Goal: Information Seeking & Learning: Compare options

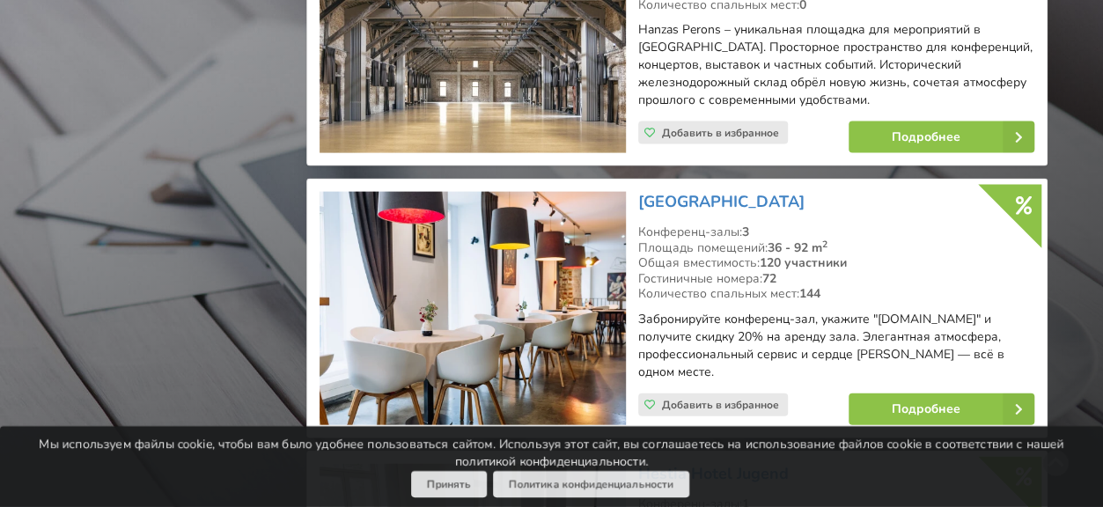
scroll to position [5192, 0]
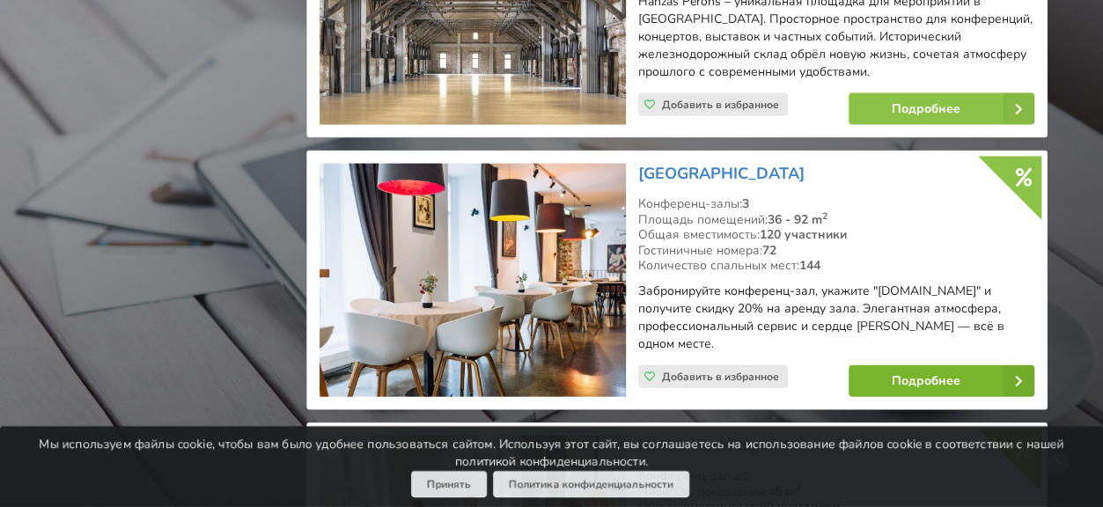
click at [910, 365] on link "Подробнее" at bounding box center [941, 381] width 186 height 32
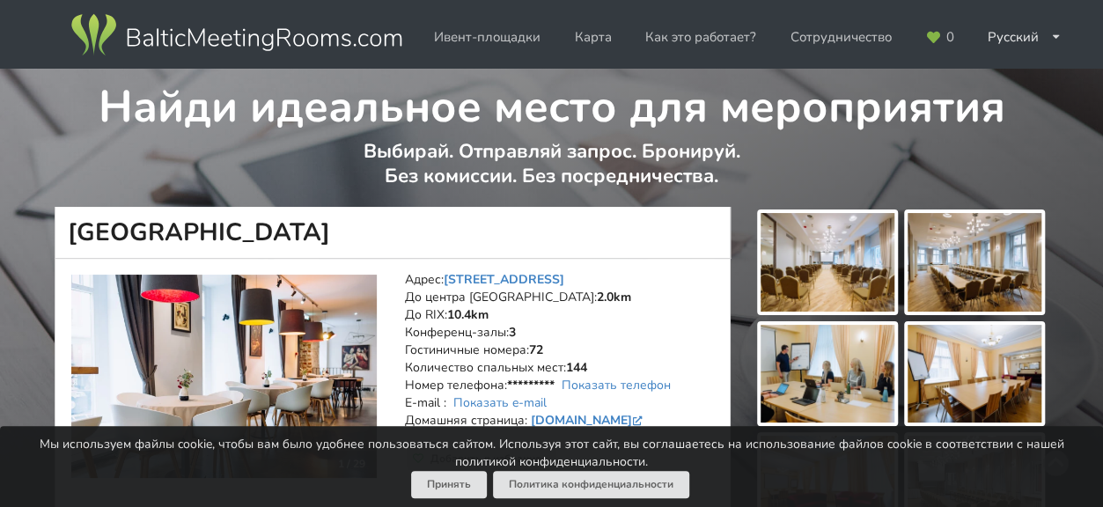
click at [289, 349] on img at bounding box center [223, 377] width 305 height 204
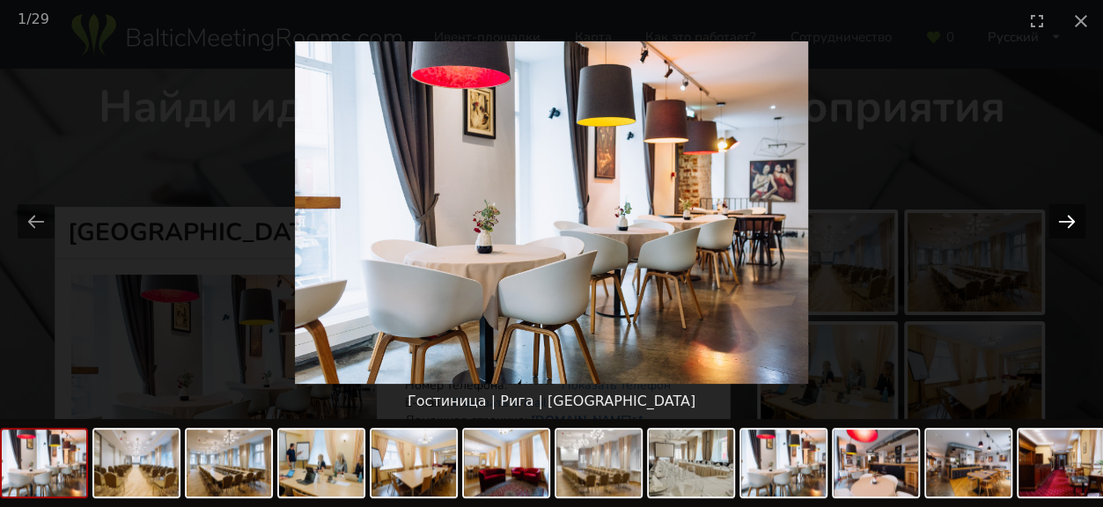
click at [1059, 217] on button "Next slide" at bounding box center [1066, 221] width 37 height 34
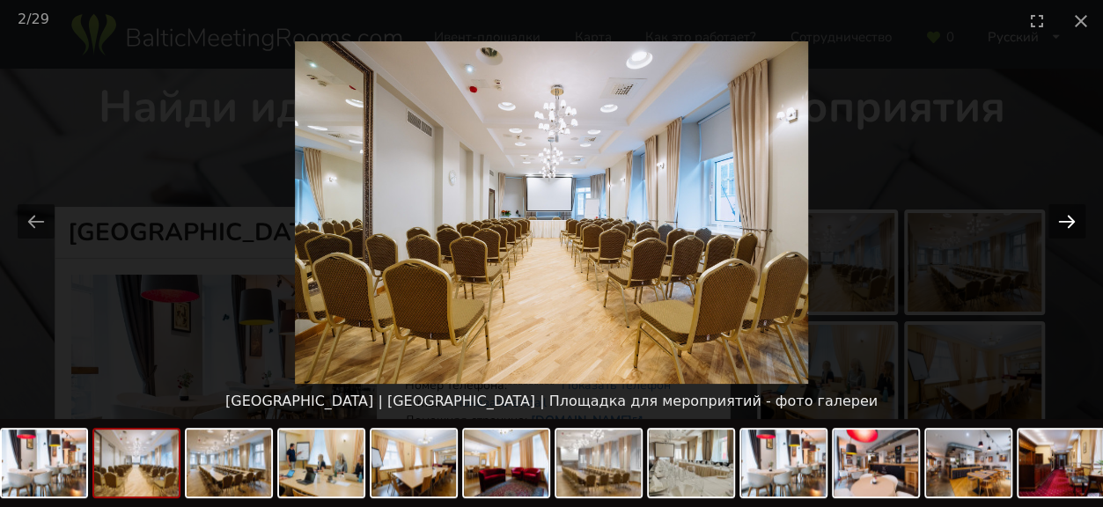
click at [1059, 217] on button "Next slide" at bounding box center [1066, 221] width 37 height 34
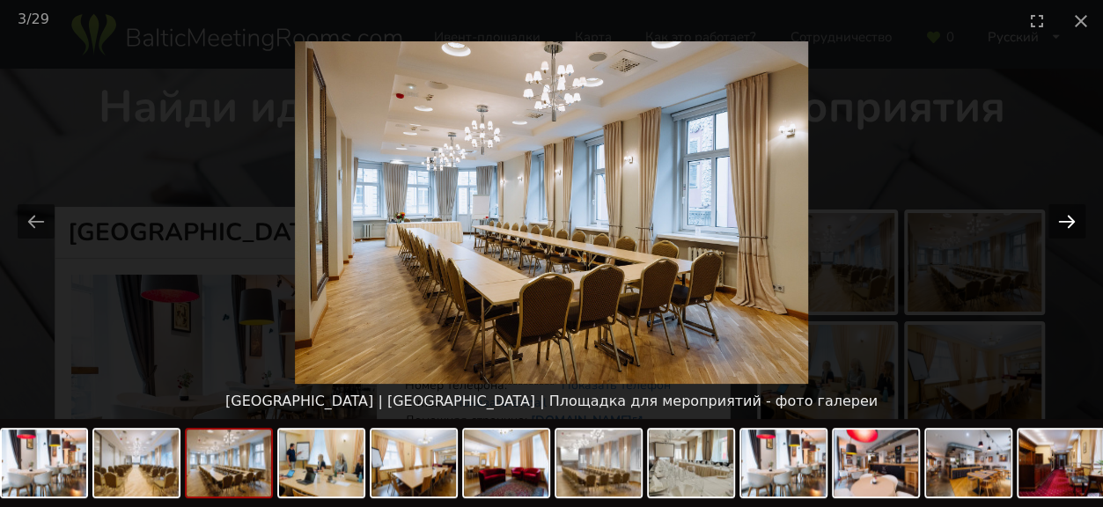
click at [1059, 217] on button "Next slide" at bounding box center [1066, 221] width 37 height 34
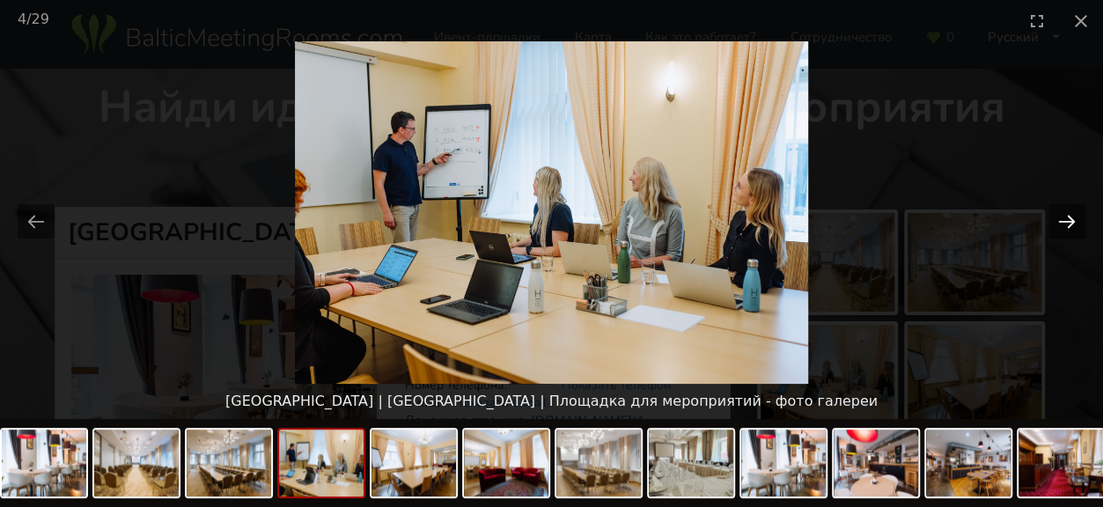
click at [1059, 217] on button "Next slide" at bounding box center [1066, 221] width 37 height 34
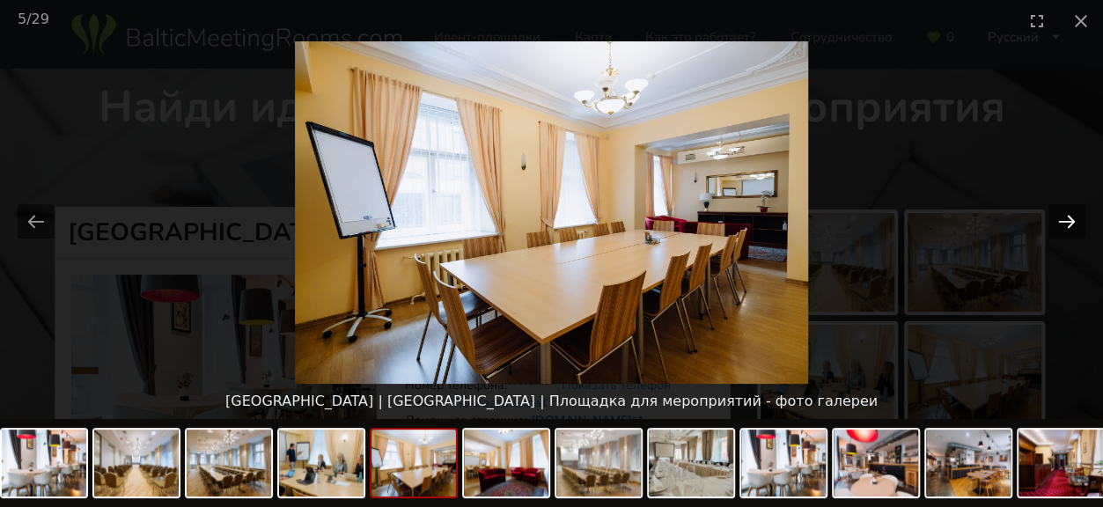
click at [1059, 217] on button "Next slide" at bounding box center [1066, 221] width 37 height 34
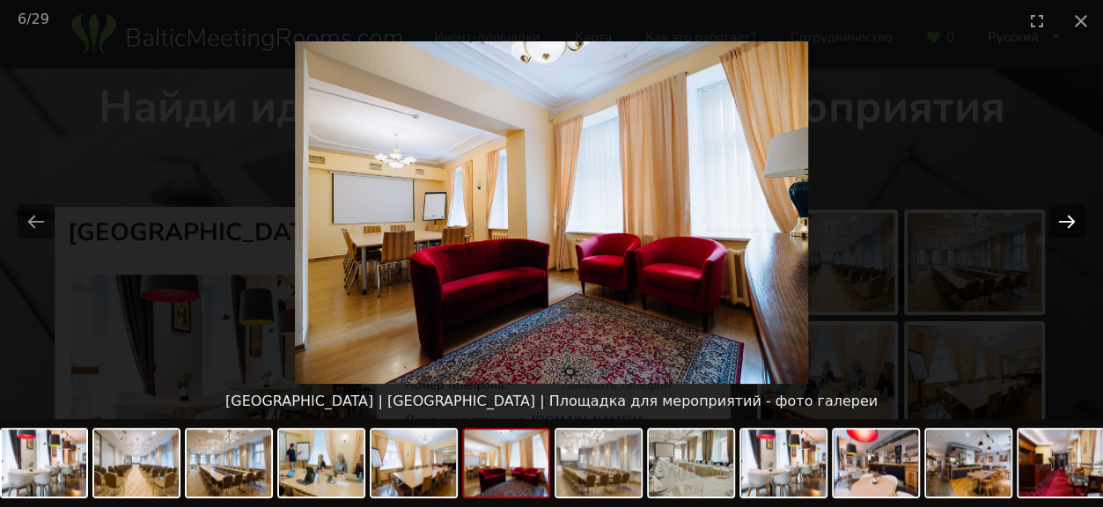
click at [1059, 217] on button "Next slide" at bounding box center [1066, 221] width 37 height 34
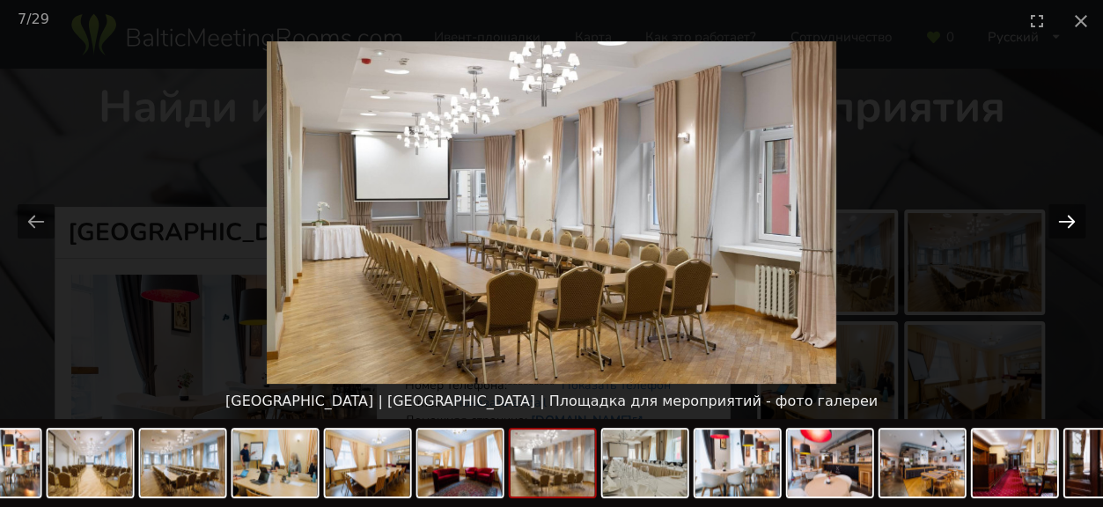
click at [1059, 217] on button "Next slide" at bounding box center [1066, 221] width 37 height 34
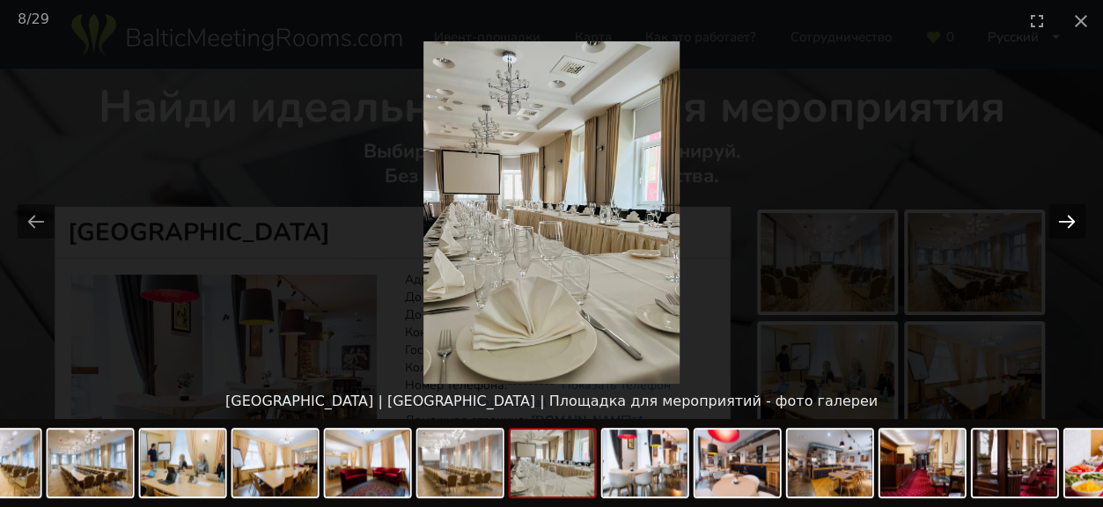
click at [1059, 217] on button "Next slide" at bounding box center [1066, 221] width 37 height 34
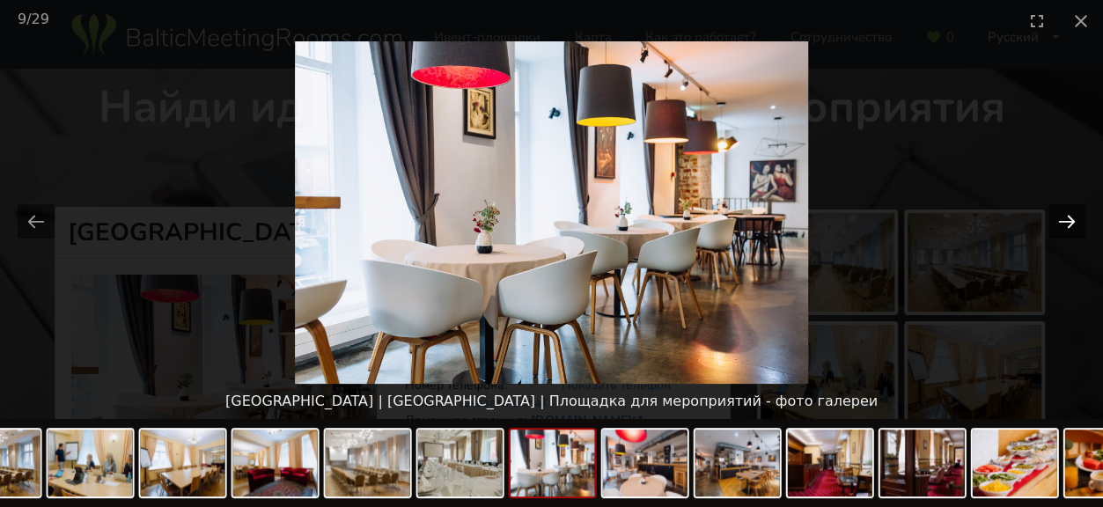
click at [1059, 217] on button "Next slide" at bounding box center [1066, 221] width 37 height 34
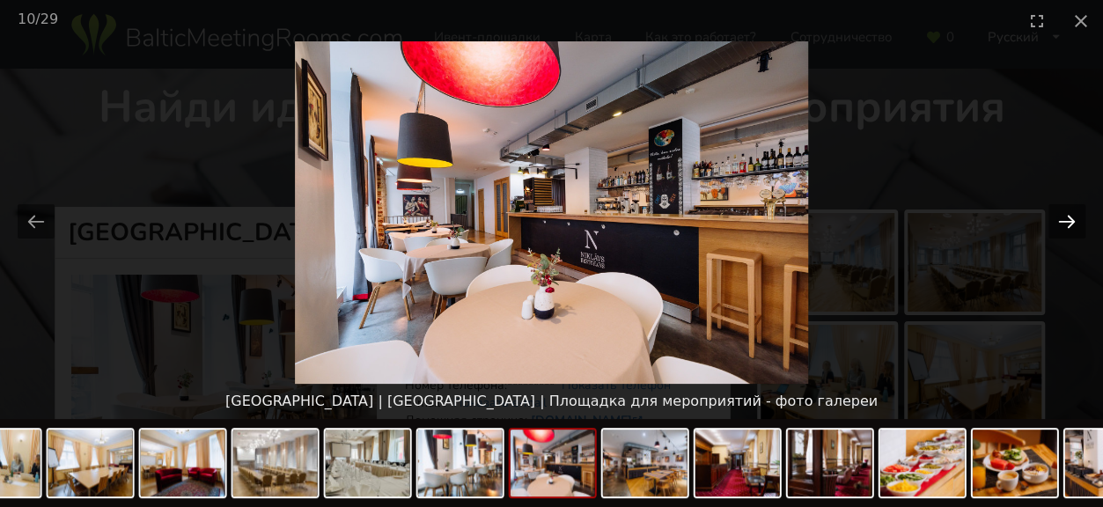
click at [1059, 217] on button "Next slide" at bounding box center [1066, 221] width 37 height 34
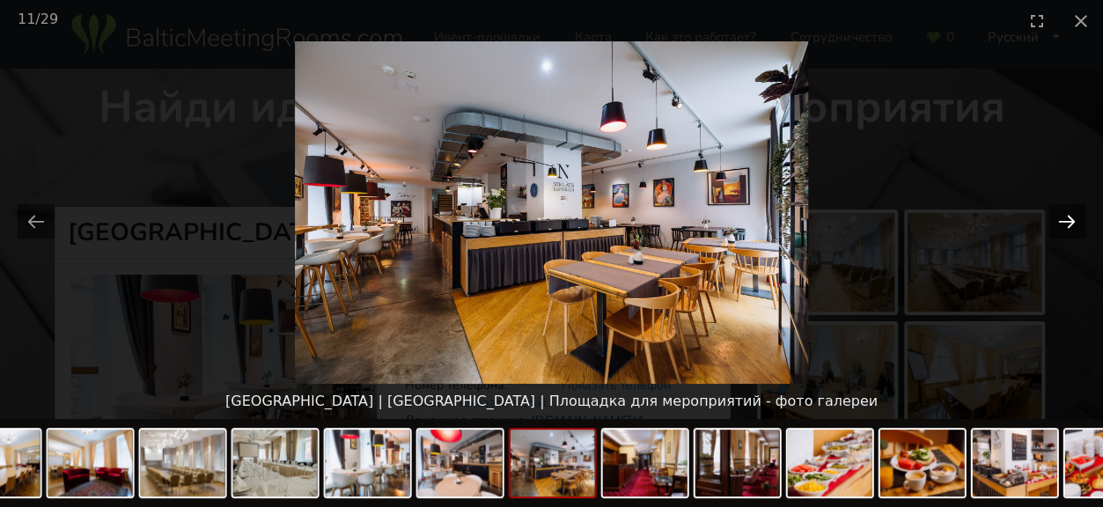
click at [1059, 217] on button "Next slide" at bounding box center [1066, 221] width 37 height 34
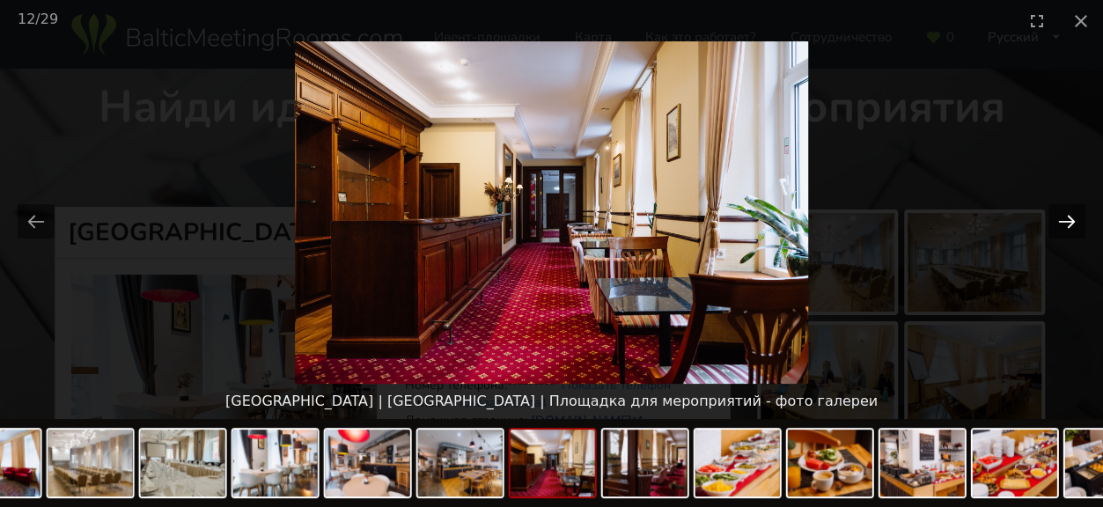
click at [1059, 217] on button "Next slide" at bounding box center [1066, 221] width 37 height 34
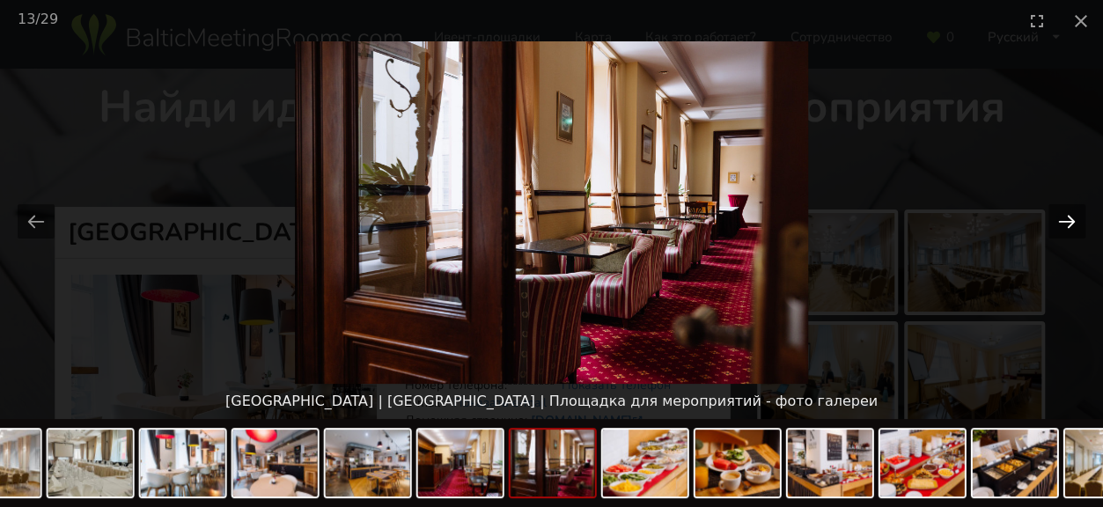
click at [1059, 217] on button "Next slide" at bounding box center [1066, 221] width 37 height 34
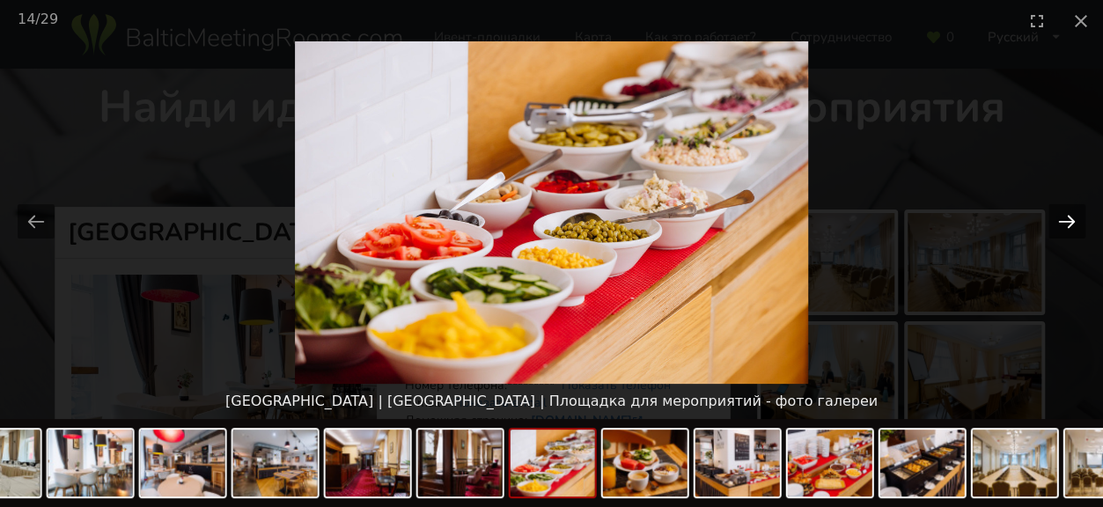
click at [1059, 217] on button "Next slide" at bounding box center [1066, 221] width 37 height 34
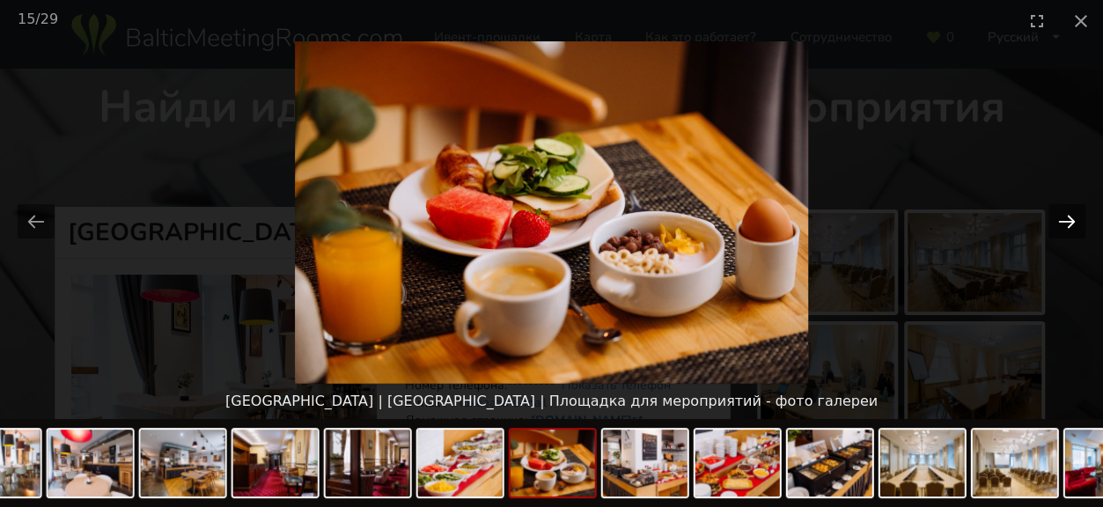
click at [1059, 217] on button "Next slide" at bounding box center [1066, 221] width 37 height 34
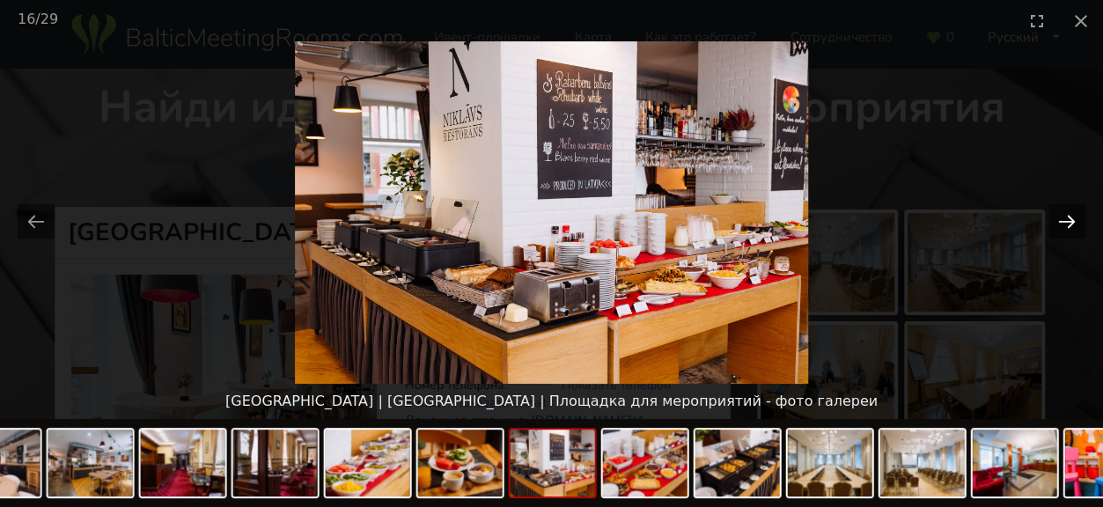
click at [1059, 217] on button "Next slide" at bounding box center [1066, 221] width 37 height 34
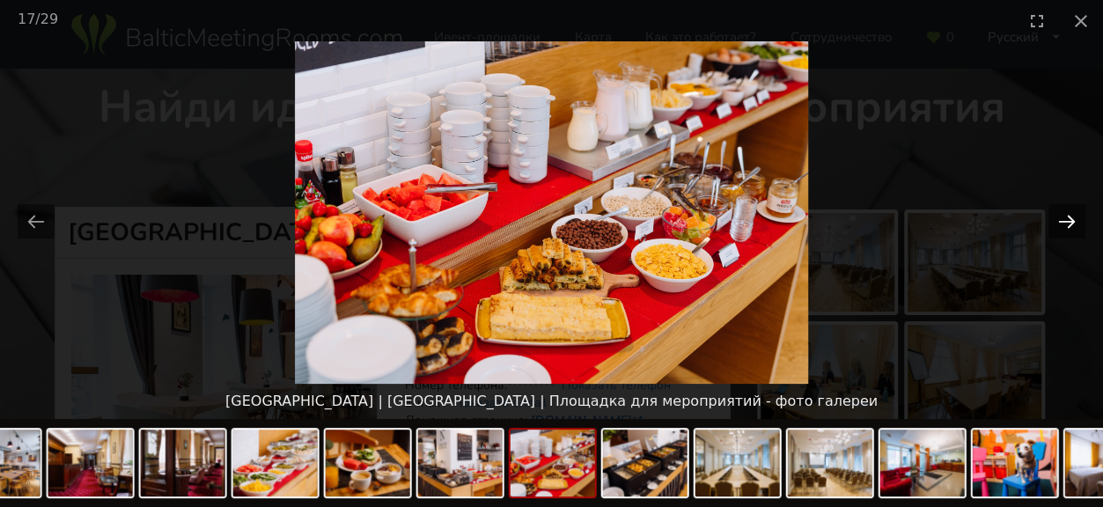
click at [1059, 217] on button "Next slide" at bounding box center [1066, 221] width 37 height 34
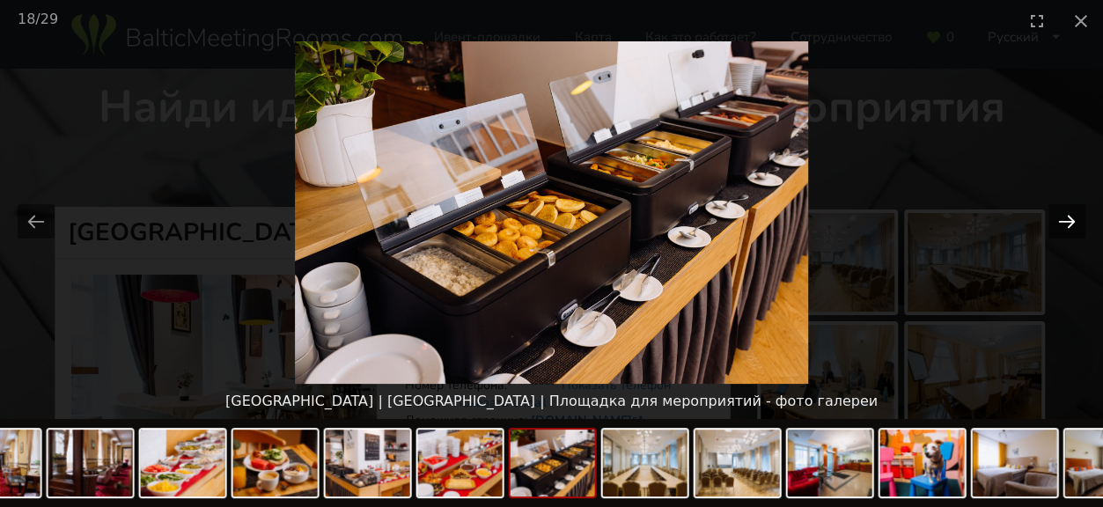
click at [1059, 217] on button "Next slide" at bounding box center [1066, 221] width 37 height 34
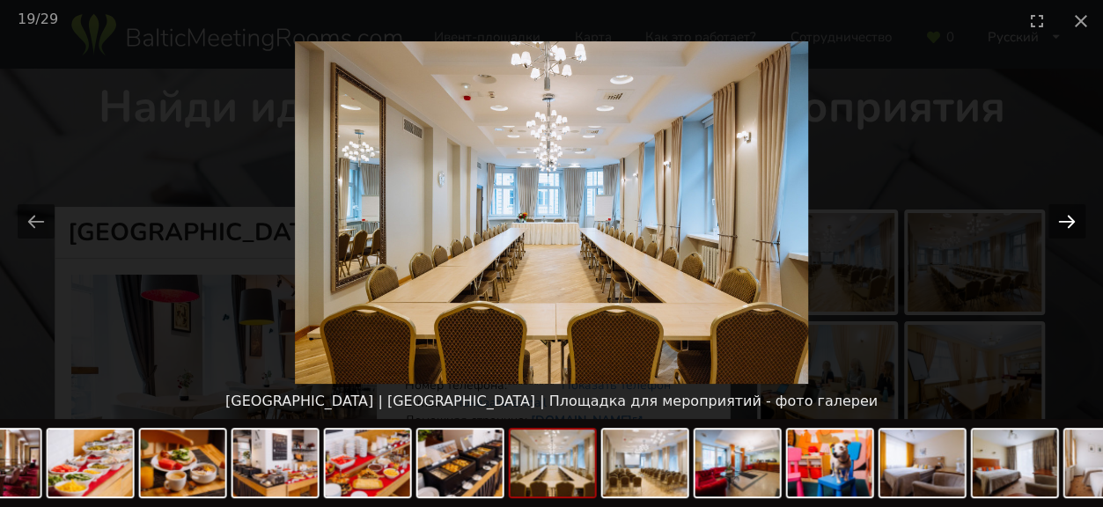
click at [1059, 217] on button "Next slide" at bounding box center [1066, 221] width 37 height 34
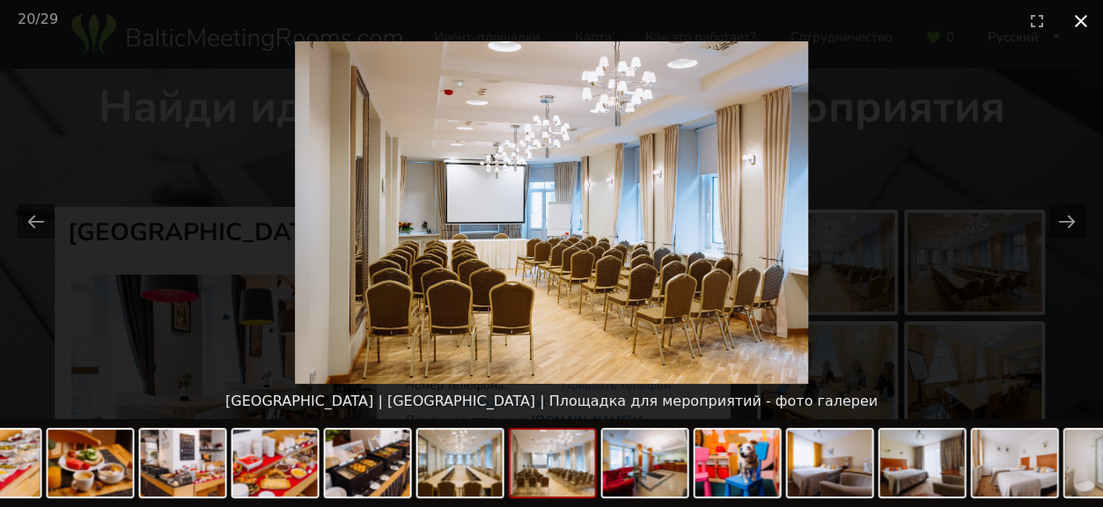
click at [1088, 18] on button "Close gallery" at bounding box center [1081, 20] width 44 height 41
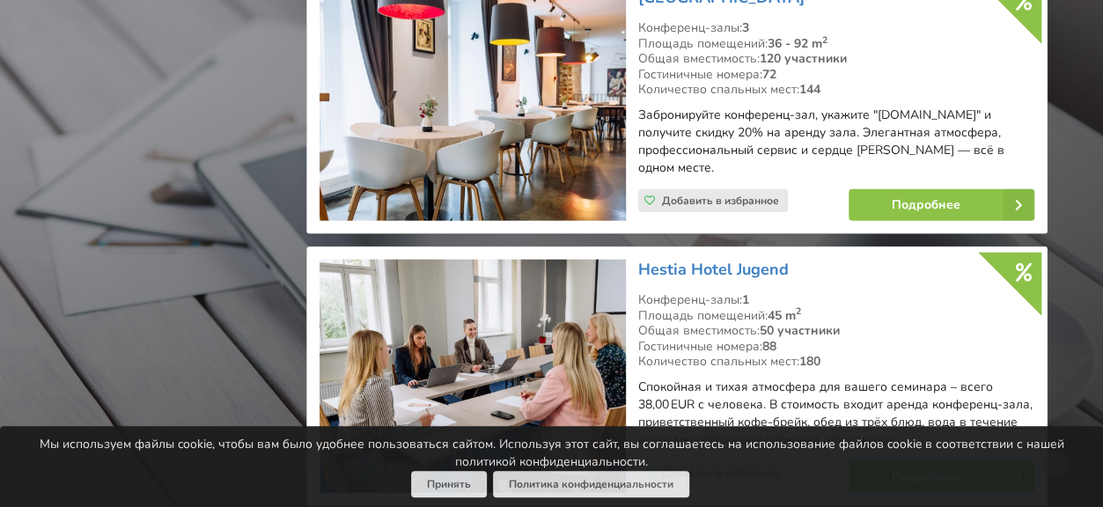
scroll to position [5456, 0]
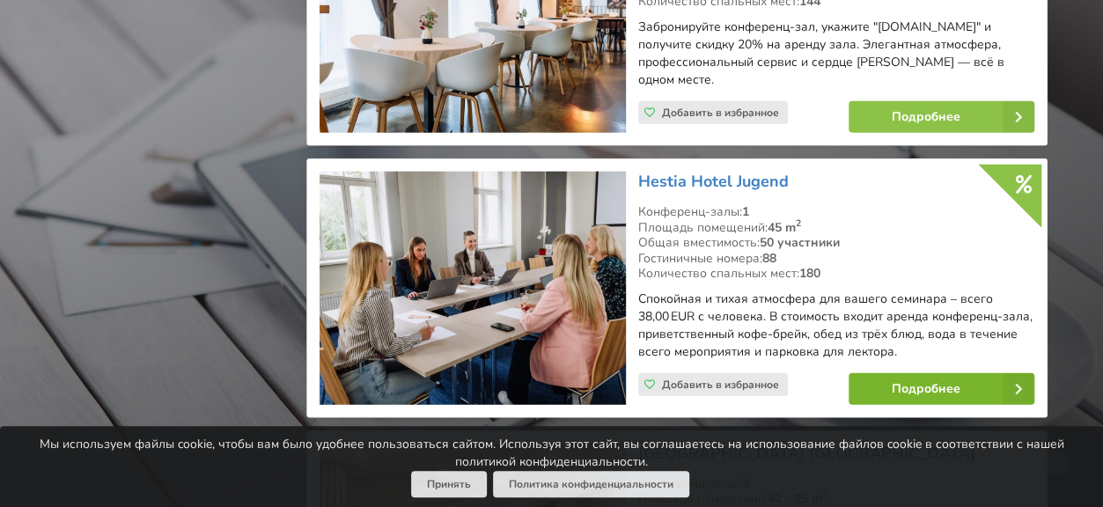
click at [903, 373] on link "Подробнее" at bounding box center [941, 389] width 186 height 32
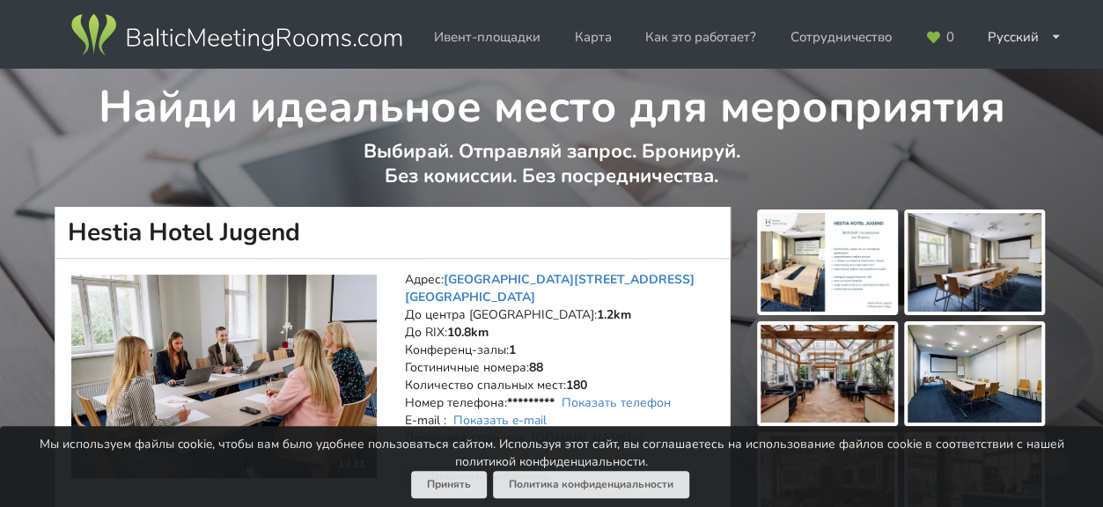
click at [825, 267] on img at bounding box center [827, 262] width 134 height 99
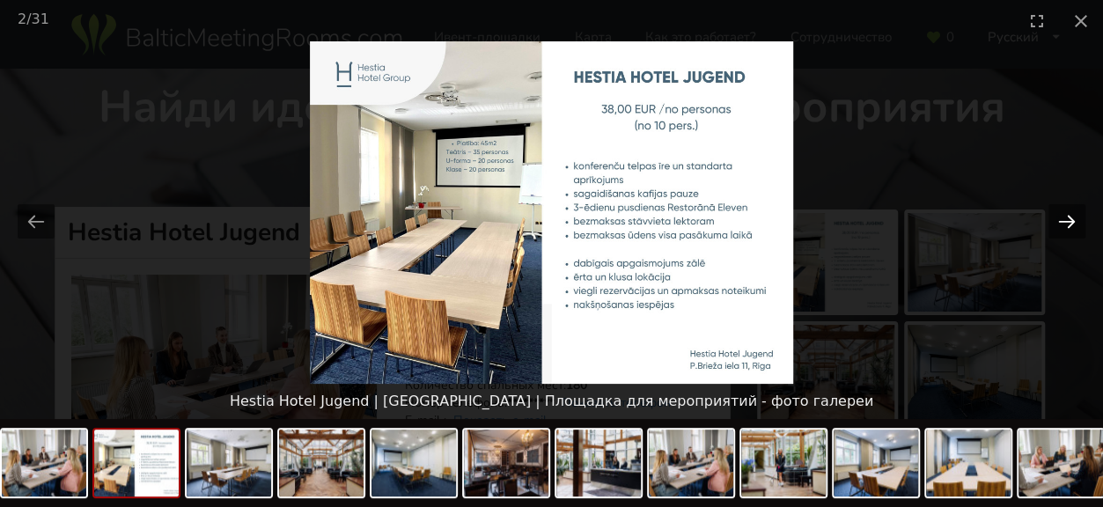
click at [1057, 219] on button "Next slide" at bounding box center [1066, 221] width 37 height 34
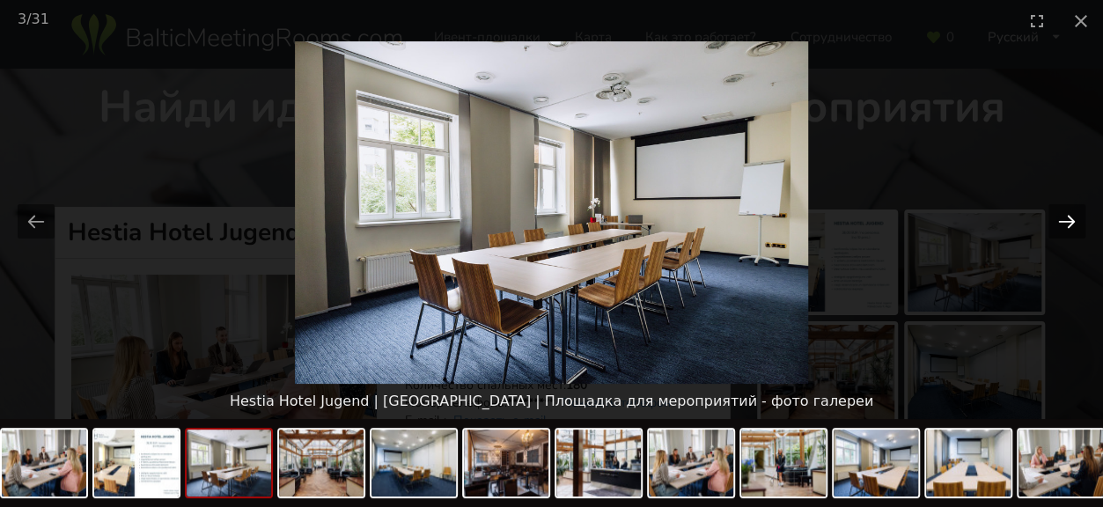
click at [1057, 219] on button "Next slide" at bounding box center [1066, 221] width 37 height 34
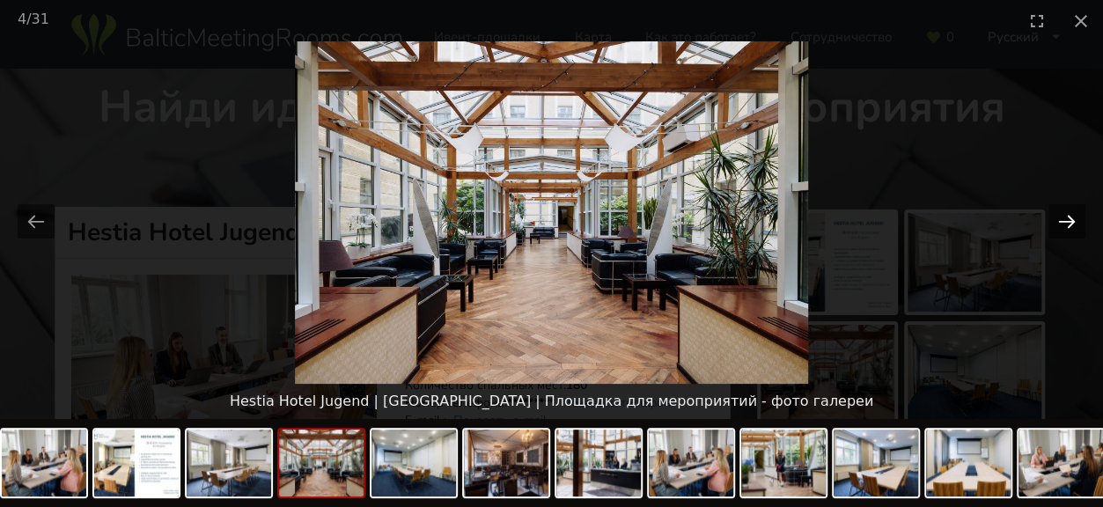
click at [1057, 219] on button "Next slide" at bounding box center [1066, 221] width 37 height 34
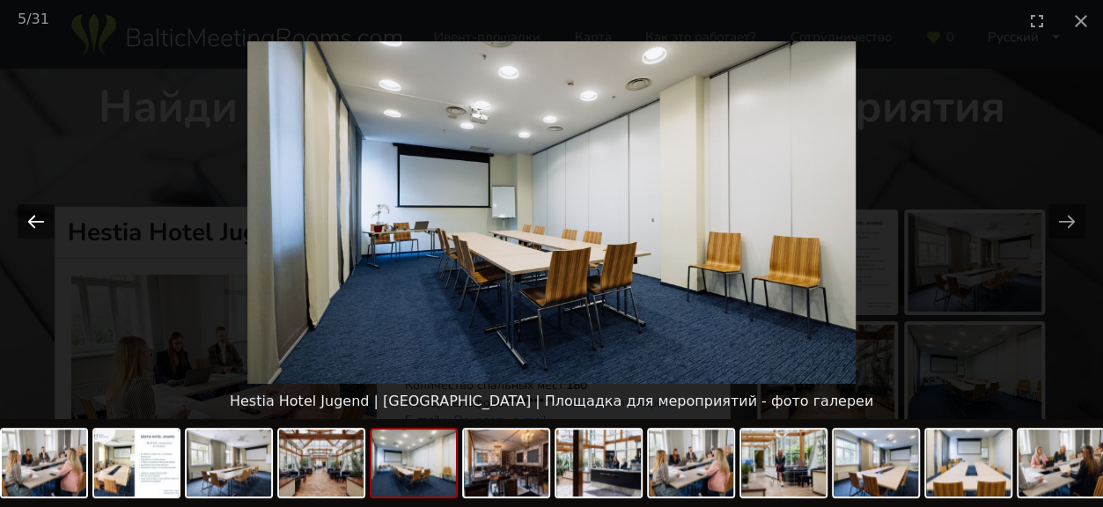
click at [33, 224] on button "Previous slide" at bounding box center [36, 221] width 37 height 34
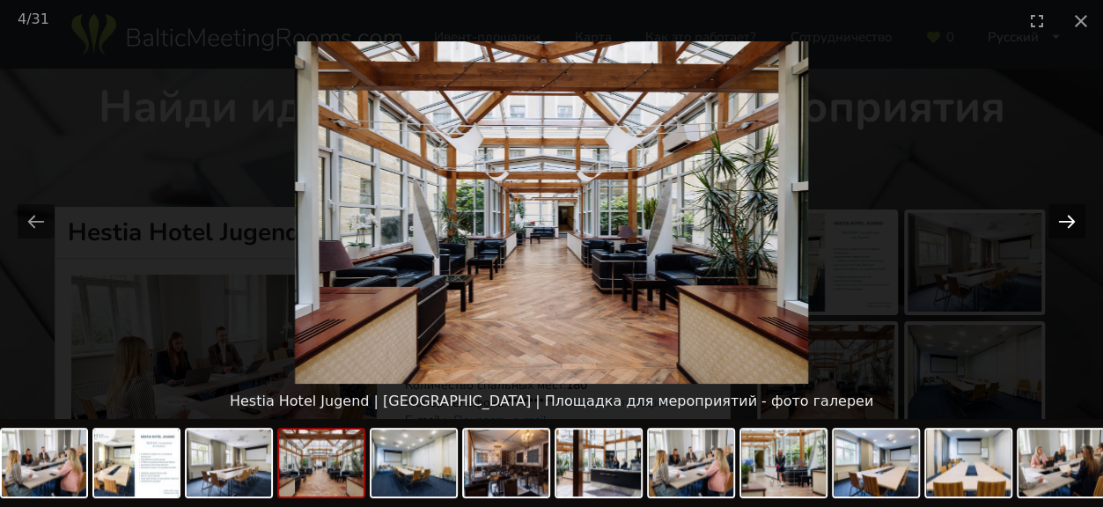
click at [1058, 215] on button "Next slide" at bounding box center [1066, 221] width 37 height 34
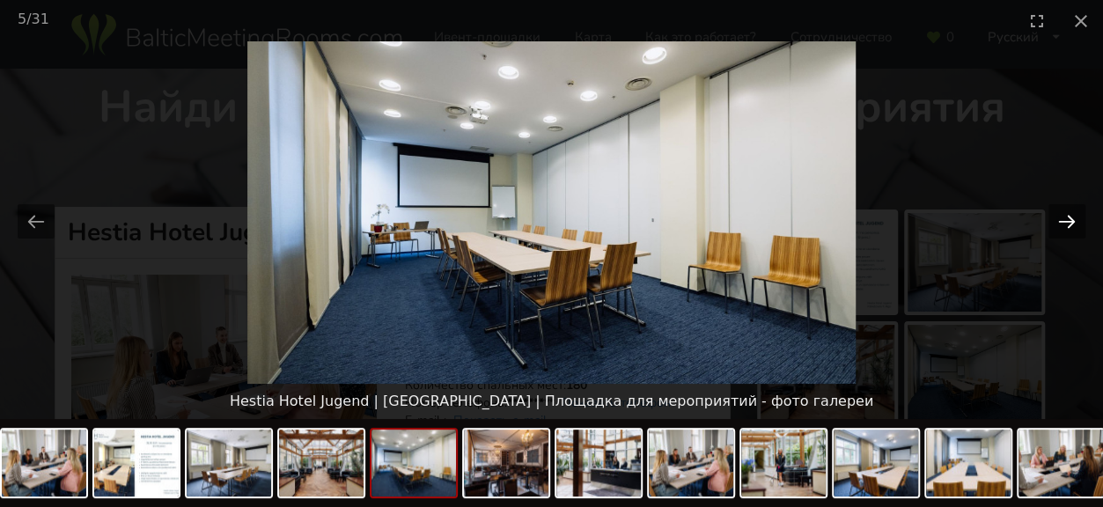
click at [1057, 216] on button "Next slide" at bounding box center [1066, 221] width 37 height 34
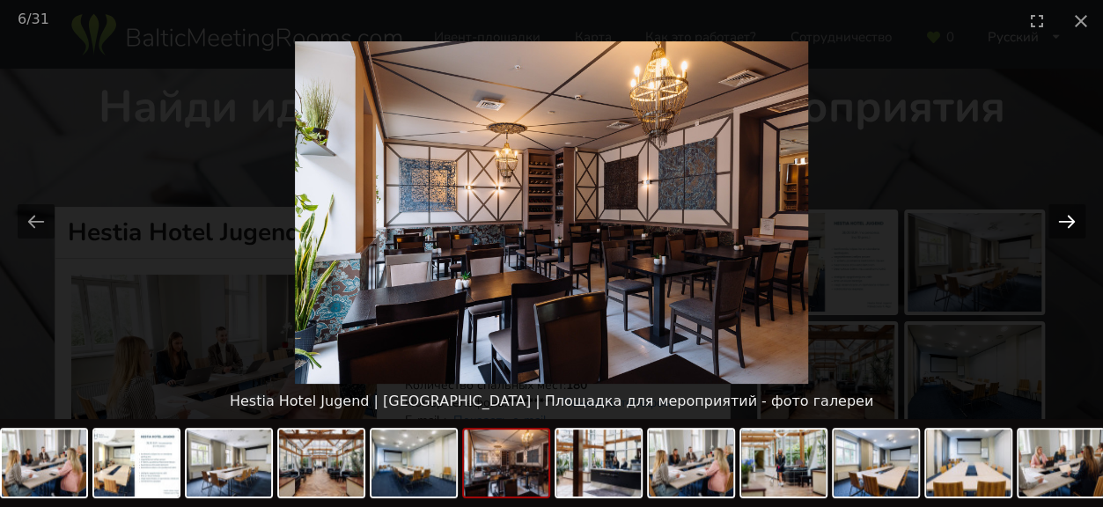
click at [1057, 216] on button "Next slide" at bounding box center [1066, 221] width 37 height 34
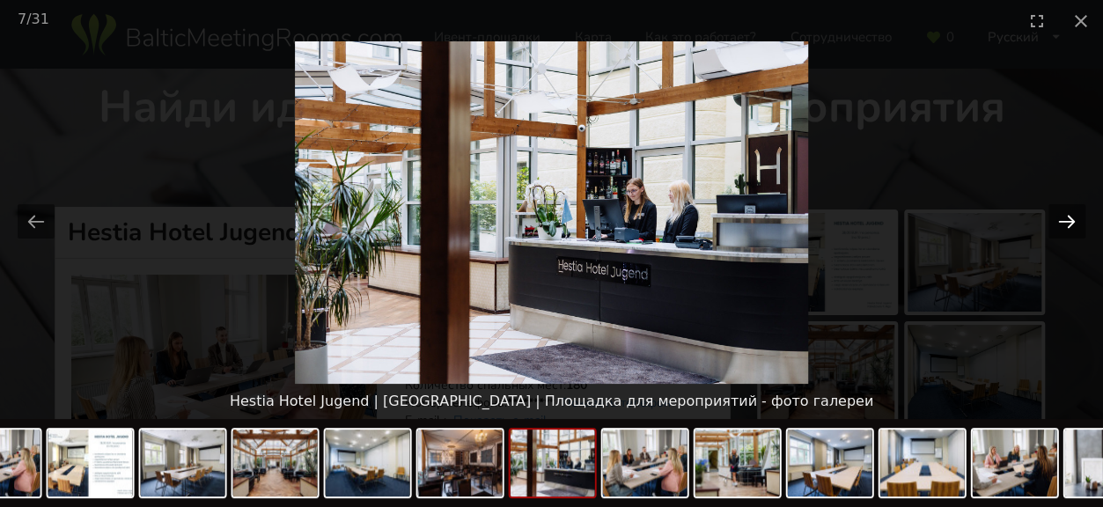
click at [1057, 216] on button "Next slide" at bounding box center [1066, 221] width 37 height 34
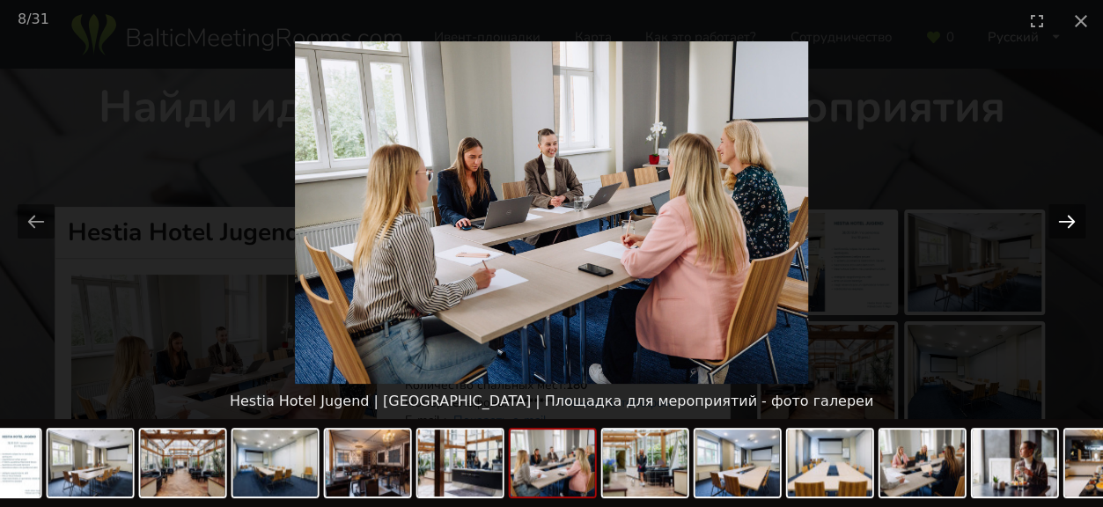
click at [1057, 216] on button "Next slide" at bounding box center [1066, 221] width 37 height 34
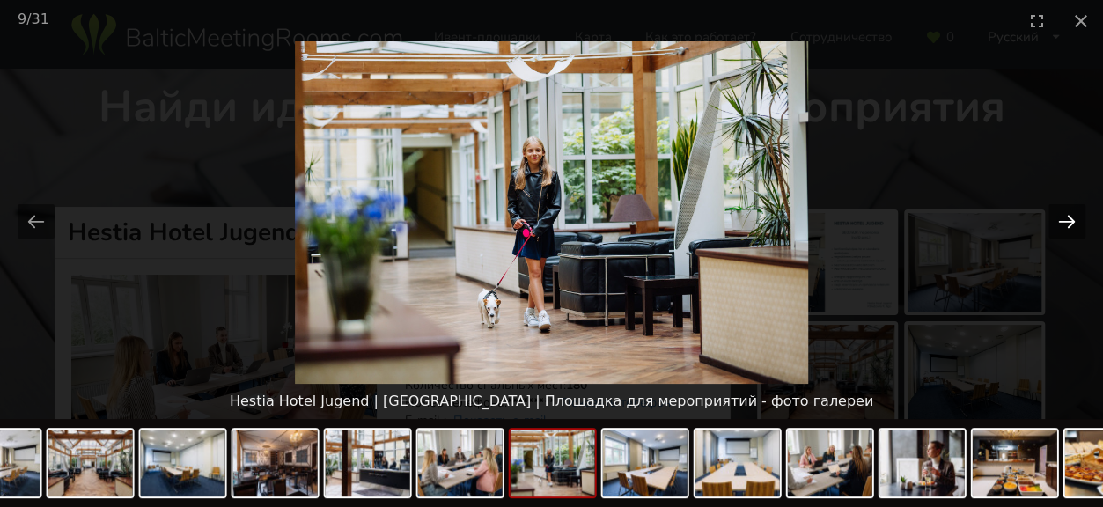
click at [1057, 216] on button "Next slide" at bounding box center [1066, 221] width 37 height 34
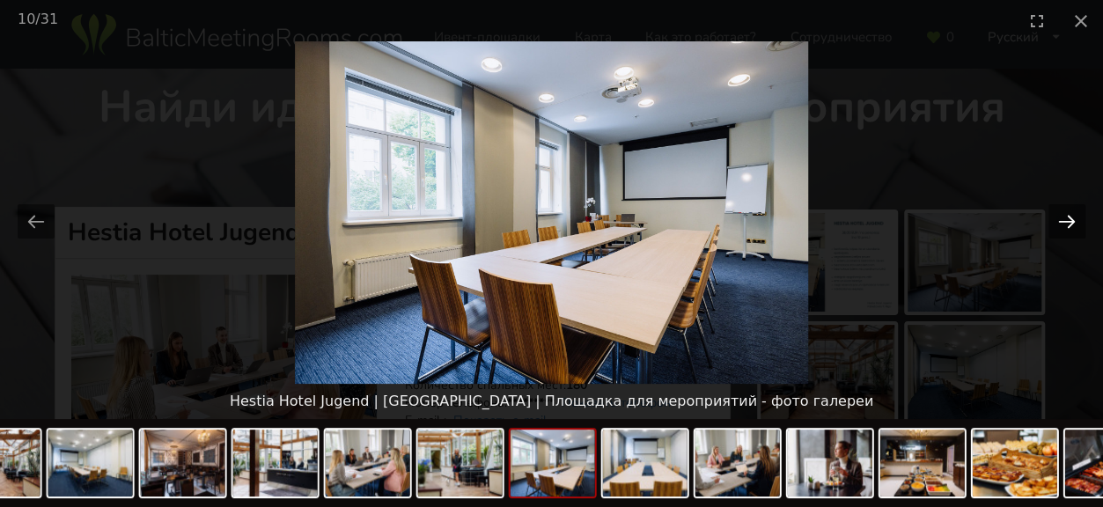
click at [1057, 216] on button "Next slide" at bounding box center [1066, 221] width 37 height 34
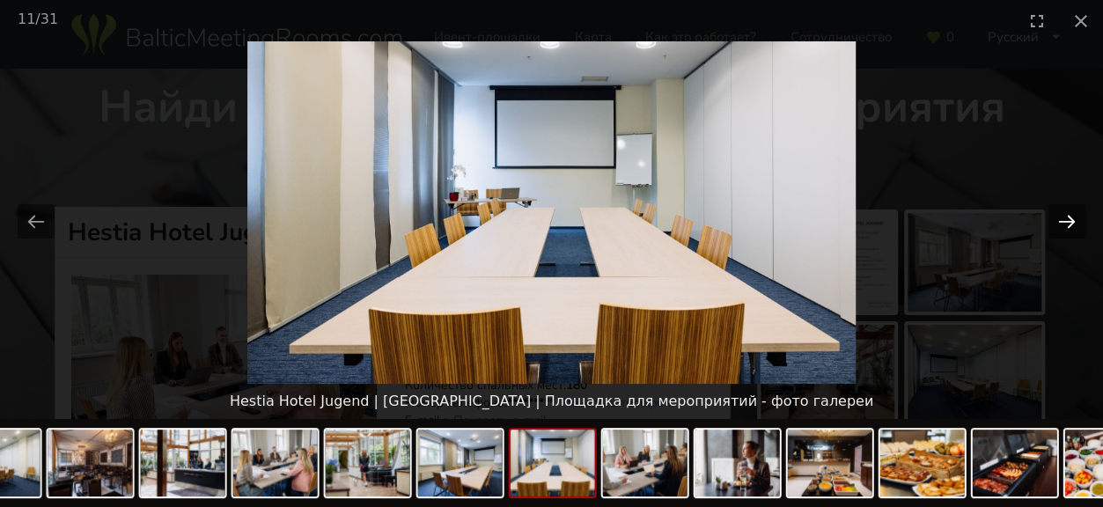
click at [1057, 216] on button "Next slide" at bounding box center [1066, 221] width 37 height 34
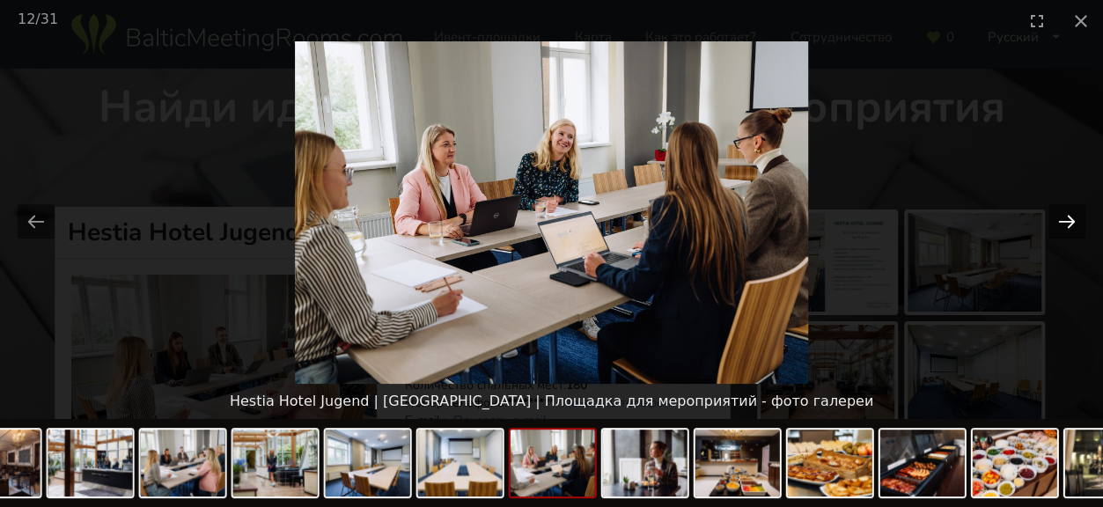
click at [1057, 216] on button "Next slide" at bounding box center [1066, 221] width 37 height 34
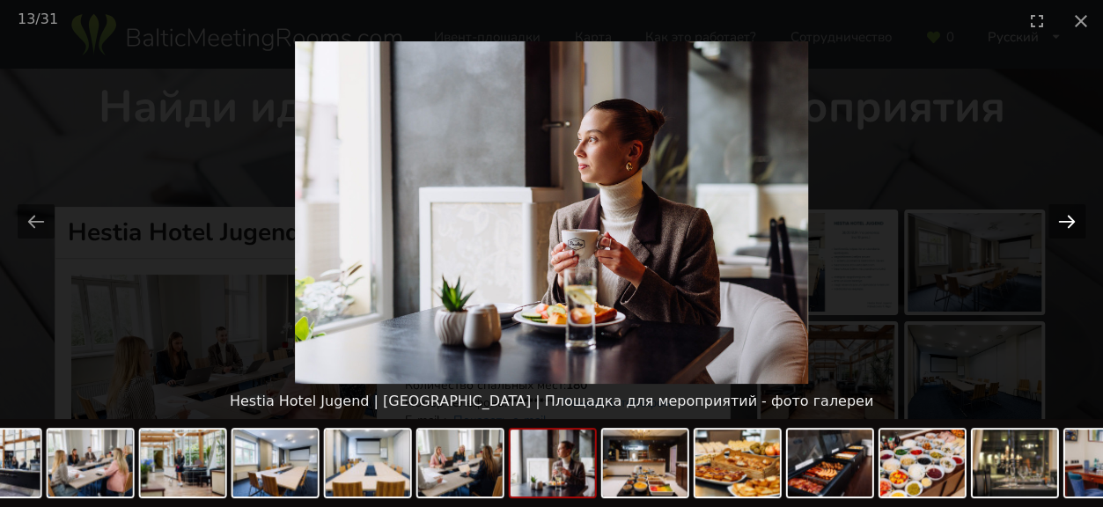
click at [1053, 216] on button "Next slide" at bounding box center [1066, 221] width 37 height 34
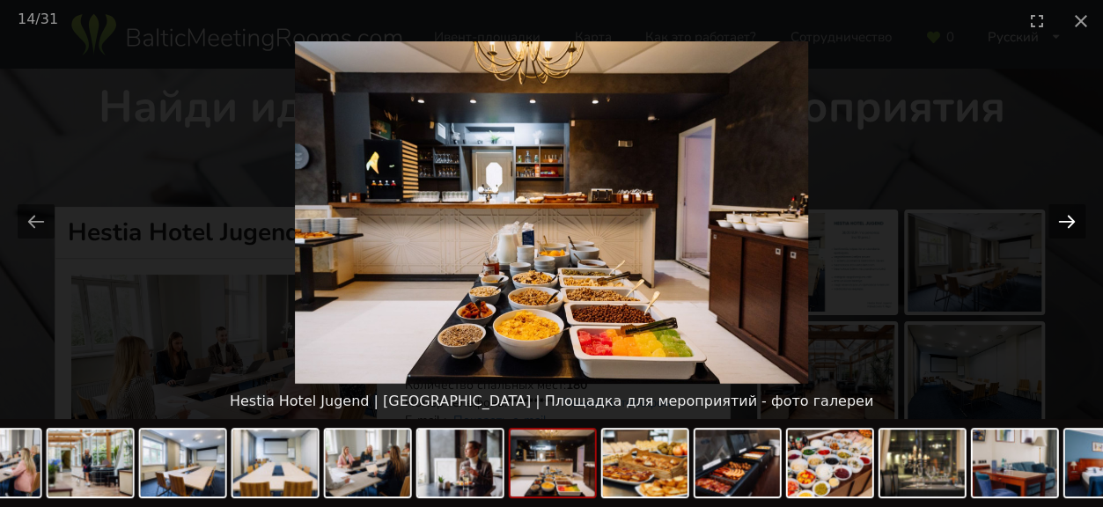
click at [1053, 216] on button "Next slide" at bounding box center [1066, 221] width 37 height 34
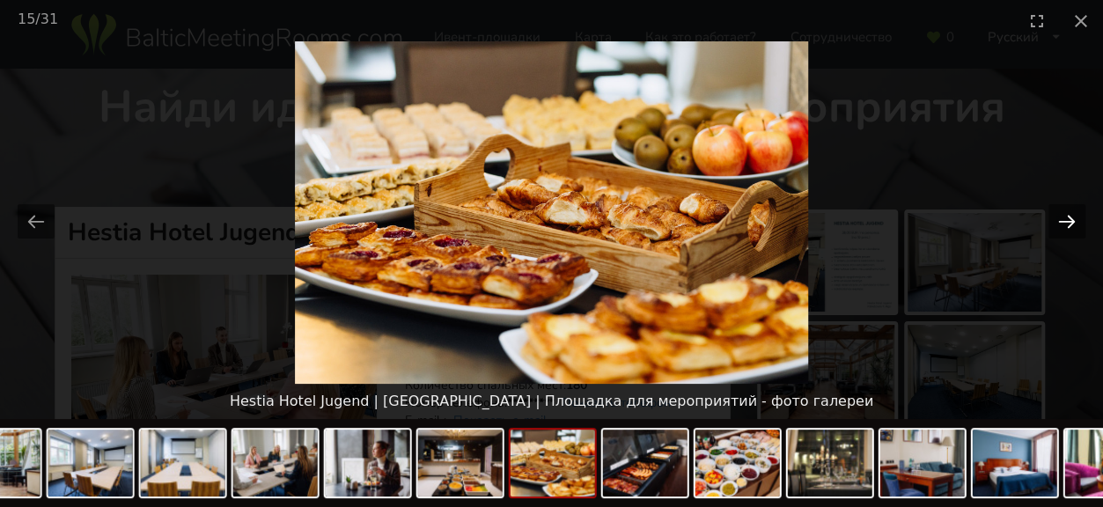
click at [1053, 216] on button "Next slide" at bounding box center [1066, 221] width 37 height 34
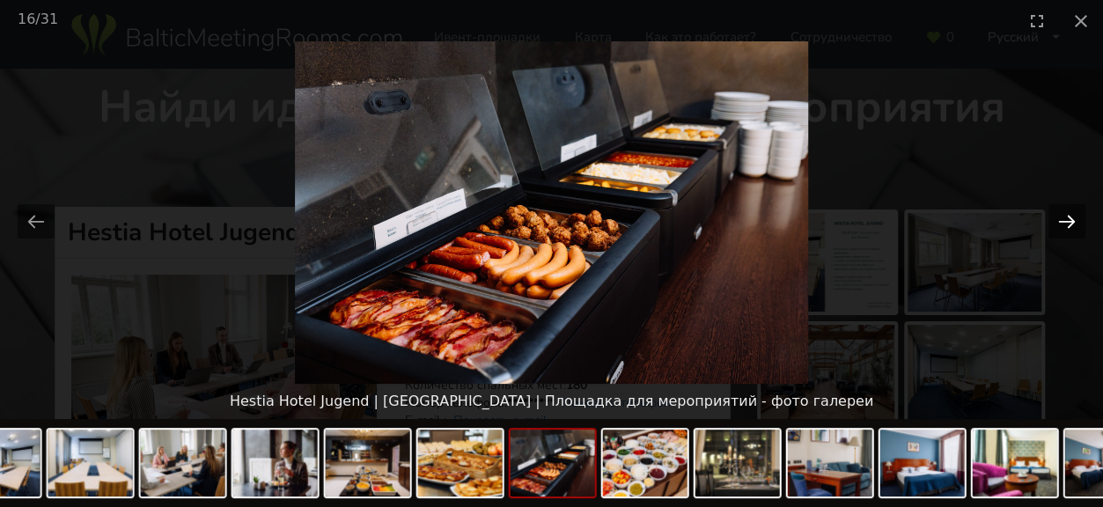
click at [1053, 216] on button "Next slide" at bounding box center [1066, 221] width 37 height 34
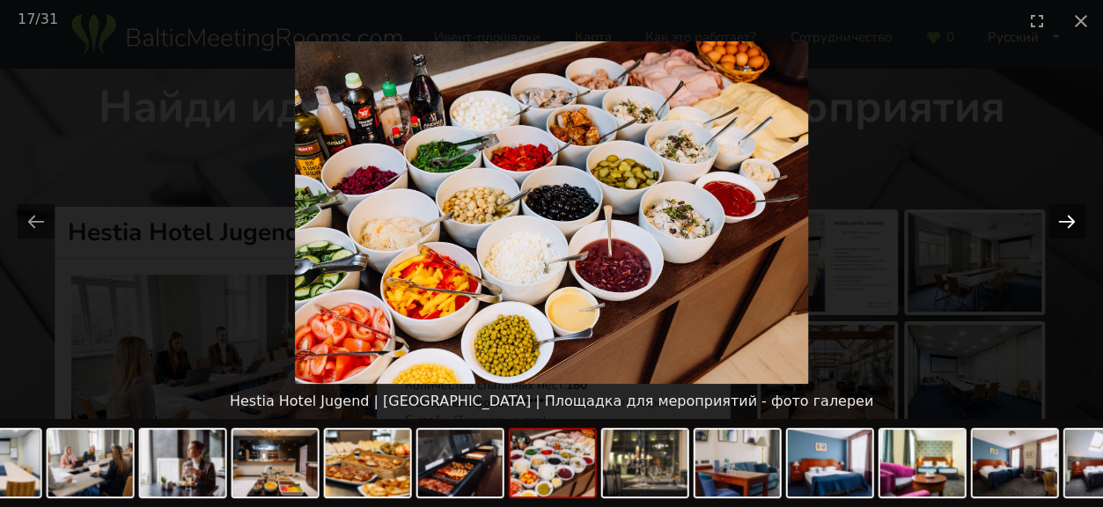
click at [1052, 216] on button "Next slide" at bounding box center [1066, 221] width 37 height 34
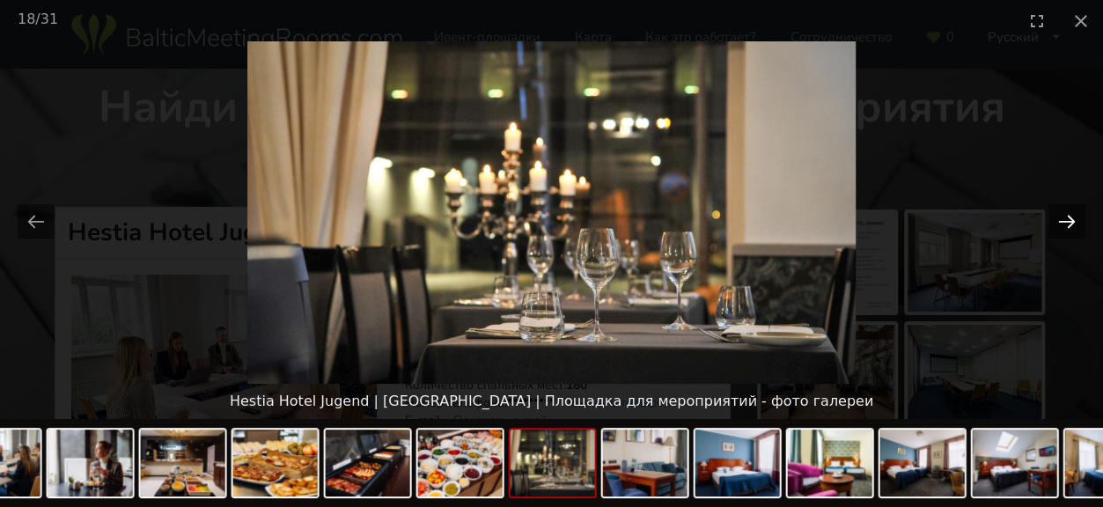
click at [1052, 216] on button "Next slide" at bounding box center [1066, 221] width 37 height 34
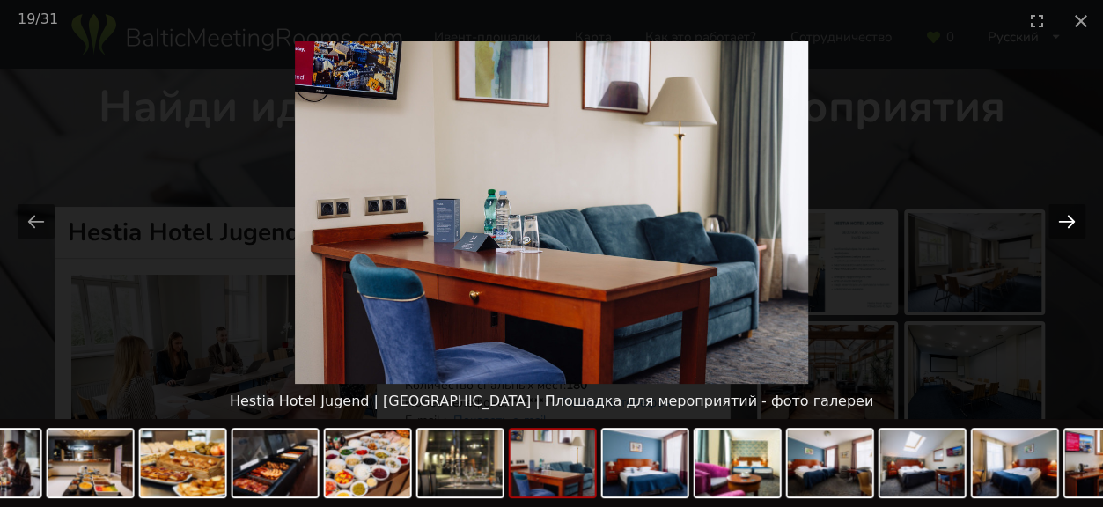
click at [1052, 216] on button "Next slide" at bounding box center [1066, 221] width 37 height 34
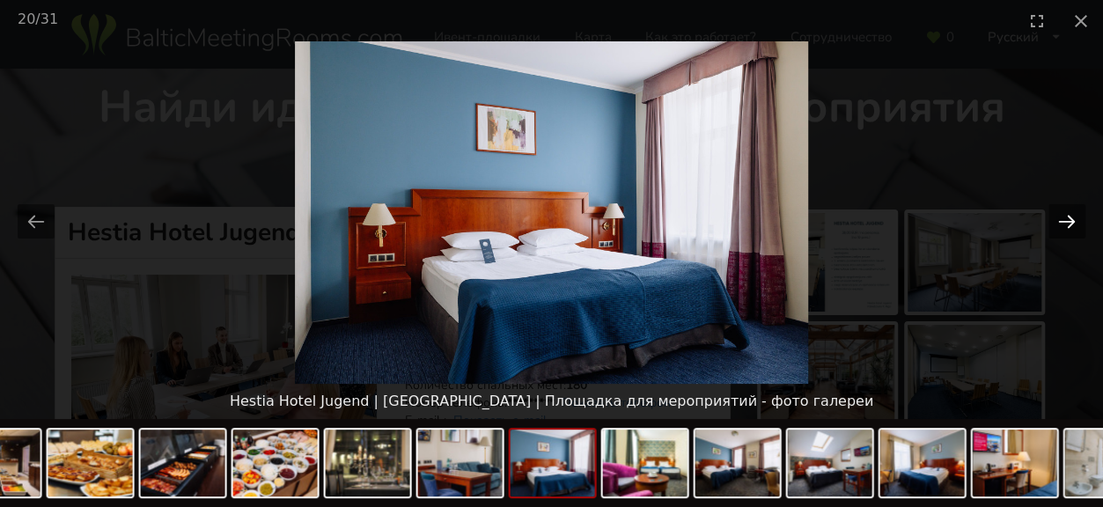
click at [1052, 216] on button "Next slide" at bounding box center [1066, 221] width 37 height 34
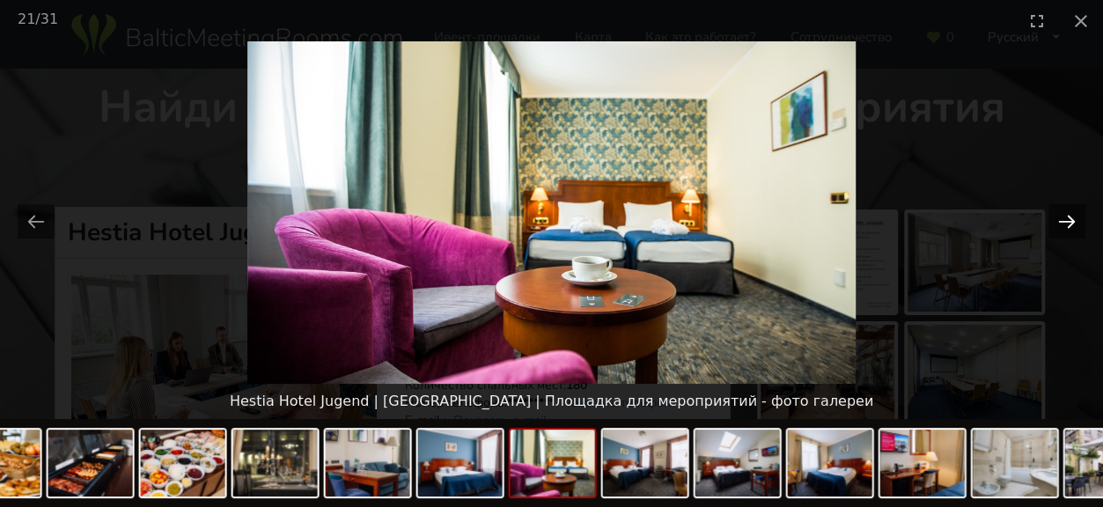
click at [1052, 216] on button "Next slide" at bounding box center [1066, 221] width 37 height 34
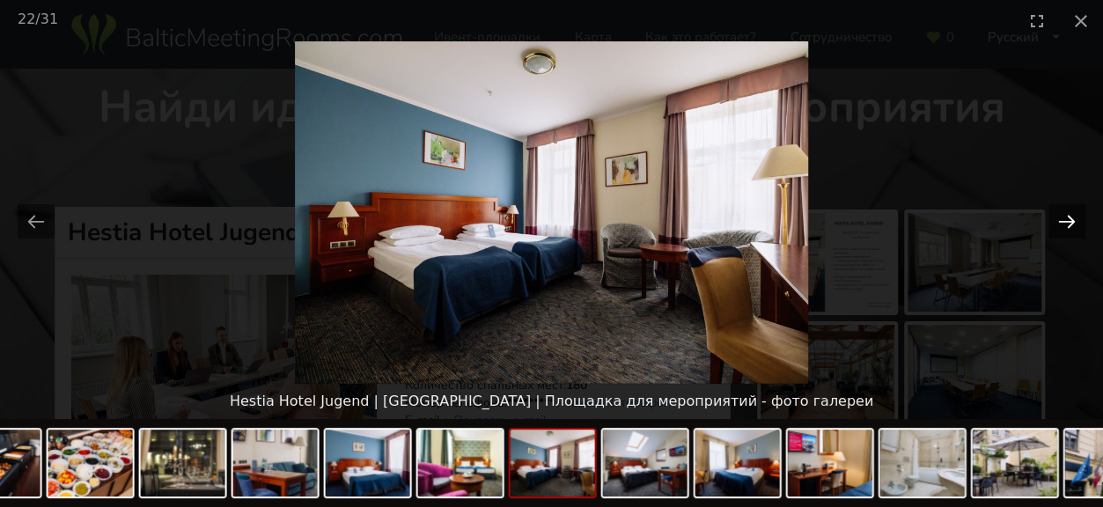
click at [1052, 216] on button "Next slide" at bounding box center [1066, 221] width 37 height 34
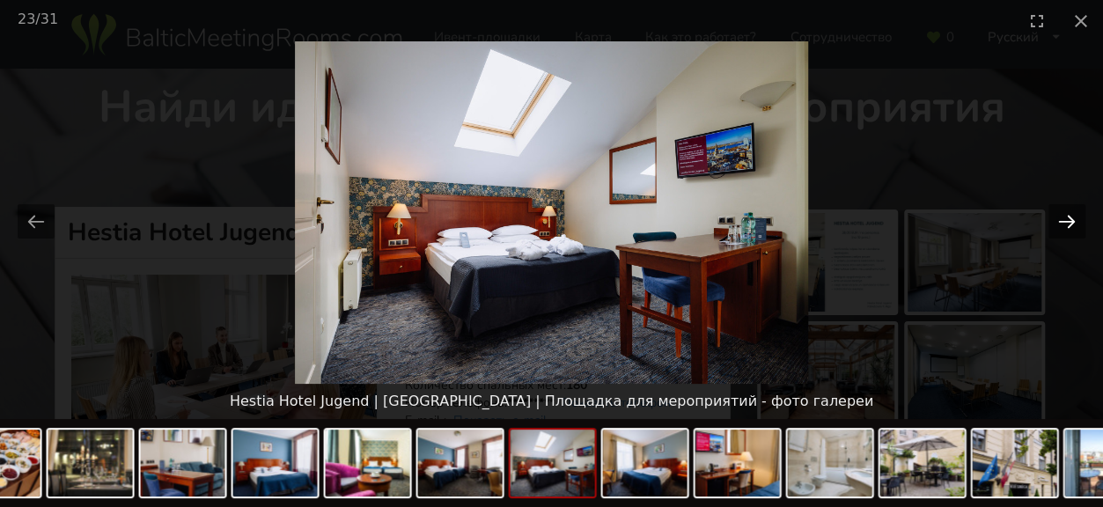
click at [1052, 216] on button "Next slide" at bounding box center [1066, 221] width 37 height 34
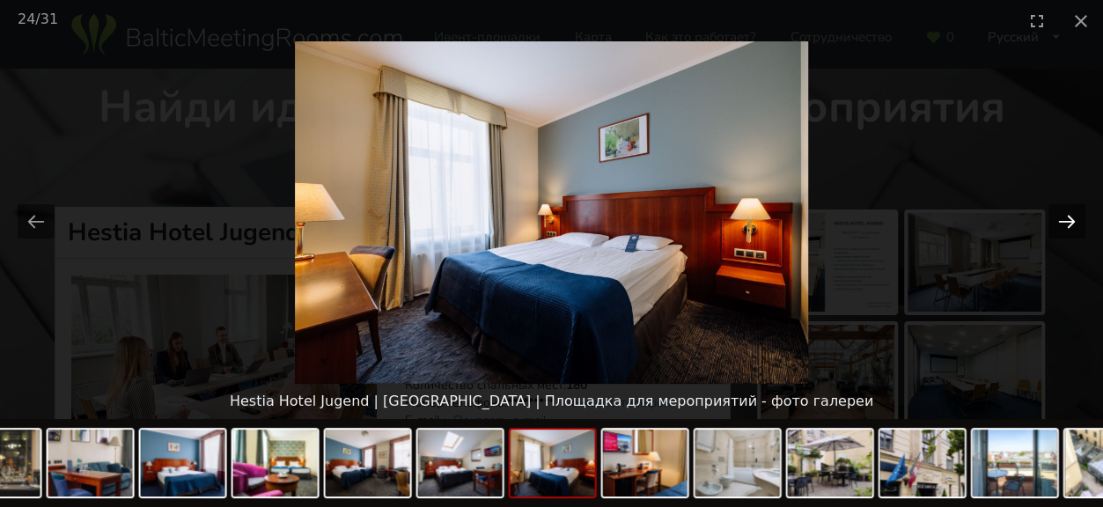
click at [1052, 216] on button "Next slide" at bounding box center [1066, 221] width 37 height 34
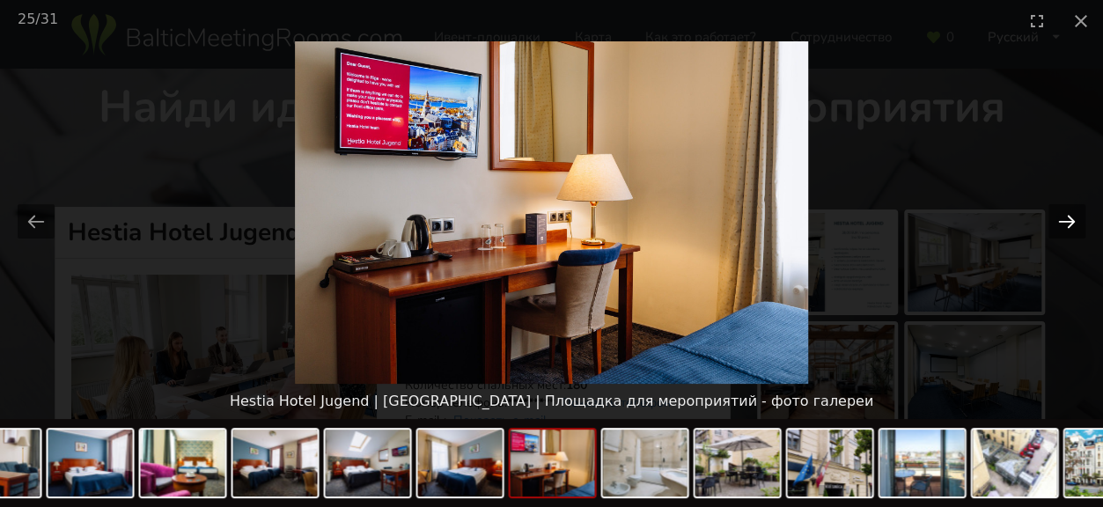
click at [1052, 216] on button "Next slide" at bounding box center [1066, 221] width 37 height 34
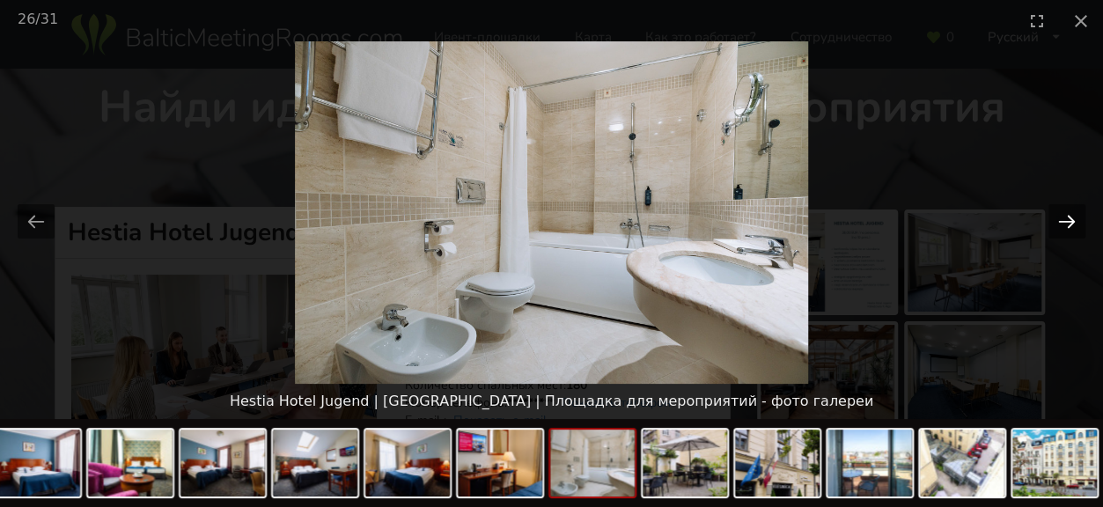
click at [1052, 216] on button "Next slide" at bounding box center [1066, 221] width 37 height 34
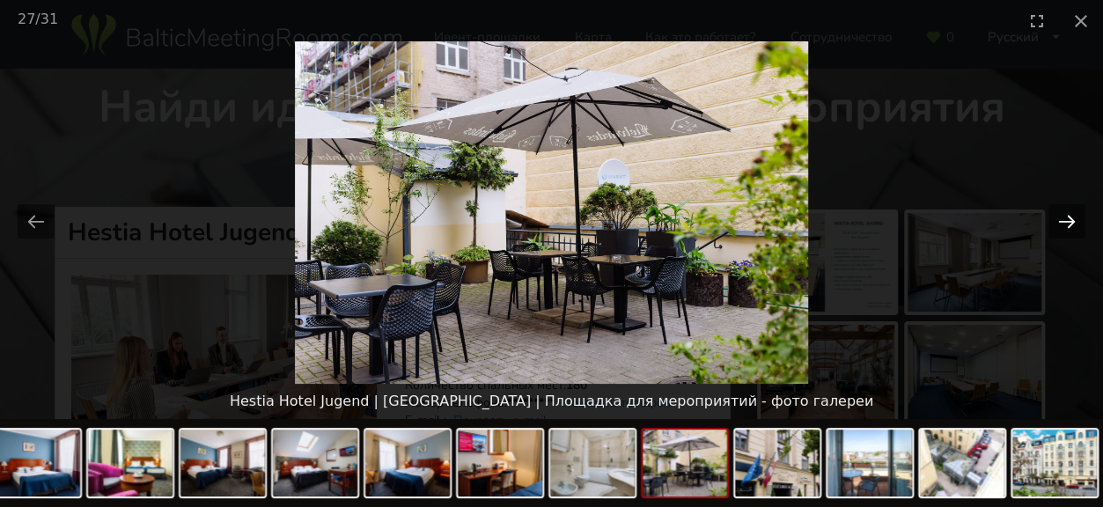
click at [1052, 216] on button "Next slide" at bounding box center [1066, 221] width 37 height 34
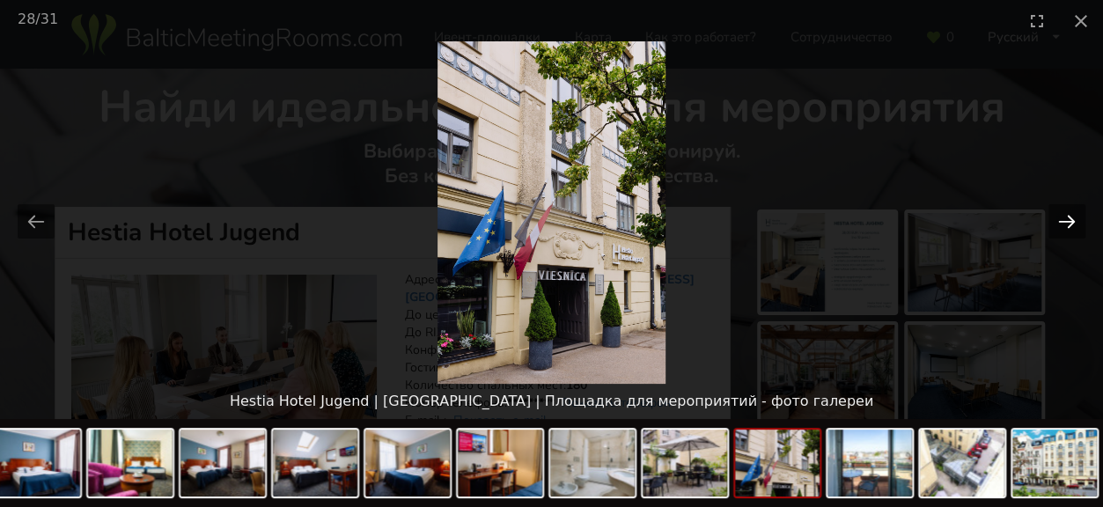
click at [1052, 216] on button "Next slide" at bounding box center [1066, 221] width 37 height 34
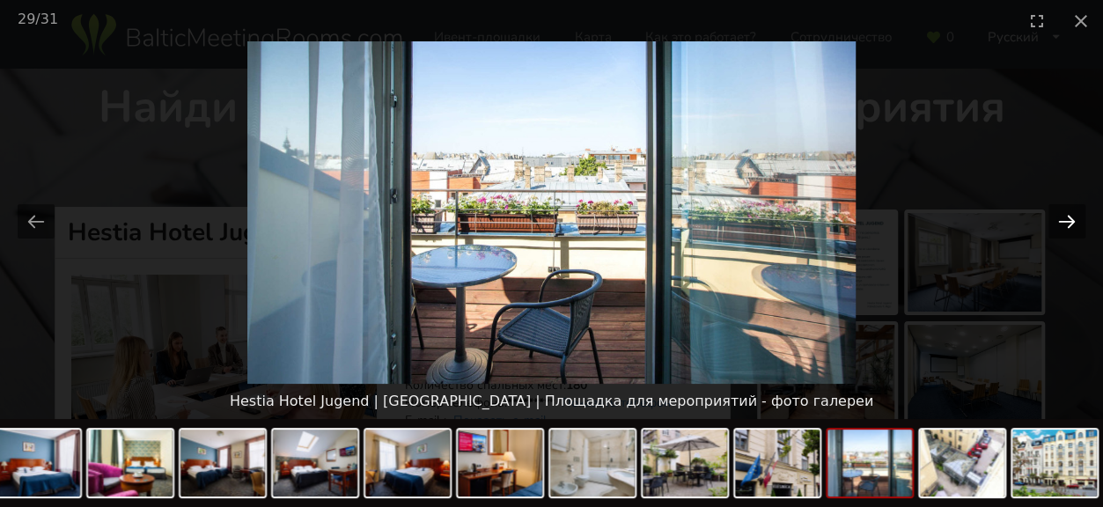
click at [1052, 216] on button "Next slide" at bounding box center [1066, 221] width 37 height 34
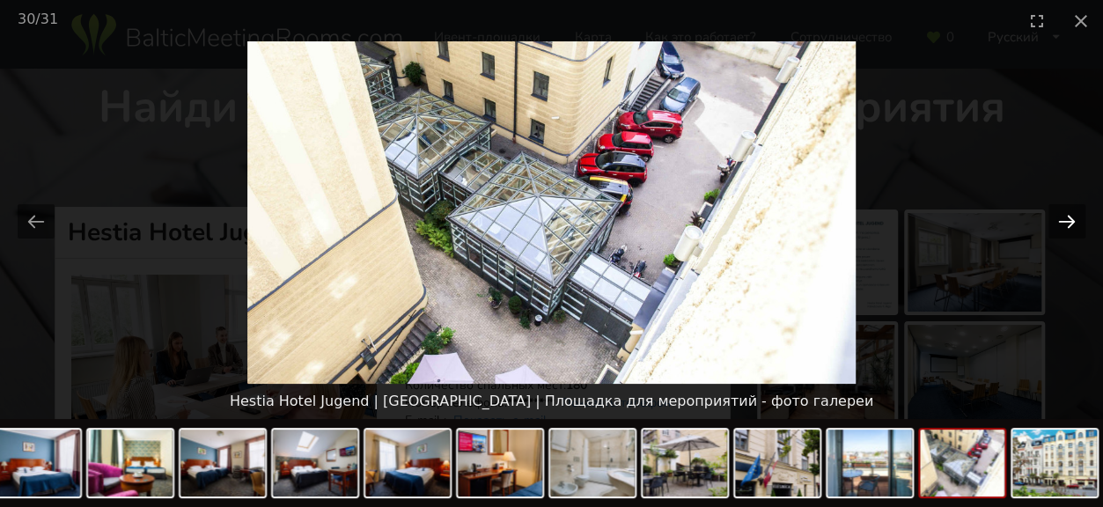
click at [1052, 216] on button "Next slide" at bounding box center [1066, 221] width 37 height 34
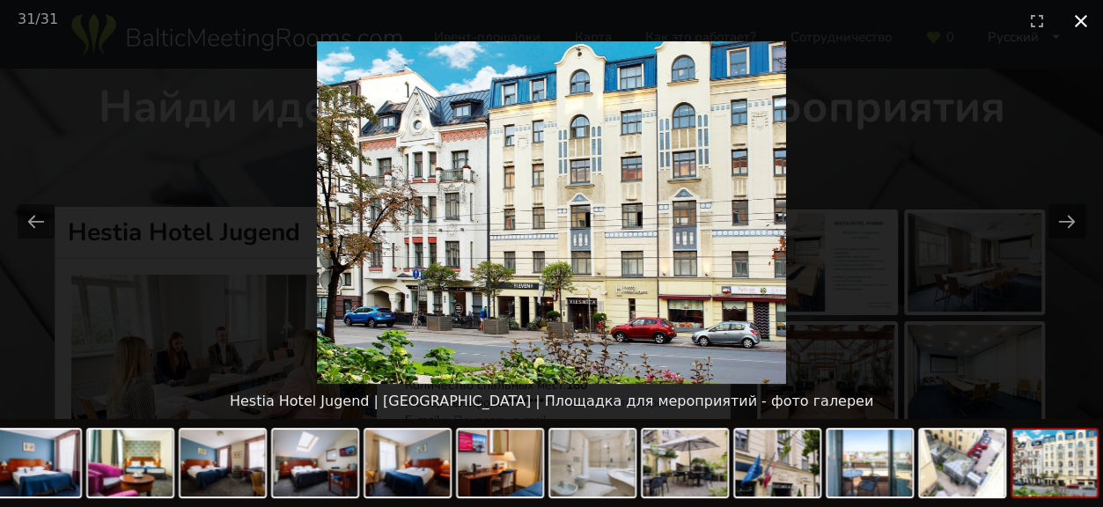
click at [1073, 20] on button "Close gallery" at bounding box center [1081, 20] width 44 height 41
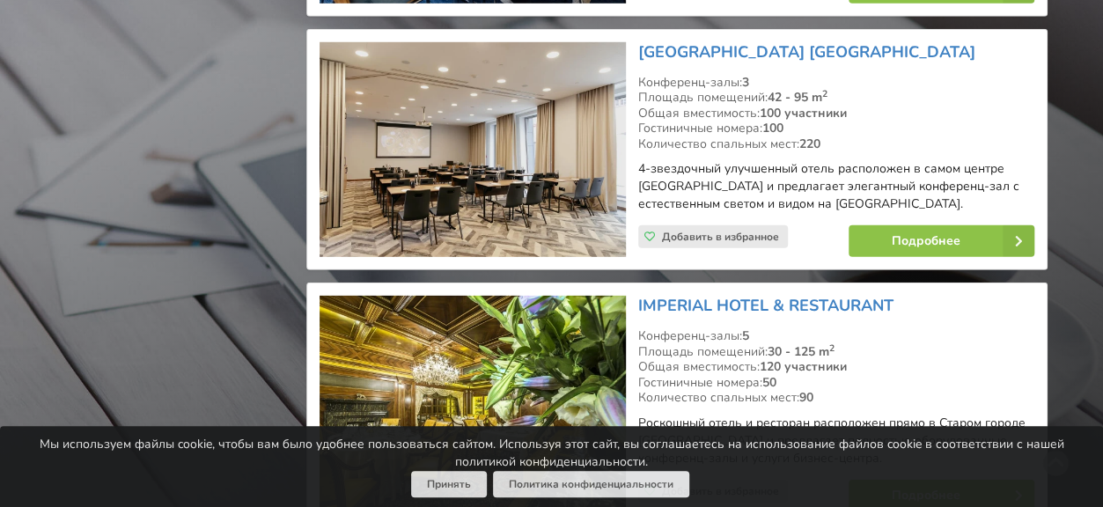
scroll to position [5896, 0]
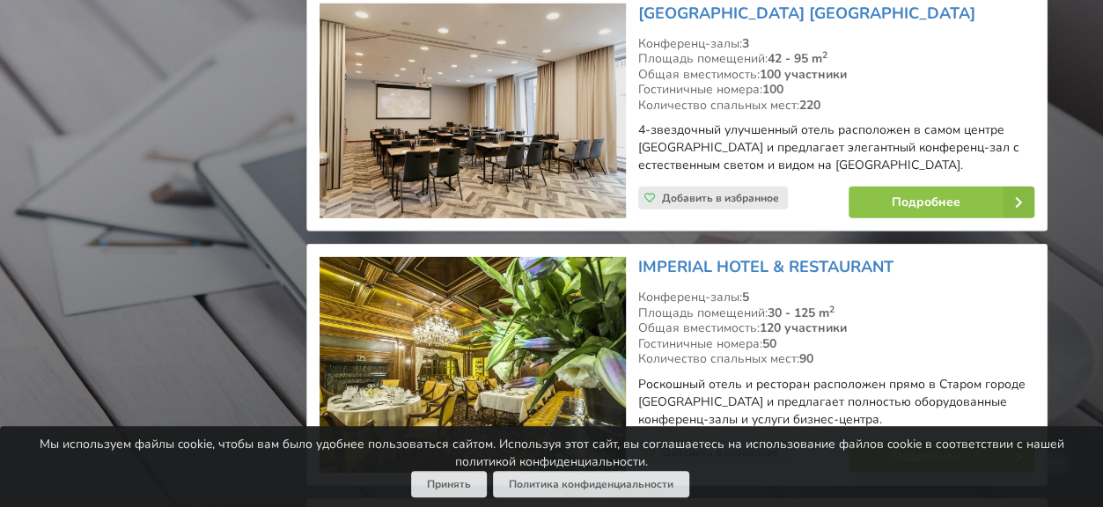
click at [465, 277] on img at bounding box center [471, 365] width 305 height 216
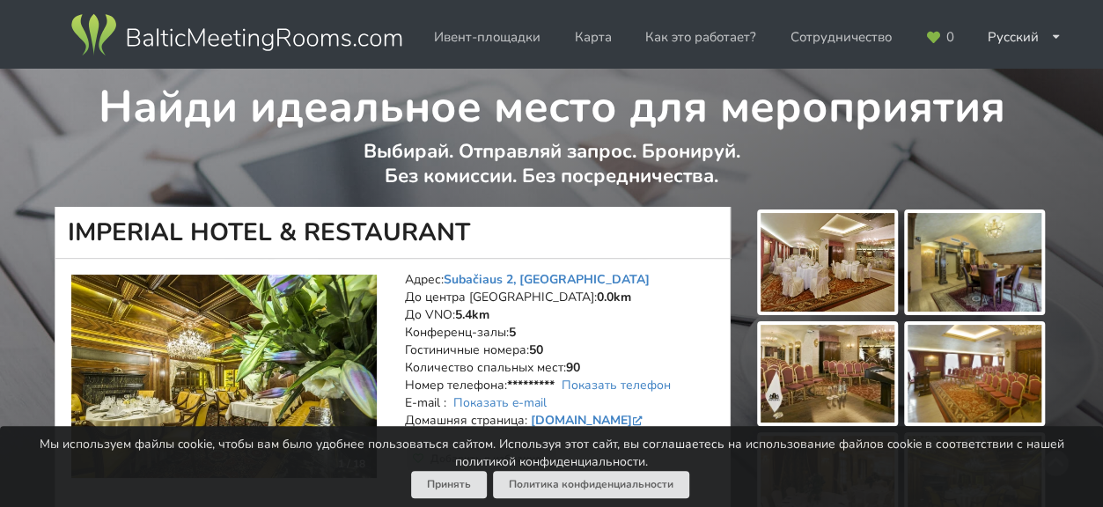
click at [789, 274] on img at bounding box center [827, 262] width 134 height 99
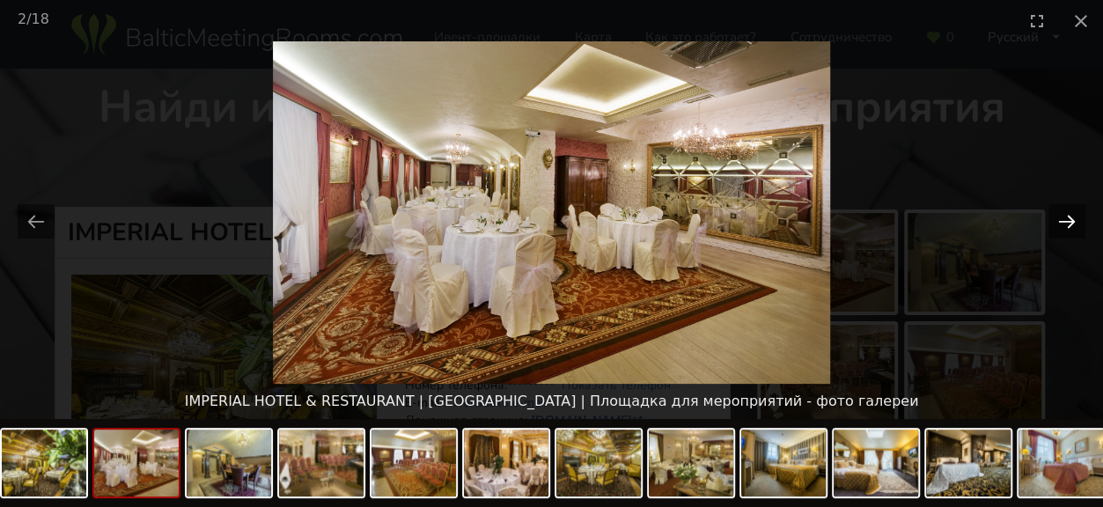
click at [1068, 219] on button "Next slide" at bounding box center [1066, 221] width 37 height 34
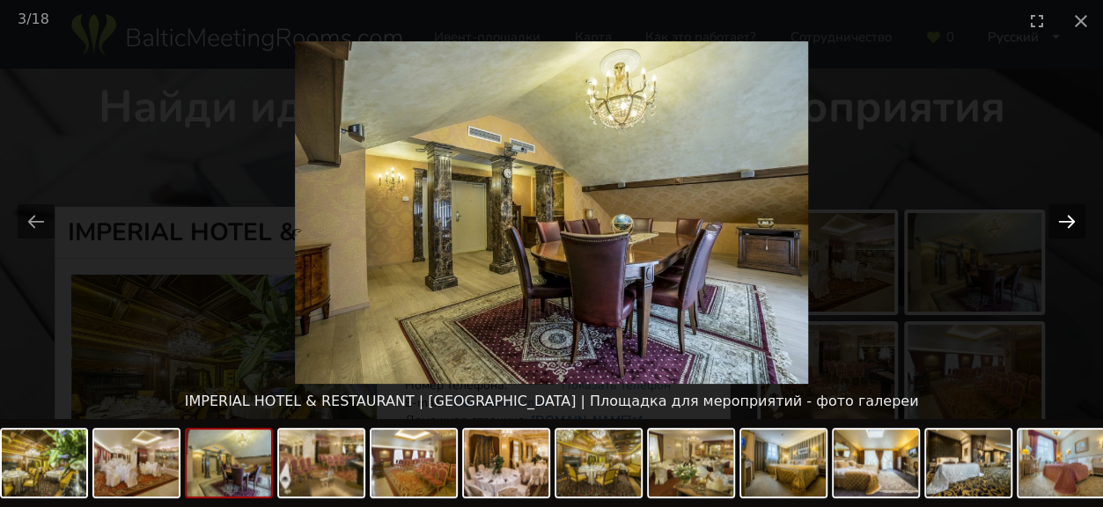
click at [1068, 219] on button "Next slide" at bounding box center [1066, 221] width 37 height 34
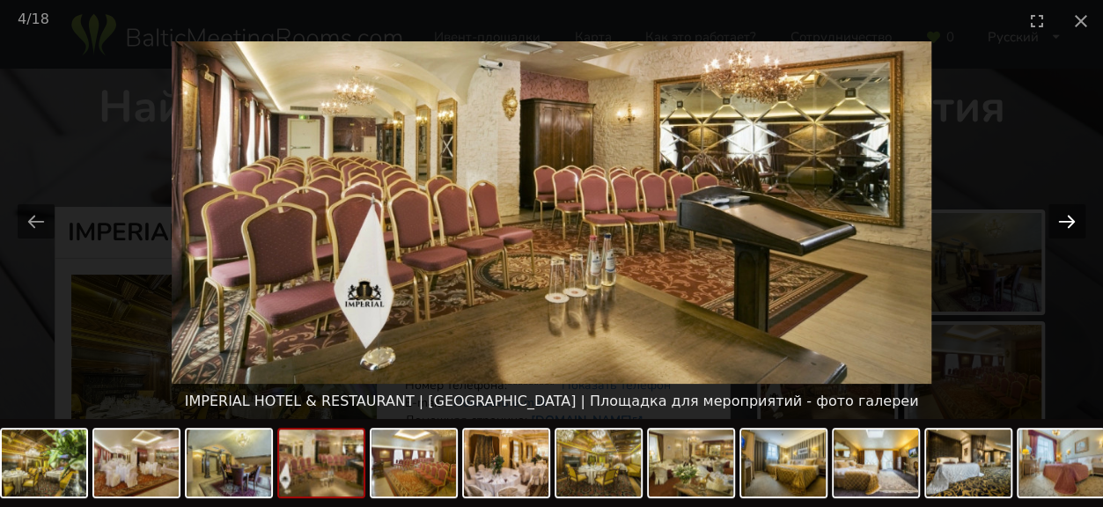
click at [1068, 219] on button "Next slide" at bounding box center [1066, 221] width 37 height 34
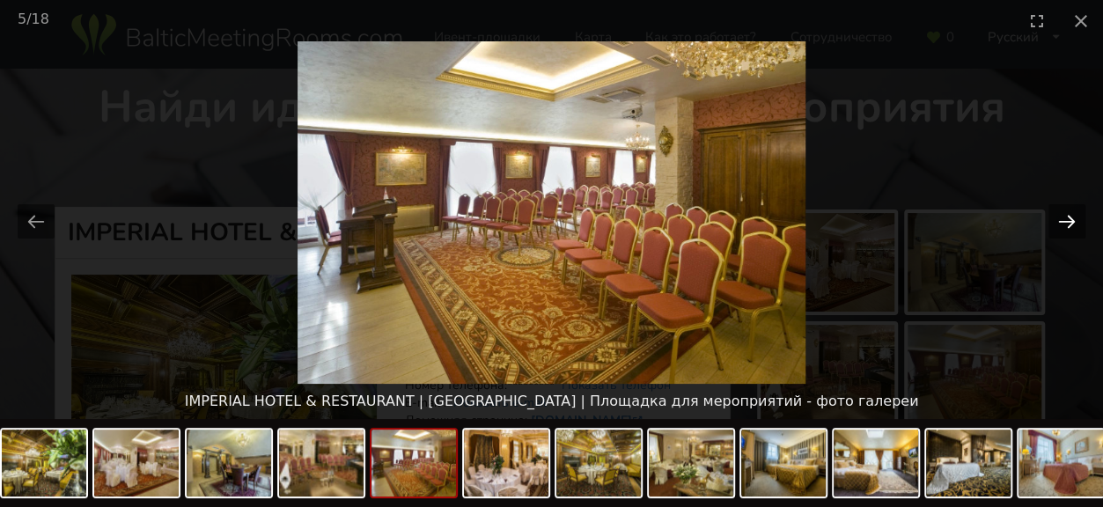
click at [1068, 219] on button "Next slide" at bounding box center [1066, 221] width 37 height 34
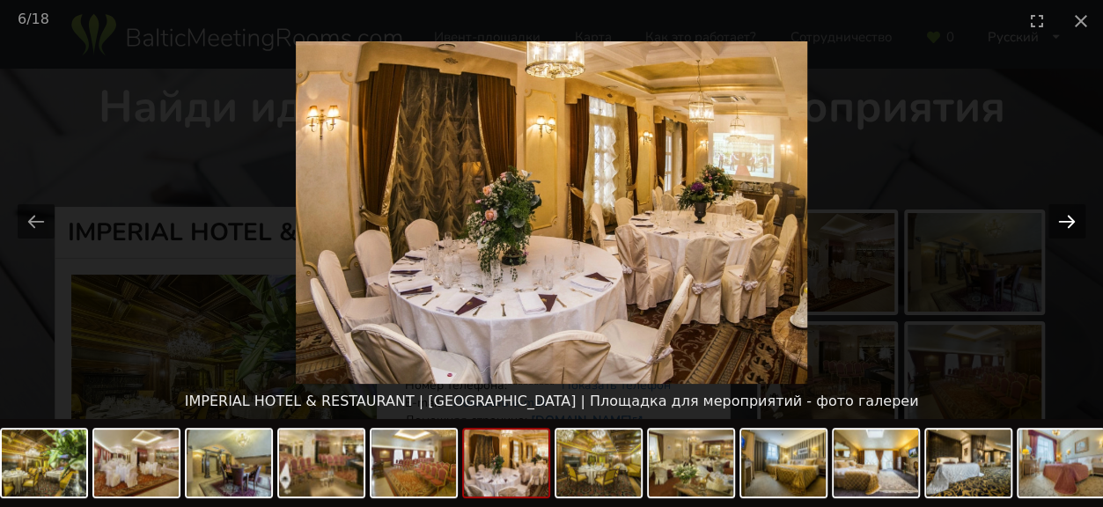
click at [1068, 219] on button "Next slide" at bounding box center [1066, 221] width 37 height 34
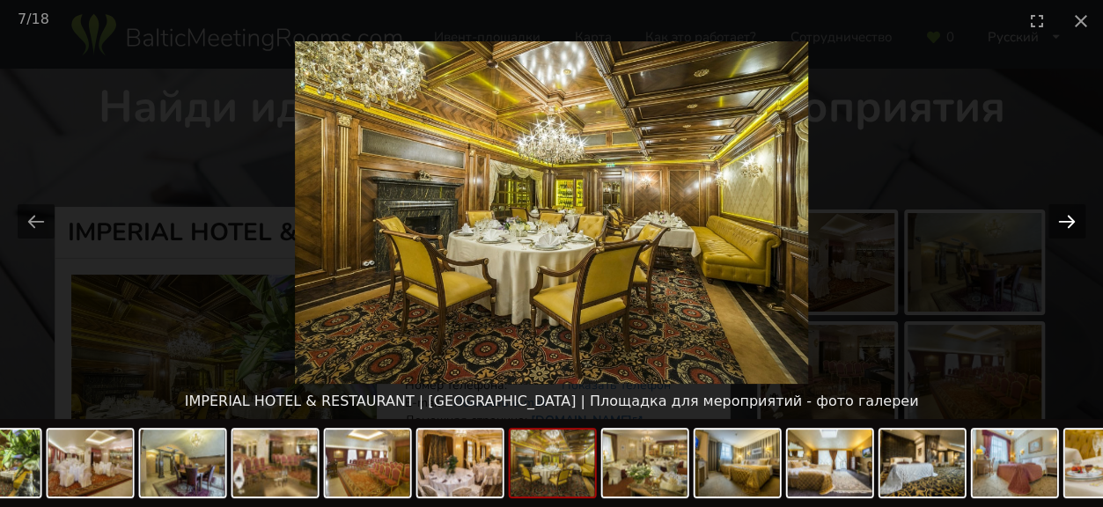
click at [1075, 214] on button "Next slide" at bounding box center [1066, 221] width 37 height 34
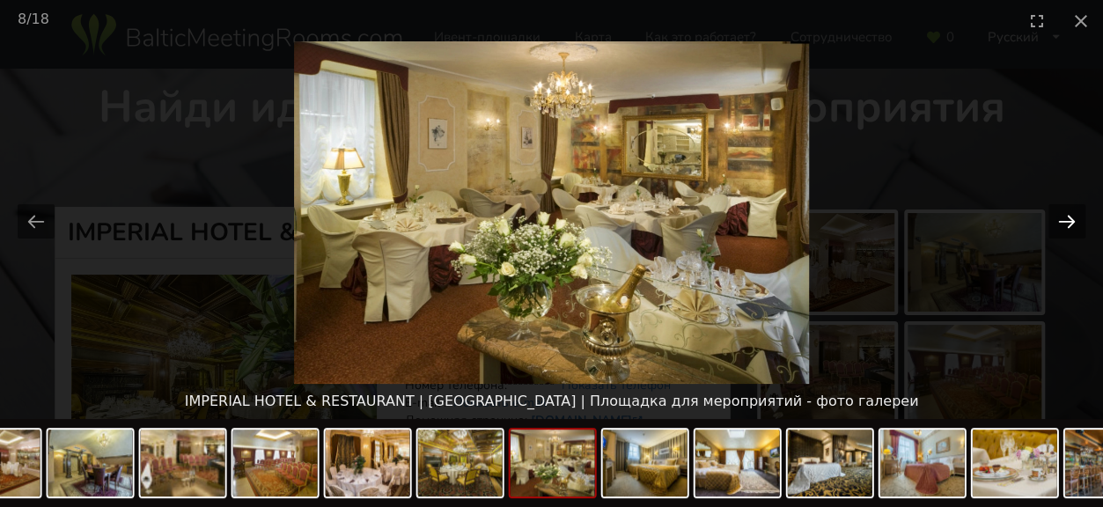
click at [1075, 214] on button "Next slide" at bounding box center [1066, 221] width 37 height 34
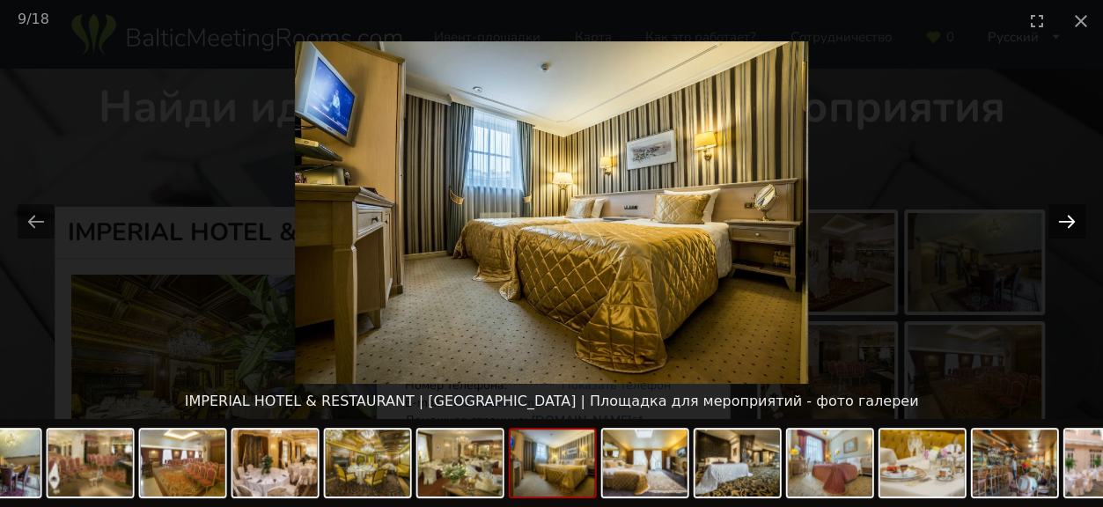
click at [1075, 214] on button "Next slide" at bounding box center [1066, 221] width 37 height 34
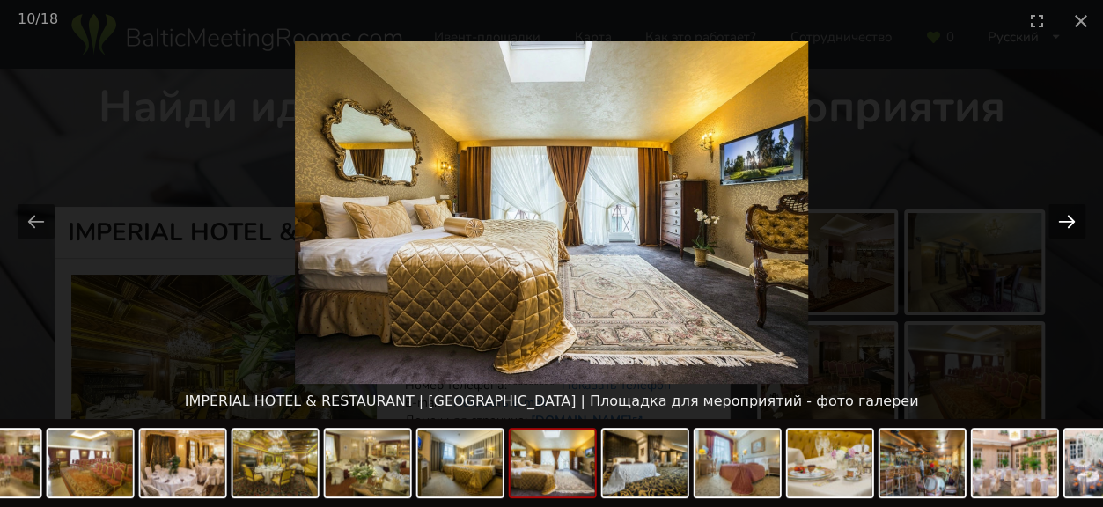
click at [1075, 214] on button "Next slide" at bounding box center [1066, 221] width 37 height 34
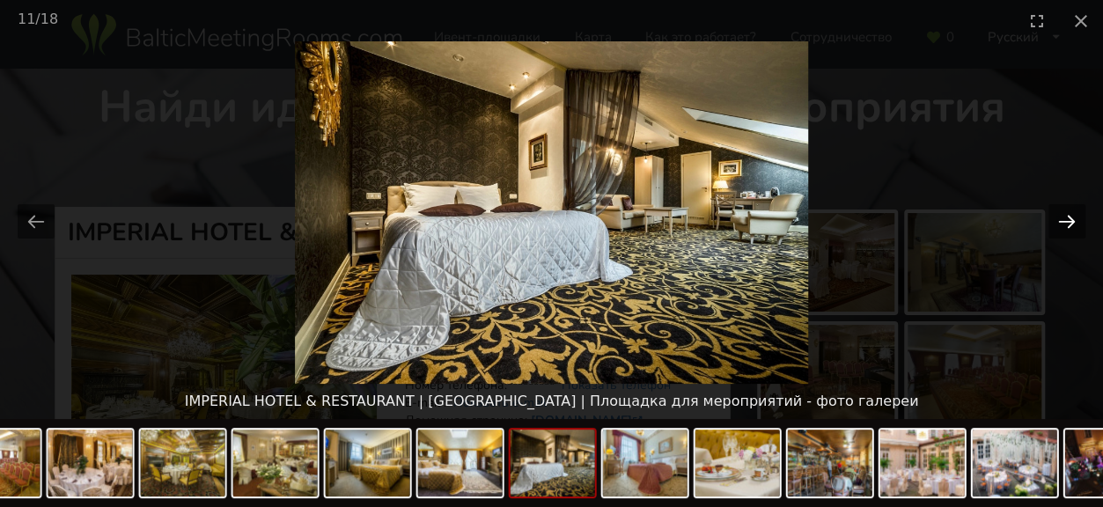
click at [1075, 214] on button "Next slide" at bounding box center [1066, 221] width 37 height 34
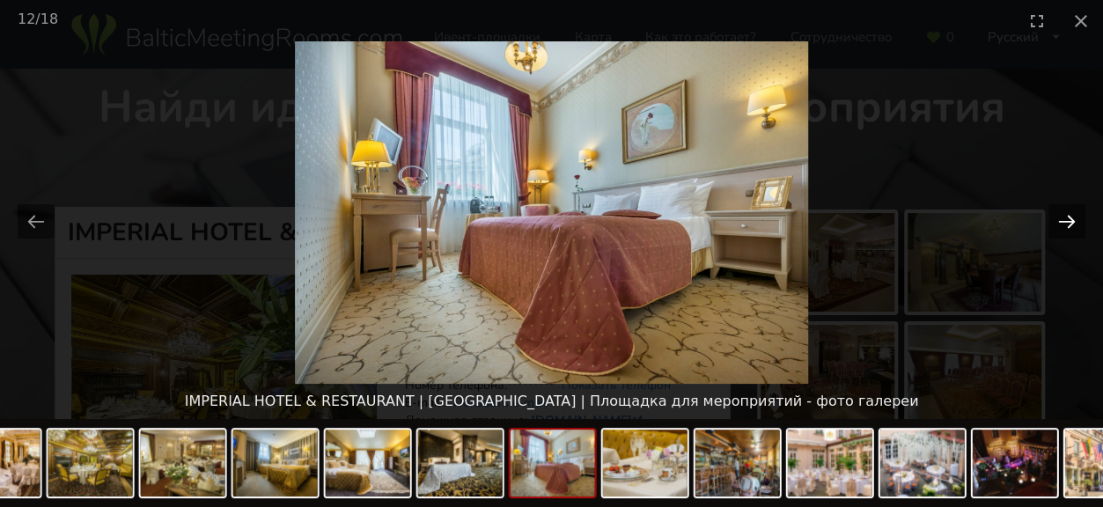
click at [1075, 214] on button "Next slide" at bounding box center [1066, 221] width 37 height 34
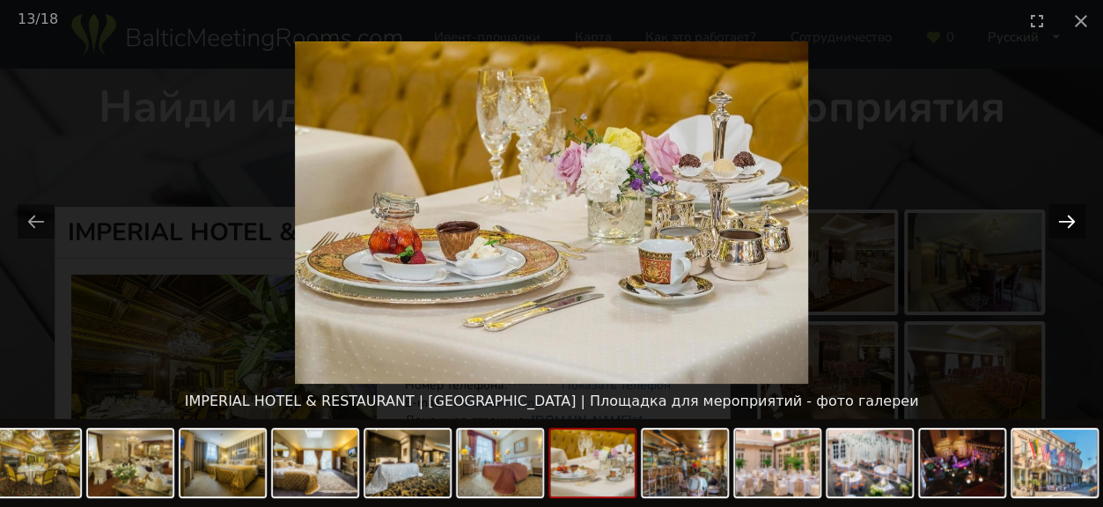
click at [1075, 214] on button "Next slide" at bounding box center [1066, 221] width 37 height 34
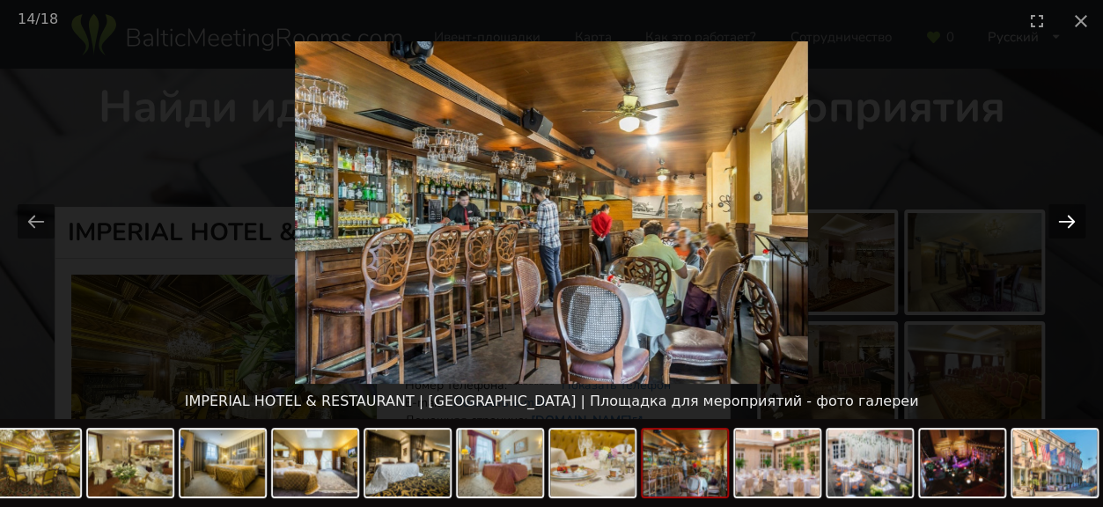
click at [1075, 214] on button "Next slide" at bounding box center [1066, 221] width 37 height 34
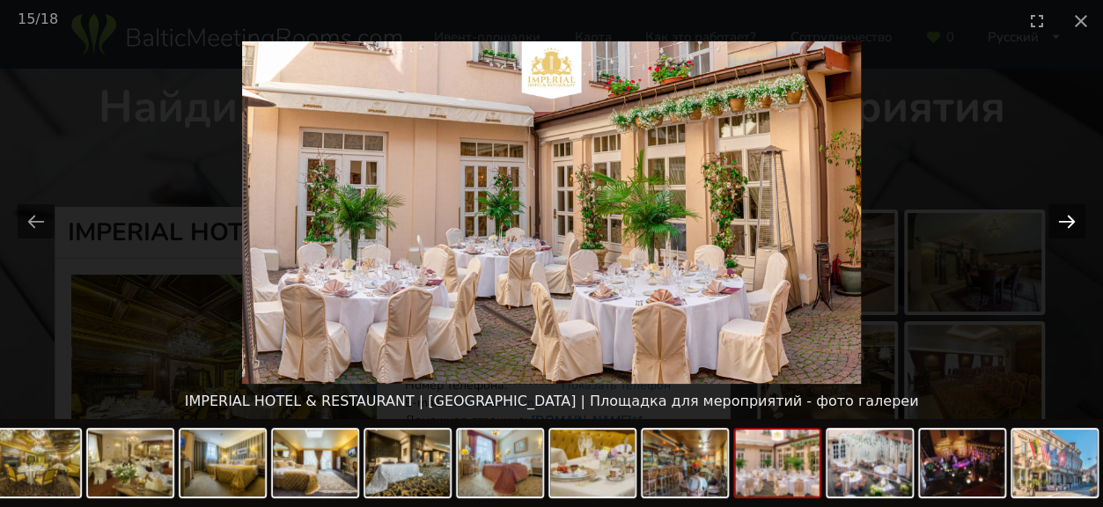
click at [1066, 218] on button "Next slide" at bounding box center [1066, 221] width 37 height 34
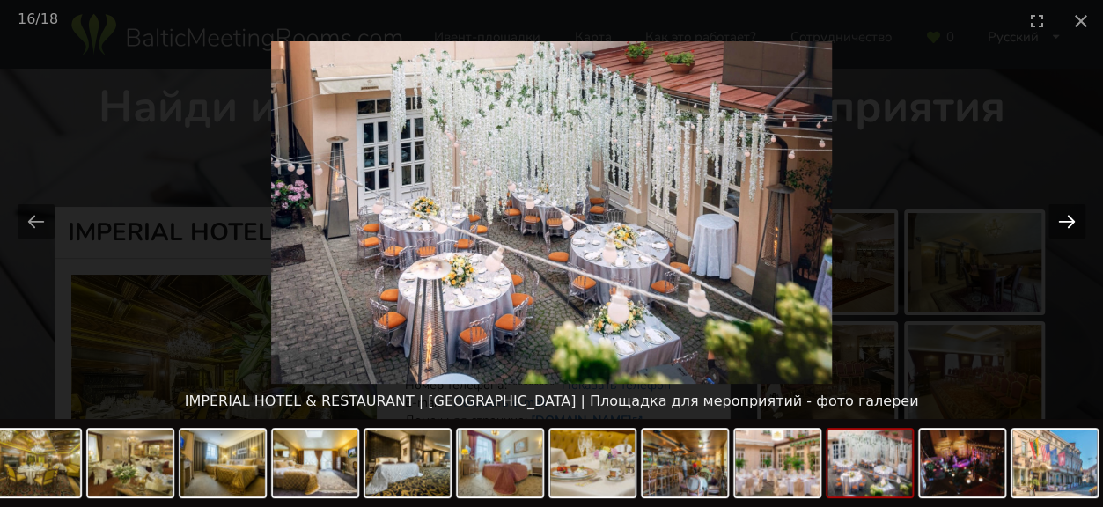
click at [1055, 214] on button "Next slide" at bounding box center [1066, 221] width 37 height 34
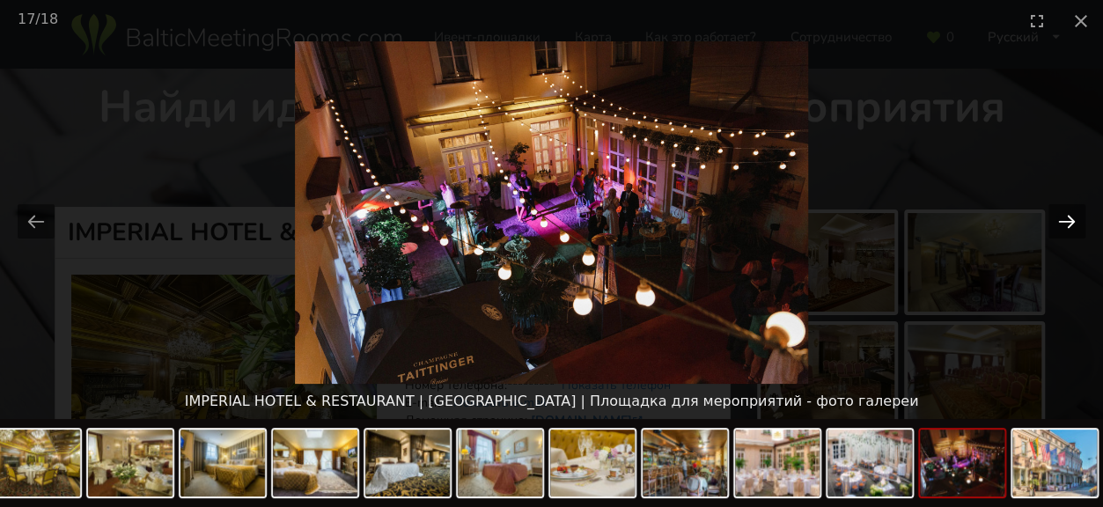
click at [1075, 220] on button "Next slide" at bounding box center [1066, 221] width 37 height 34
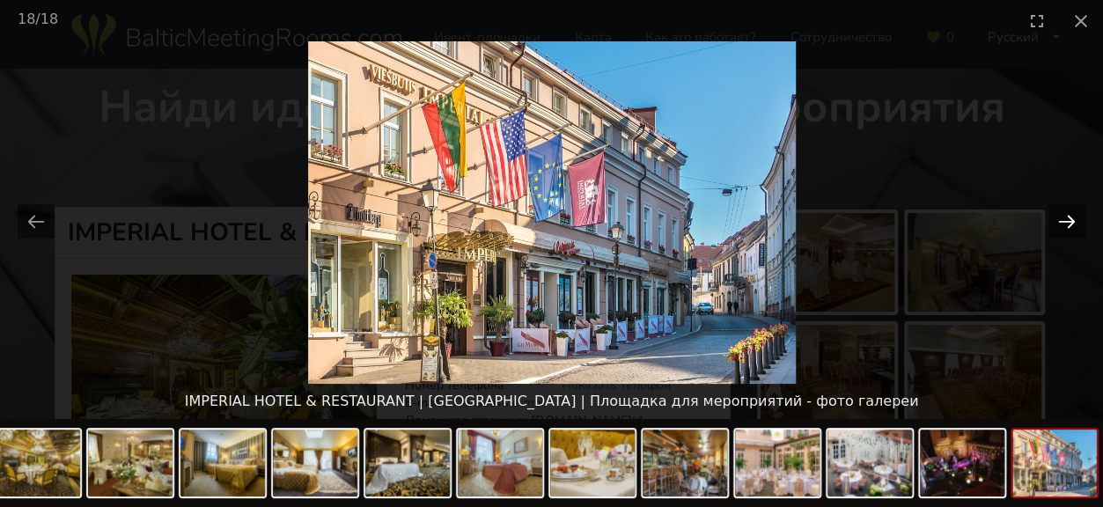
click at [1075, 220] on button "Next slide" at bounding box center [1066, 221] width 37 height 34
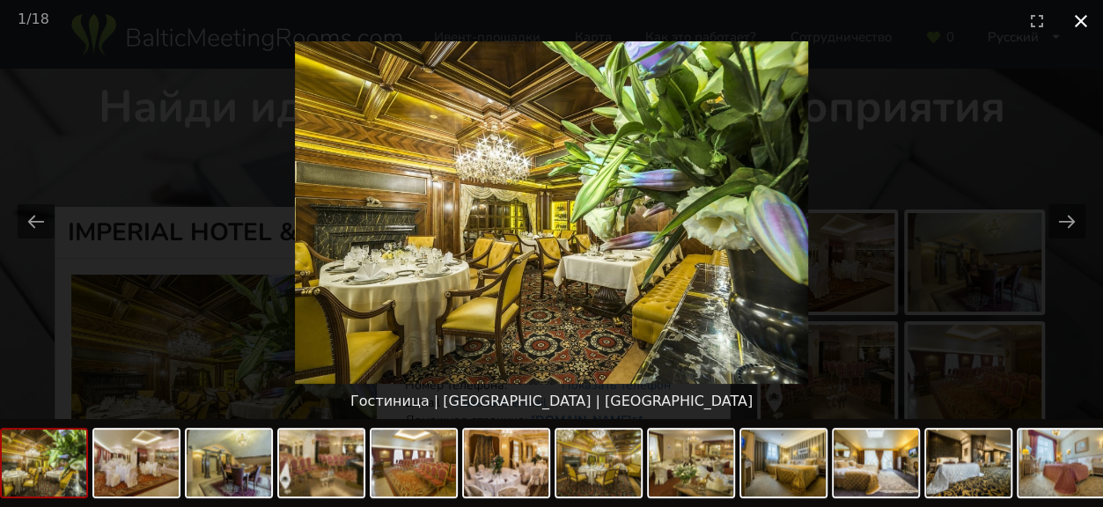
click at [1079, 24] on button "Close gallery" at bounding box center [1081, 20] width 44 height 41
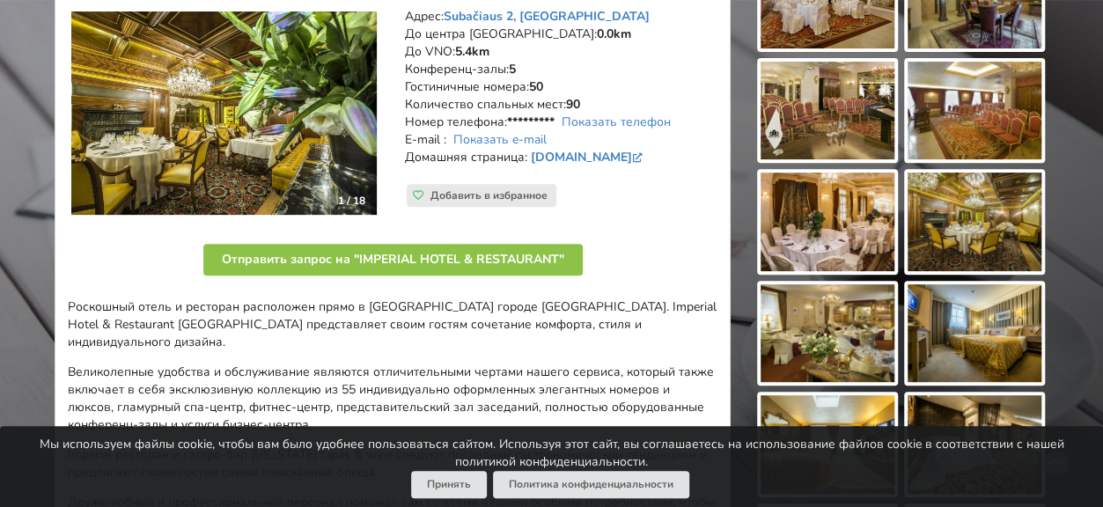
scroll to position [264, 0]
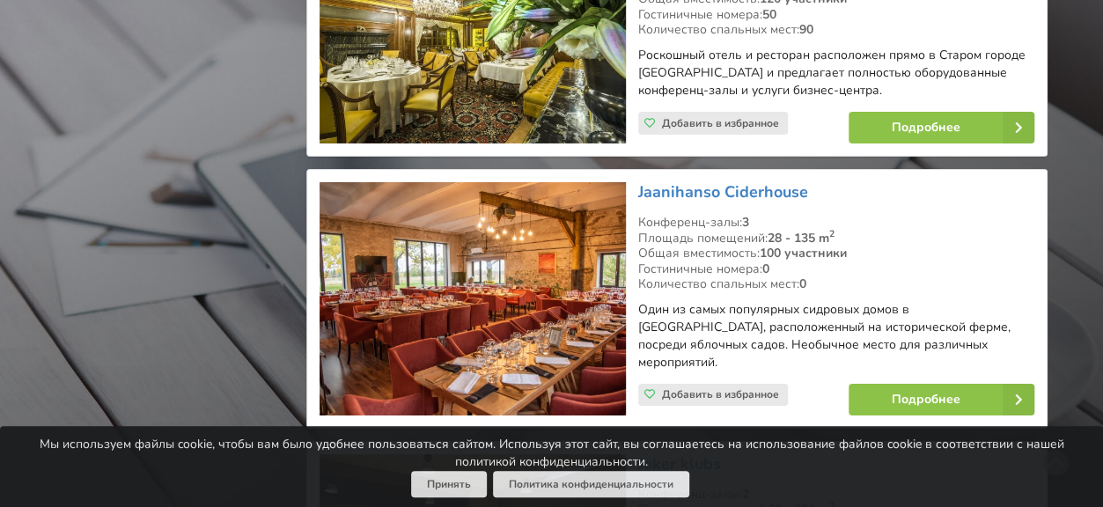
scroll to position [6248, 0]
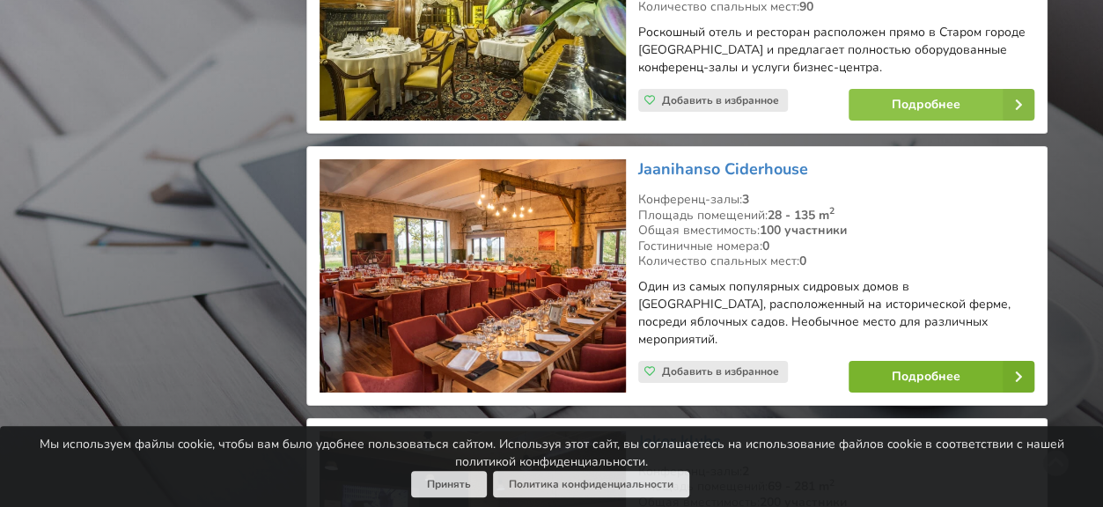
click at [933, 361] on link "Подробнее" at bounding box center [941, 377] width 186 height 32
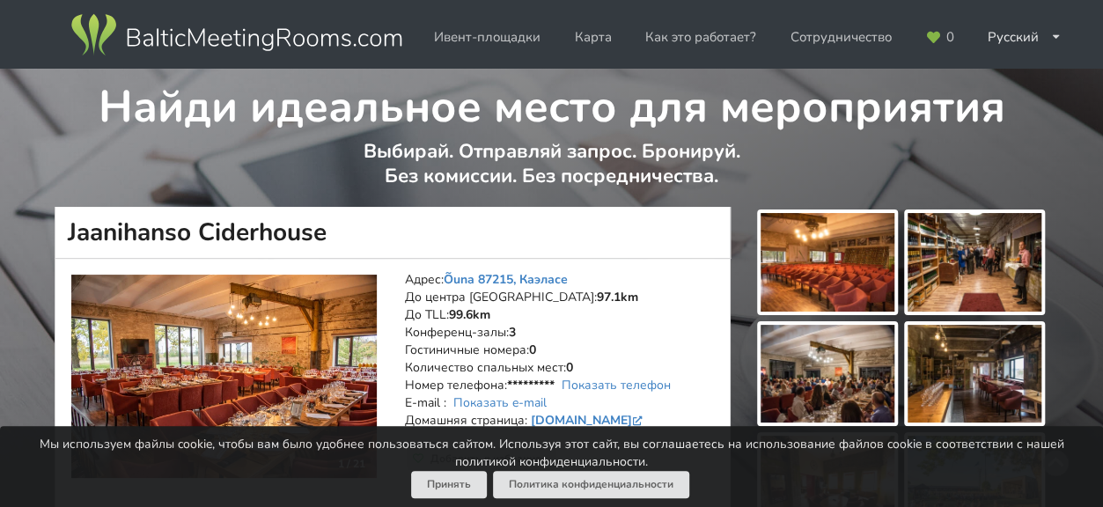
click at [238, 351] on img at bounding box center [223, 377] width 305 height 204
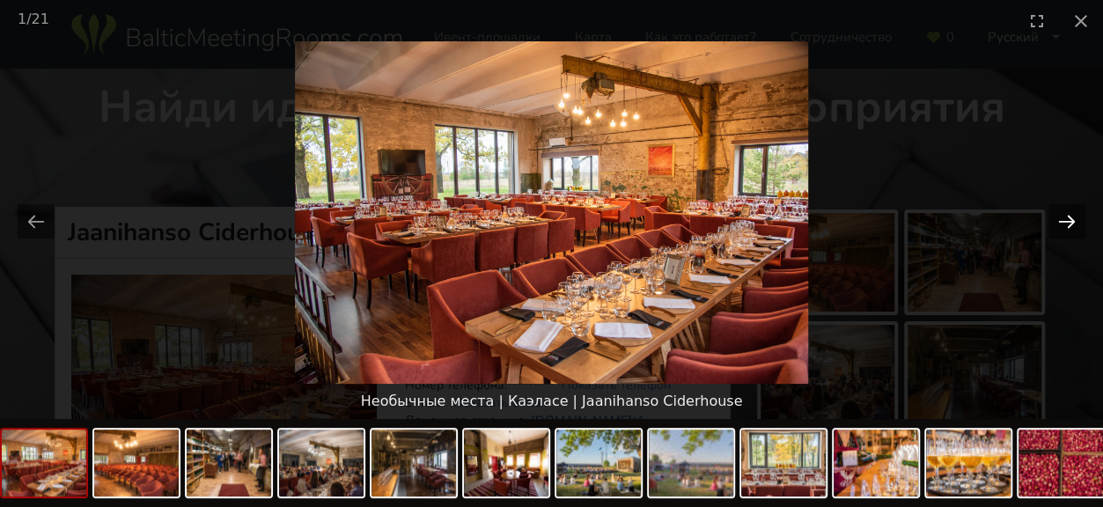
click at [1062, 216] on button "Next slide" at bounding box center [1066, 221] width 37 height 34
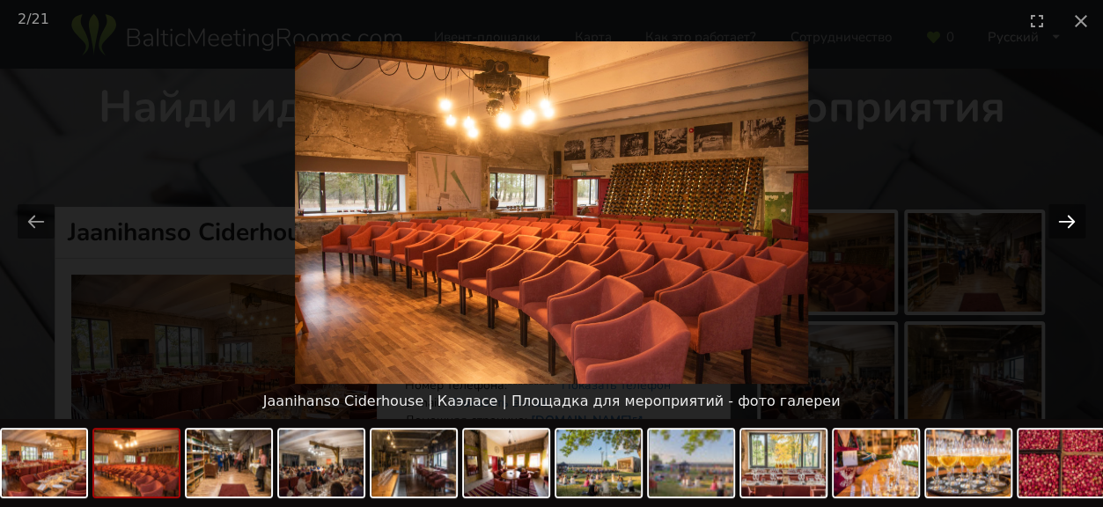
click at [1062, 216] on button "Next slide" at bounding box center [1066, 221] width 37 height 34
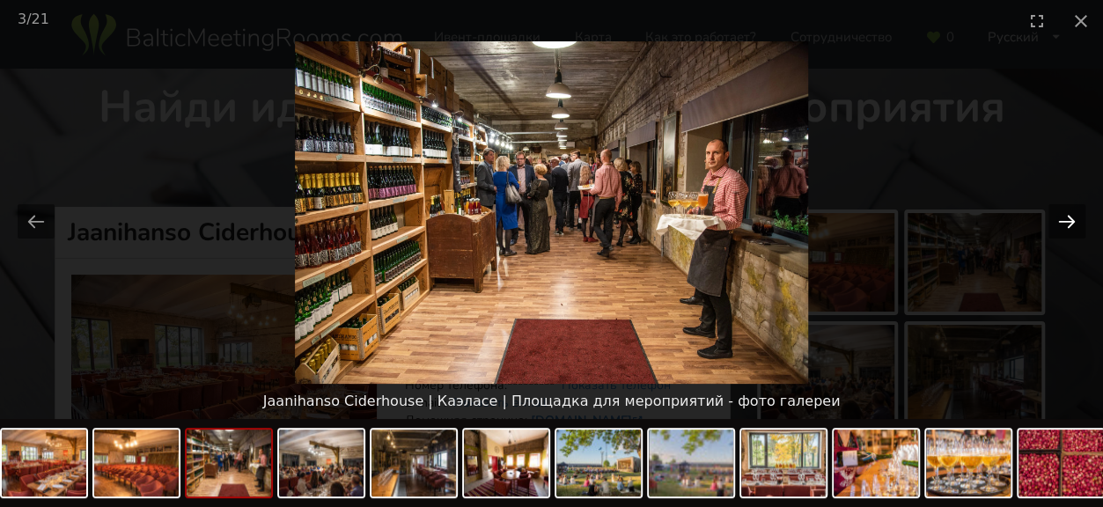
click at [1062, 216] on button "Next slide" at bounding box center [1066, 221] width 37 height 34
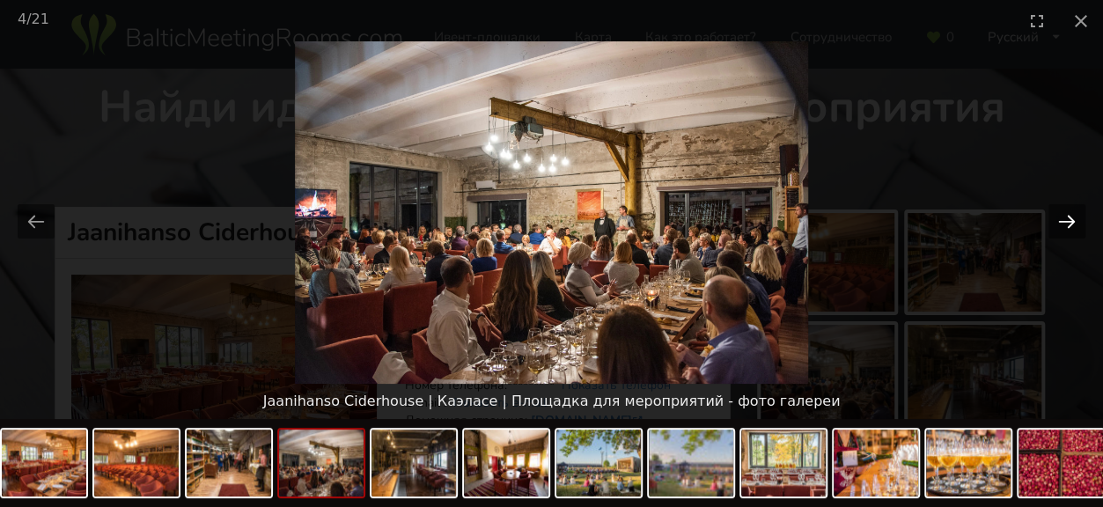
click at [1062, 216] on button "Next slide" at bounding box center [1066, 221] width 37 height 34
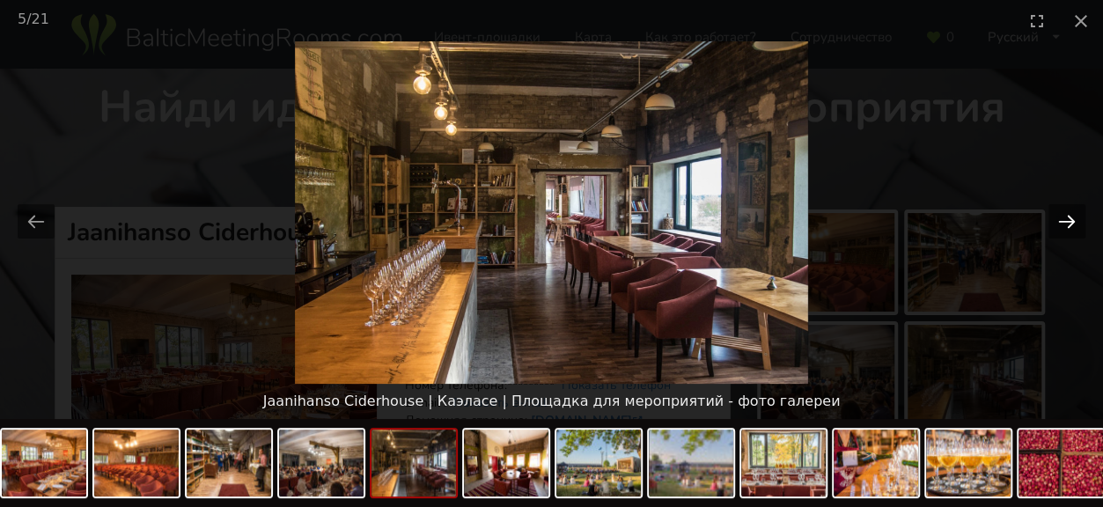
click at [1062, 216] on button "Next slide" at bounding box center [1066, 221] width 37 height 34
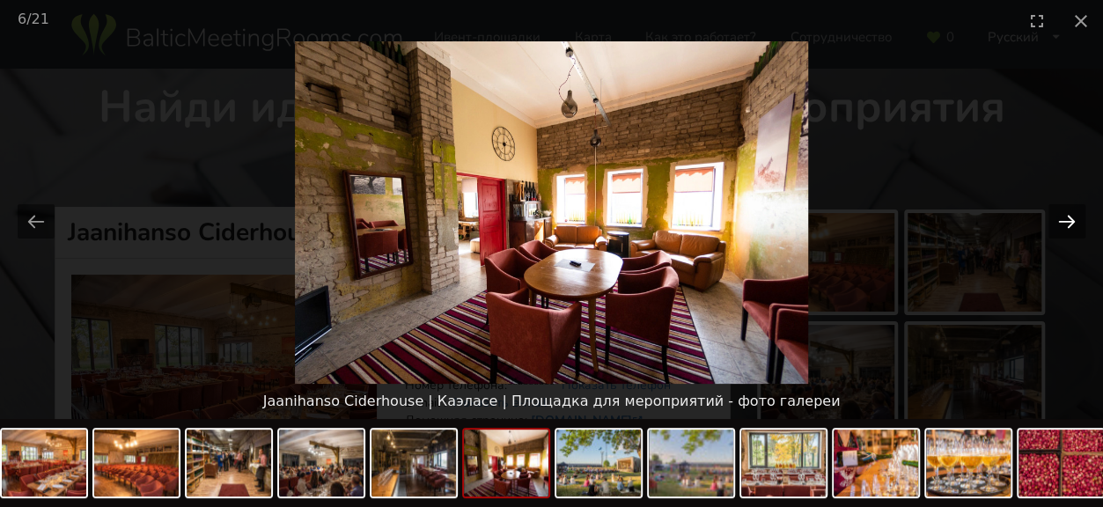
click at [1062, 216] on button "Next slide" at bounding box center [1066, 221] width 37 height 34
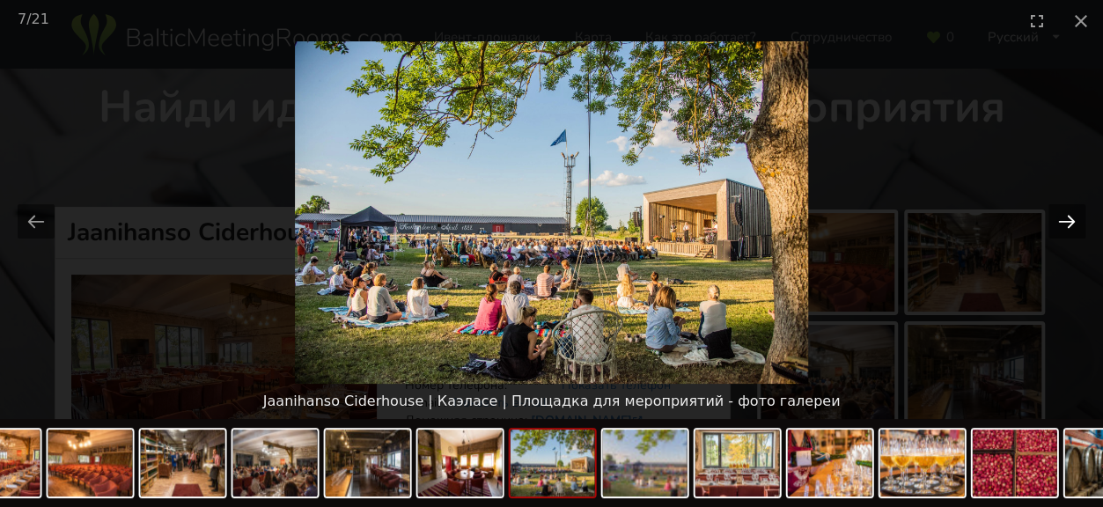
click at [1062, 216] on button "Next slide" at bounding box center [1066, 221] width 37 height 34
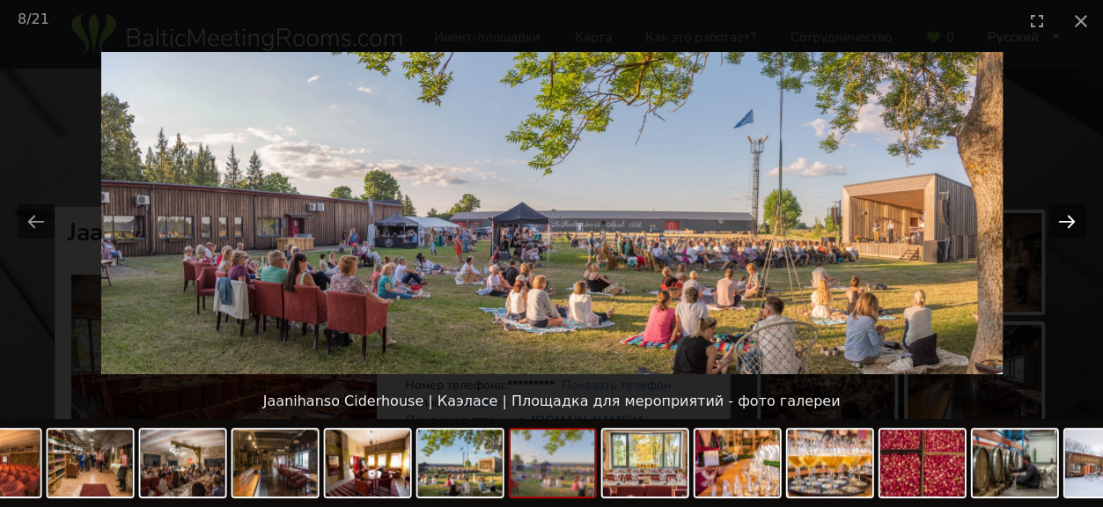
click at [1062, 216] on button "Next slide" at bounding box center [1066, 221] width 37 height 34
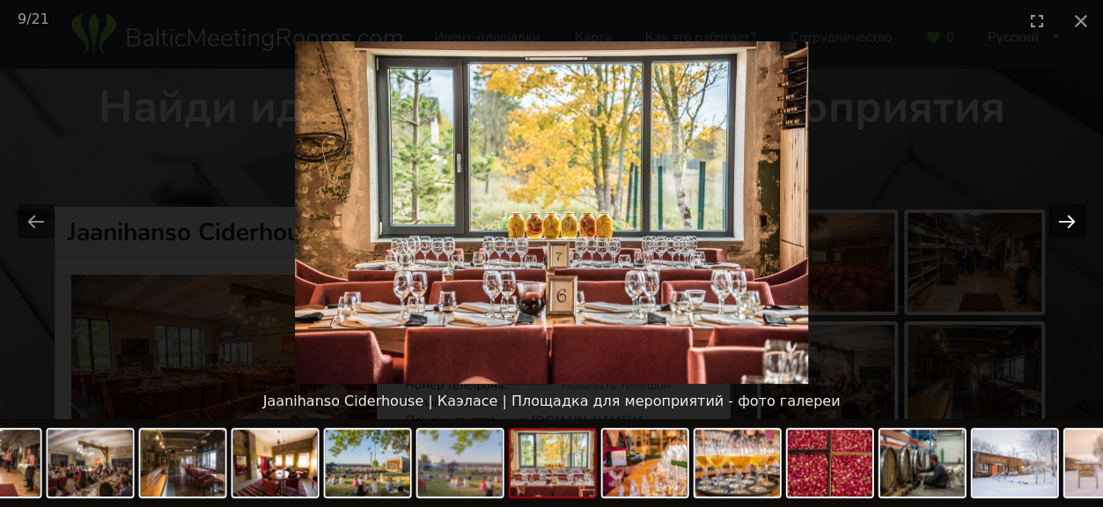
click at [1062, 216] on button "Next slide" at bounding box center [1066, 221] width 37 height 34
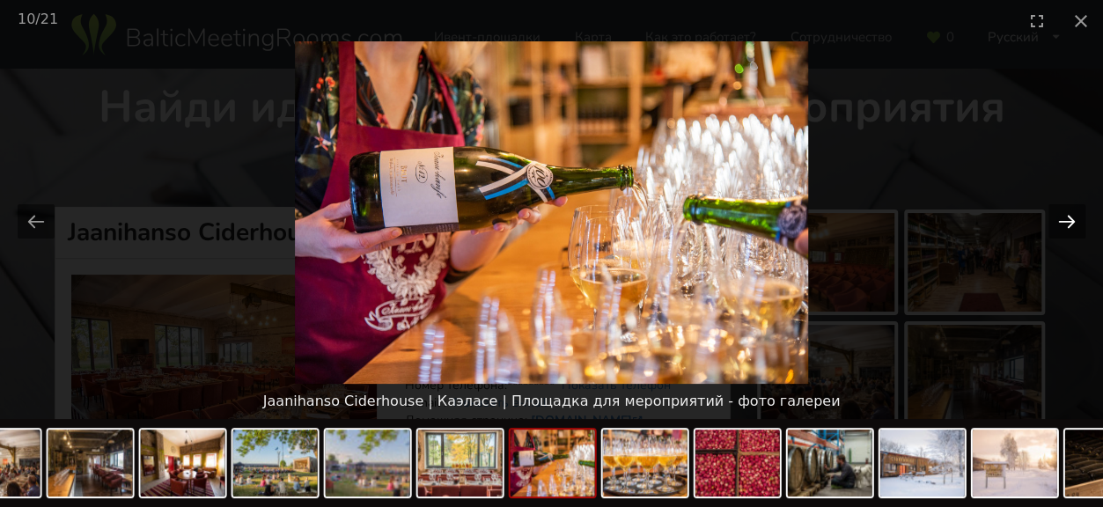
click at [1062, 216] on button "Next slide" at bounding box center [1066, 221] width 37 height 34
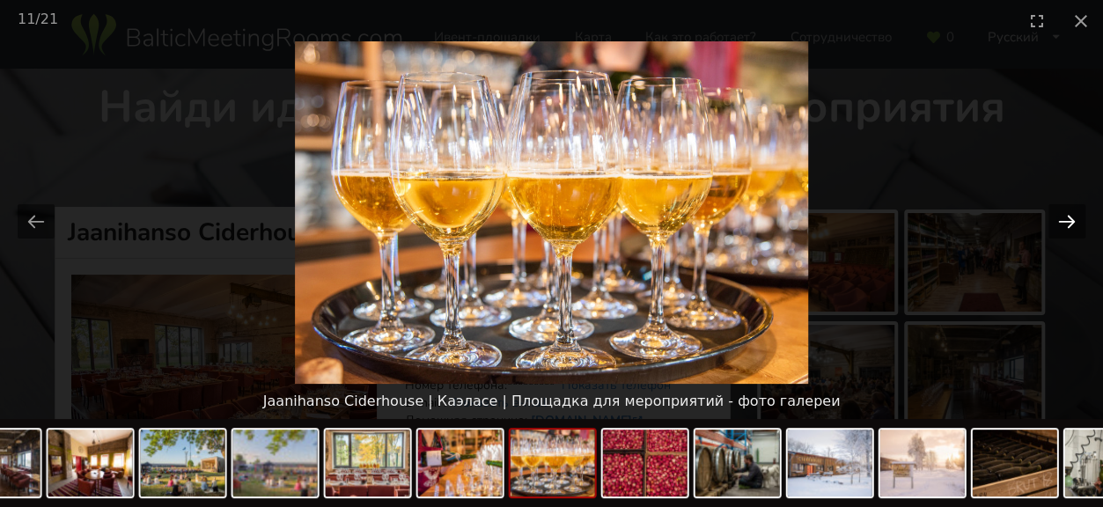
click at [1062, 216] on button "Next slide" at bounding box center [1066, 221] width 37 height 34
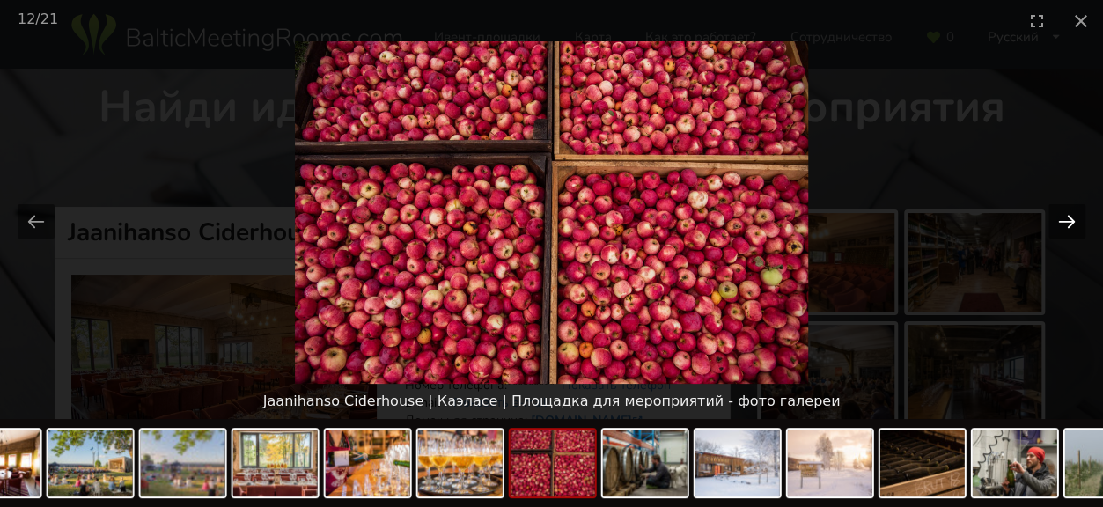
click at [1062, 216] on button "Next slide" at bounding box center [1066, 221] width 37 height 34
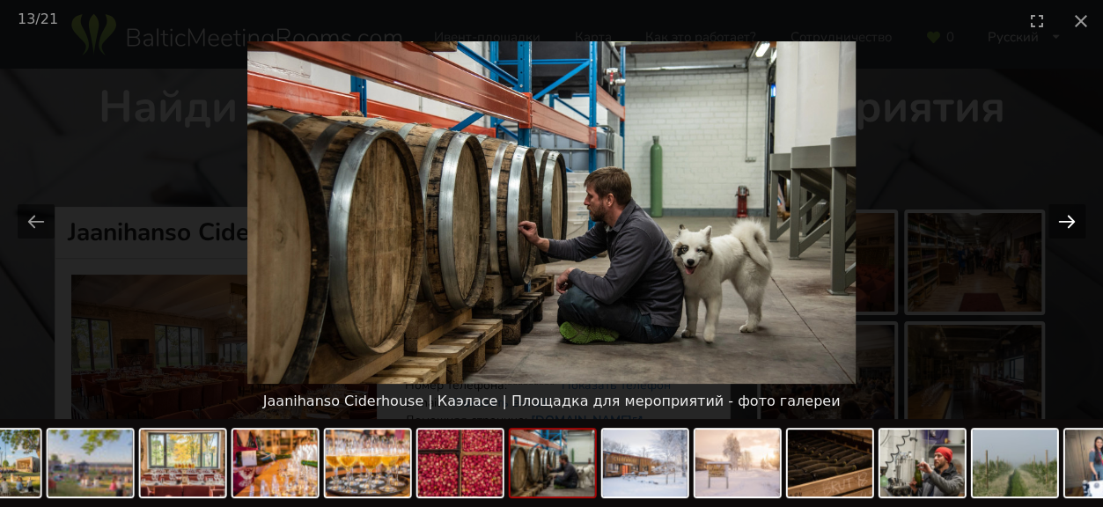
click at [1062, 216] on button "Next slide" at bounding box center [1066, 221] width 37 height 34
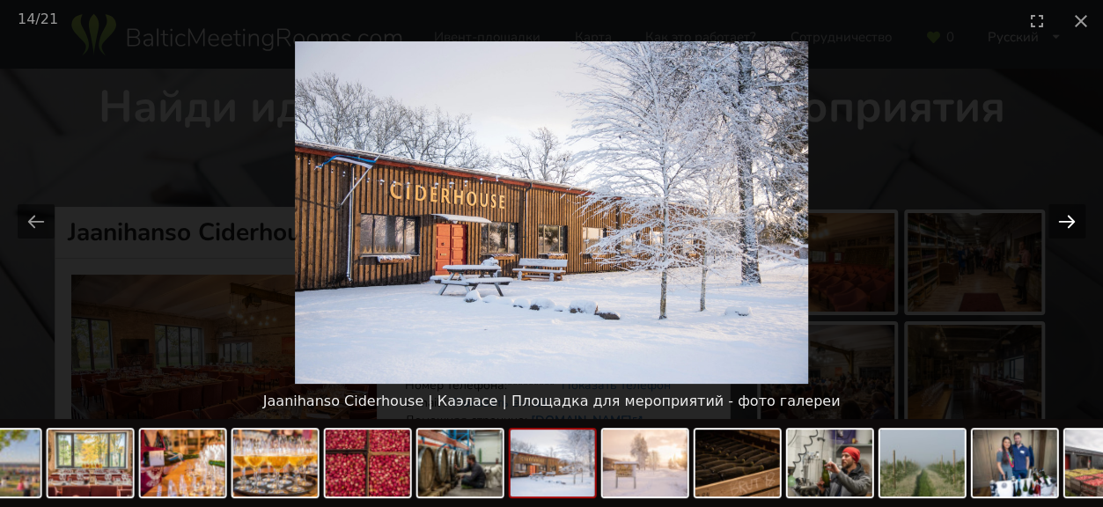
click at [1062, 216] on button "Next slide" at bounding box center [1066, 221] width 37 height 34
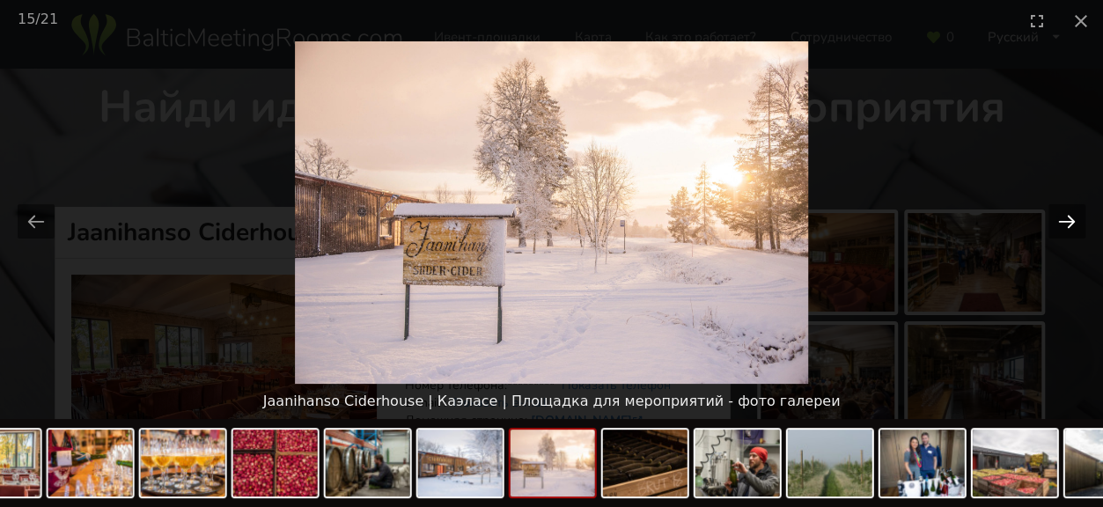
click at [1062, 216] on button "Next slide" at bounding box center [1066, 221] width 37 height 34
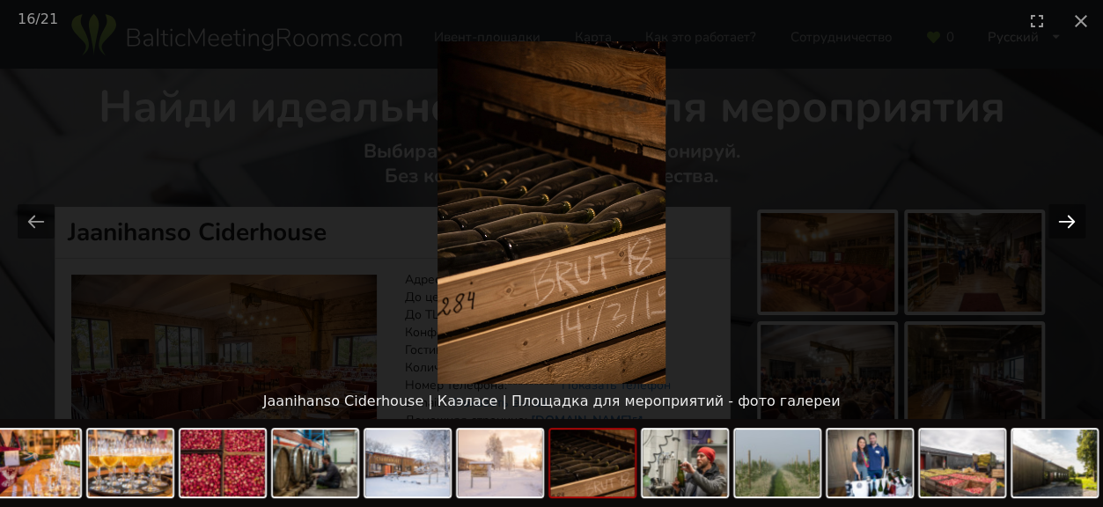
click at [1062, 216] on button "Next slide" at bounding box center [1066, 221] width 37 height 34
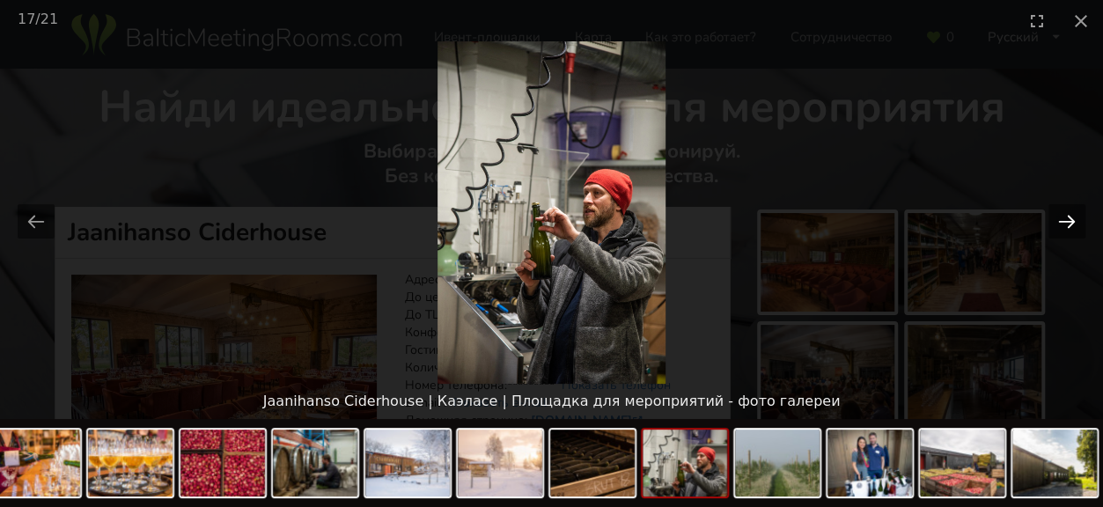
click at [1062, 216] on button "Next slide" at bounding box center [1066, 221] width 37 height 34
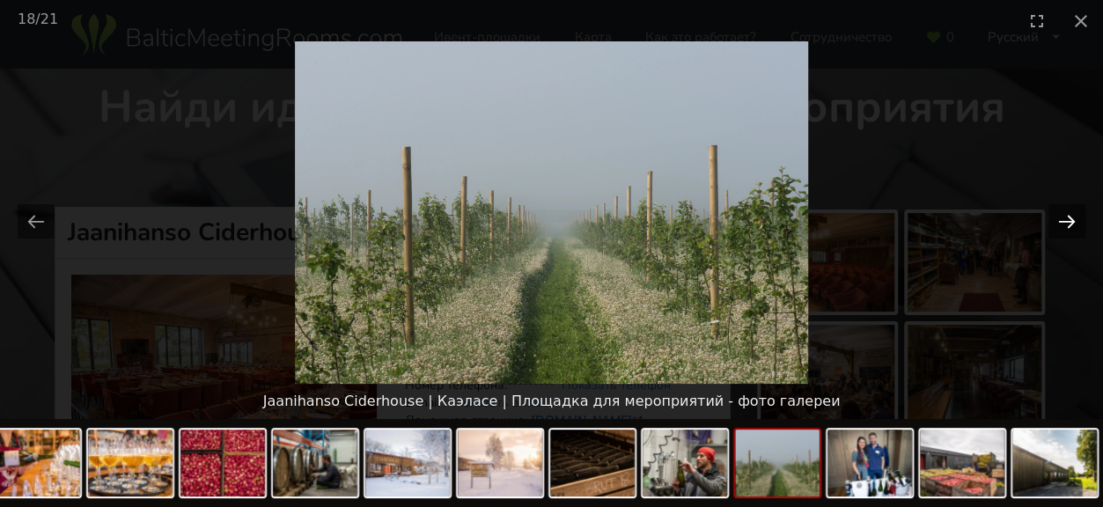
click at [1062, 216] on button "Next slide" at bounding box center [1066, 221] width 37 height 34
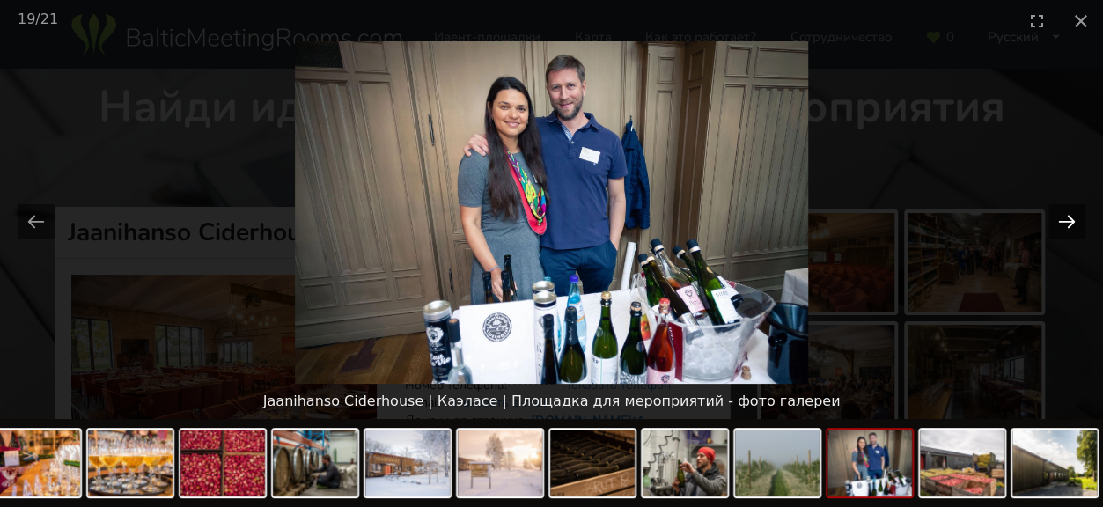
click at [1062, 216] on button "Next slide" at bounding box center [1066, 221] width 37 height 34
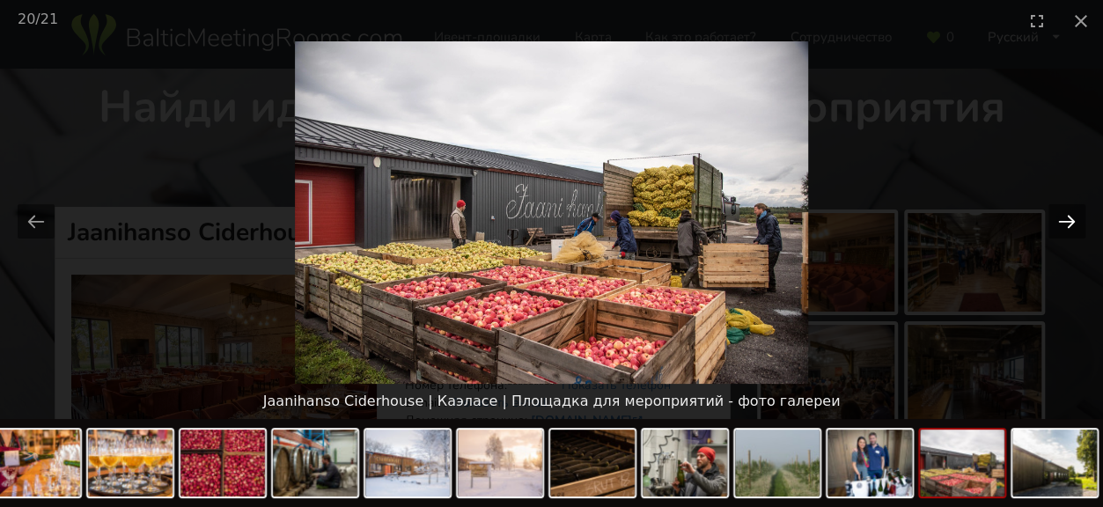
click at [1062, 216] on button "Next slide" at bounding box center [1066, 221] width 37 height 34
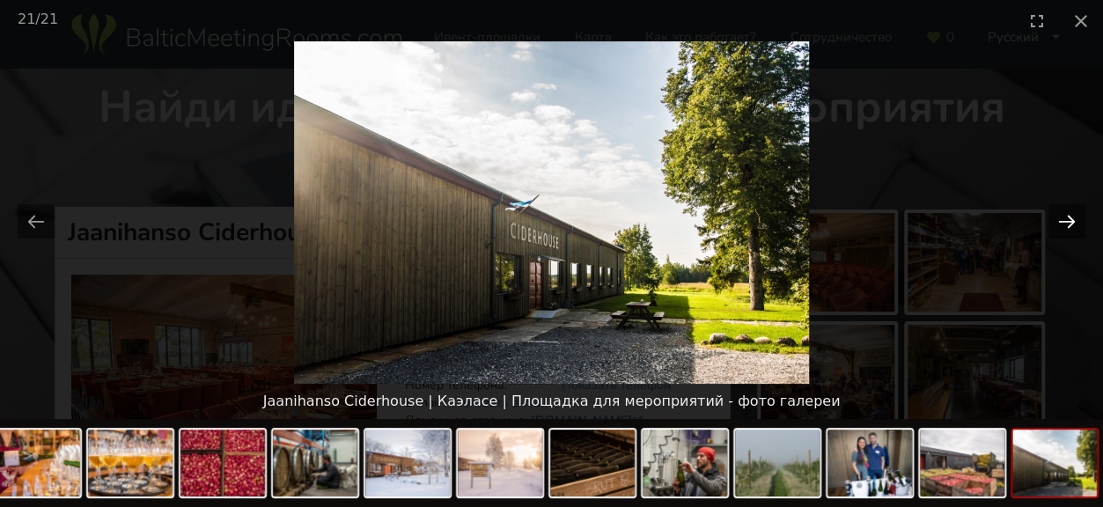
click at [1062, 216] on button "Next slide" at bounding box center [1066, 221] width 37 height 34
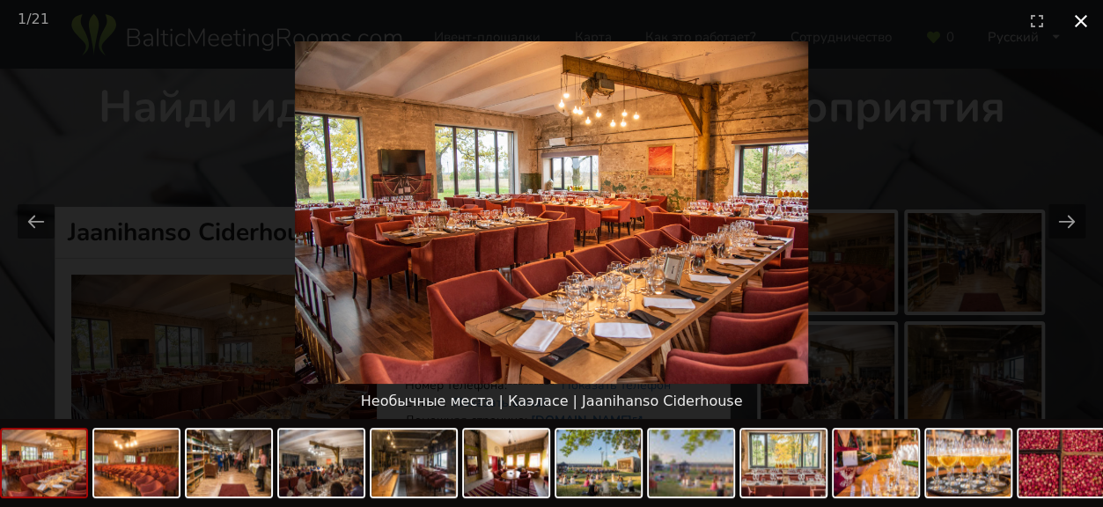
click at [1075, 26] on button "Close gallery" at bounding box center [1081, 20] width 44 height 41
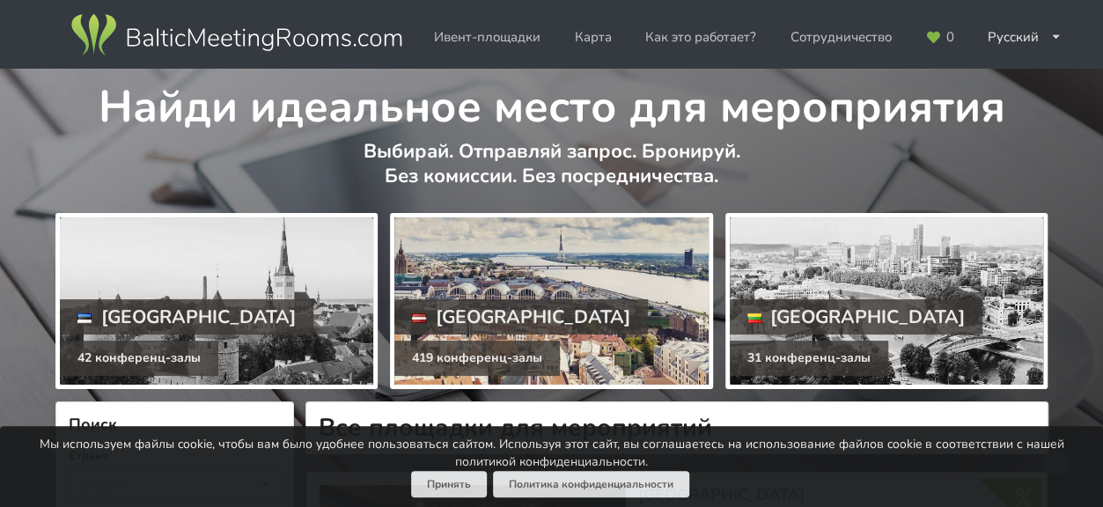
click at [493, 311] on div "[GEOGRAPHIC_DATA]" at bounding box center [520, 316] width 253 height 35
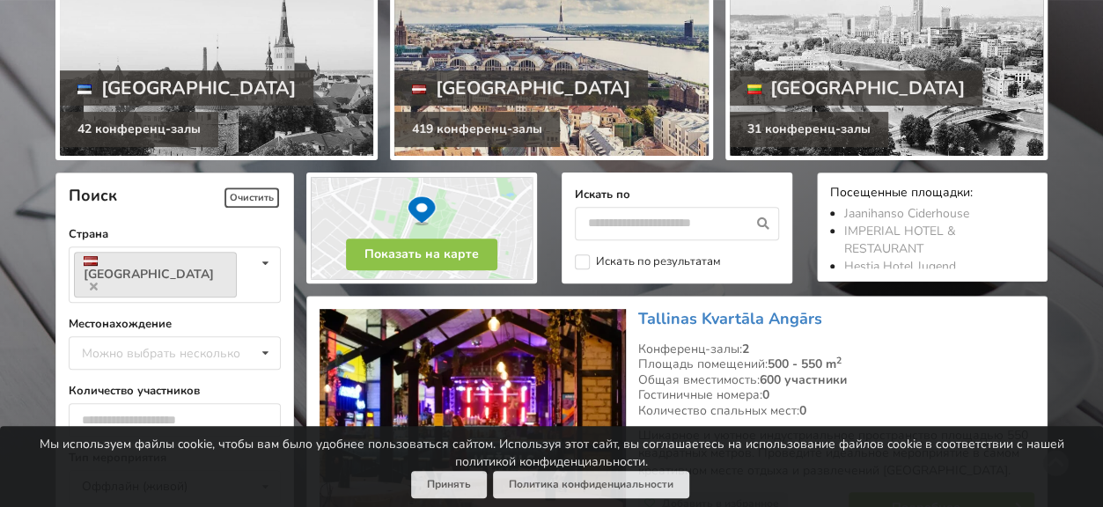
scroll to position [88, 0]
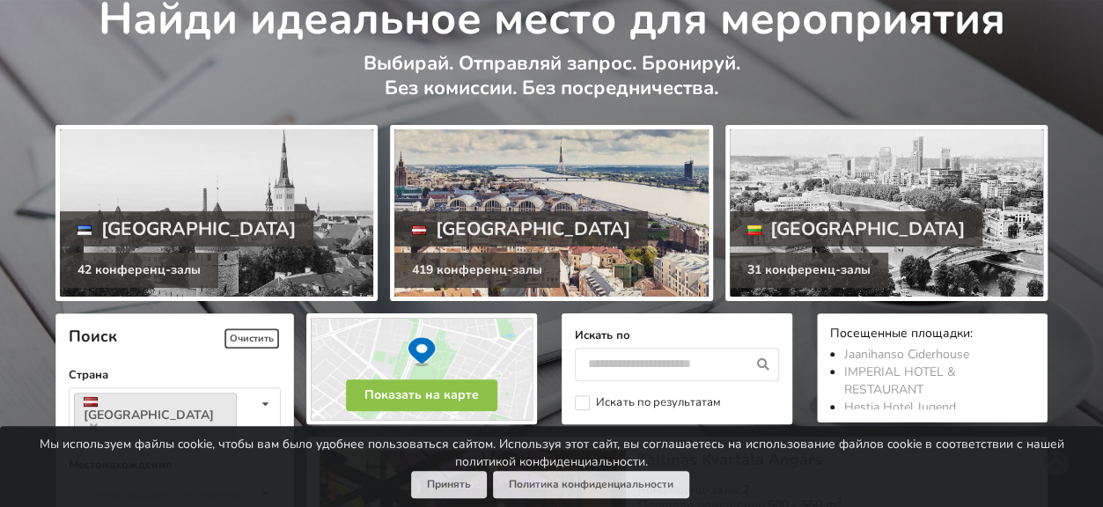
click at [502, 268] on div "419 конференц-залы" at bounding box center [476, 270] width 165 height 35
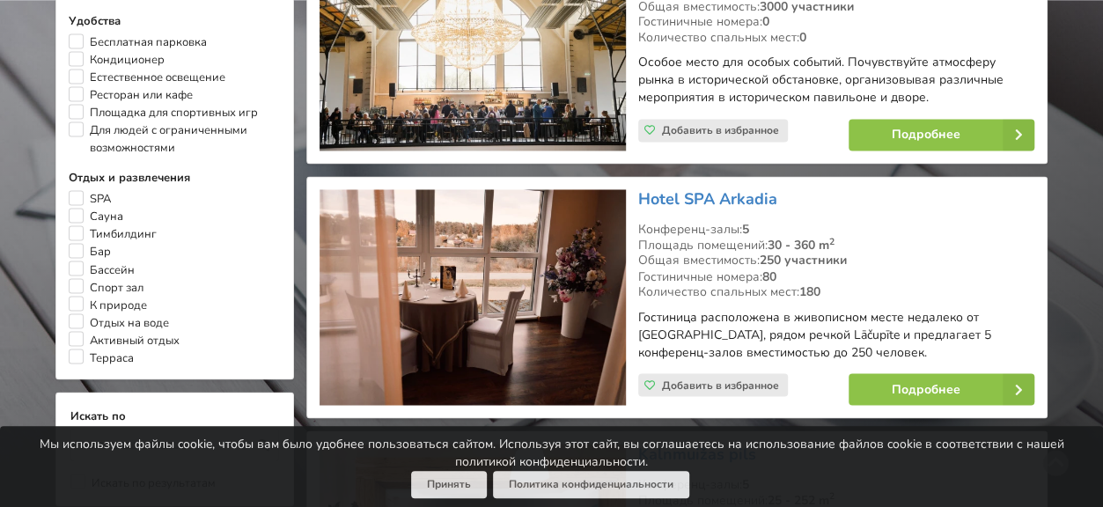
scroll to position [1408, 0]
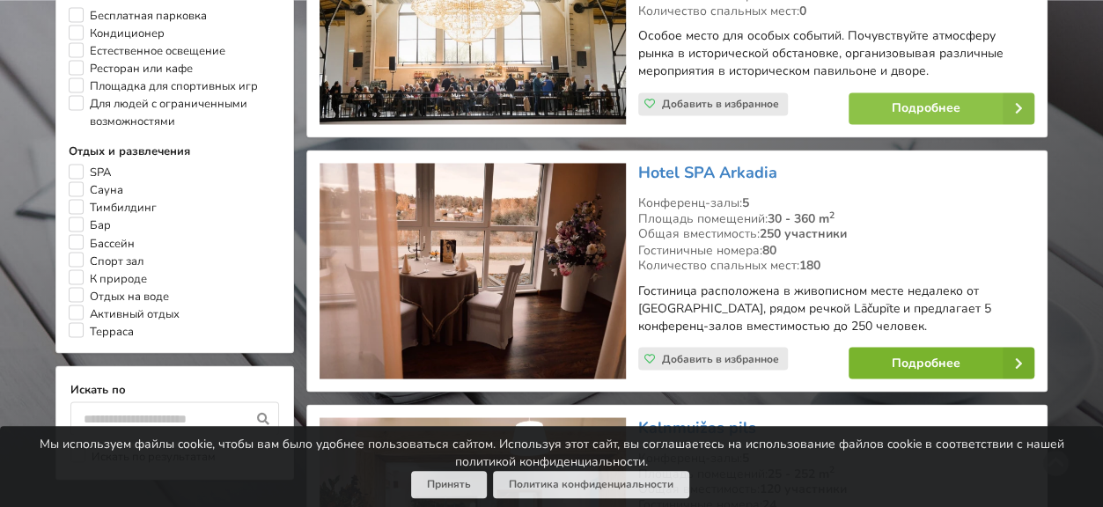
click at [905, 362] on link "Подробнее" at bounding box center [941, 363] width 186 height 32
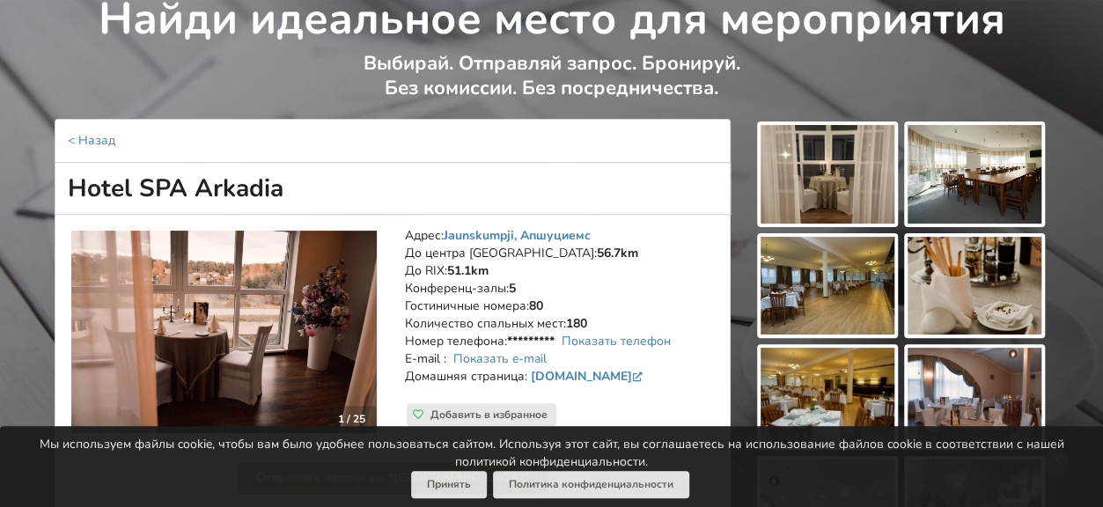
scroll to position [176, 0]
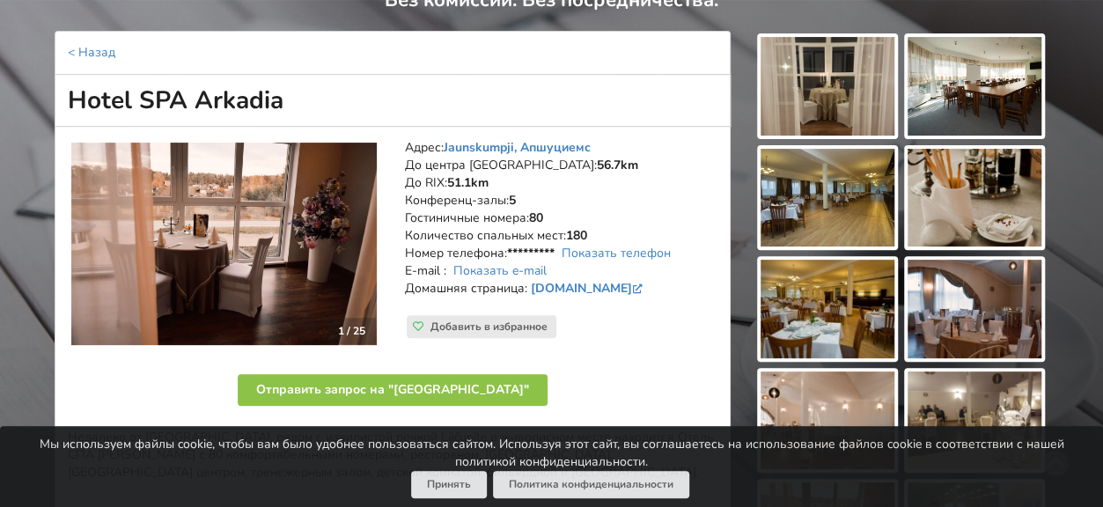
click at [273, 268] on img at bounding box center [223, 244] width 305 height 202
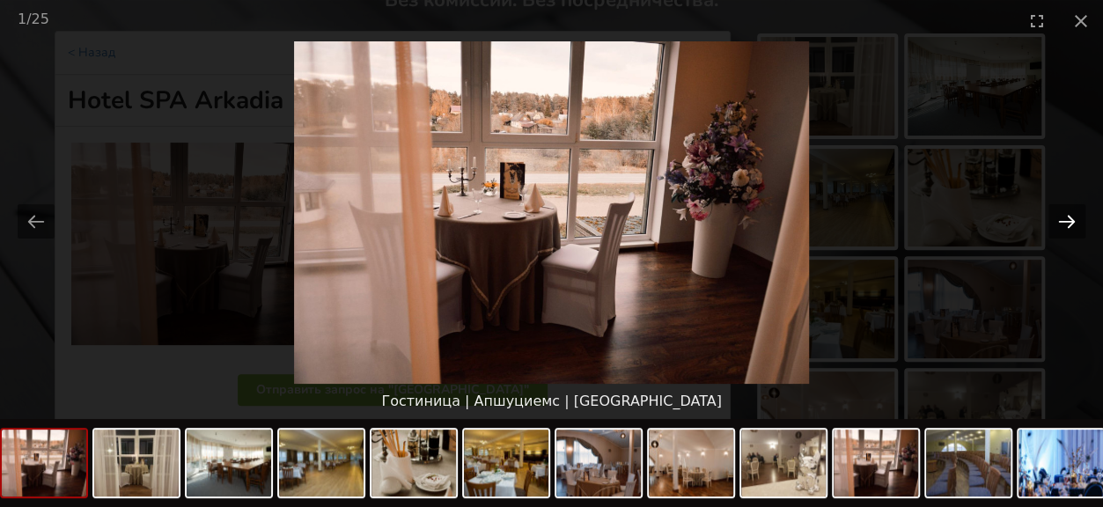
click at [1067, 216] on button "Next slide" at bounding box center [1066, 221] width 37 height 34
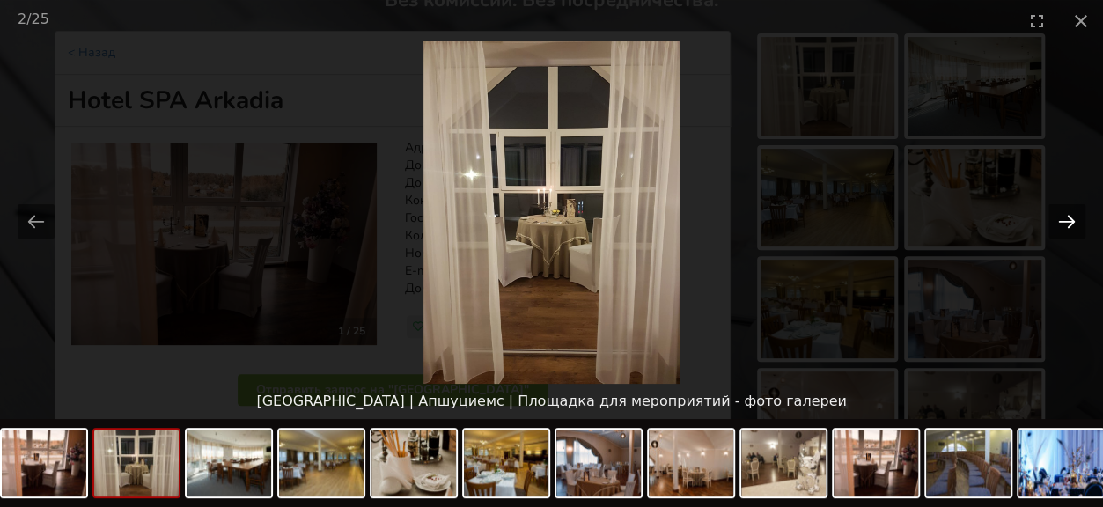
click at [1067, 216] on button "Next slide" at bounding box center [1066, 221] width 37 height 34
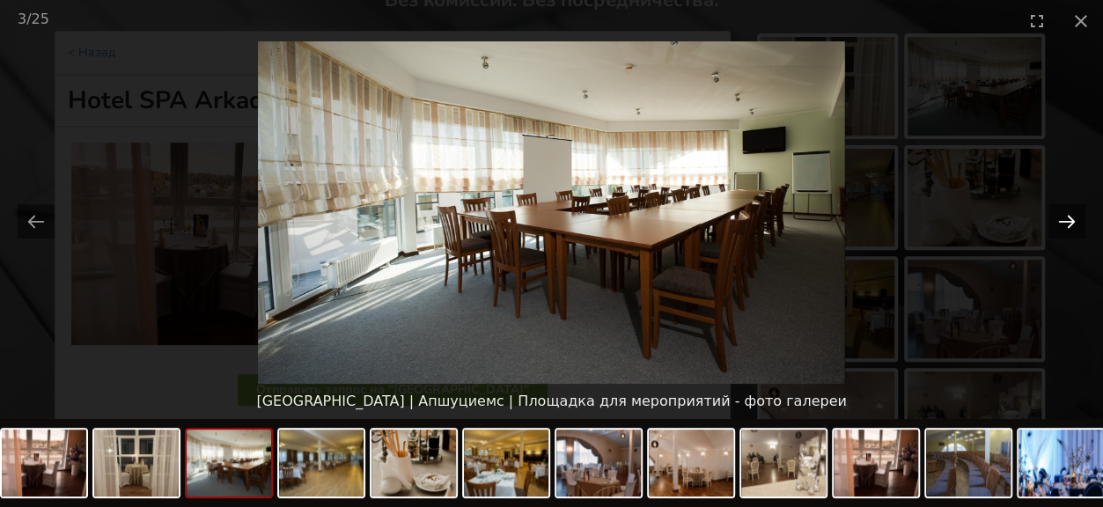
click at [1067, 216] on button "Next slide" at bounding box center [1066, 221] width 37 height 34
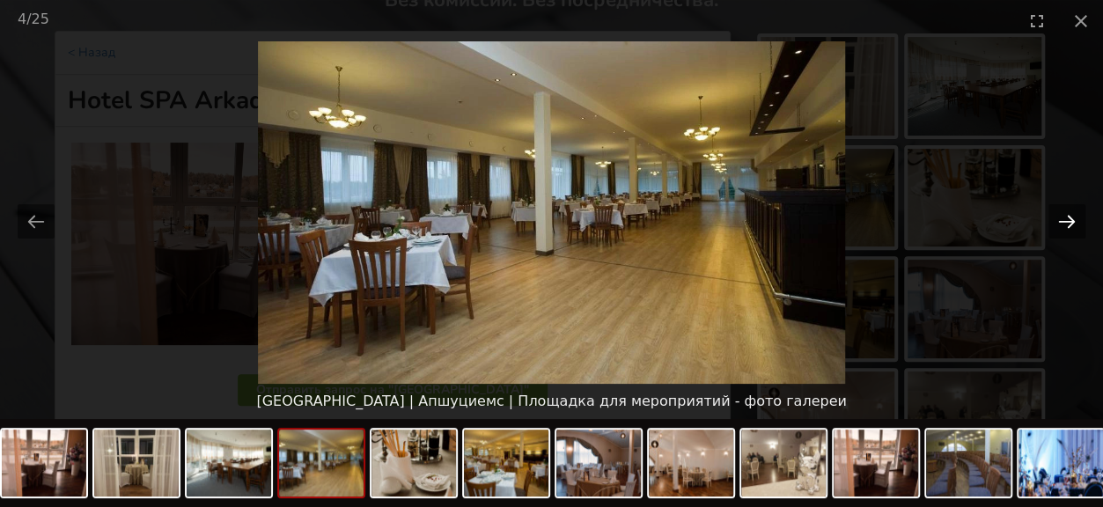
click at [1067, 216] on button "Next slide" at bounding box center [1066, 221] width 37 height 34
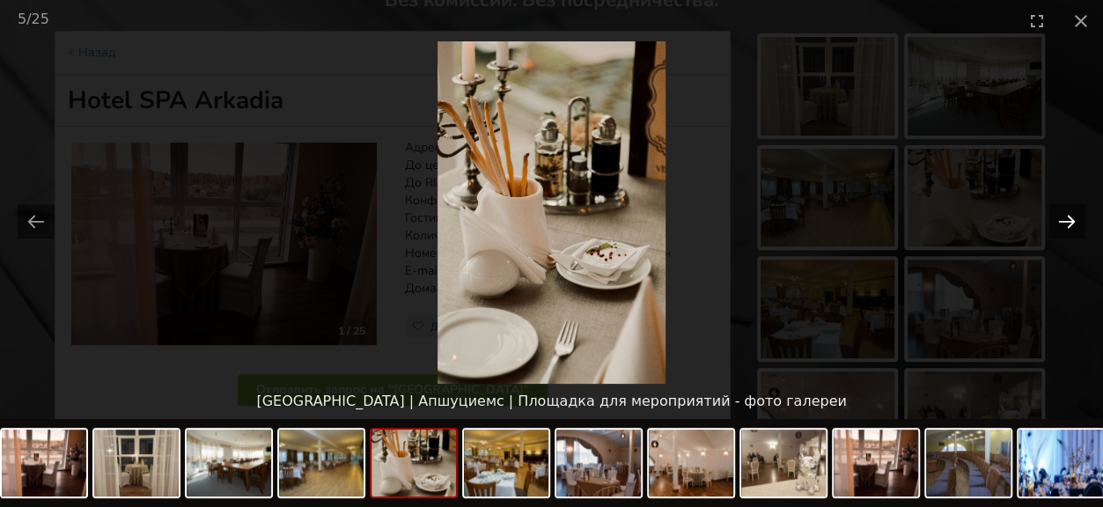
click at [1067, 216] on button "Next slide" at bounding box center [1066, 221] width 37 height 34
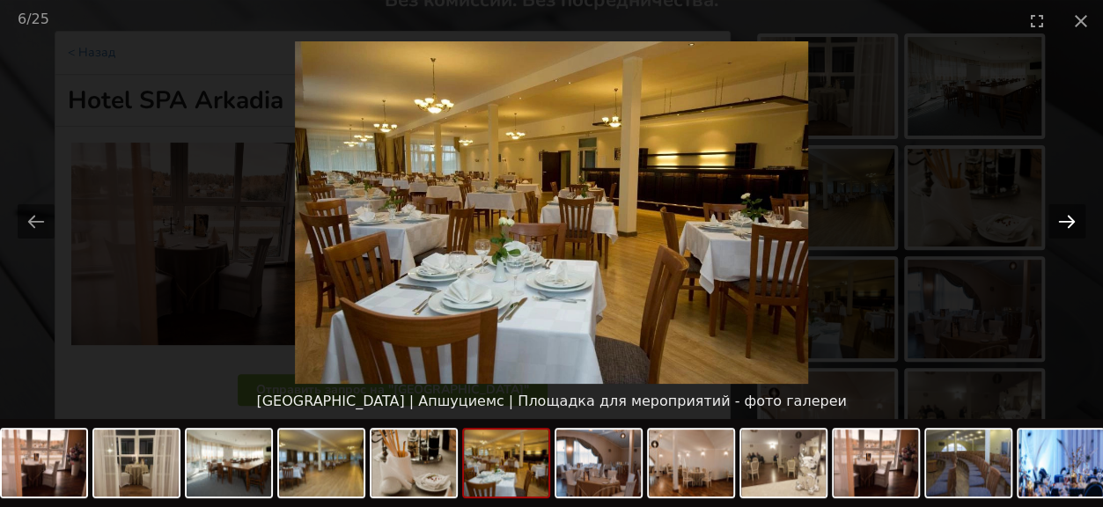
click at [1067, 216] on button "Next slide" at bounding box center [1066, 221] width 37 height 34
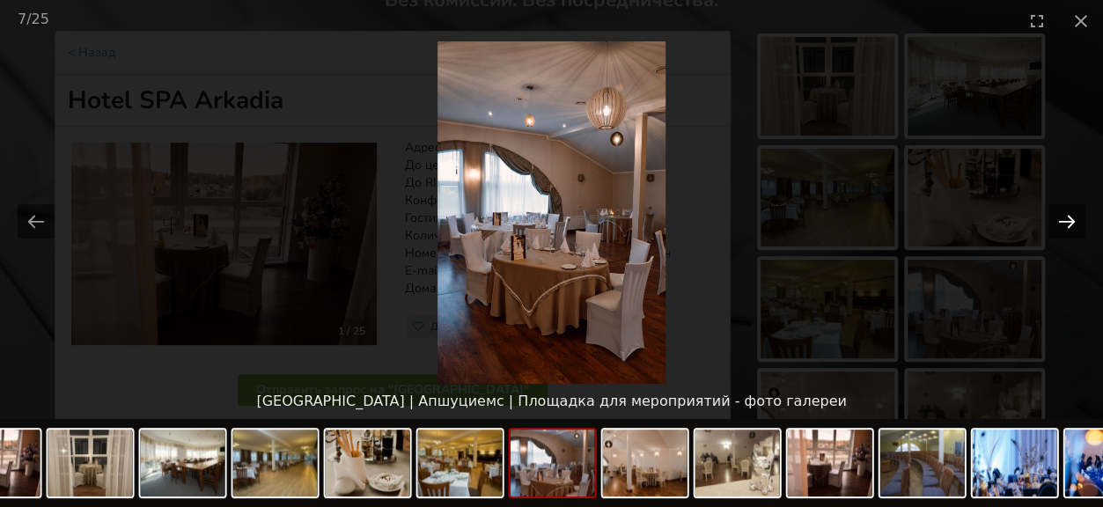
click at [1072, 224] on button "Next slide" at bounding box center [1066, 221] width 37 height 34
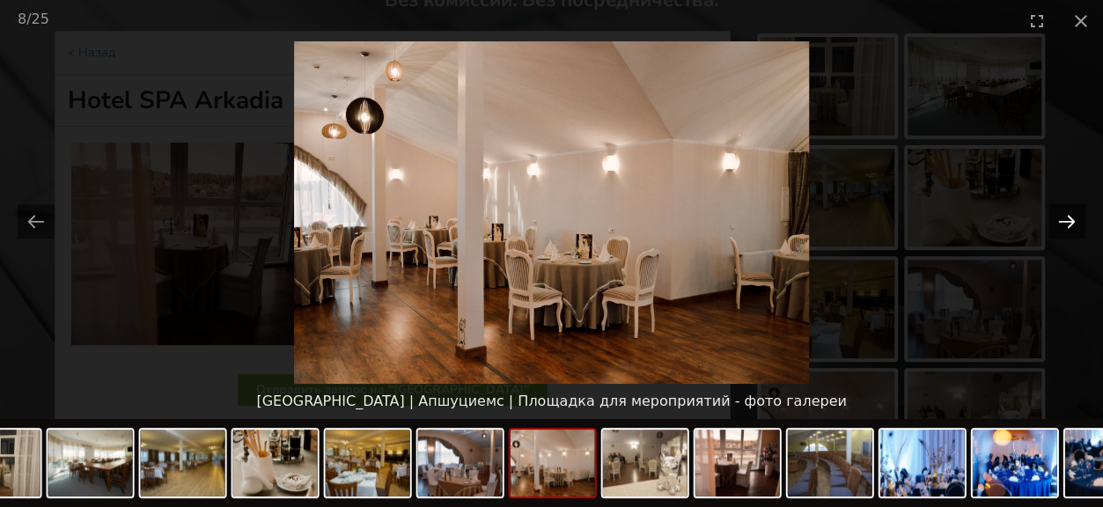
click at [1072, 224] on button "Next slide" at bounding box center [1066, 221] width 37 height 34
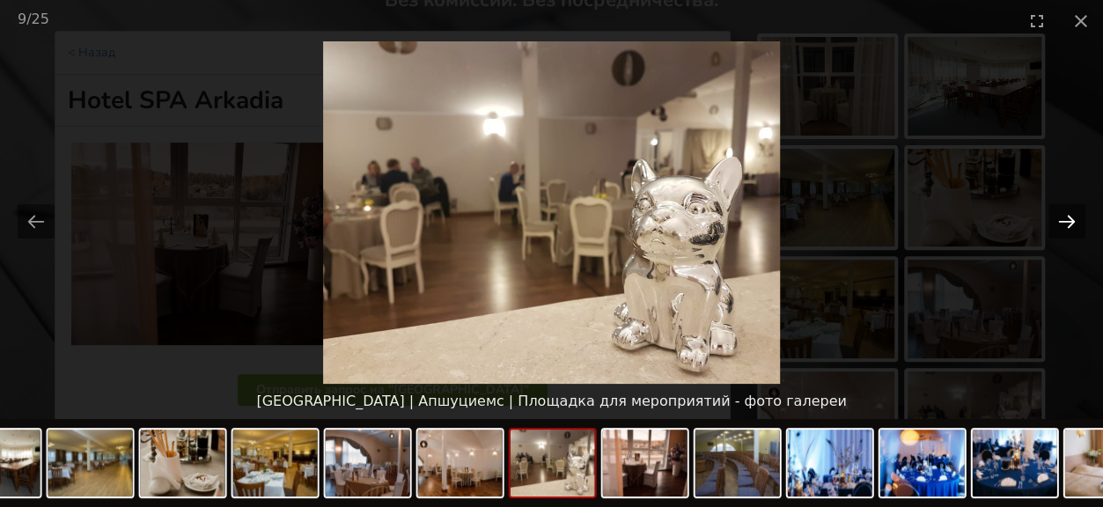
click at [1072, 224] on button "Next slide" at bounding box center [1066, 221] width 37 height 34
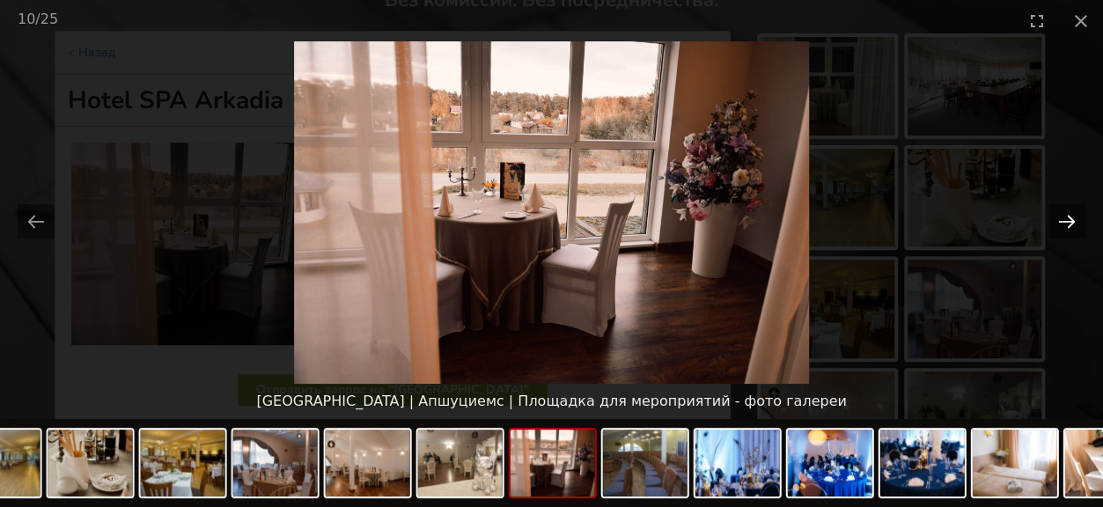
click at [1072, 224] on button "Next slide" at bounding box center [1066, 221] width 37 height 34
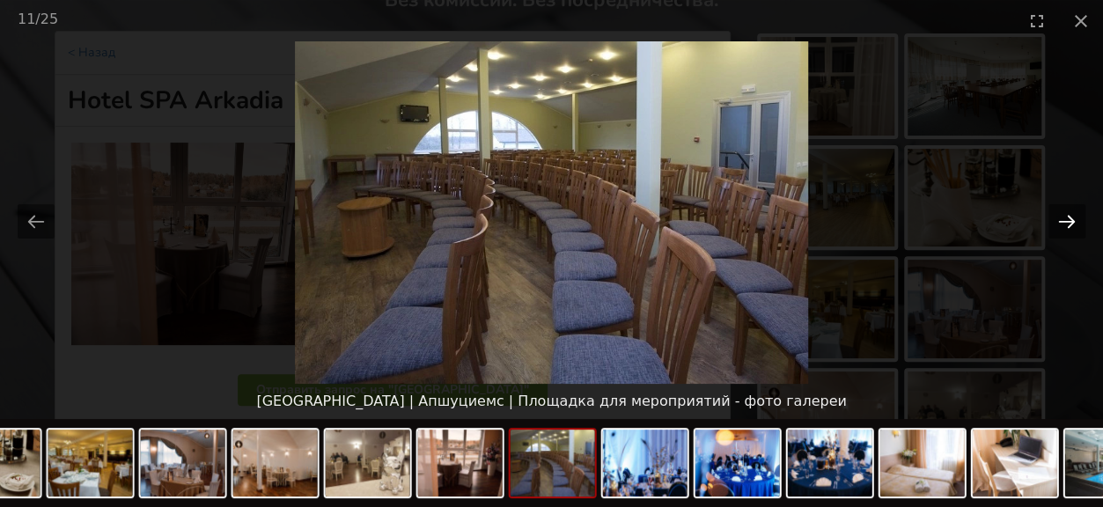
click at [1072, 224] on button "Next slide" at bounding box center [1066, 221] width 37 height 34
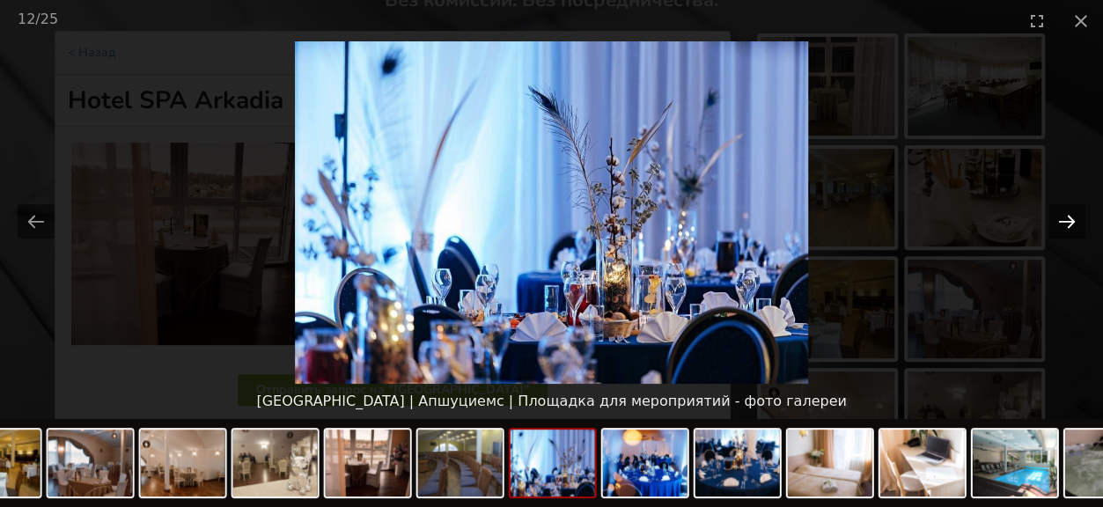
click at [1072, 224] on button "Next slide" at bounding box center [1066, 221] width 37 height 34
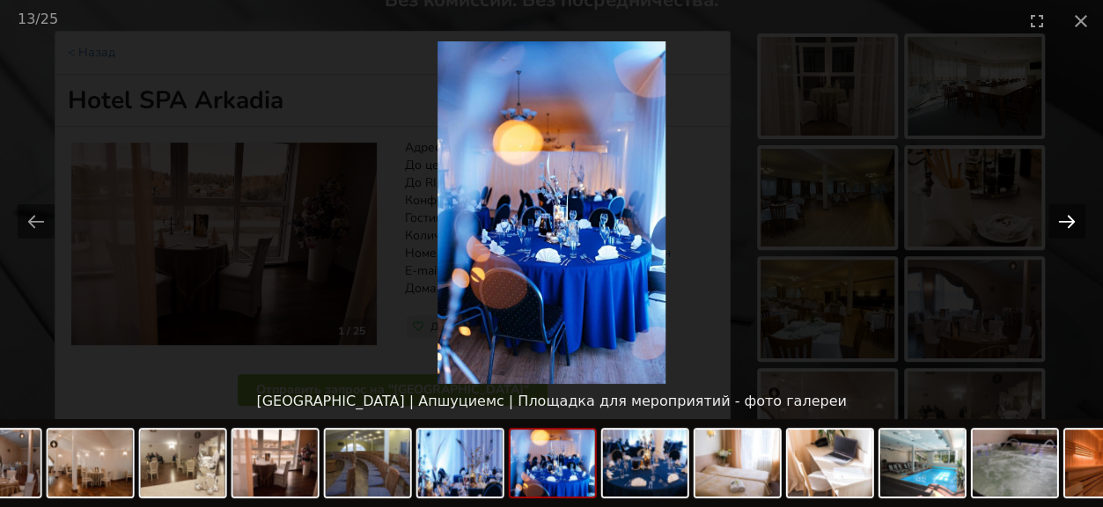
click at [1072, 224] on button "Next slide" at bounding box center [1066, 221] width 37 height 34
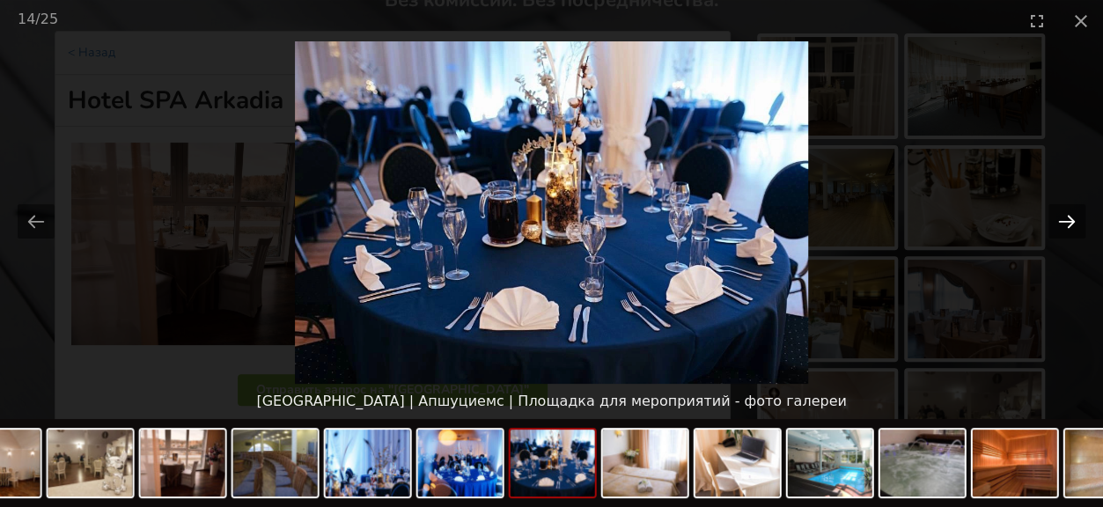
click at [1072, 224] on button "Next slide" at bounding box center [1066, 221] width 37 height 34
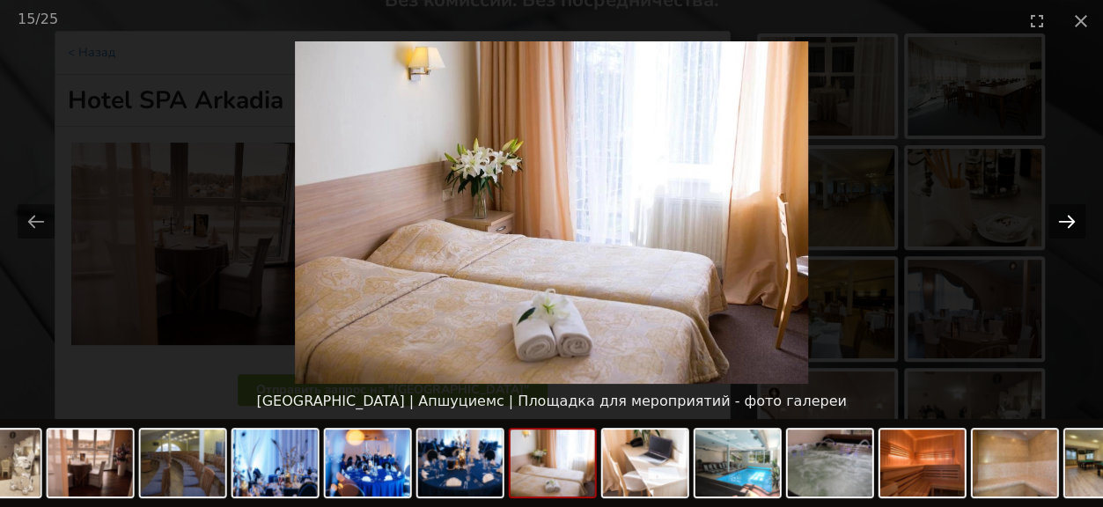
click at [1072, 224] on button "Next slide" at bounding box center [1066, 221] width 37 height 34
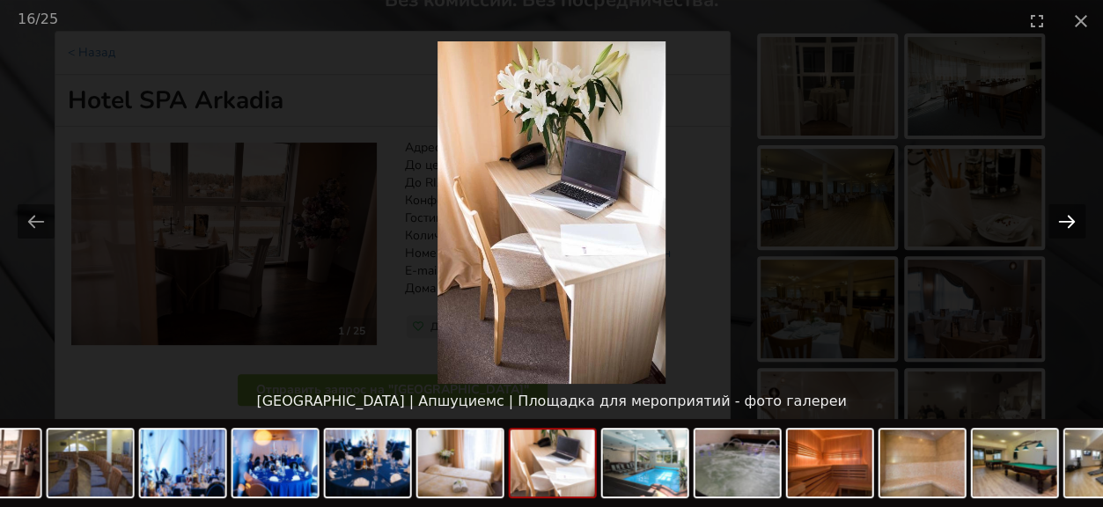
click at [1072, 224] on button "Next slide" at bounding box center [1066, 221] width 37 height 34
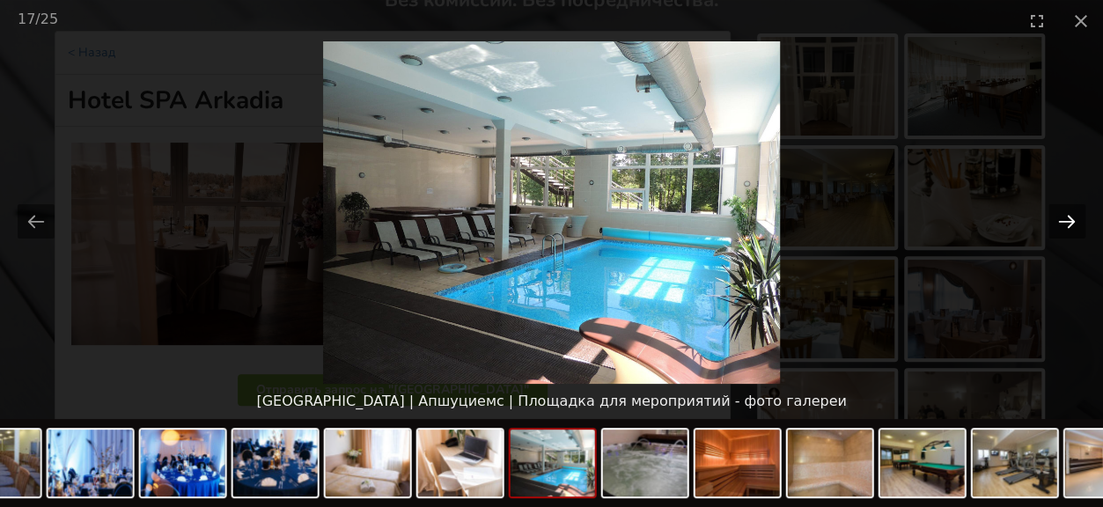
click at [1072, 224] on button "Next slide" at bounding box center [1066, 221] width 37 height 34
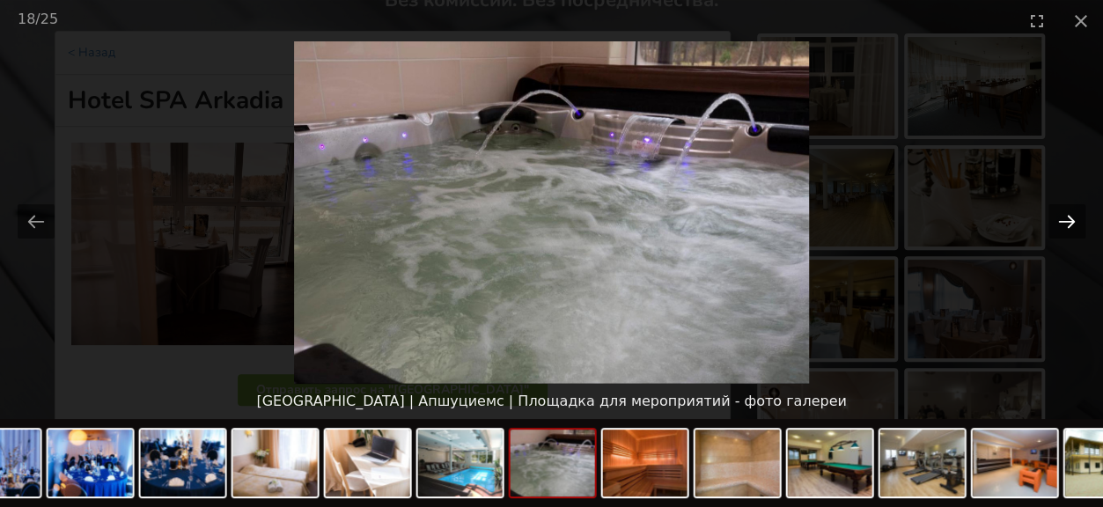
click at [1072, 224] on button "Next slide" at bounding box center [1066, 221] width 37 height 34
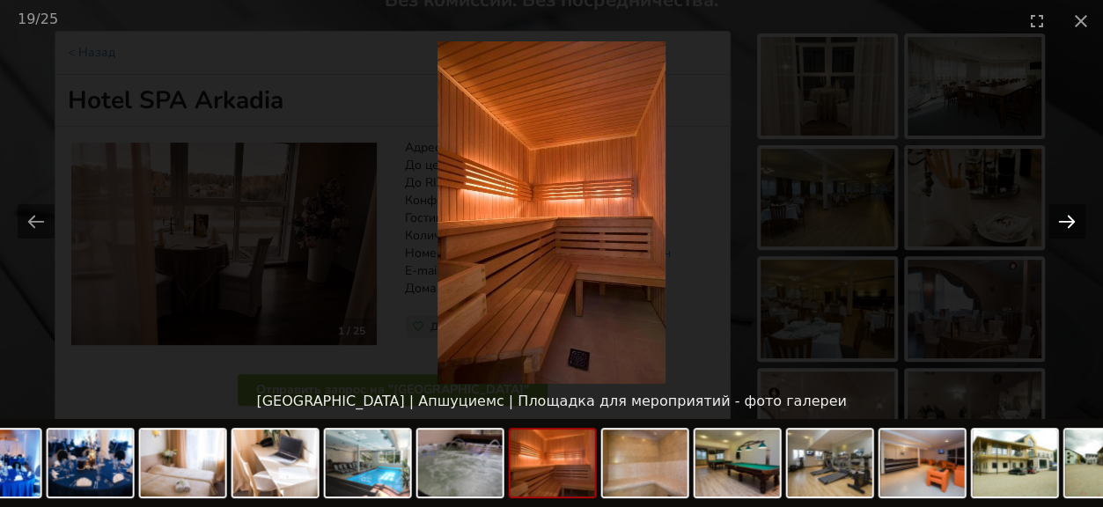
click at [1072, 224] on button "Next slide" at bounding box center [1066, 221] width 37 height 34
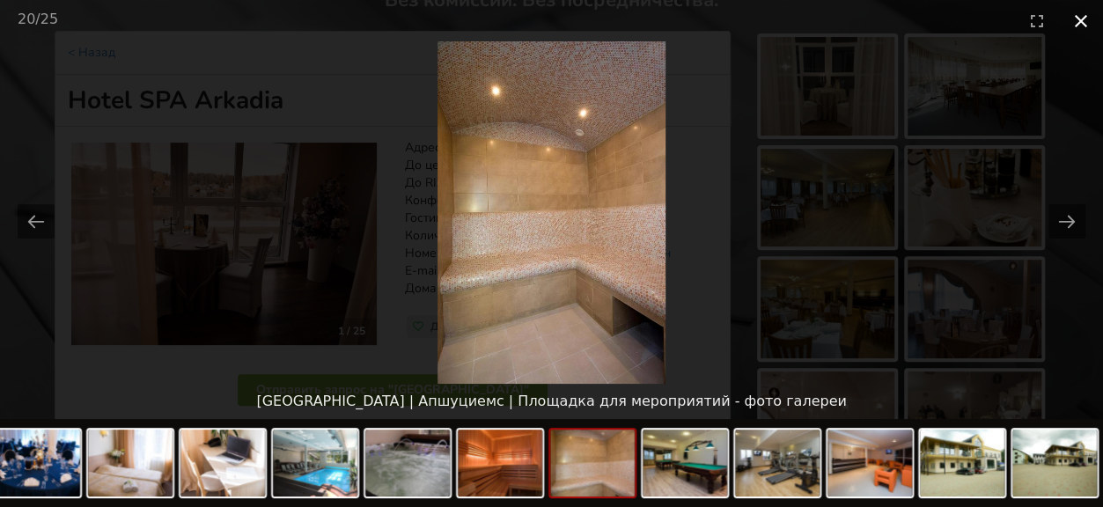
click at [1079, 15] on button "Close gallery" at bounding box center [1081, 20] width 44 height 41
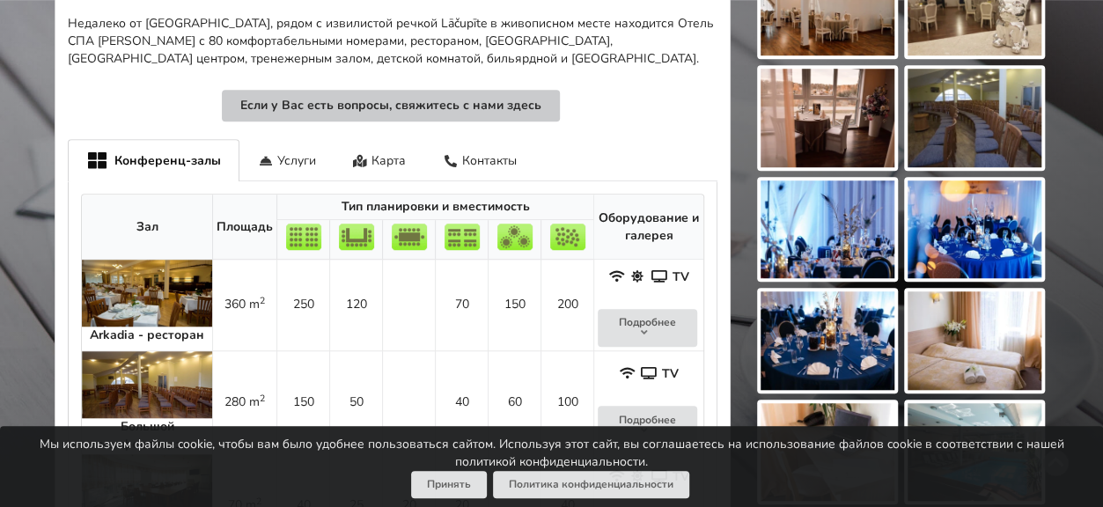
scroll to position [616, 0]
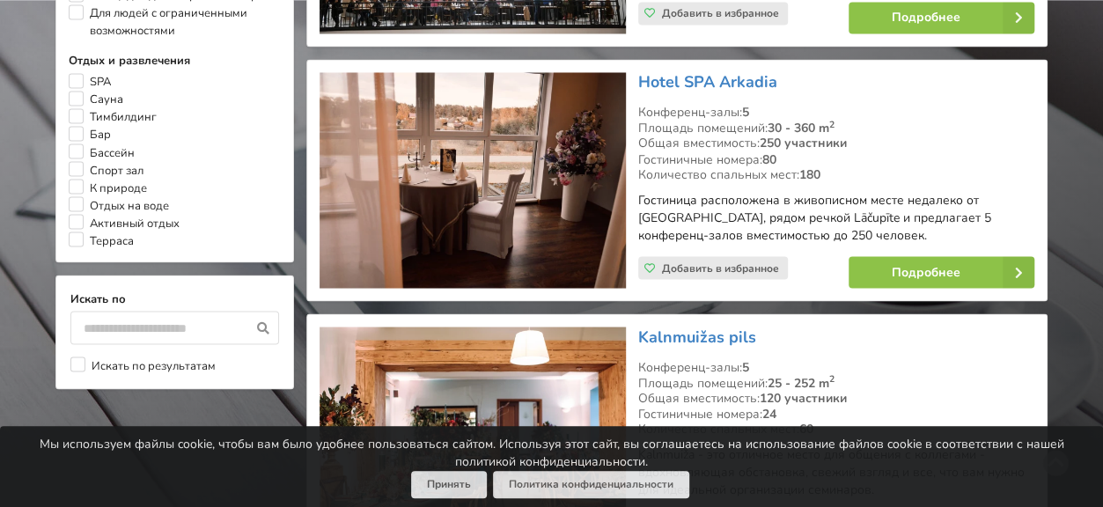
scroll to position [1672, 0]
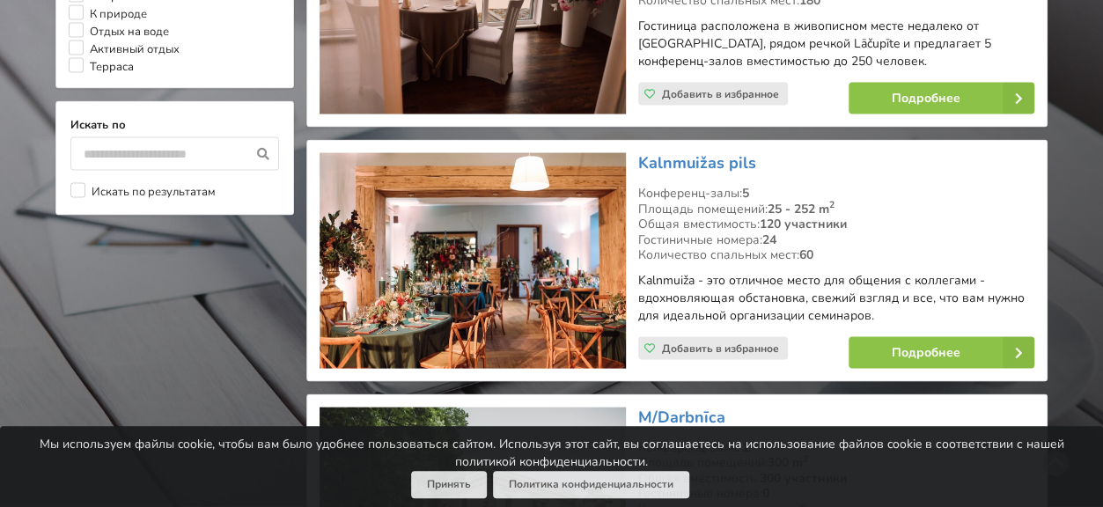
click at [472, 267] on img at bounding box center [471, 261] width 305 height 216
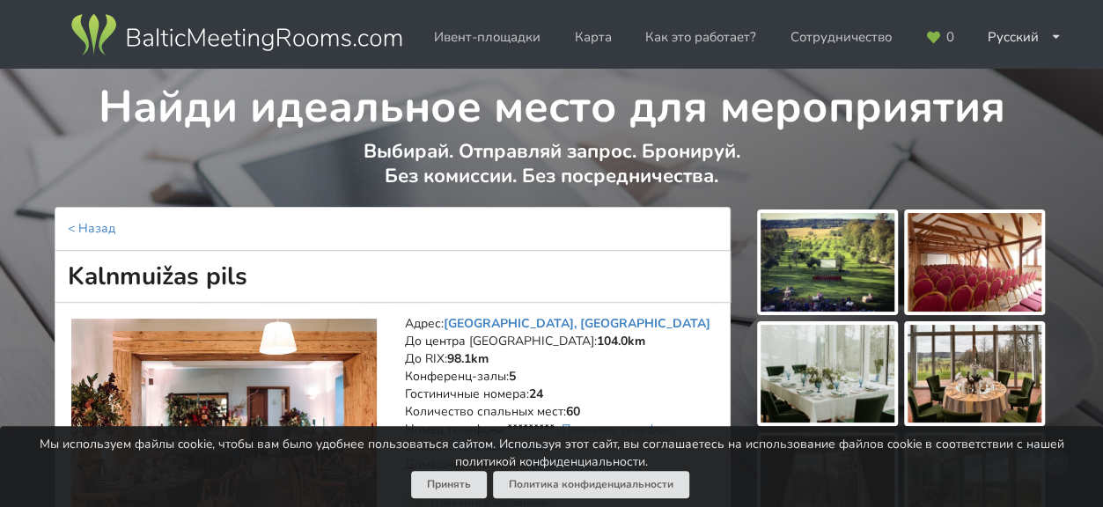
scroll to position [88, 0]
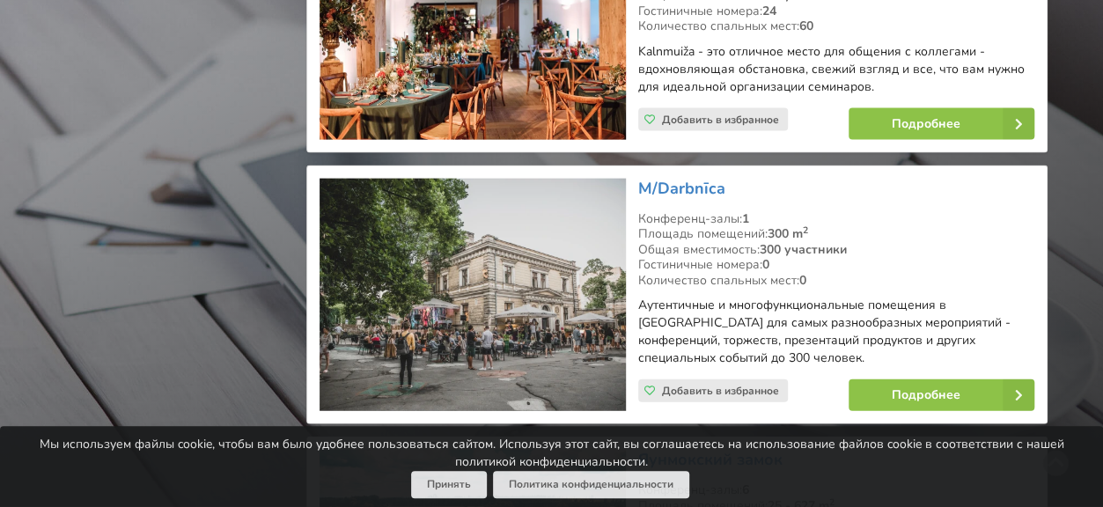
scroll to position [1936, 0]
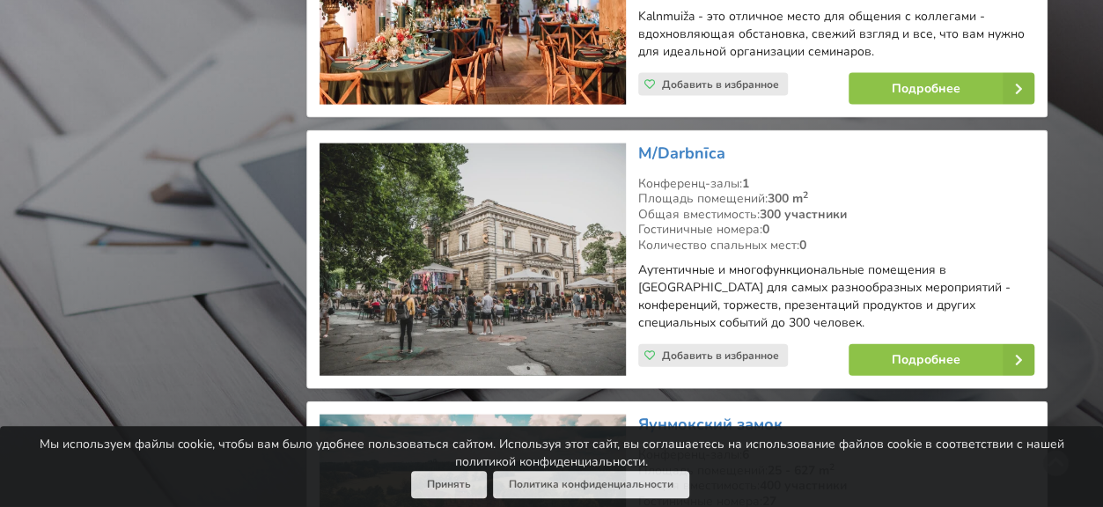
click at [463, 223] on img at bounding box center [471, 259] width 305 height 233
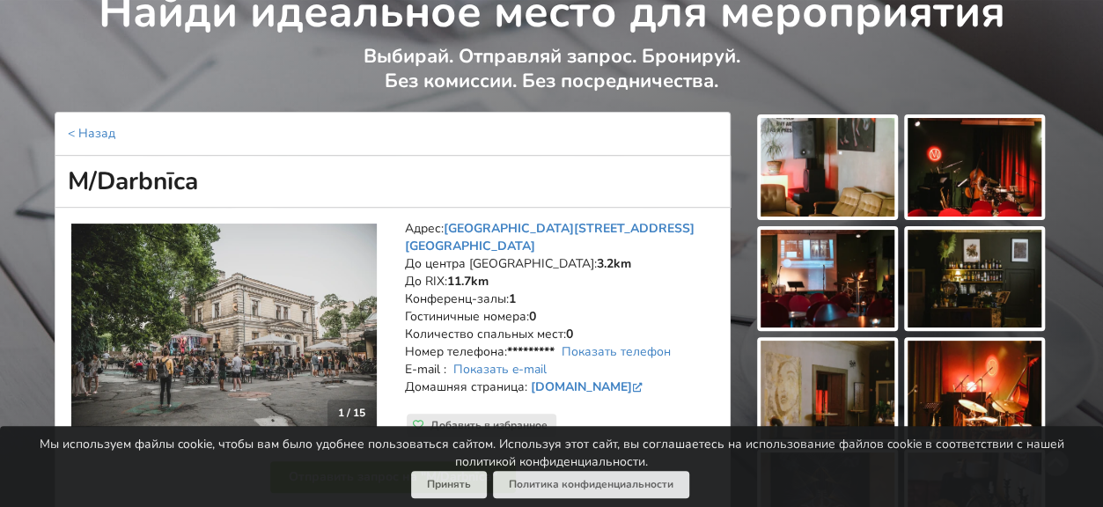
scroll to position [88, 0]
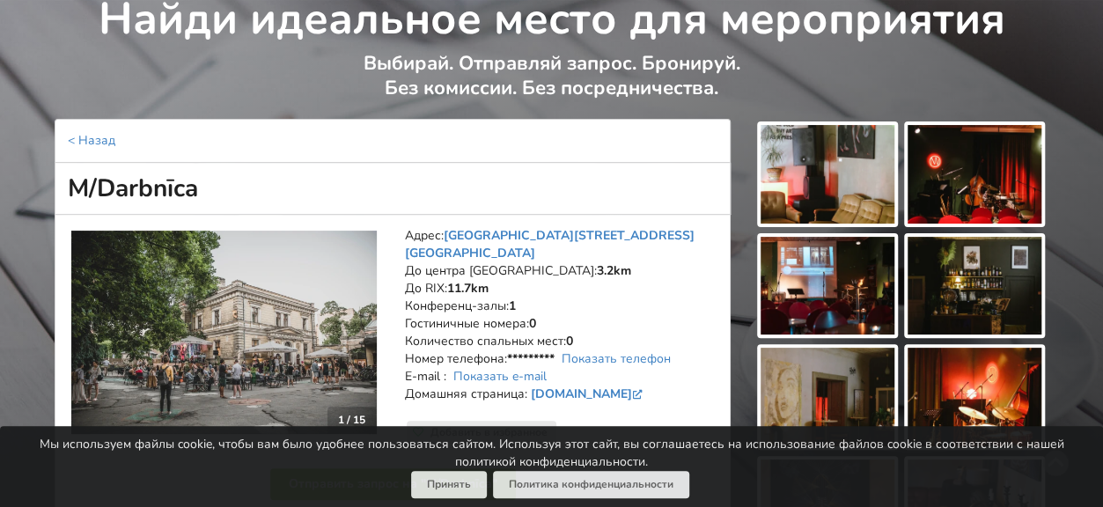
click at [825, 182] on img at bounding box center [827, 174] width 134 height 99
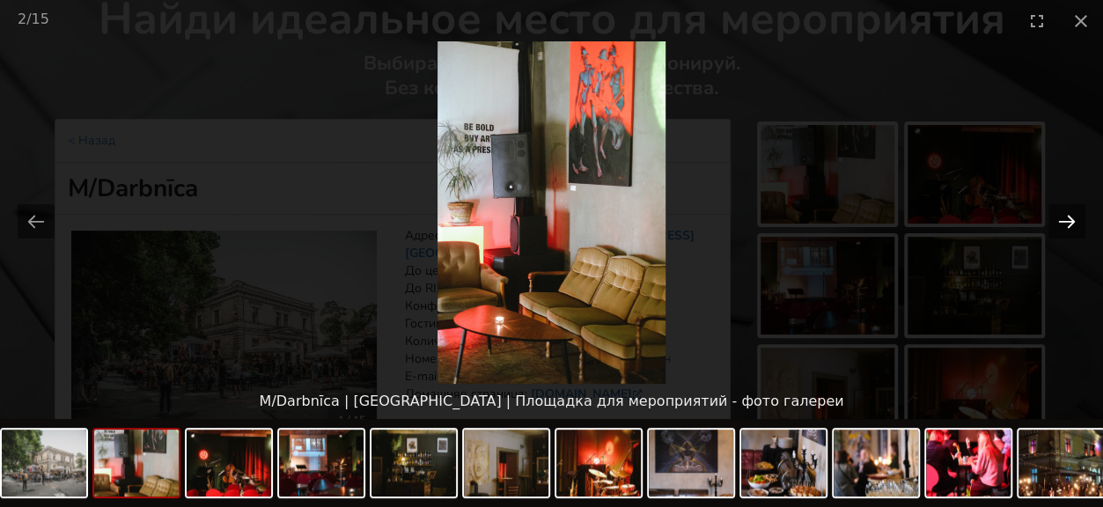
click at [1066, 220] on button "Next slide" at bounding box center [1066, 221] width 37 height 34
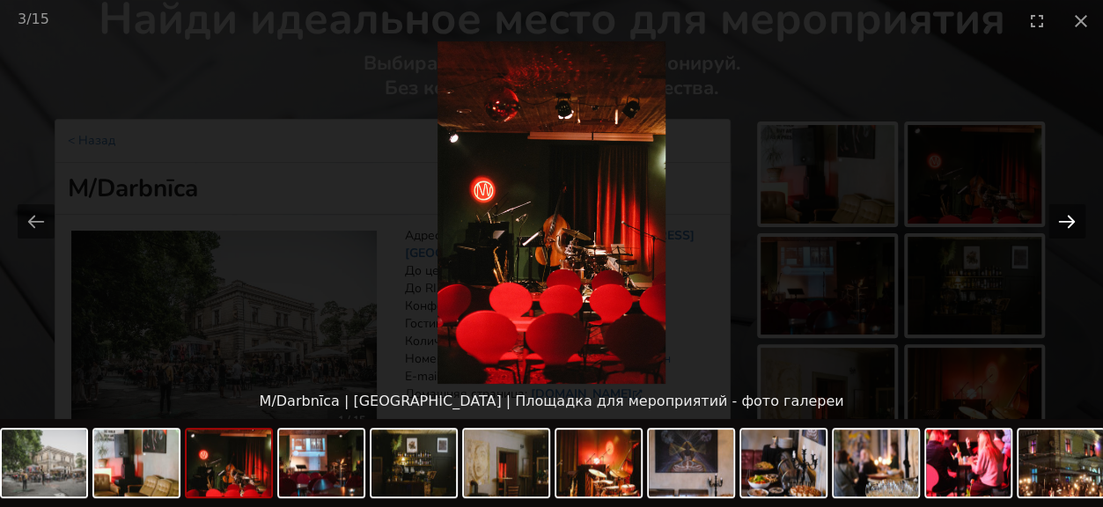
click at [1066, 220] on button "Next slide" at bounding box center [1066, 221] width 37 height 34
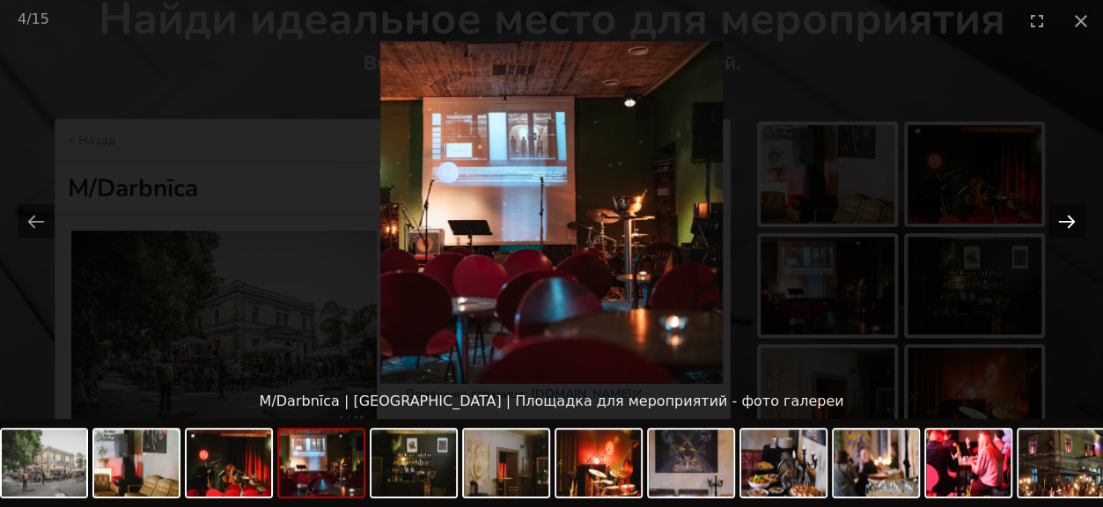
click at [1066, 220] on button "Next slide" at bounding box center [1066, 221] width 37 height 34
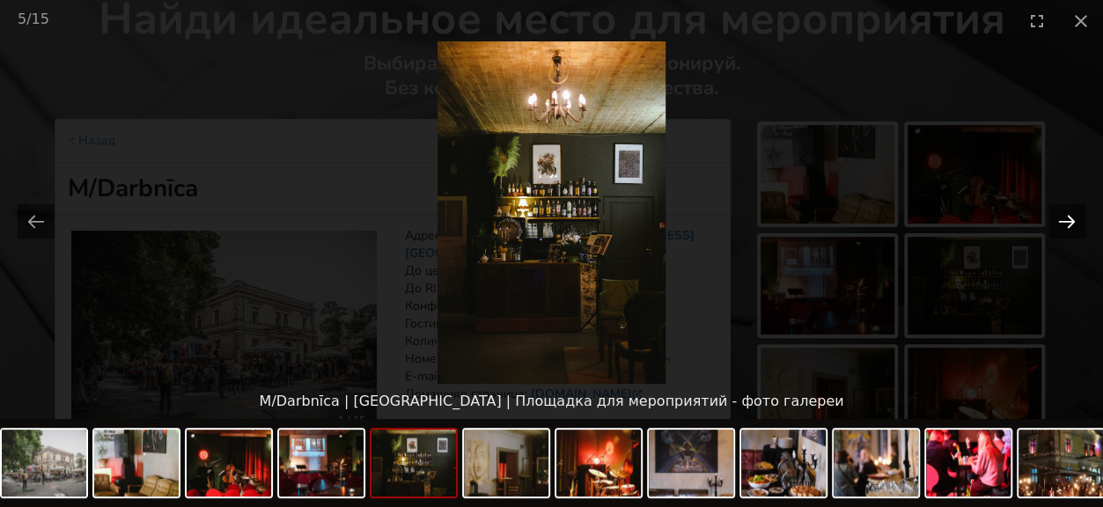
click at [1066, 220] on button "Next slide" at bounding box center [1066, 221] width 37 height 34
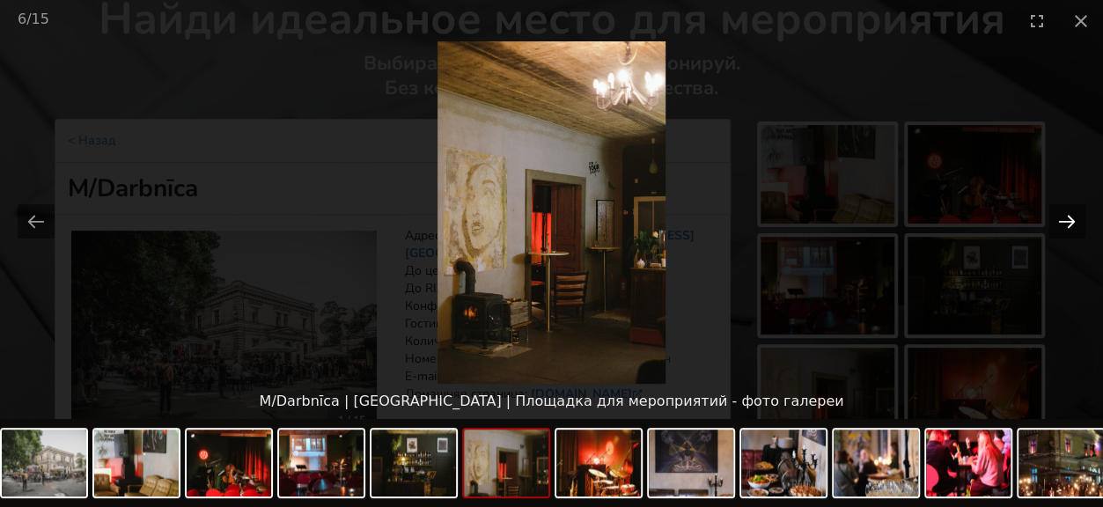
click at [1066, 220] on button "Next slide" at bounding box center [1066, 221] width 37 height 34
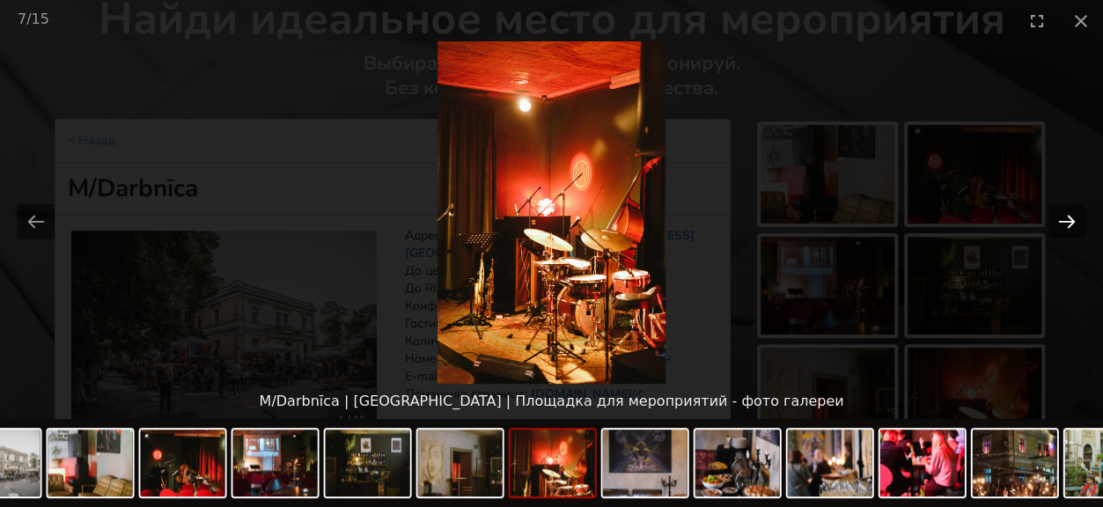
click at [1066, 220] on button "Next slide" at bounding box center [1066, 221] width 37 height 34
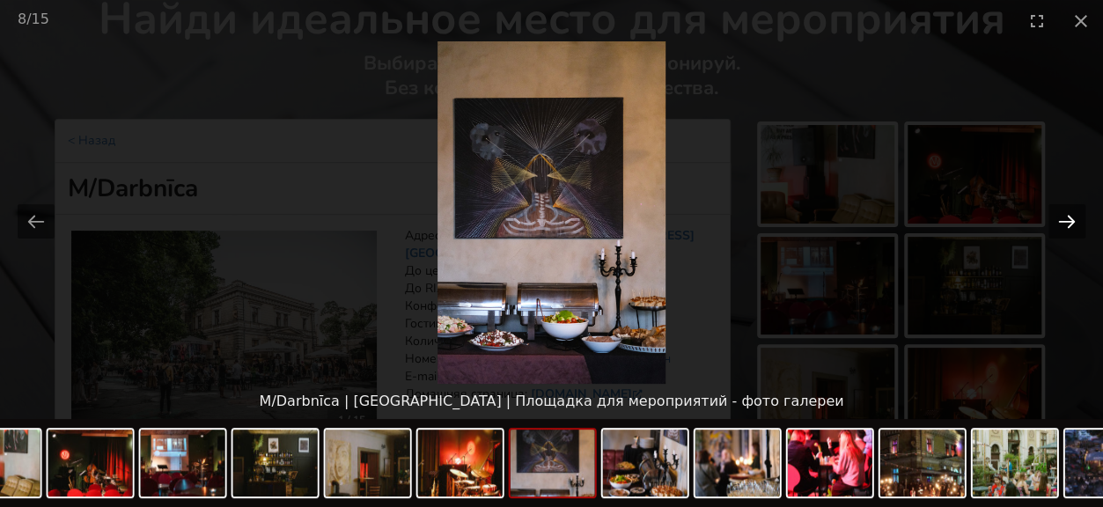
click at [1066, 220] on button "Next slide" at bounding box center [1066, 221] width 37 height 34
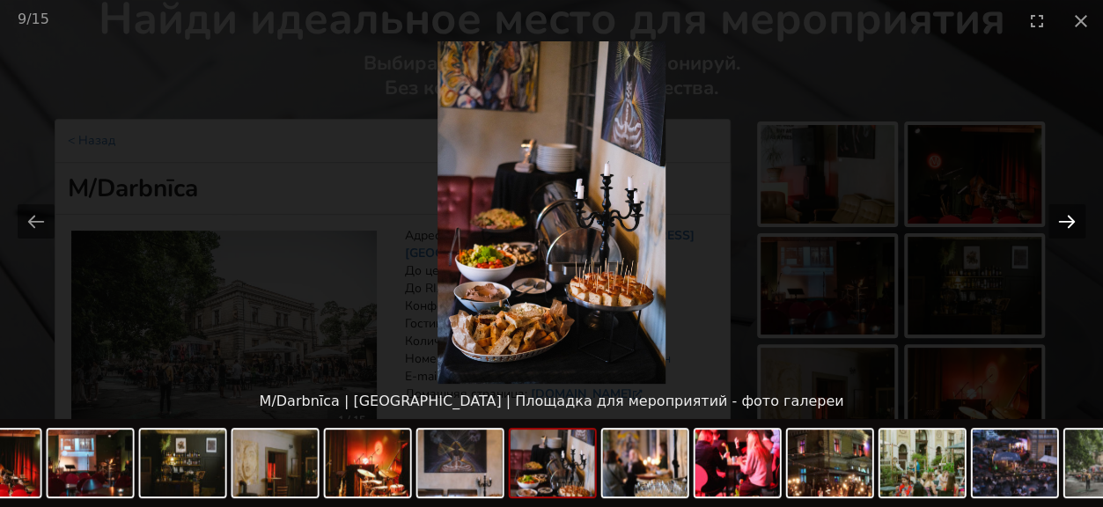
click at [1066, 220] on button "Next slide" at bounding box center [1066, 221] width 37 height 34
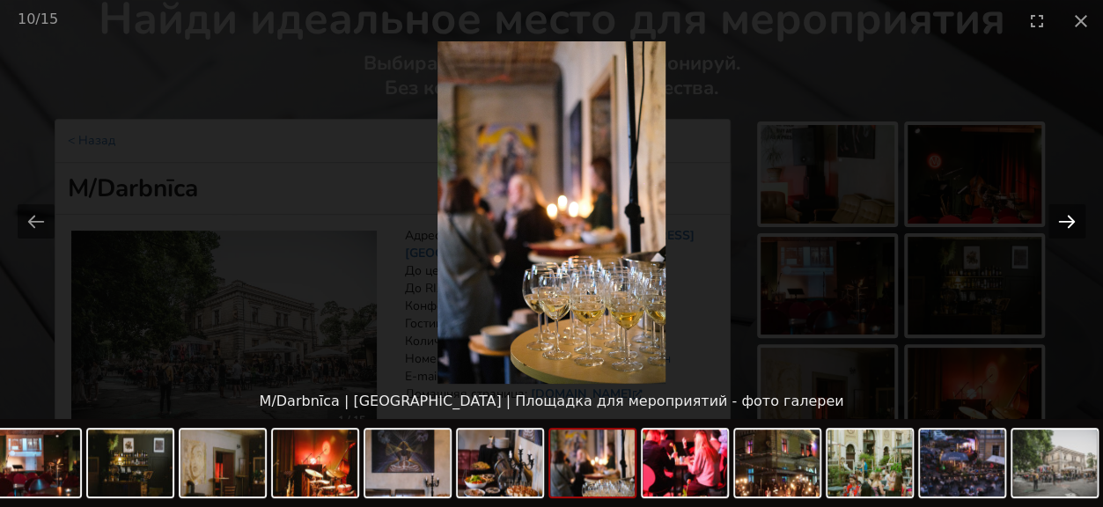
click at [1066, 220] on button "Next slide" at bounding box center [1066, 221] width 37 height 34
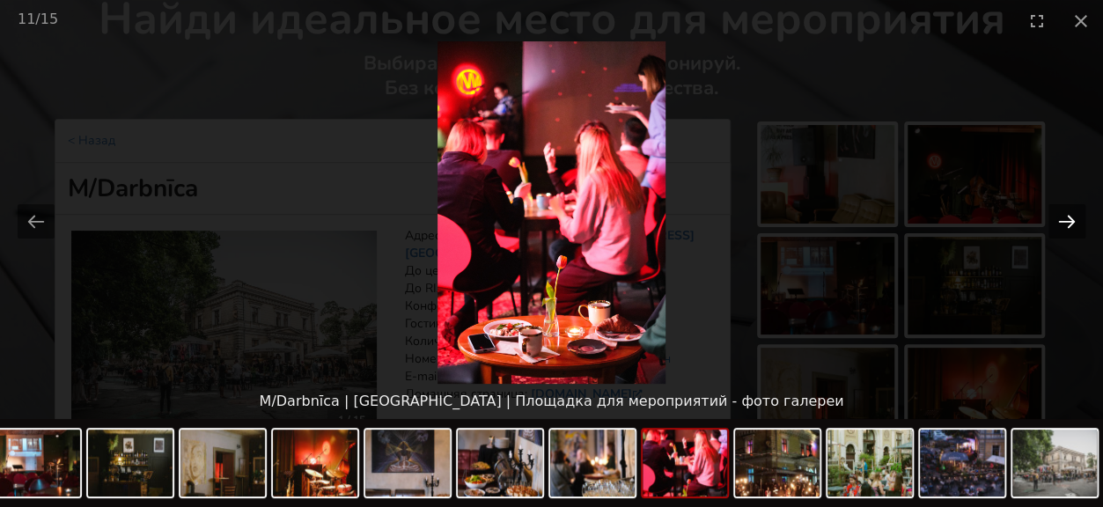
click at [1066, 220] on button "Next slide" at bounding box center [1066, 221] width 37 height 34
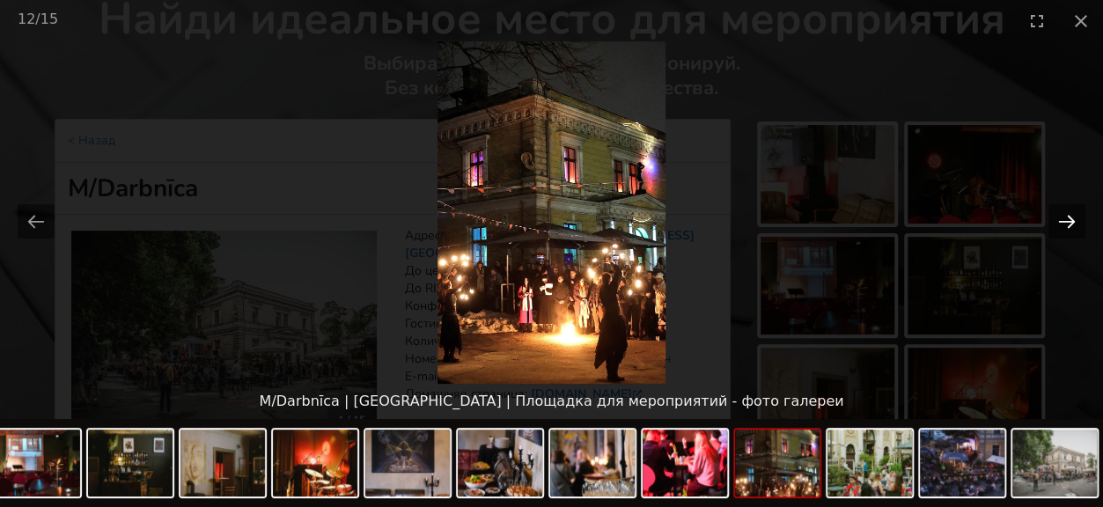
click at [1066, 220] on button "Next slide" at bounding box center [1066, 221] width 37 height 34
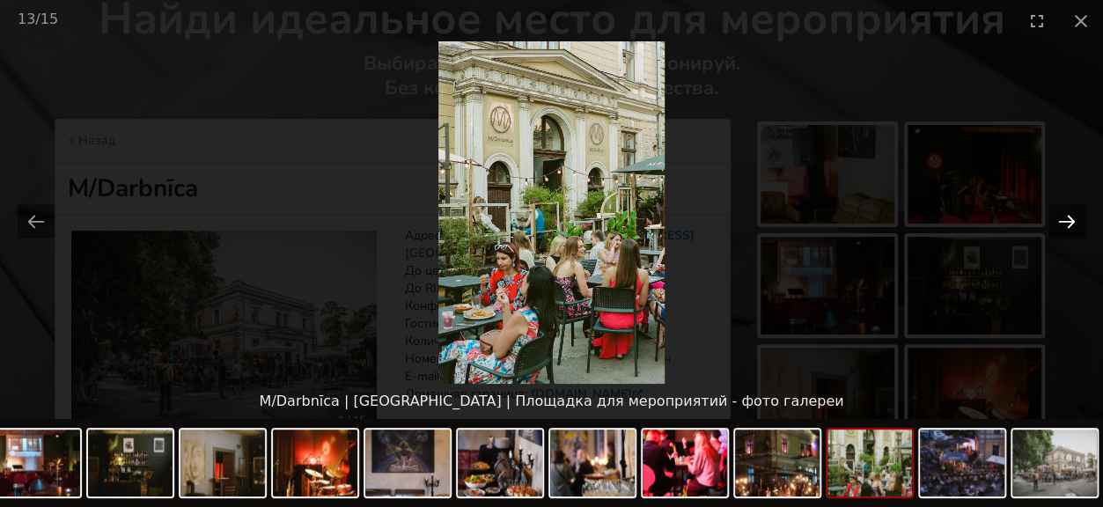
click at [1066, 220] on button "Next slide" at bounding box center [1066, 221] width 37 height 34
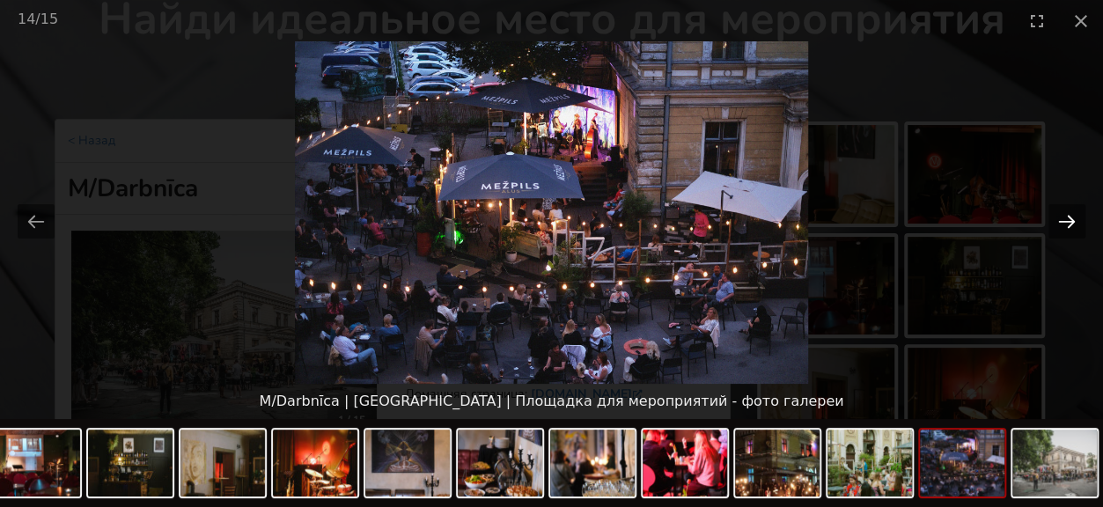
click at [1066, 220] on button "Next slide" at bounding box center [1066, 221] width 37 height 34
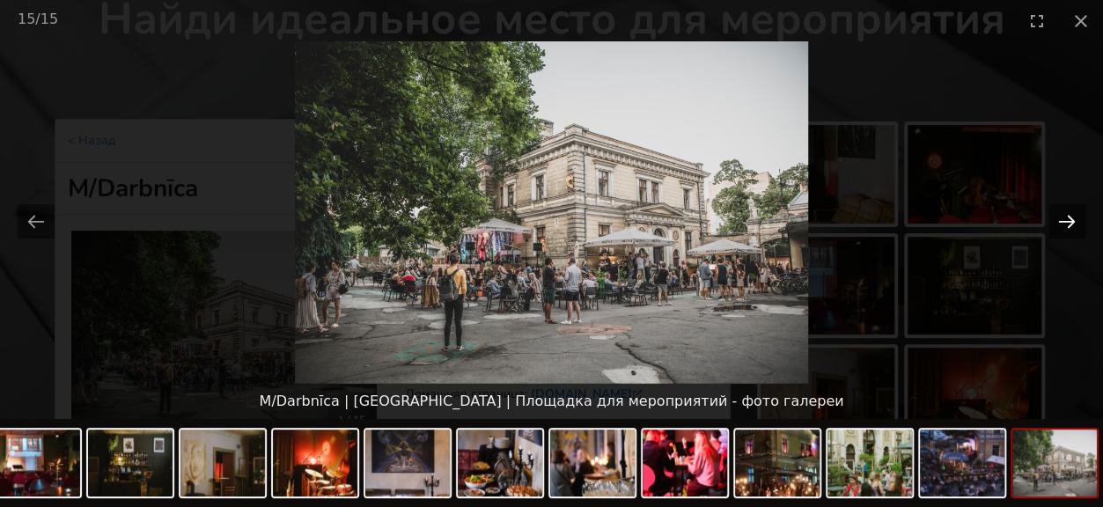
click at [1066, 220] on button "Next slide" at bounding box center [1066, 221] width 37 height 34
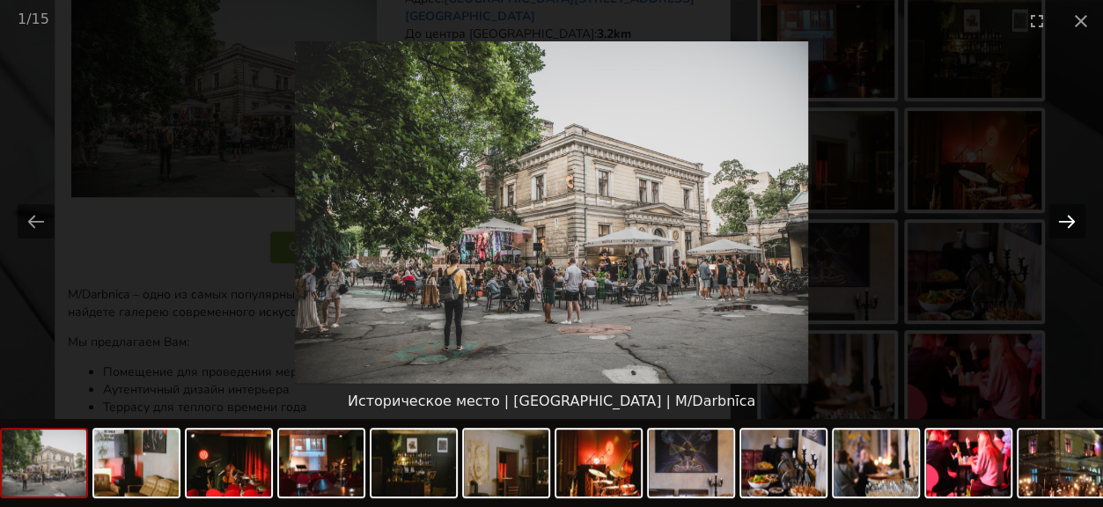
scroll to position [352, 0]
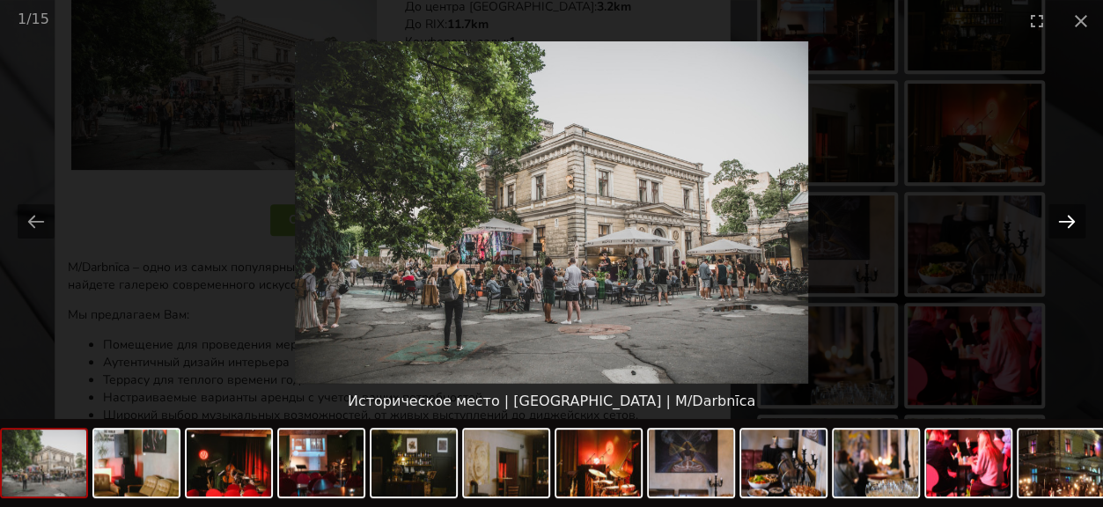
click at [1061, 218] on button "Next slide" at bounding box center [1066, 221] width 37 height 34
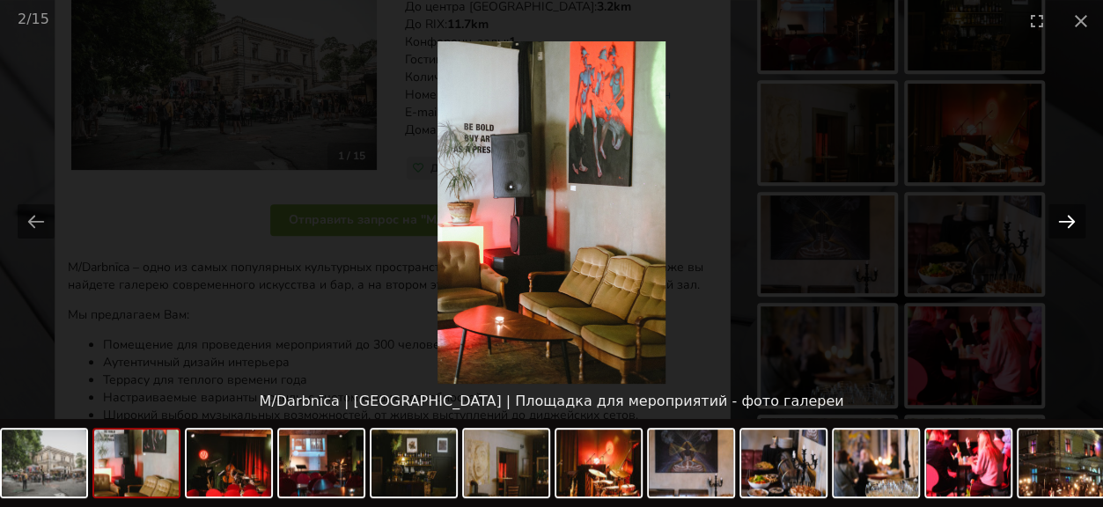
click at [1061, 218] on button "Next slide" at bounding box center [1066, 221] width 37 height 34
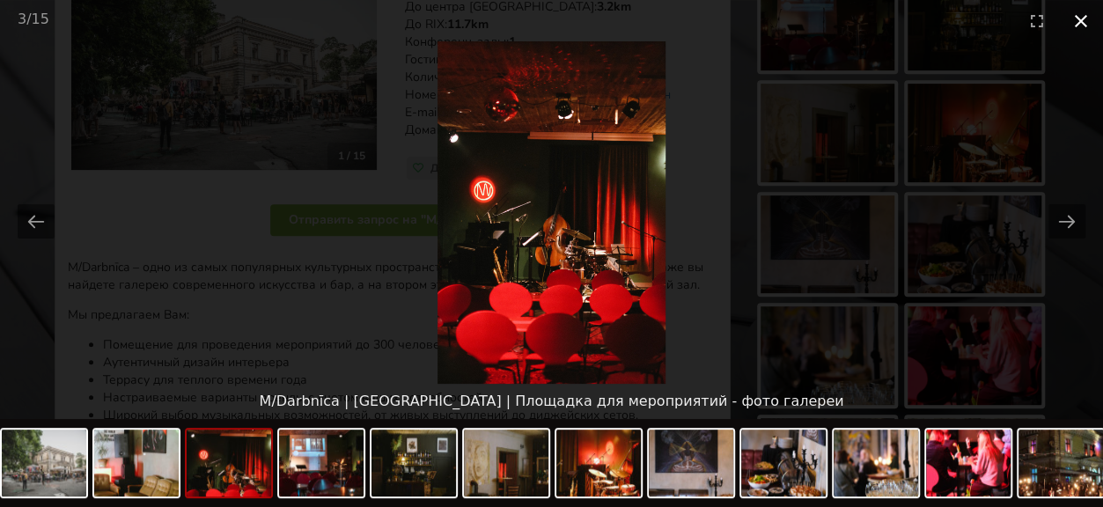
click at [1074, 18] on button "Close gallery" at bounding box center [1081, 20] width 44 height 41
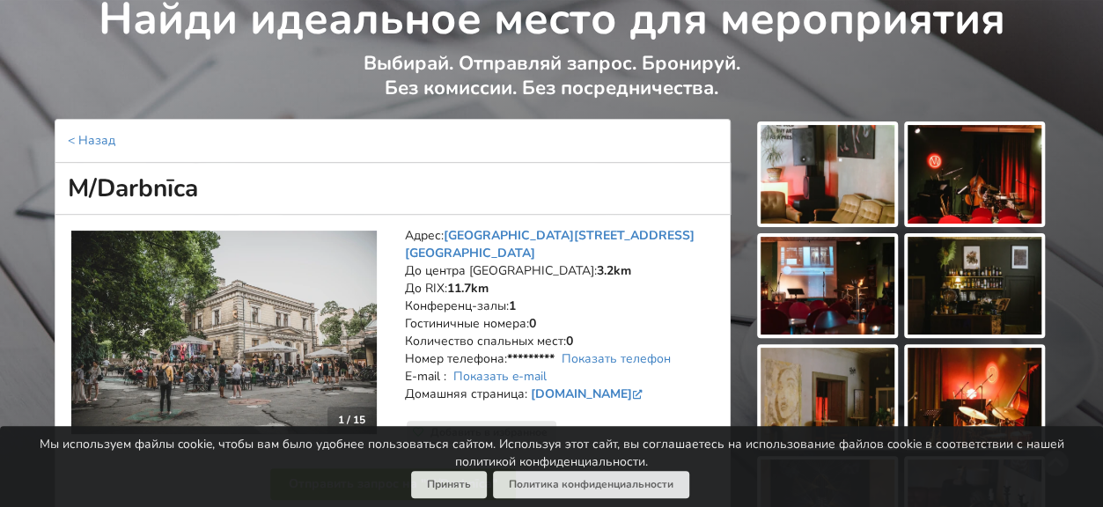
scroll to position [176, 0]
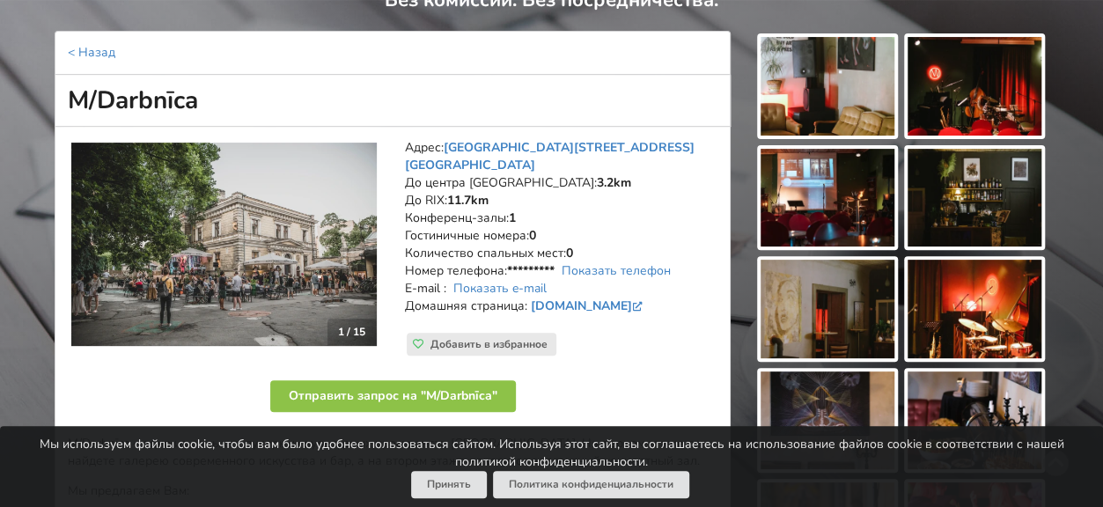
drag, startPoint x: 407, startPoint y: 145, endPoint x: 542, endPoint y: 257, distance: 175.7
click at [559, 293] on address "Адрес: Aristīda Briāna iela 9, Рига До центра Риги: 3.2km До RIX: 11.7km Конфер…" at bounding box center [561, 236] width 312 height 194
click at [525, 262] on strong "*********" at bounding box center [531, 270] width 48 height 17
click at [601, 262] on link "Показать телефон" at bounding box center [615, 270] width 109 height 17
click at [664, 204] on address "Адрес: Aristīda Briāna iela 9, Рига До центра Риги: 3.2km До RIX: 11.7km Конфер…" at bounding box center [561, 236] width 312 height 194
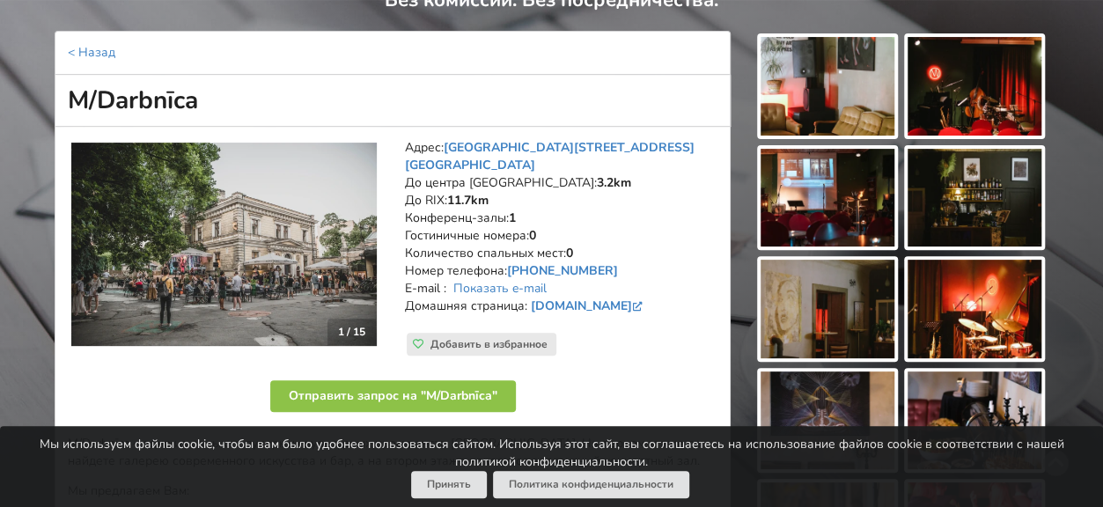
click at [402, 144] on div "Адрес: Aristīda Briāna iela 9, Рига До центра Риги: 3.2km До RIX: 11.7km Конфер…" at bounding box center [561, 247] width 337 height 241
drag, startPoint x: 408, startPoint y: 144, endPoint x: 683, endPoint y: 297, distance: 314.4
click at [683, 297] on address "Адрес: Aristīda Briāna iela 9, Рига До центра Риги: 3.2km До RIX: 11.7km Конфер…" at bounding box center [561, 236] width 312 height 194
copy address "Адрес: Aristīda Briāna iela 9, Рига До центра Риги: 3.2km До RIX: 11.7km Конфер…"
click at [530, 280] on link "Показать e-mail" at bounding box center [499, 288] width 93 height 17
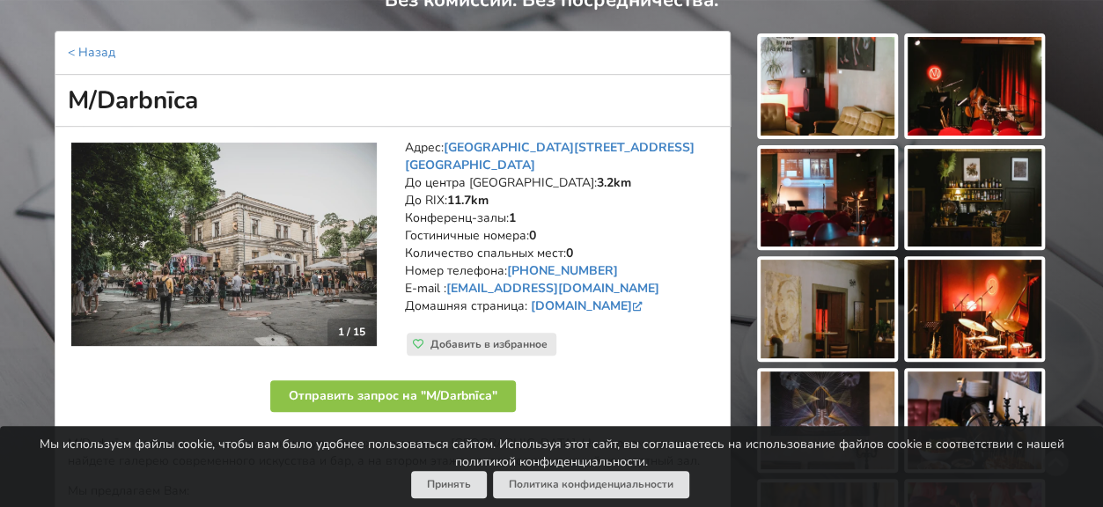
copy address "Адрес: Aristīda Briāna iela 9, Рига До центра Риги: 3.2km До RIX: 11.7km Конфер…"
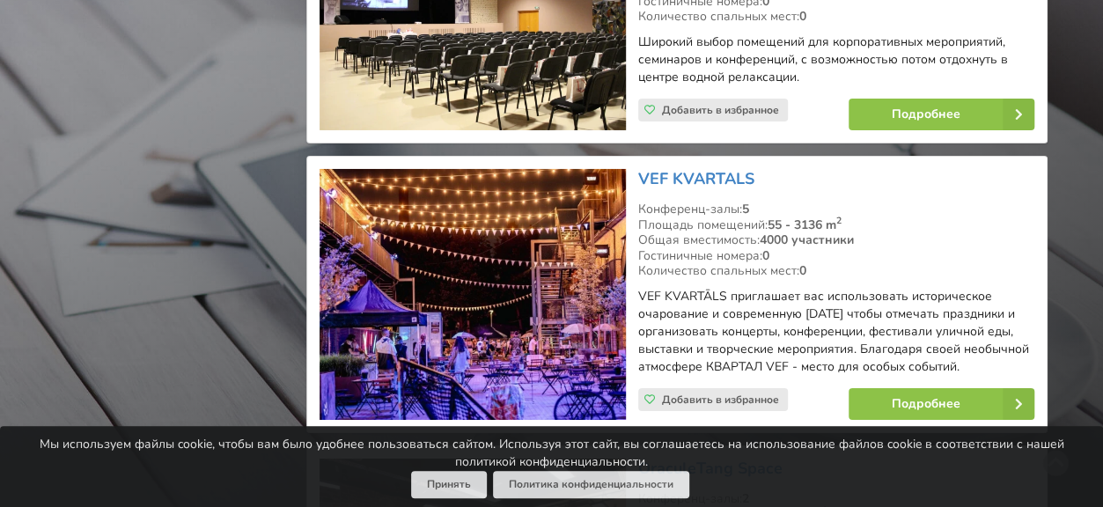
scroll to position [2992, 0]
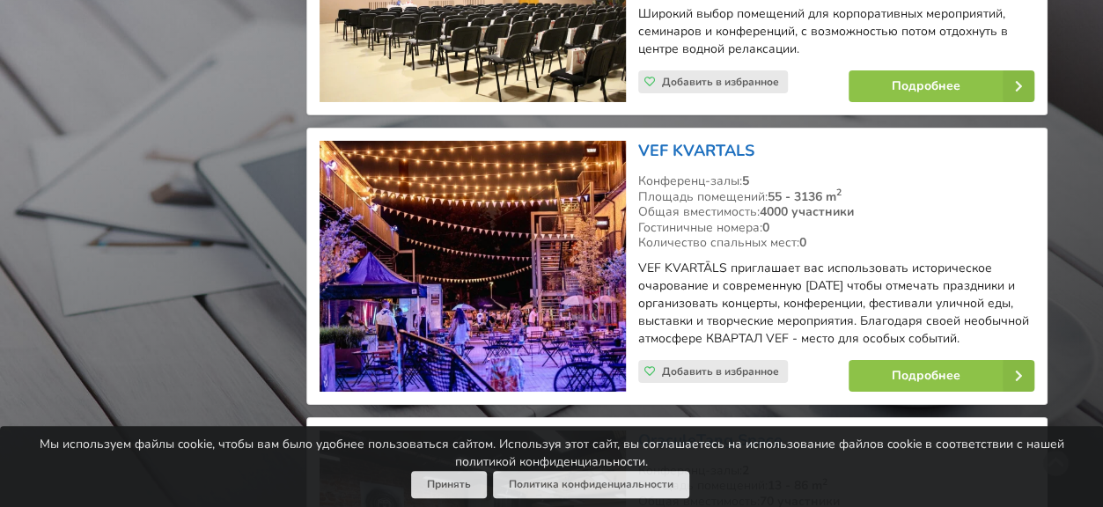
click at [672, 147] on link "VEF KVARTALS" at bounding box center [696, 150] width 116 height 21
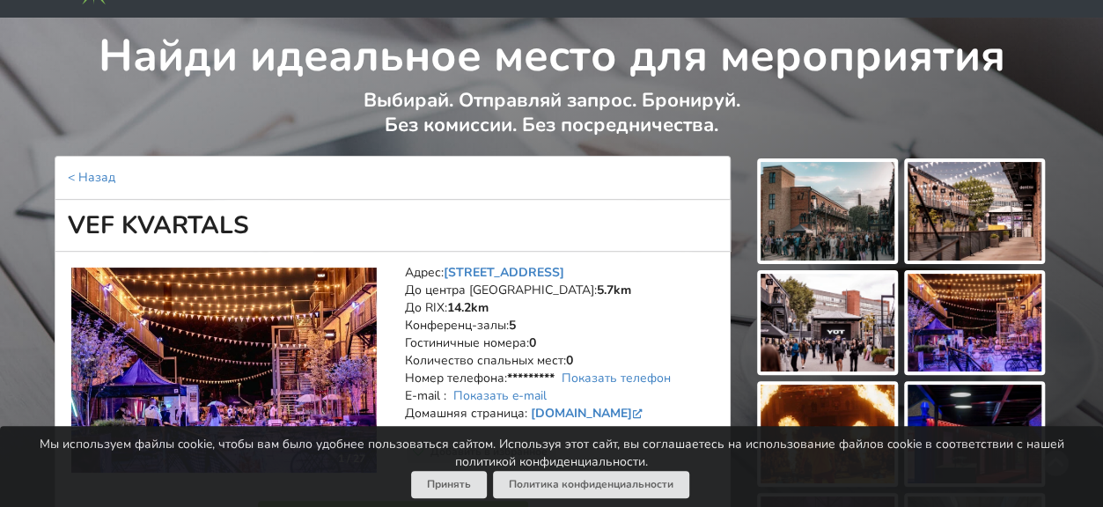
scroll to position [88, 0]
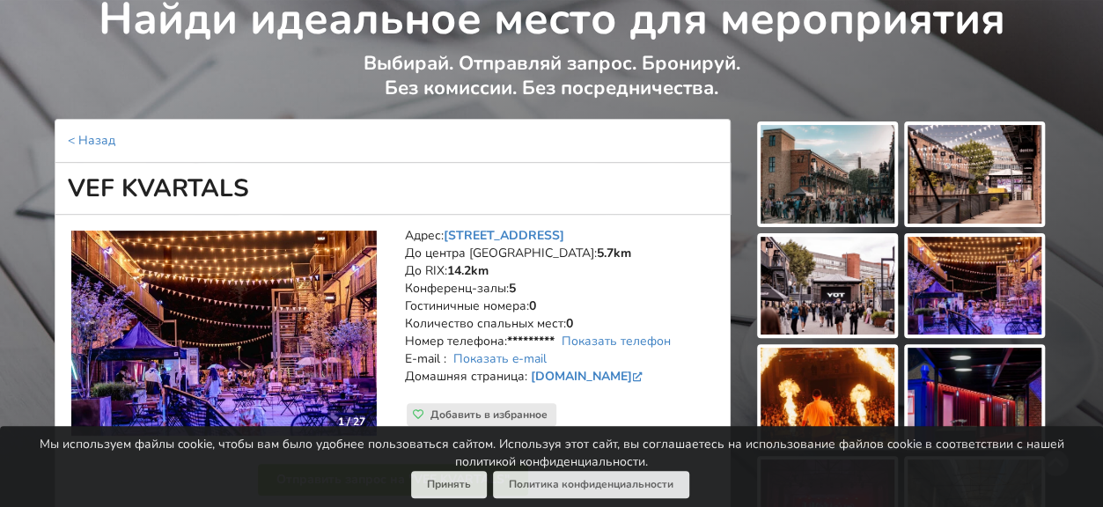
click at [287, 322] on img at bounding box center [223, 333] width 305 height 205
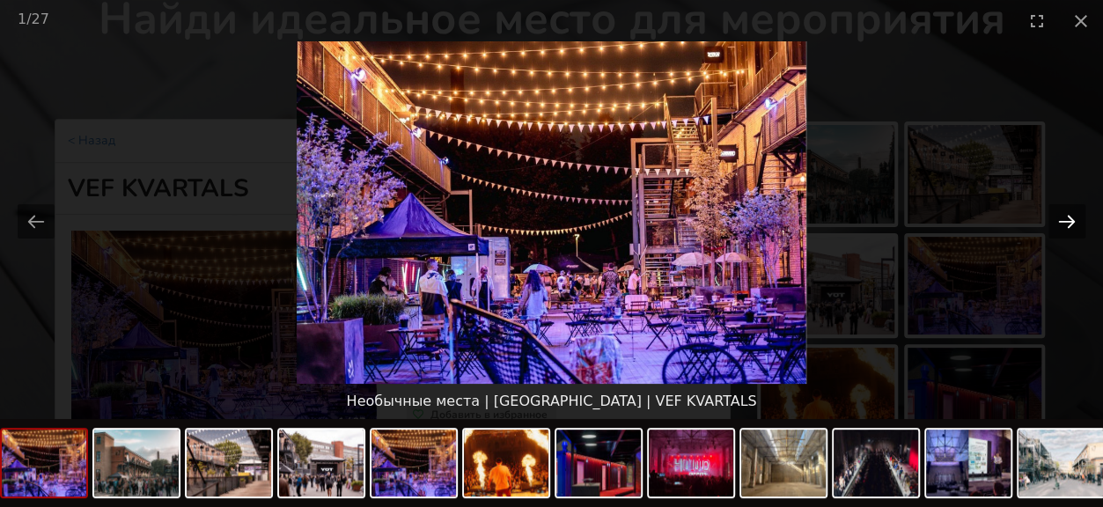
click at [1072, 221] on button "Next slide" at bounding box center [1066, 221] width 37 height 34
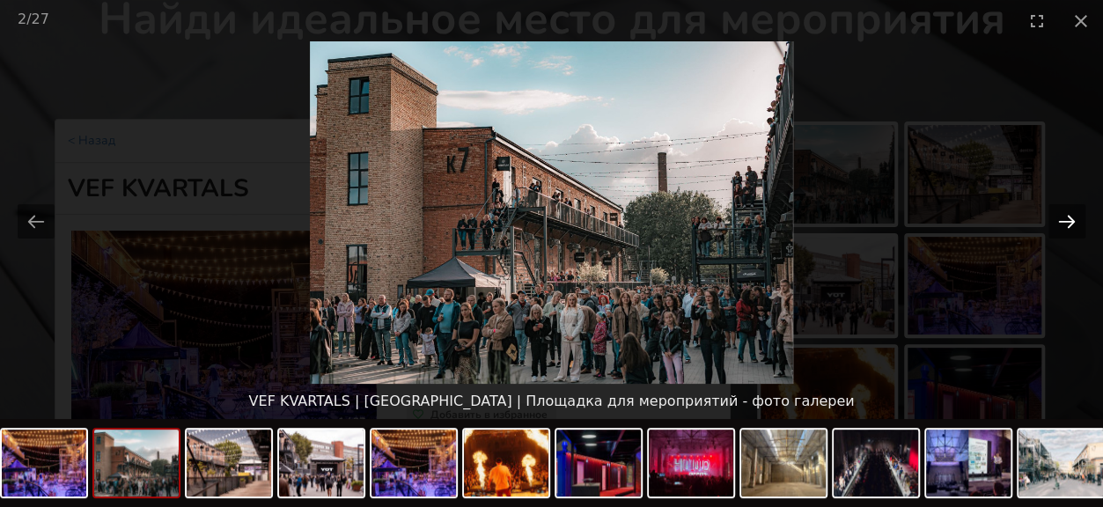
click at [1072, 221] on button "Next slide" at bounding box center [1066, 221] width 37 height 34
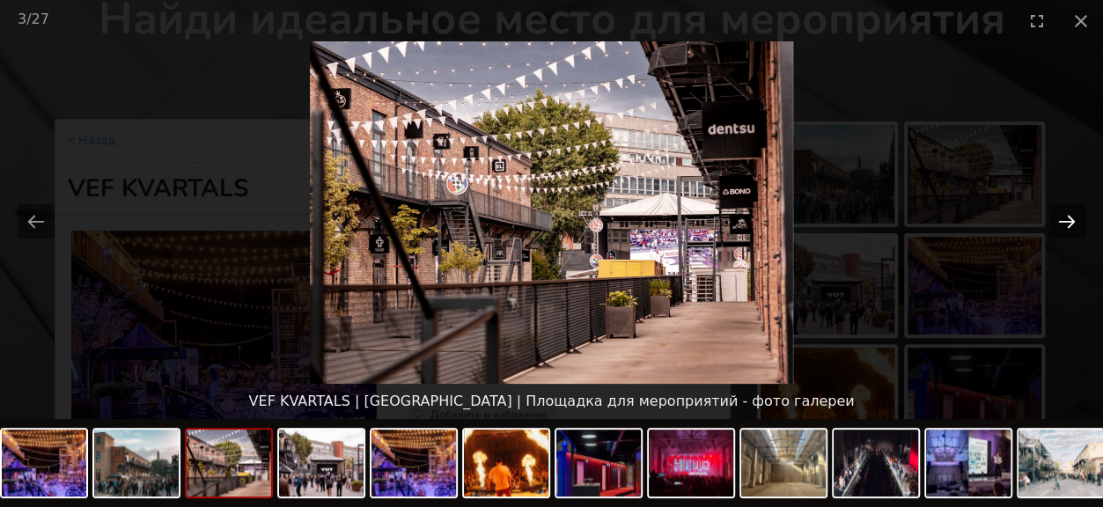
click at [1072, 221] on button "Next slide" at bounding box center [1066, 221] width 37 height 34
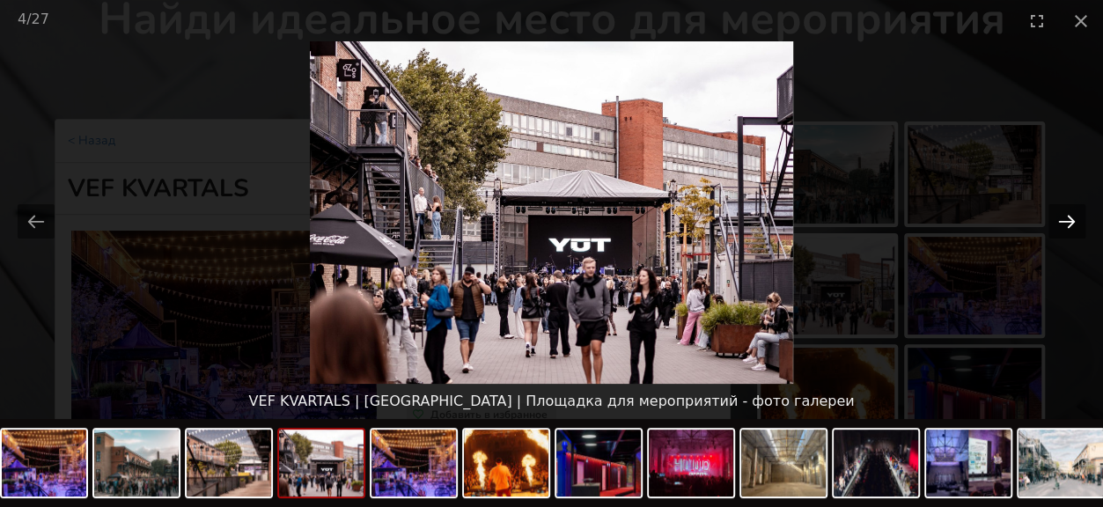
click at [1072, 221] on button "Next slide" at bounding box center [1066, 221] width 37 height 34
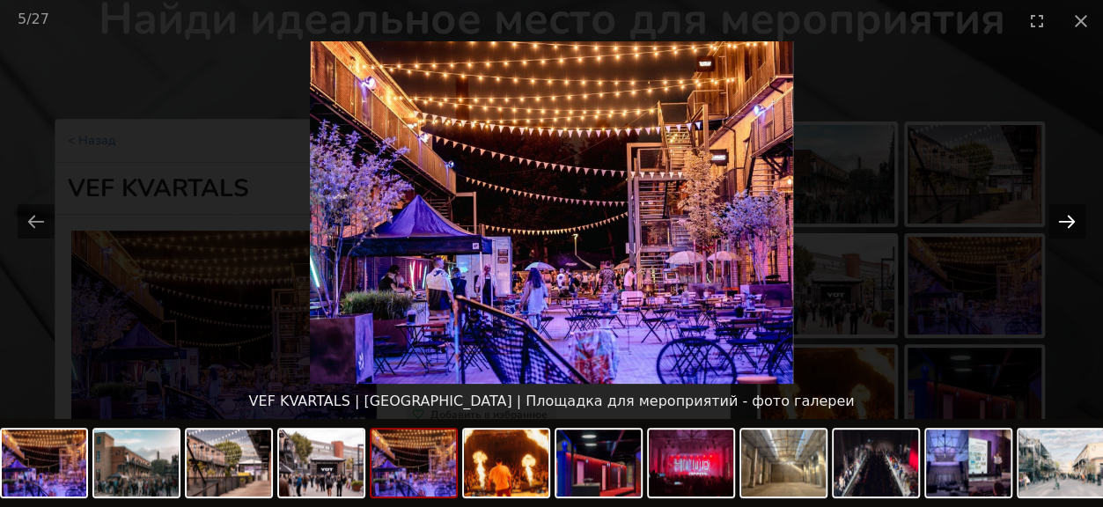
click at [1072, 221] on button "Next slide" at bounding box center [1066, 221] width 37 height 34
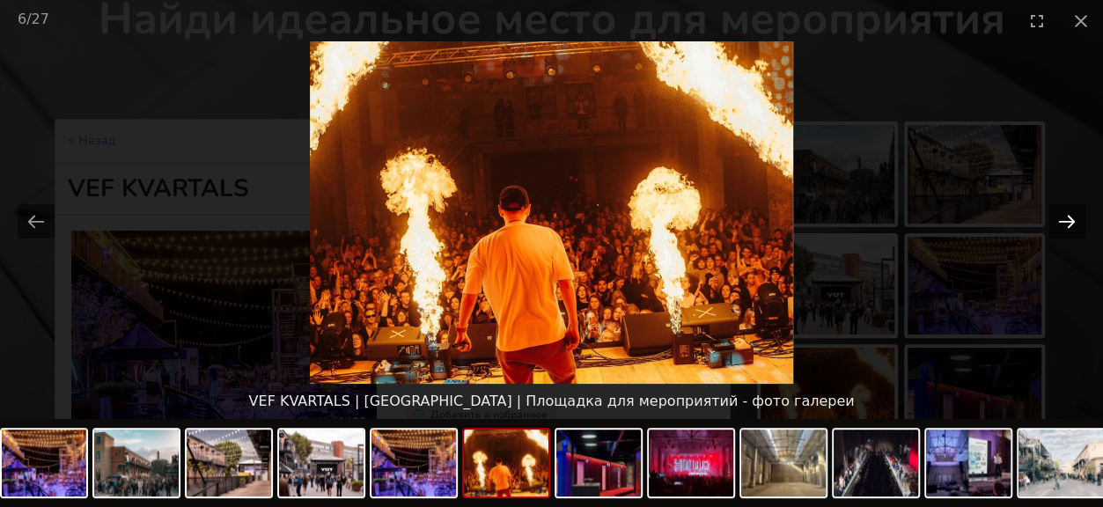
click at [1072, 221] on button "Next slide" at bounding box center [1066, 221] width 37 height 34
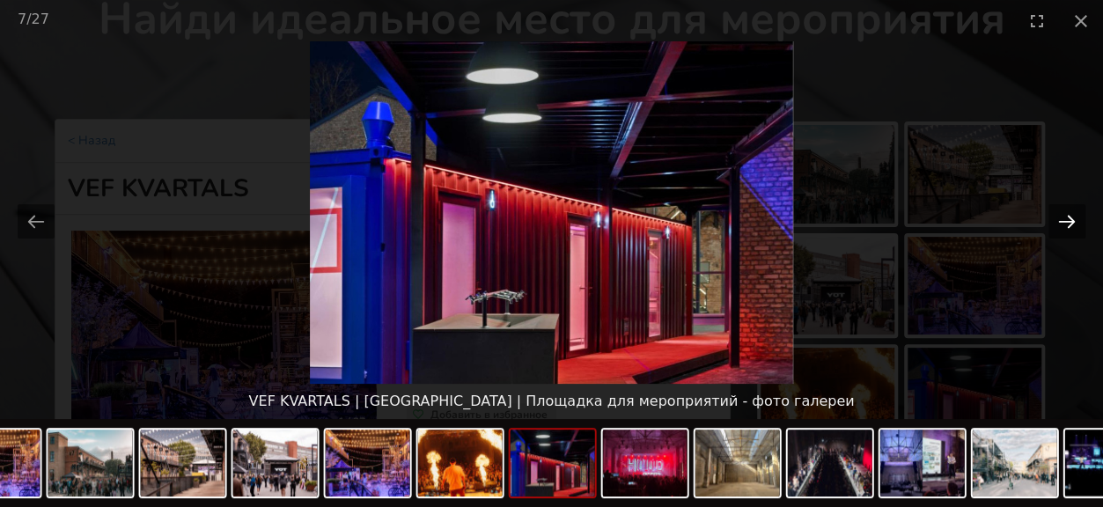
click at [1072, 221] on button "Next slide" at bounding box center [1066, 221] width 37 height 34
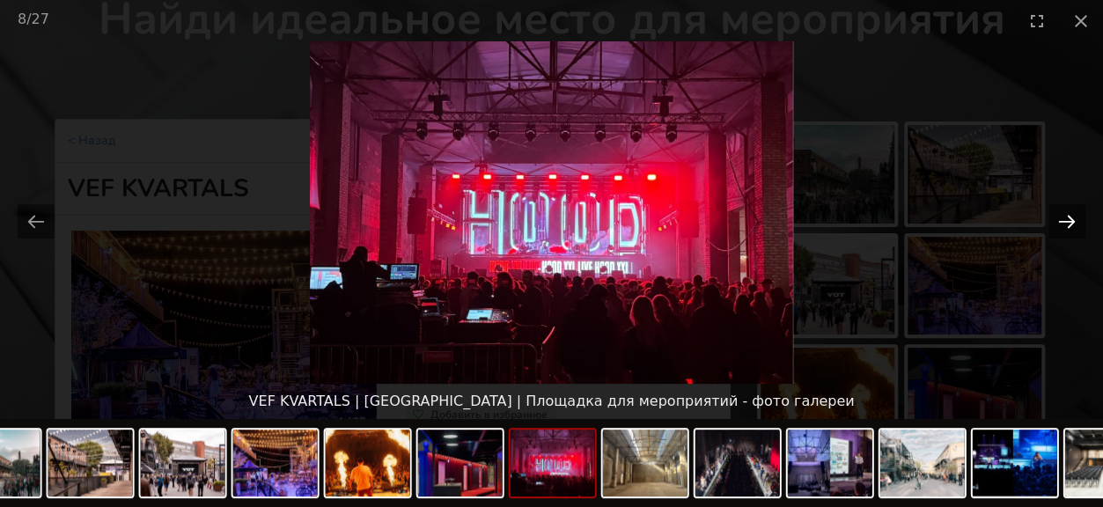
click at [1072, 221] on button "Next slide" at bounding box center [1066, 221] width 37 height 34
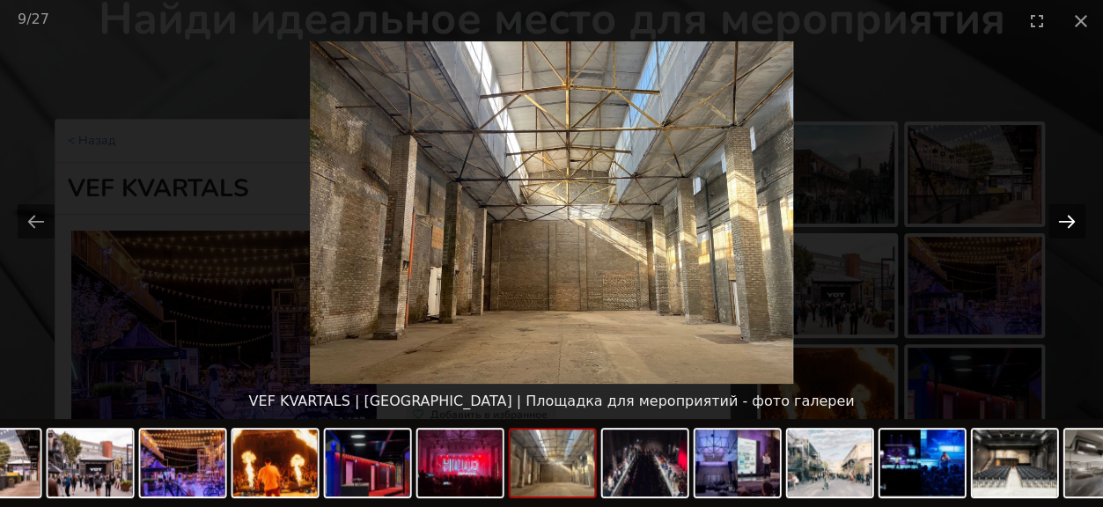
click at [1072, 221] on button "Next slide" at bounding box center [1066, 221] width 37 height 34
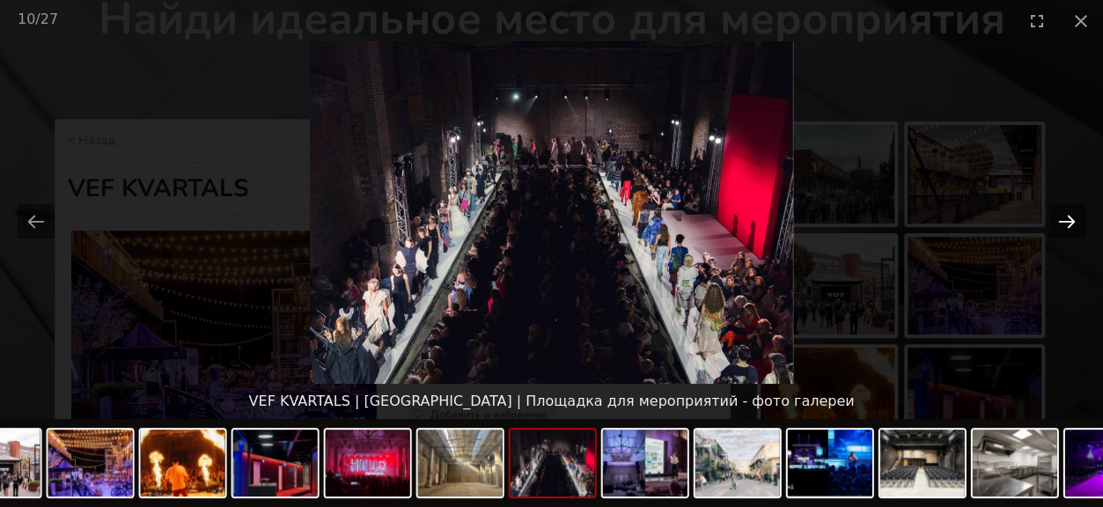
click at [1072, 221] on button "Next slide" at bounding box center [1066, 221] width 37 height 34
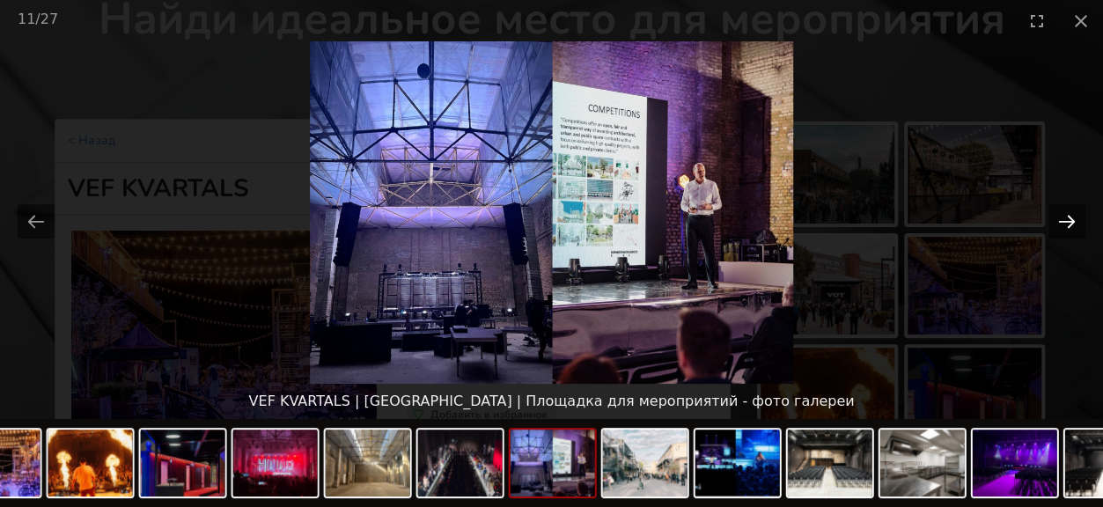
click at [1072, 221] on button "Next slide" at bounding box center [1066, 221] width 37 height 34
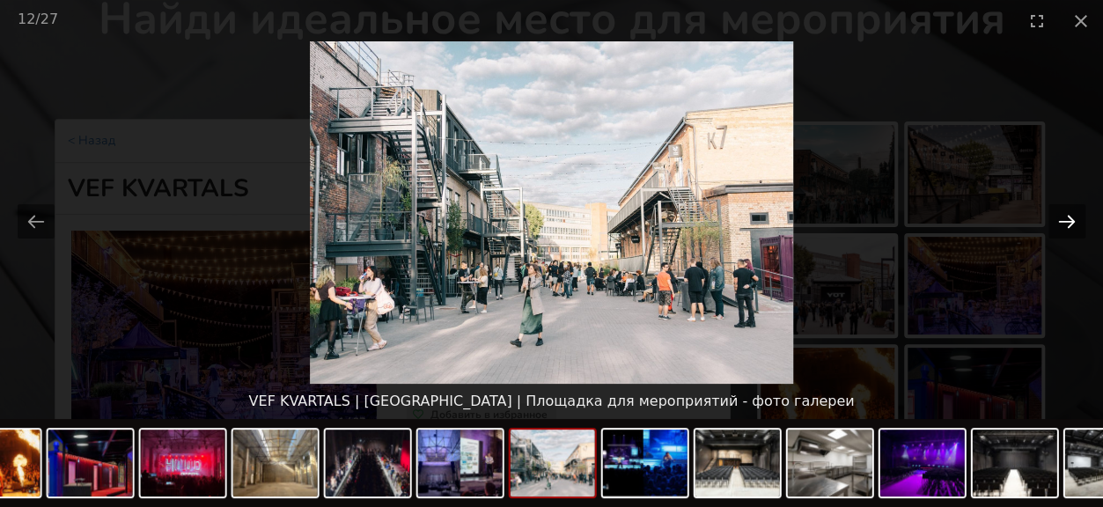
click at [1072, 221] on button "Next slide" at bounding box center [1066, 221] width 37 height 34
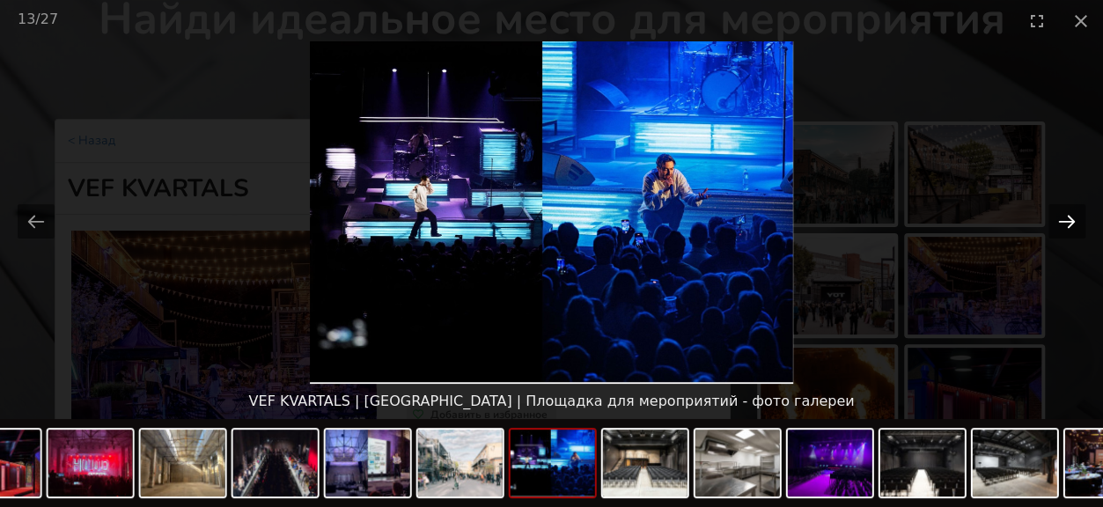
click at [1072, 221] on button "Next slide" at bounding box center [1066, 221] width 37 height 34
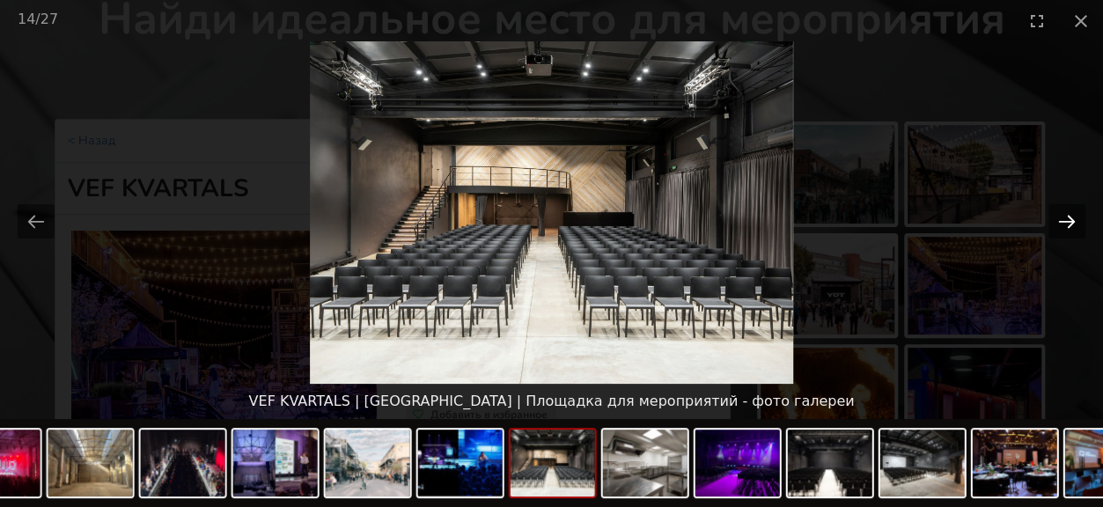
click at [1072, 221] on button "Next slide" at bounding box center [1066, 221] width 37 height 34
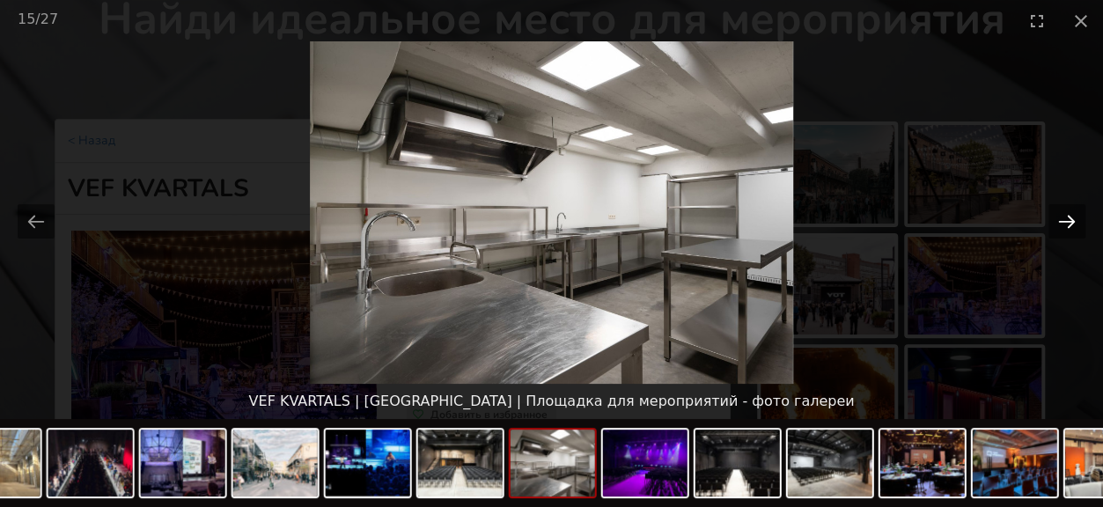
click at [1072, 221] on button "Next slide" at bounding box center [1066, 221] width 37 height 34
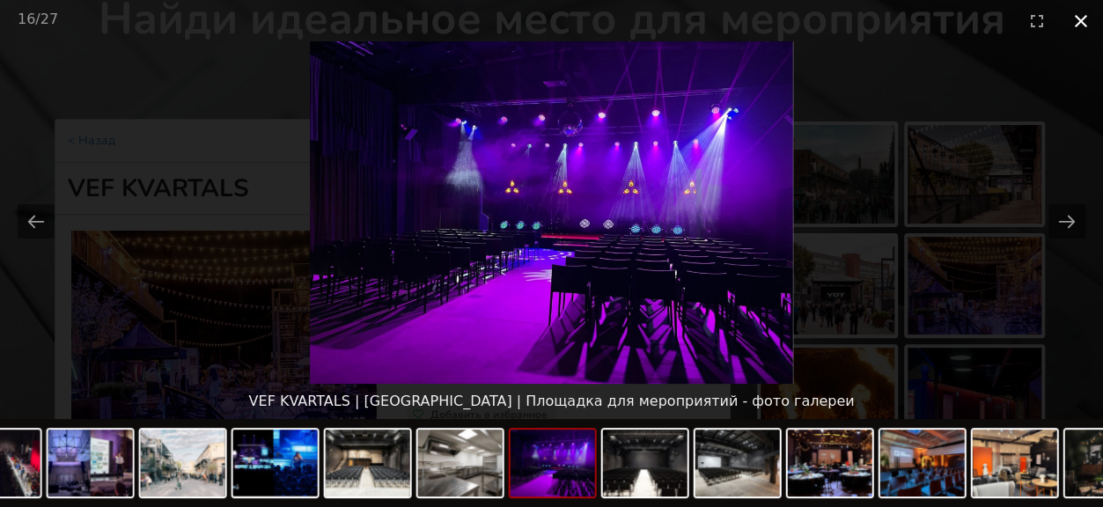
click at [1082, 12] on button "Close gallery" at bounding box center [1081, 20] width 44 height 41
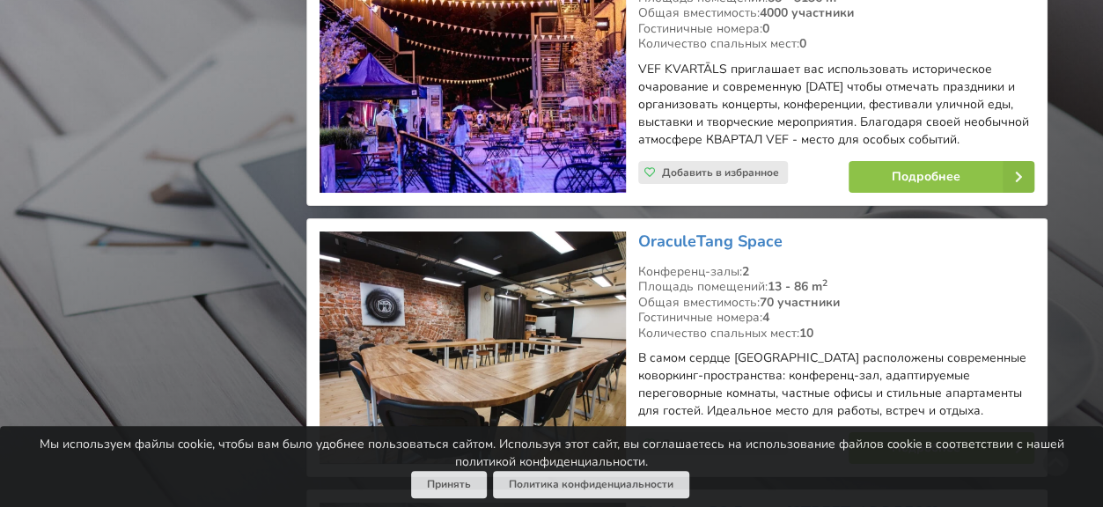
scroll to position [3256, 0]
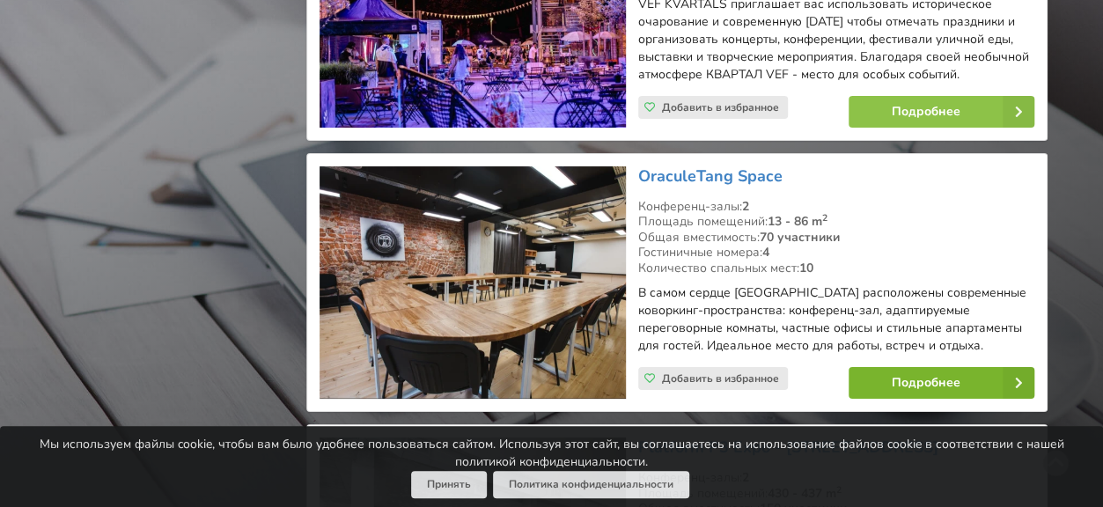
click at [958, 374] on link "Подробнее" at bounding box center [941, 383] width 186 height 32
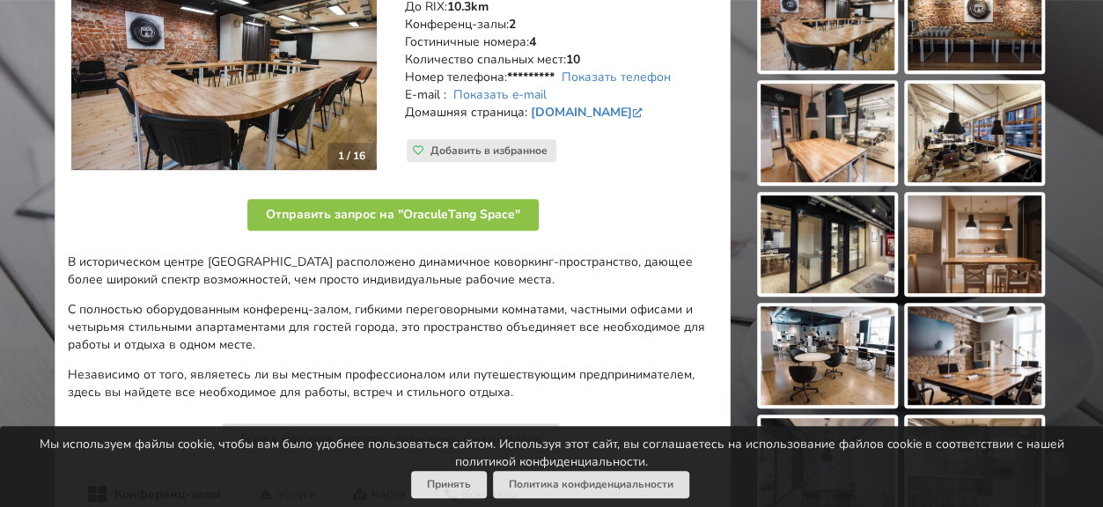
scroll to position [176, 0]
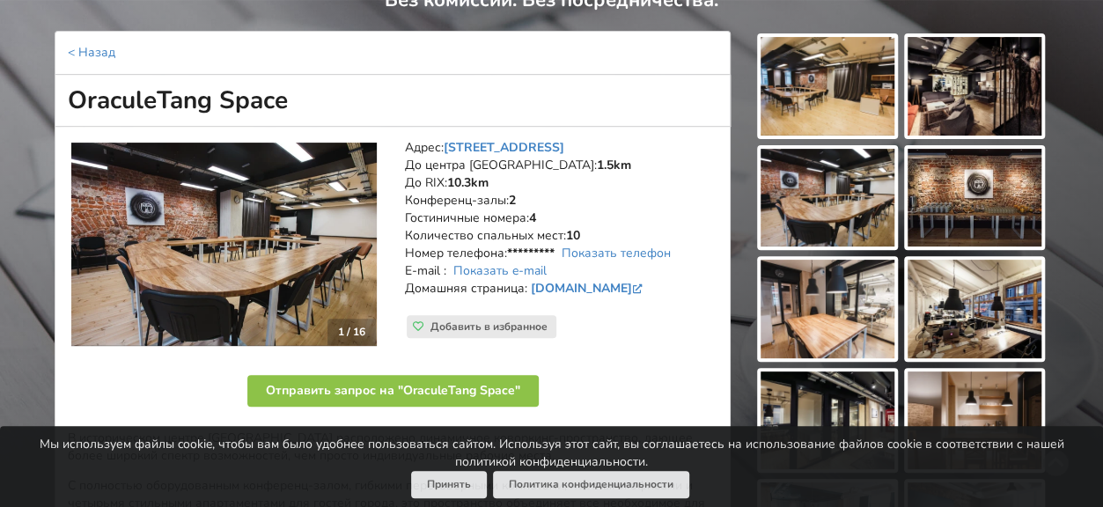
click at [811, 91] on img at bounding box center [827, 86] width 134 height 99
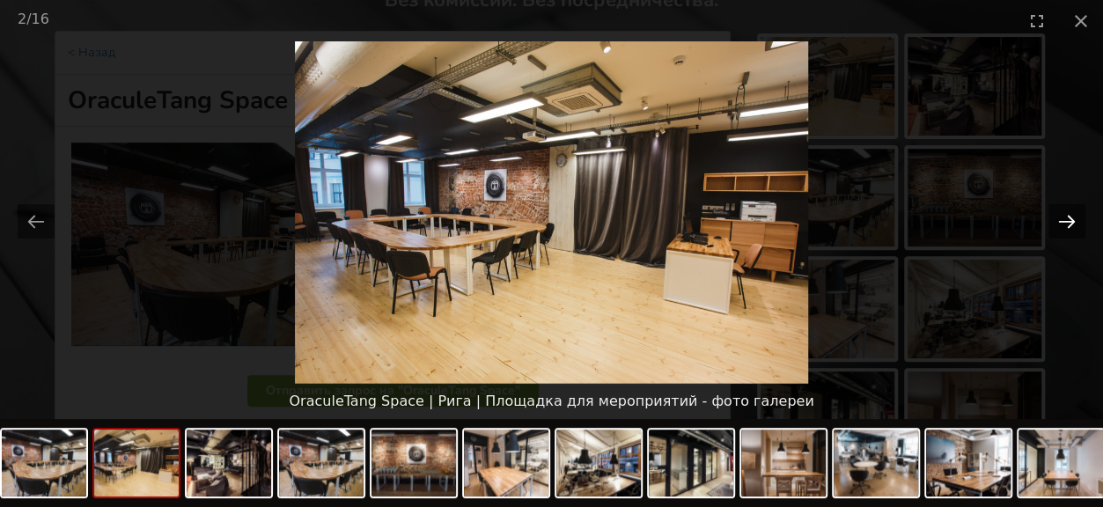
click at [1074, 212] on button "Next slide" at bounding box center [1066, 221] width 37 height 34
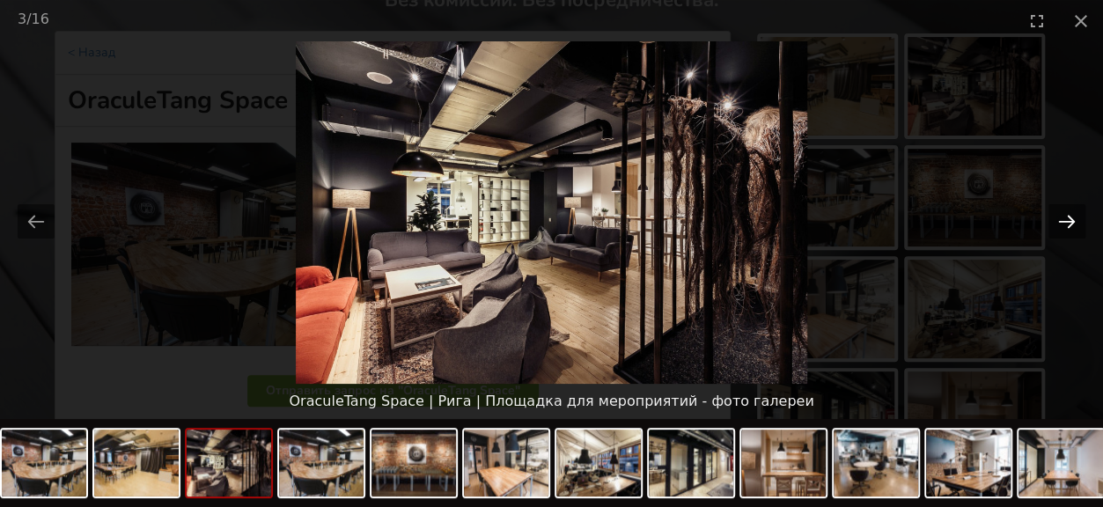
click at [1074, 212] on button "Next slide" at bounding box center [1066, 221] width 37 height 34
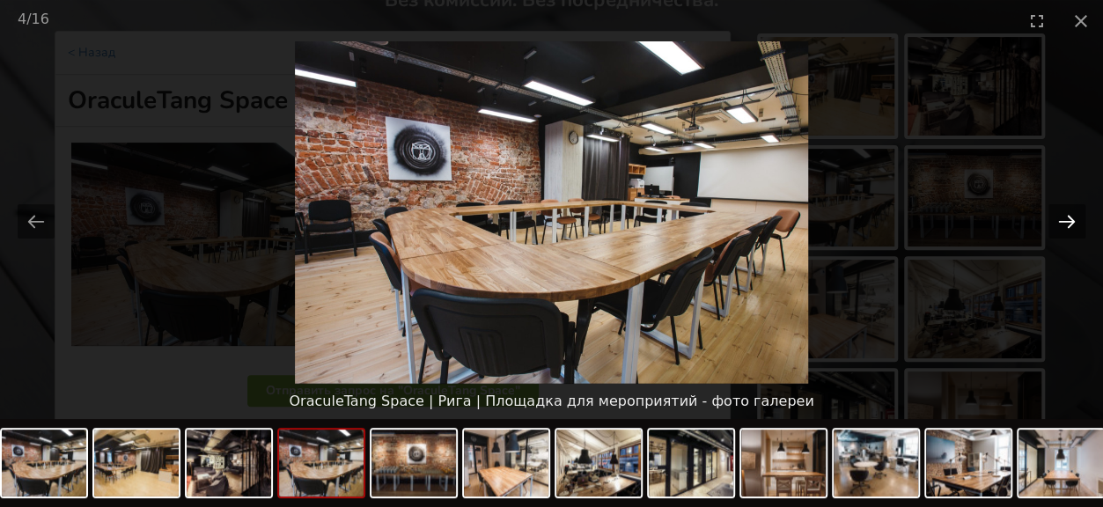
click at [1074, 212] on button "Next slide" at bounding box center [1066, 221] width 37 height 34
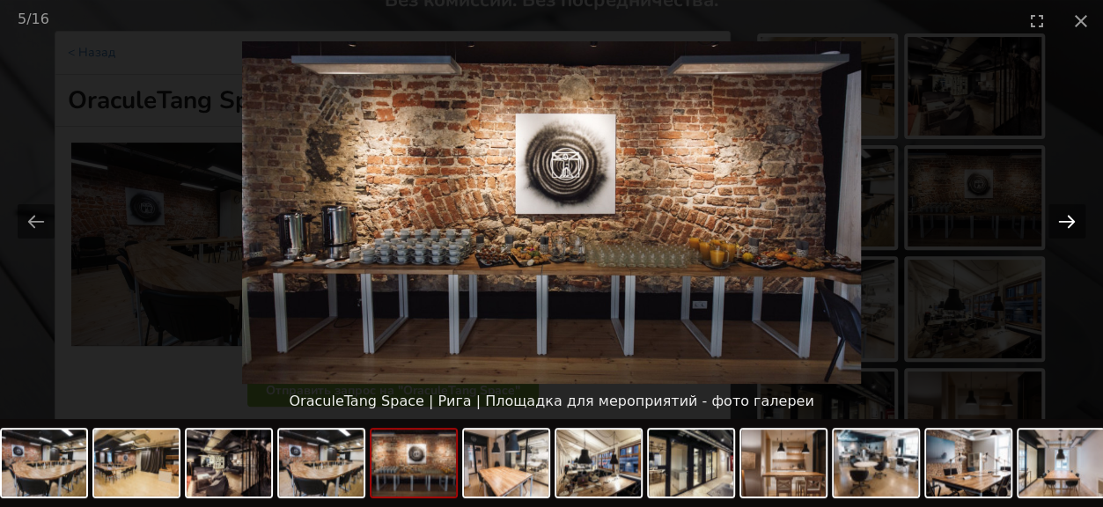
click at [1074, 212] on button "Next slide" at bounding box center [1066, 221] width 37 height 34
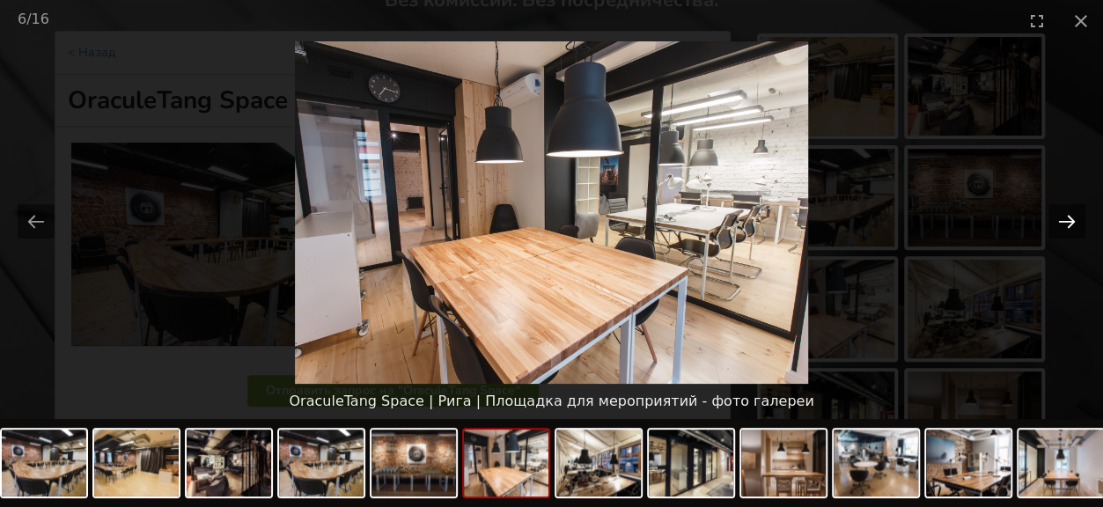
click at [1074, 212] on button "Next slide" at bounding box center [1066, 221] width 37 height 34
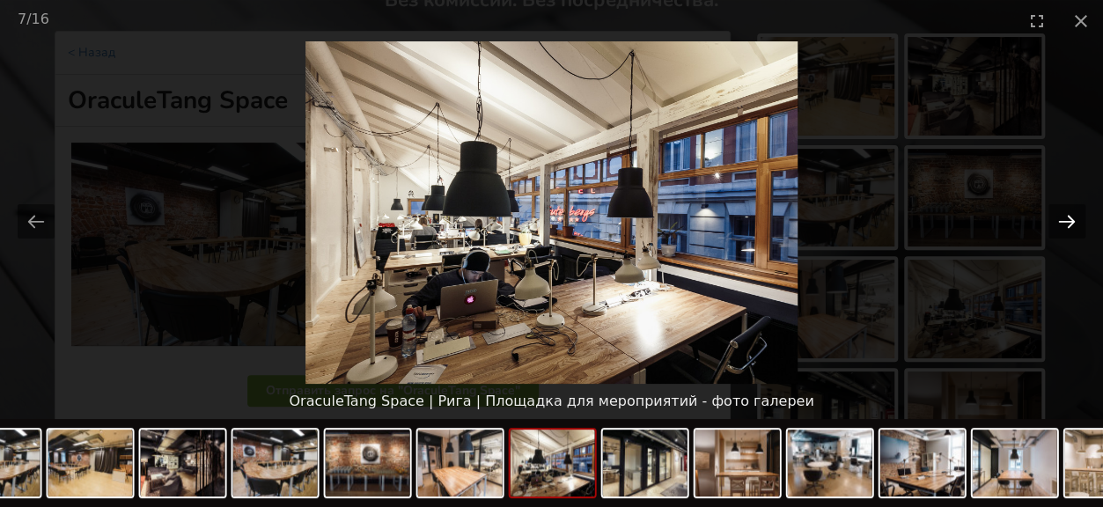
click at [1074, 212] on button "Next slide" at bounding box center [1066, 221] width 37 height 34
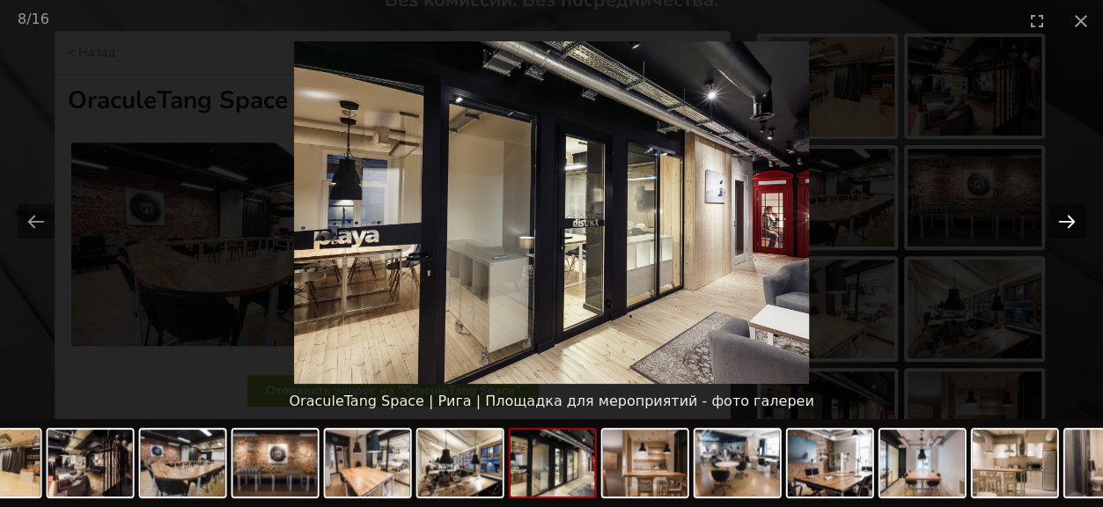
click at [1074, 212] on button "Next slide" at bounding box center [1066, 221] width 37 height 34
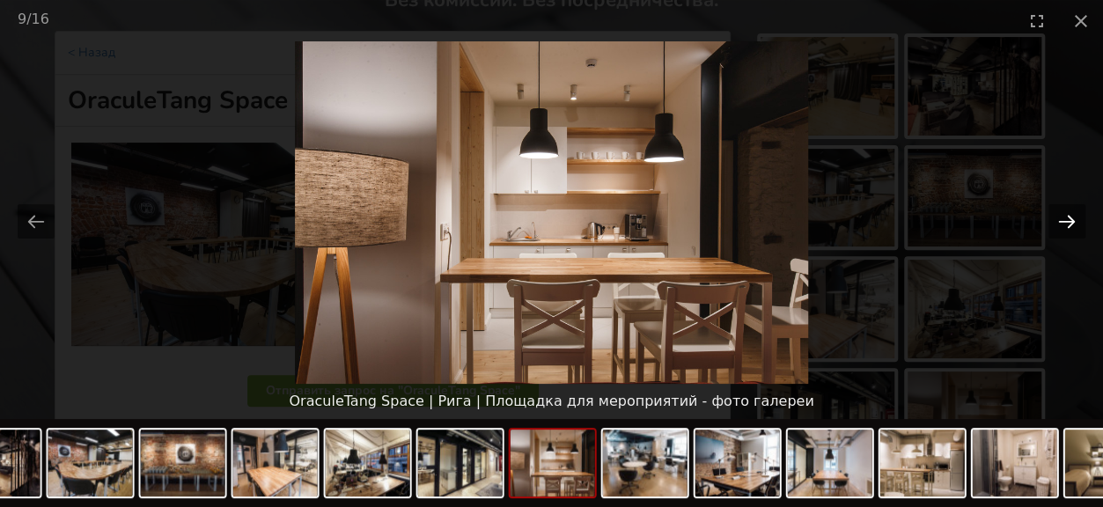
click at [1074, 212] on button "Next slide" at bounding box center [1066, 221] width 37 height 34
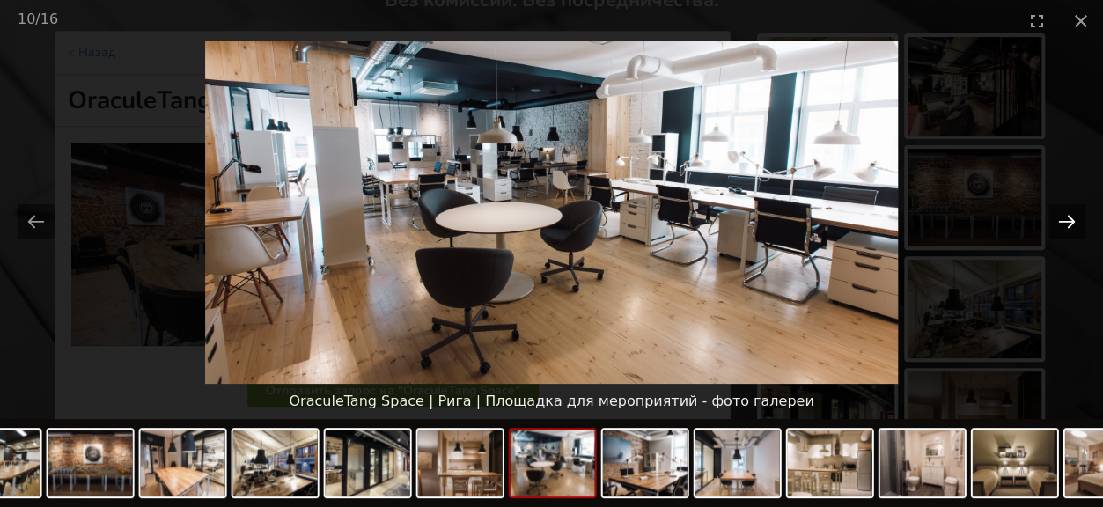
click at [1074, 212] on button "Next slide" at bounding box center [1066, 221] width 37 height 34
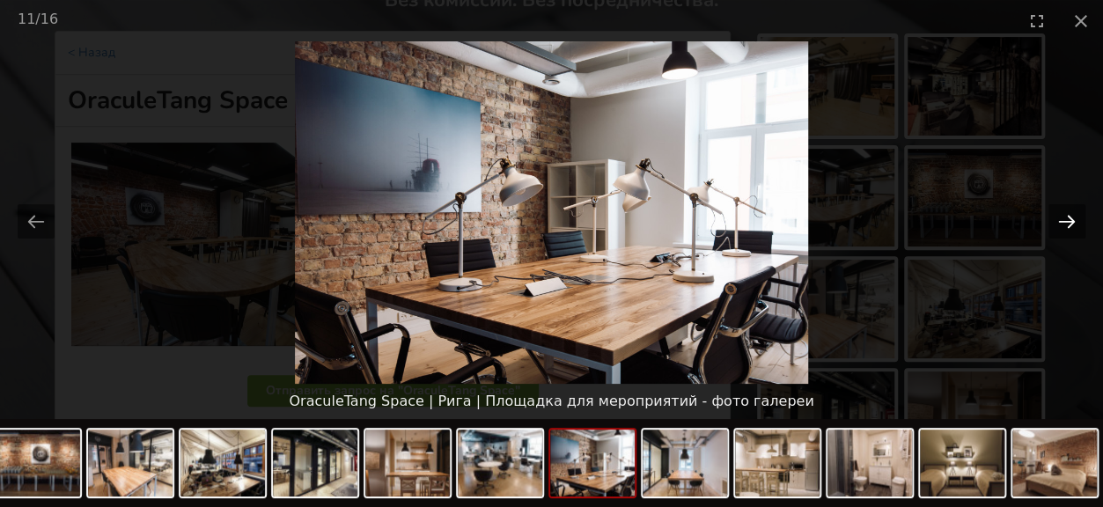
click at [1074, 212] on button "Next slide" at bounding box center [1066, 221] width 37 height 34
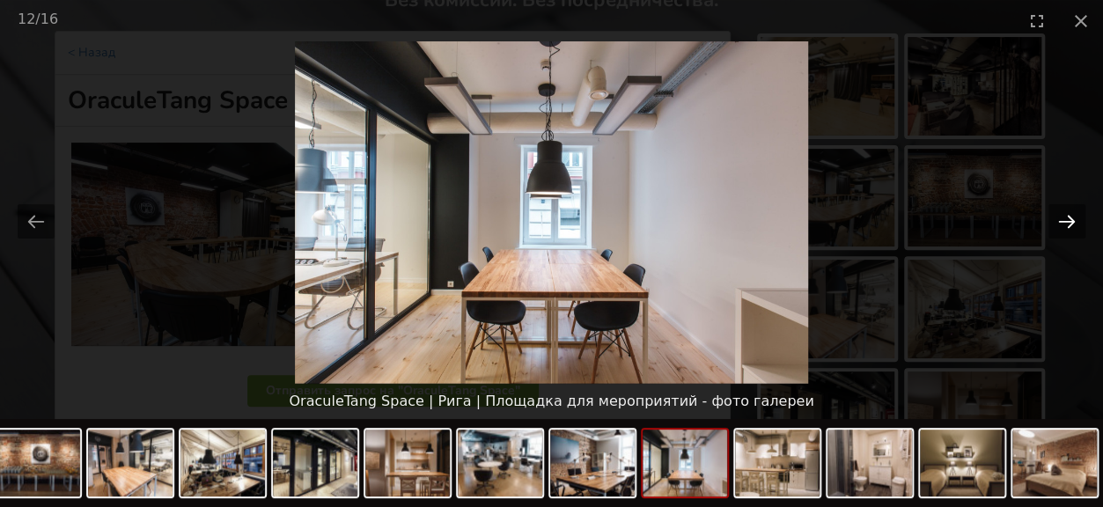
click at [1074, 212] on button "Next slide" at bounding box center [1066, 221] width 37 height 34
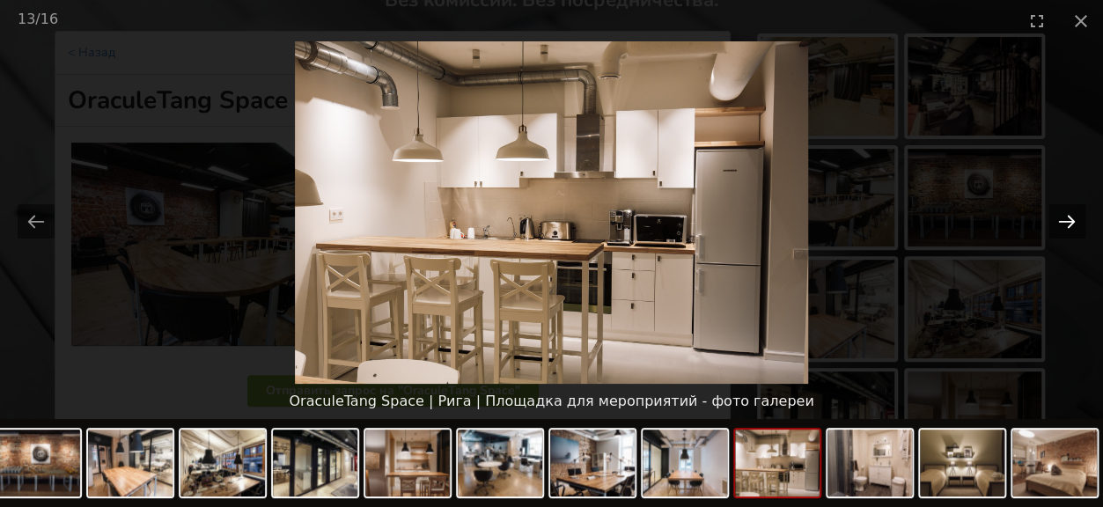
click at [1074, 212] on button "Next slide" at bounding box center [1066, 221] width 37 height 34
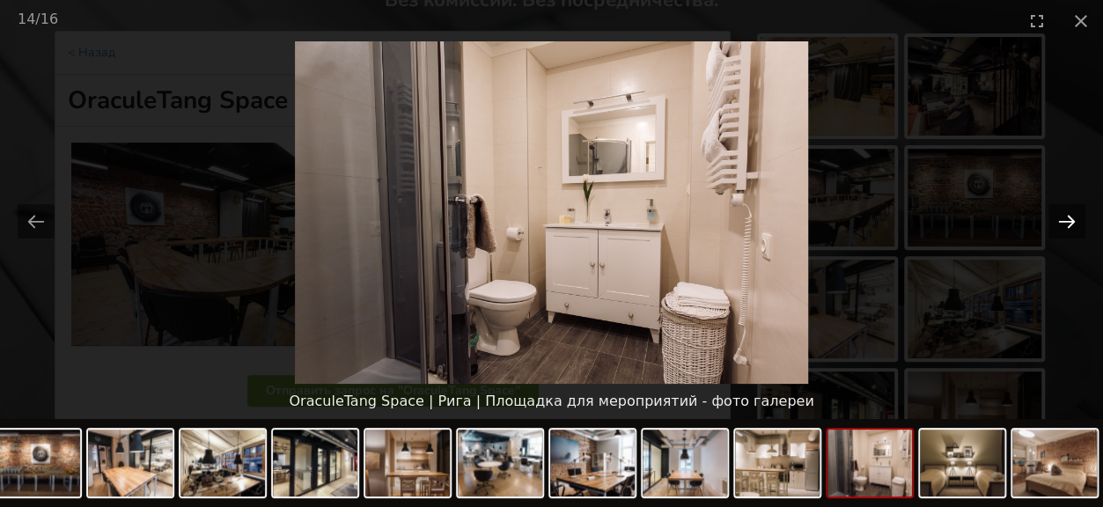
click at [1074, 212] on button "Next slide" at bounding box center [1066, 221] width 37 height 34
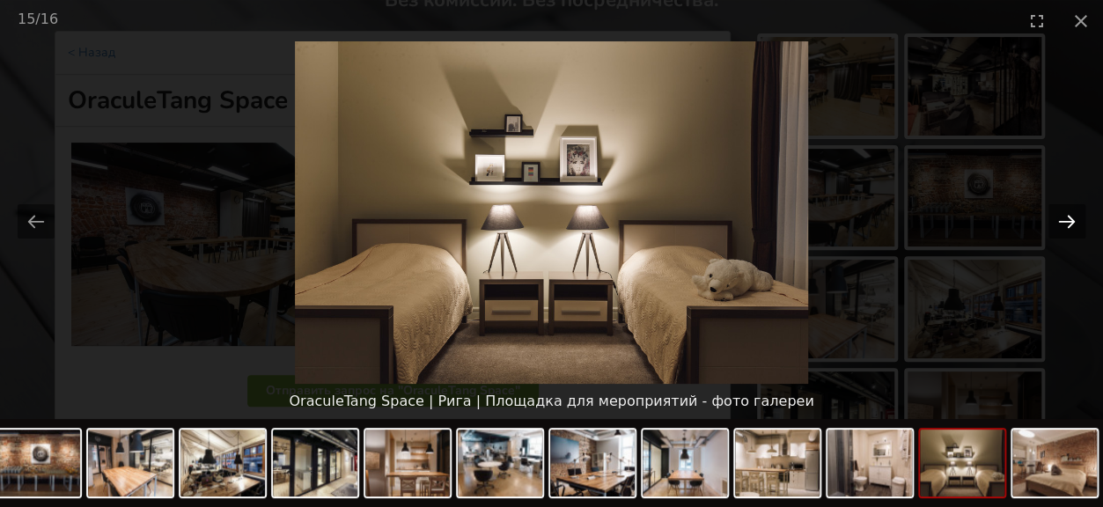
click at [1074, 212] on button "Next slide" at bounding box center [1066, 221] width 37 height 34
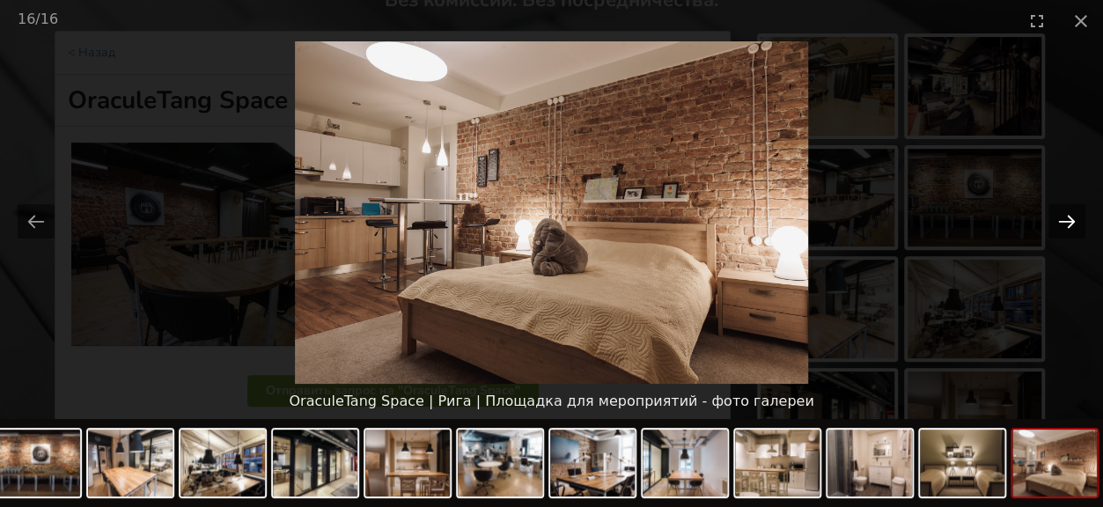
click at [1074, 212] on button "Next slide" at bounding box center [1066, 221] width 37 height 34
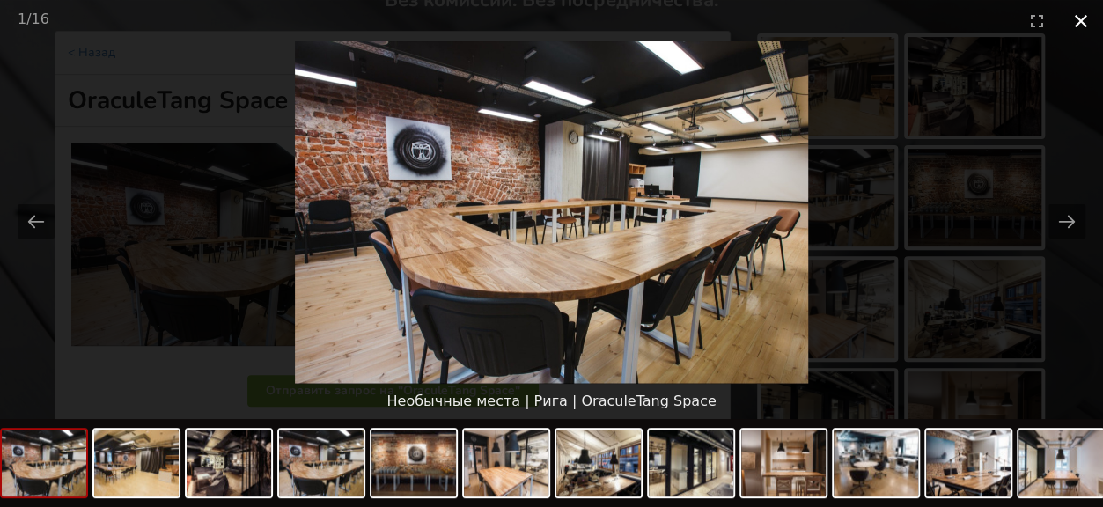
click at [1089, 19] on button "Close gallery" at bounding box center [1081, 20] width 44 height 41
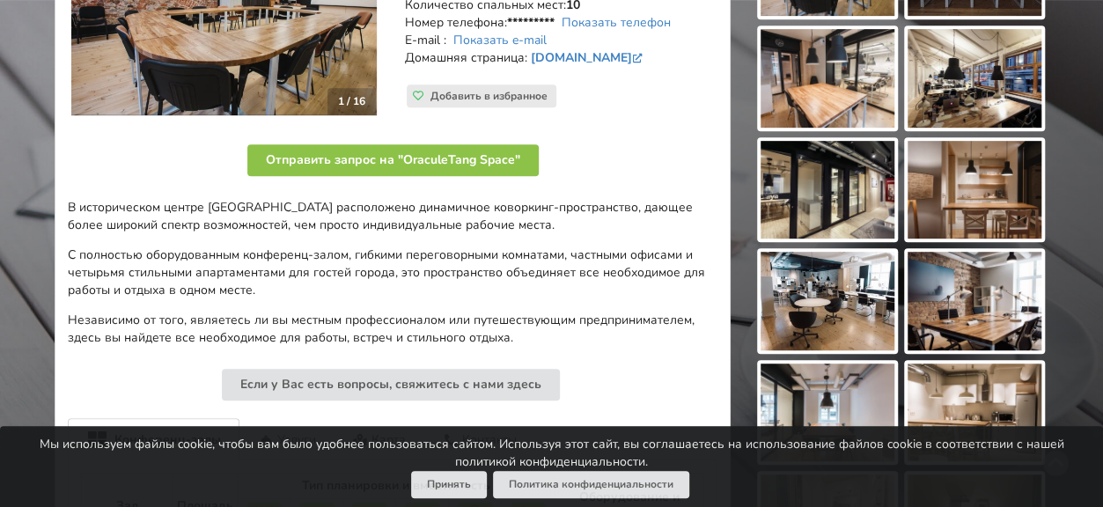
scroll to position [352, 0]
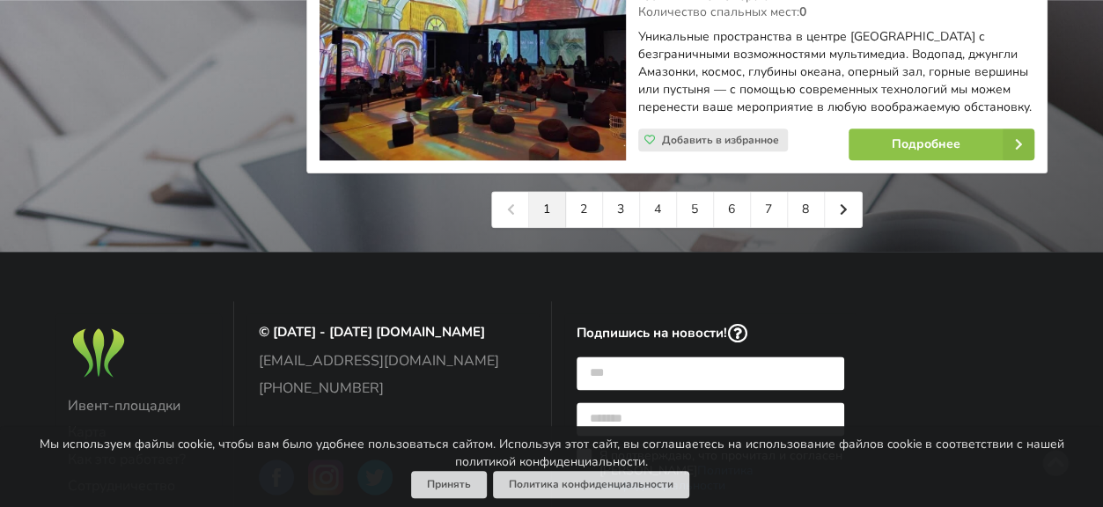
scroll to position [4312, 0]
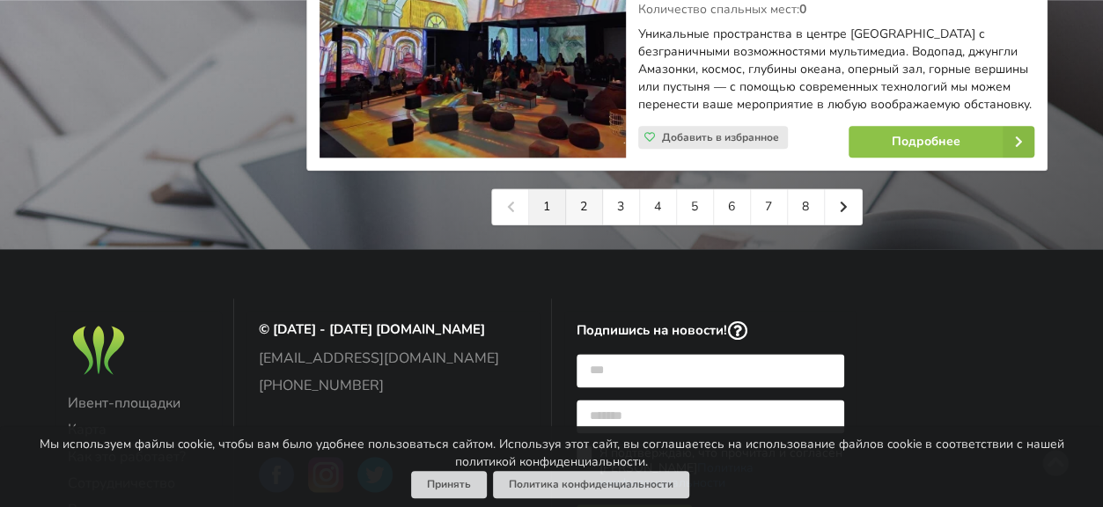
click at [578, 195] on link "2" at bounding box center [584, 206] width 37 height 35
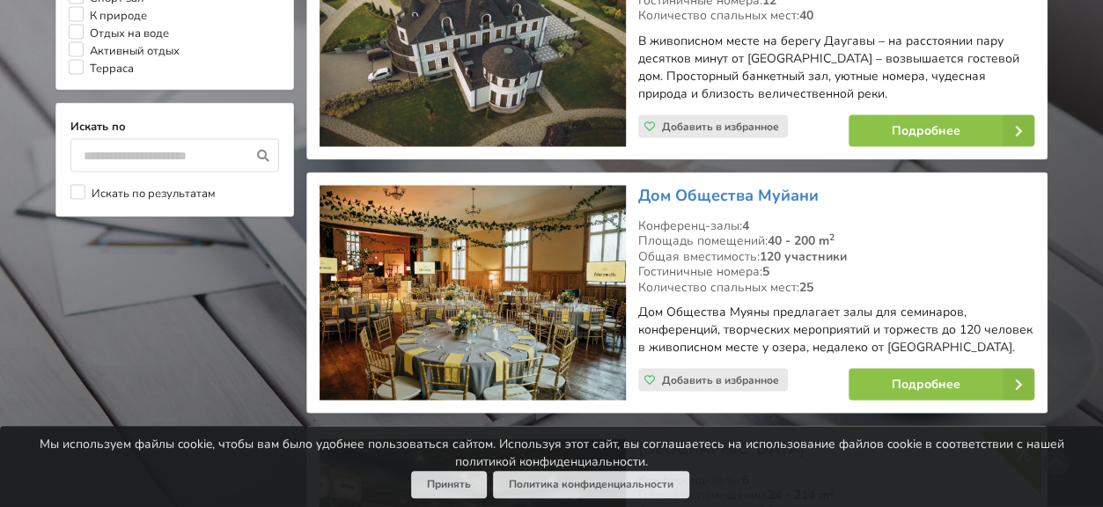
scroll to position [1672, 0]
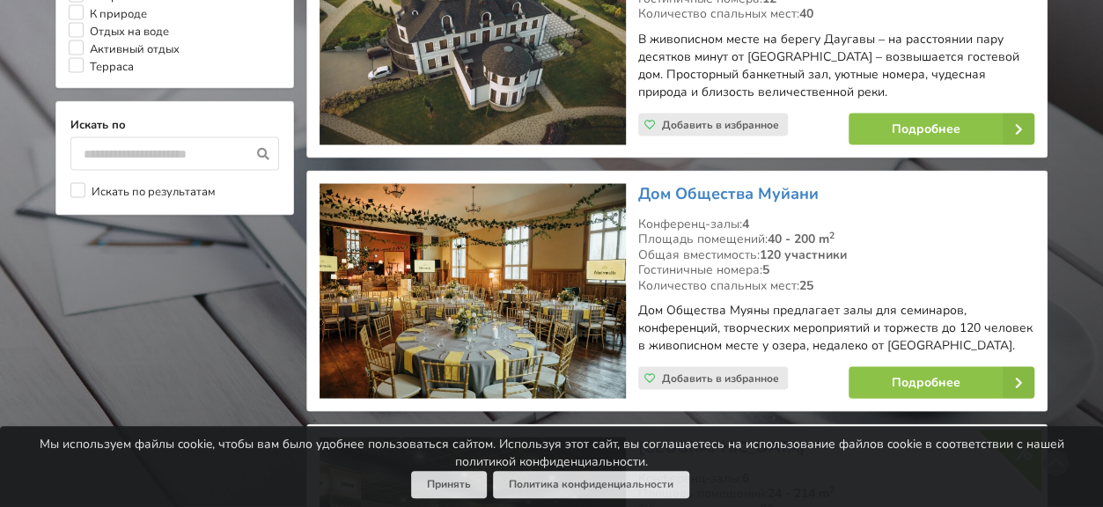
click at [542, 235] on img at bounding box center [471, 292] width 305 height 216
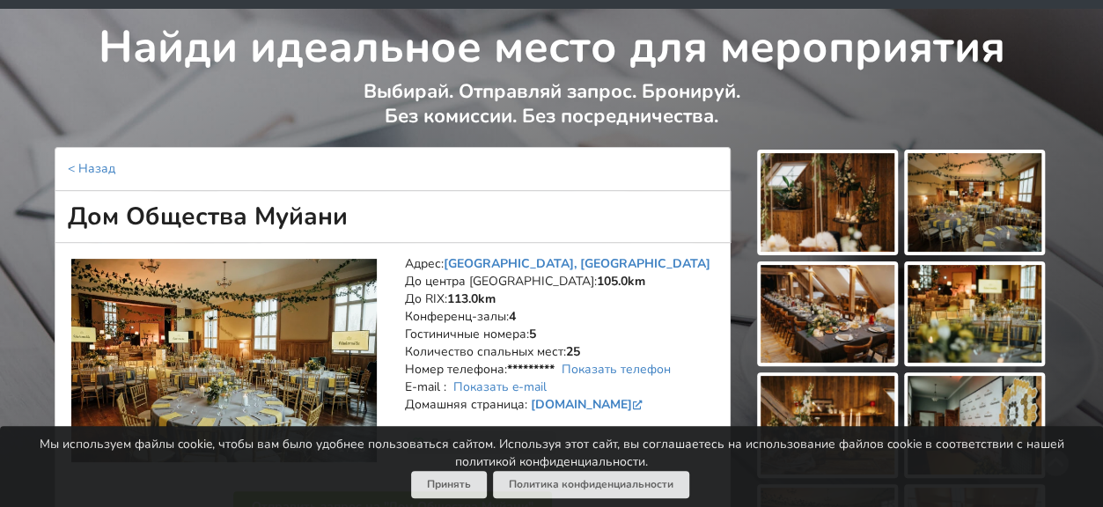
scroll to position [88, 0]
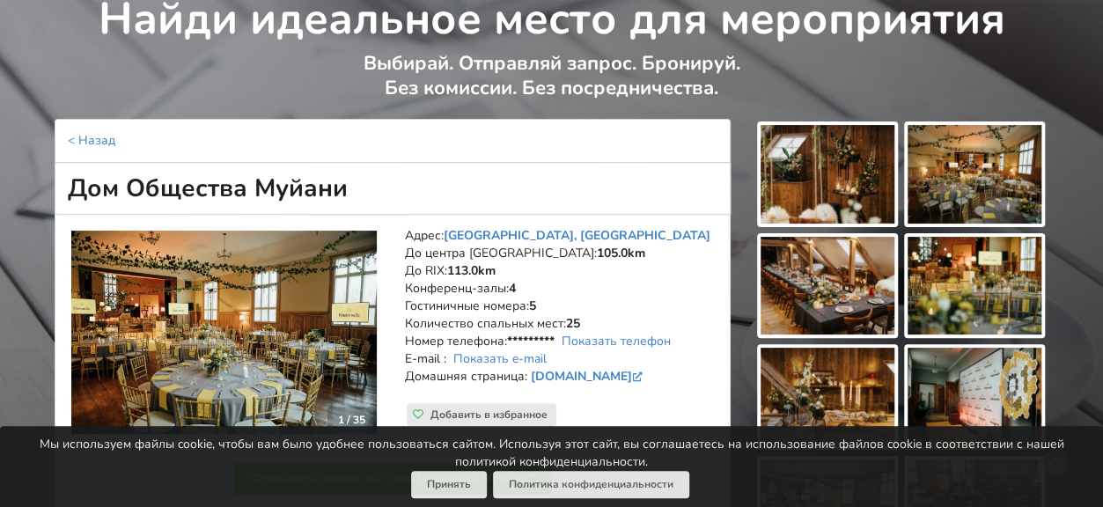
click at [850, 182] on img at bounding box center [827, 174] width 134 height 99
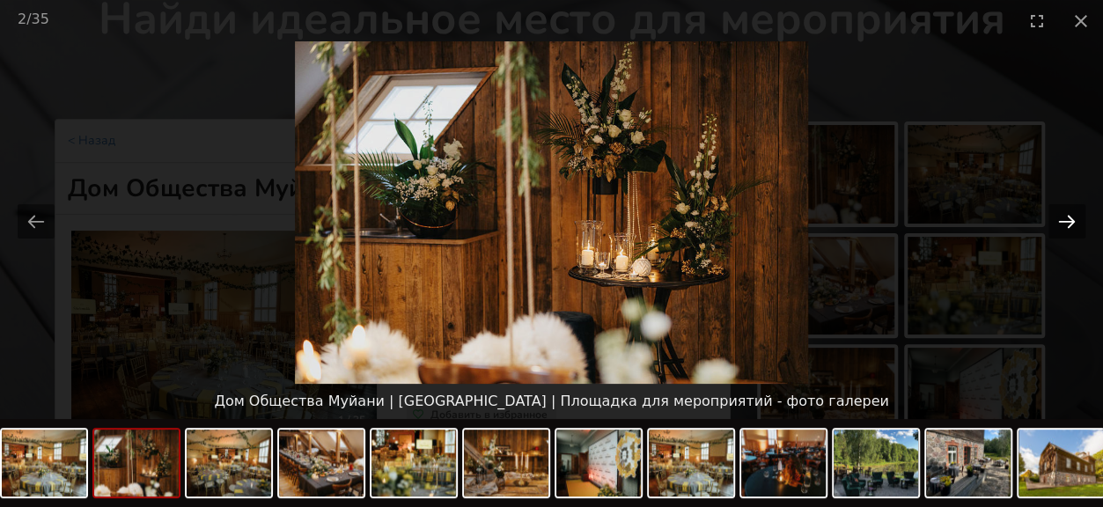
click at [1062, 221] on button "Next slide" at bounding box center [1066, 221] width 37 height 34
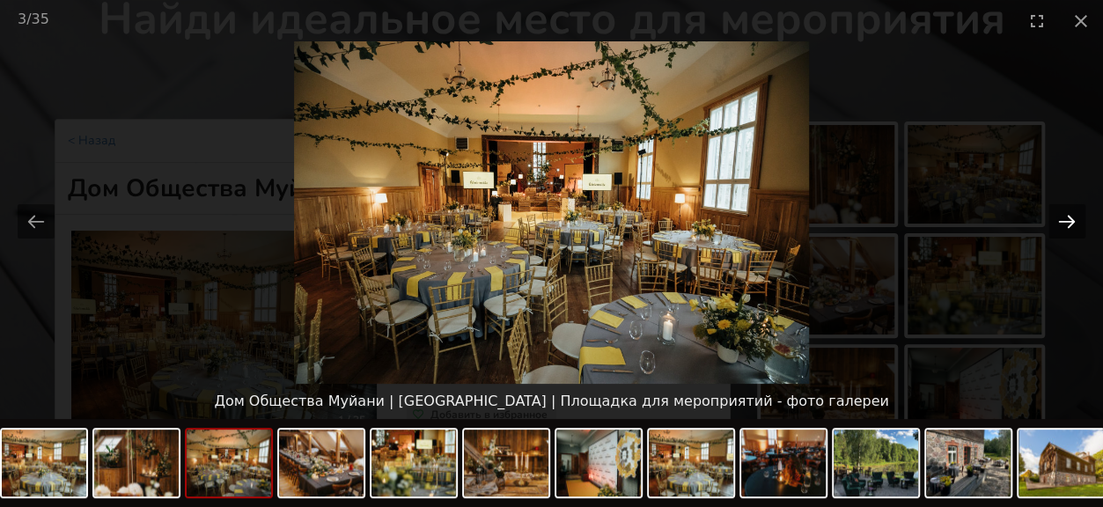
click at [1062, 221] on button "Next slide" at bounding box center [1066, 221] width 37 height 34
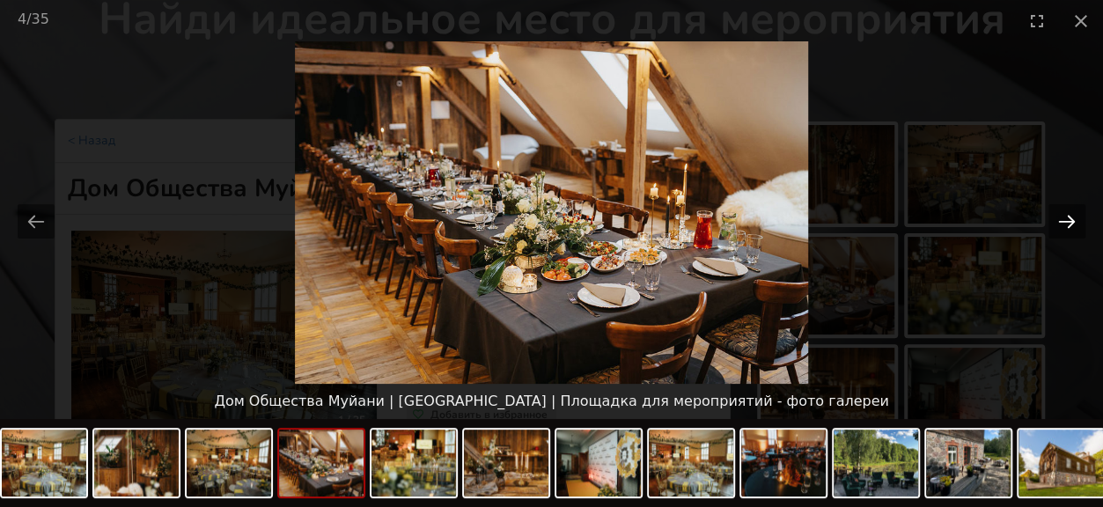
click at [1062, 221] on button "Next slide" at bounding box center [1066, 221] width 37 height 34
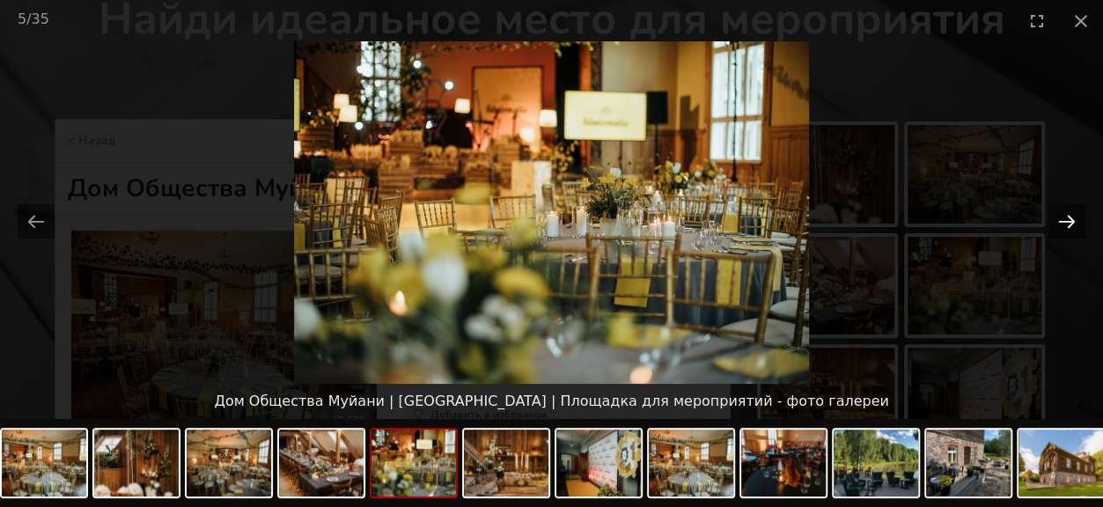
click at [1062, 221] on button "Next slide" at bounding box center [1066, 221] width 37 height 34
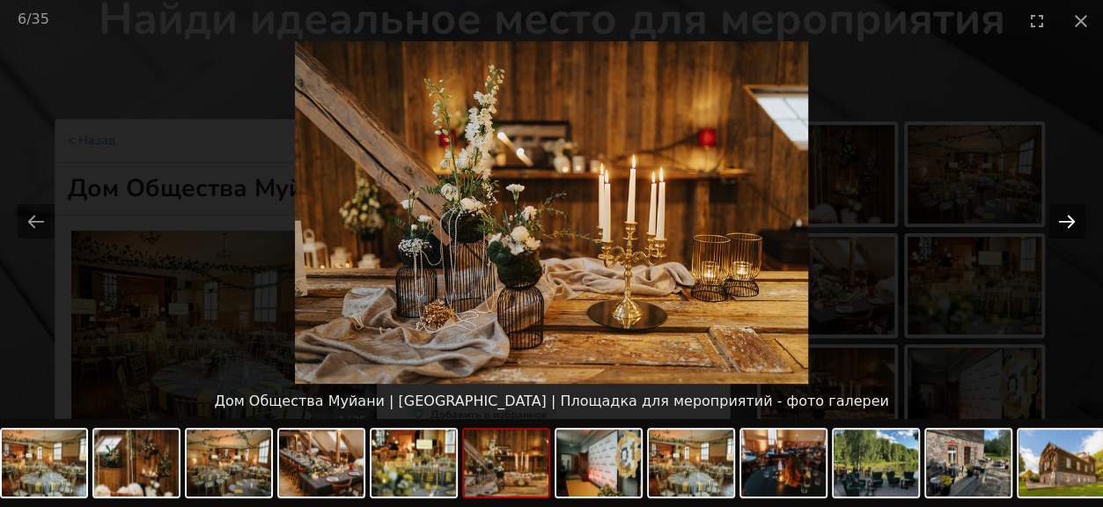
click at [1062, 221] on button "Next slide" at bounding box center [1066, 221] width 37 height 34
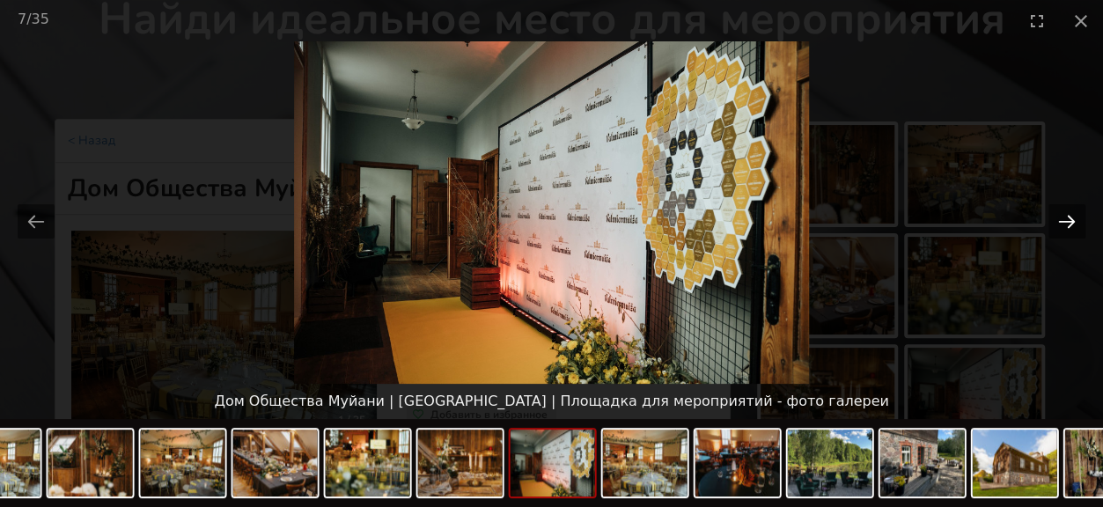
click at [1062, 221] on button "Next slide" at bounding box center [1066, 221] width 37 height 34
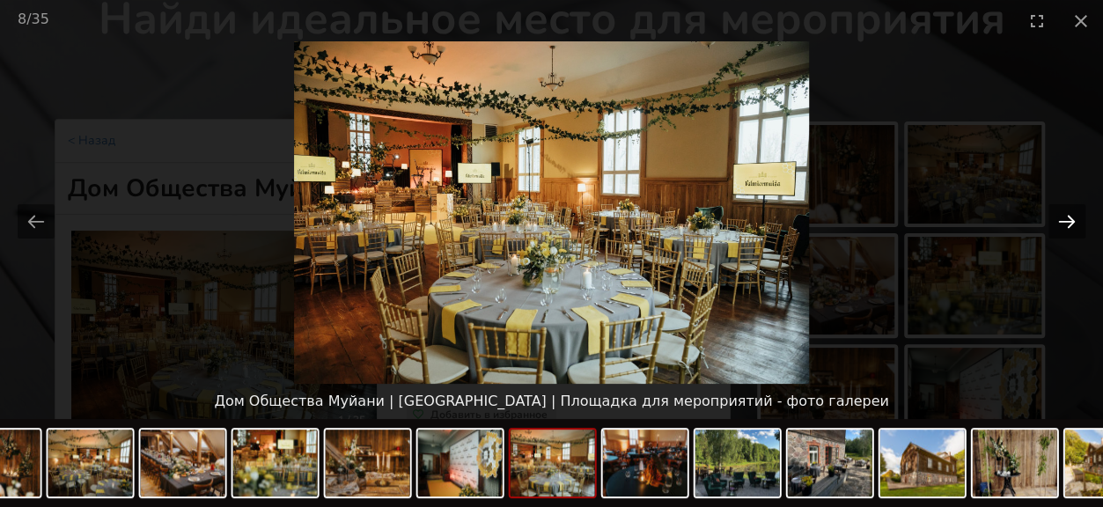
click at [1062, 221] on button "Next slide" at bounding box center [1066, 221] width 37 height 34
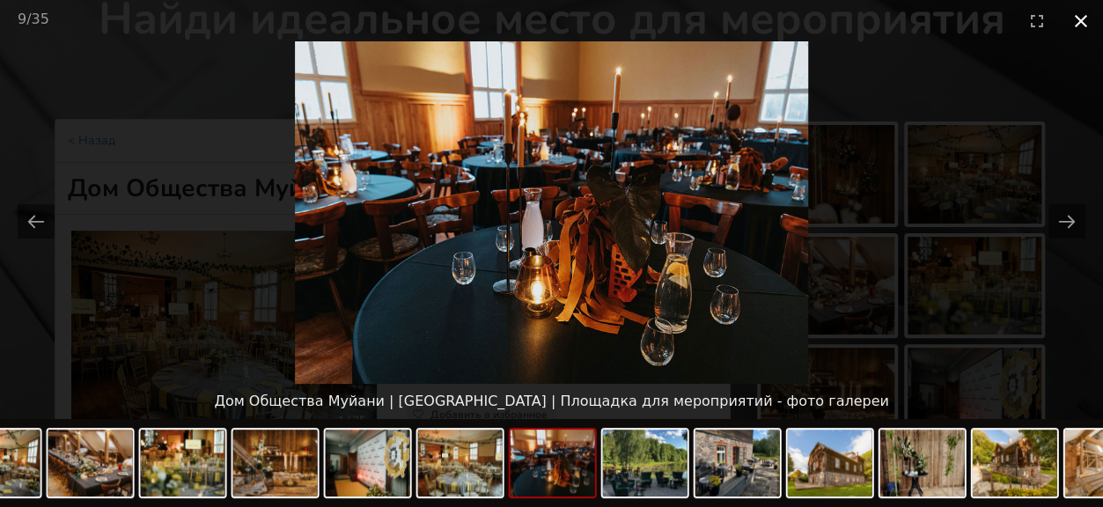
click at [1083, 27] on button "Close gallery" at bounding box center [1081, 20] width 44 height 41
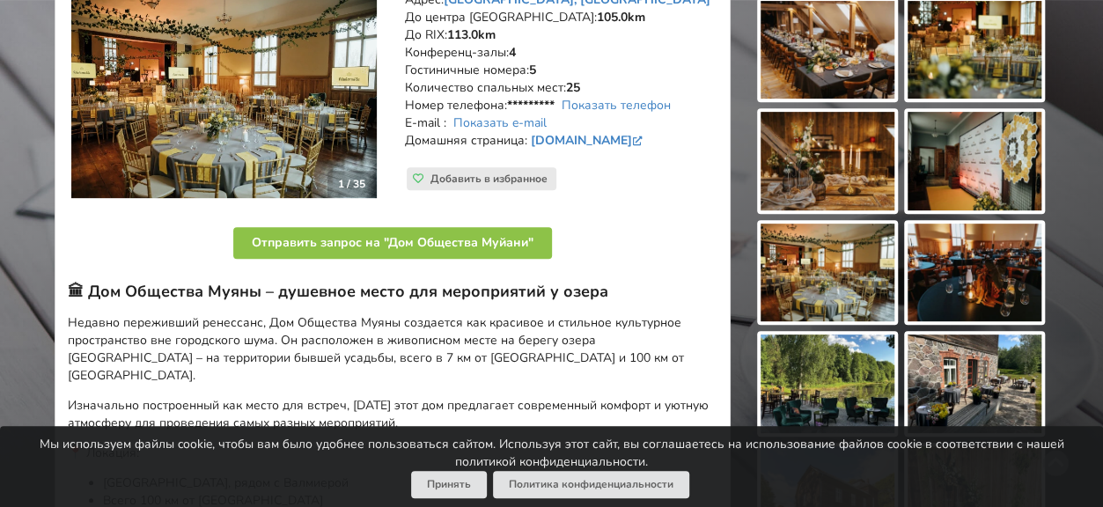
scroll to position [352, 0]
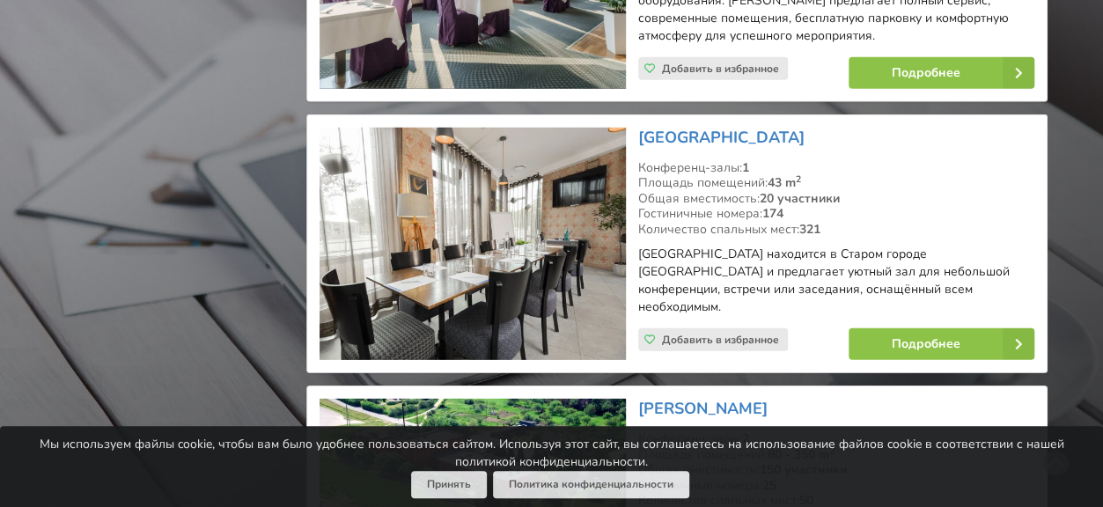
scroll to position [2552, 0]
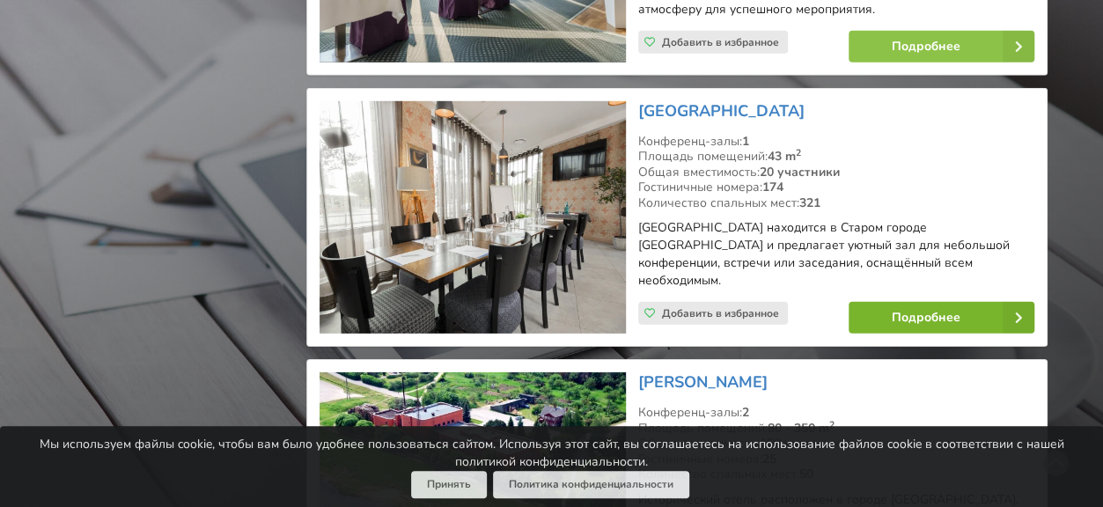
click at [957, 302] on link "Подробнее" at bounding box center [941, 318] width 186 height 32
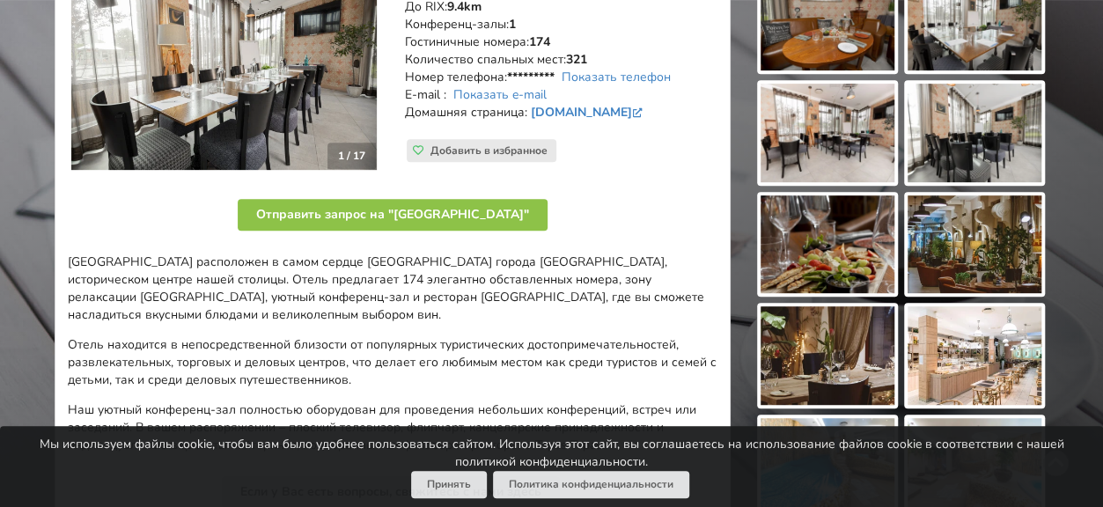
scroll to position [88, 0]
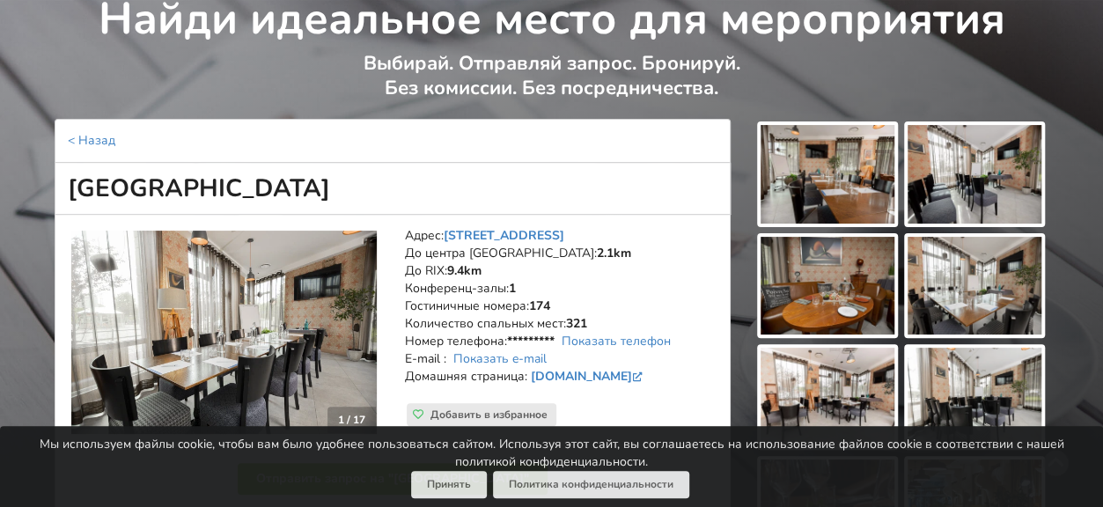
click at [824, 191] on img at bounding box center [827, 174] width 134 height 99
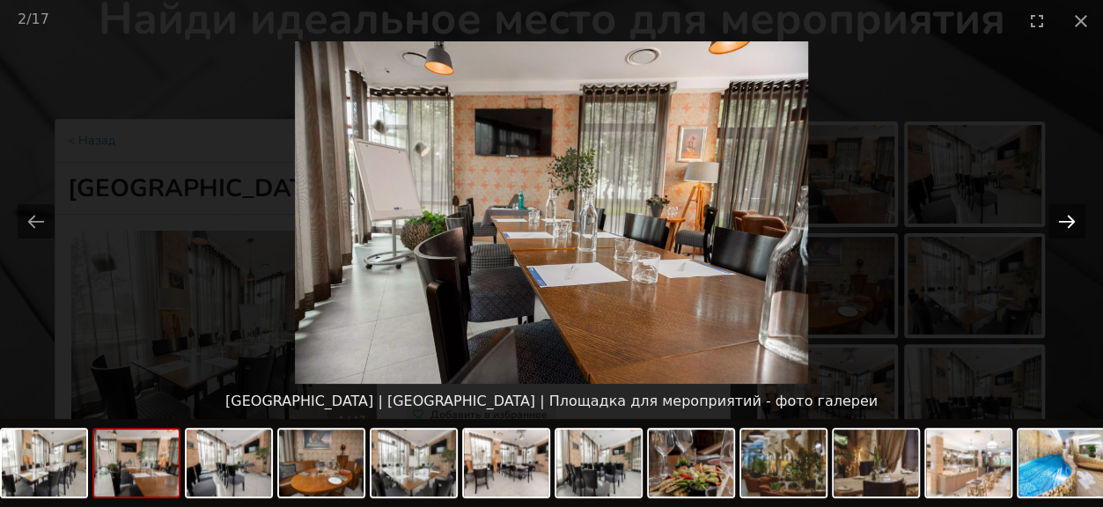
click at [1069, 223] on button "Next slide" at bounding box center [1066, 221] width 37 height 34
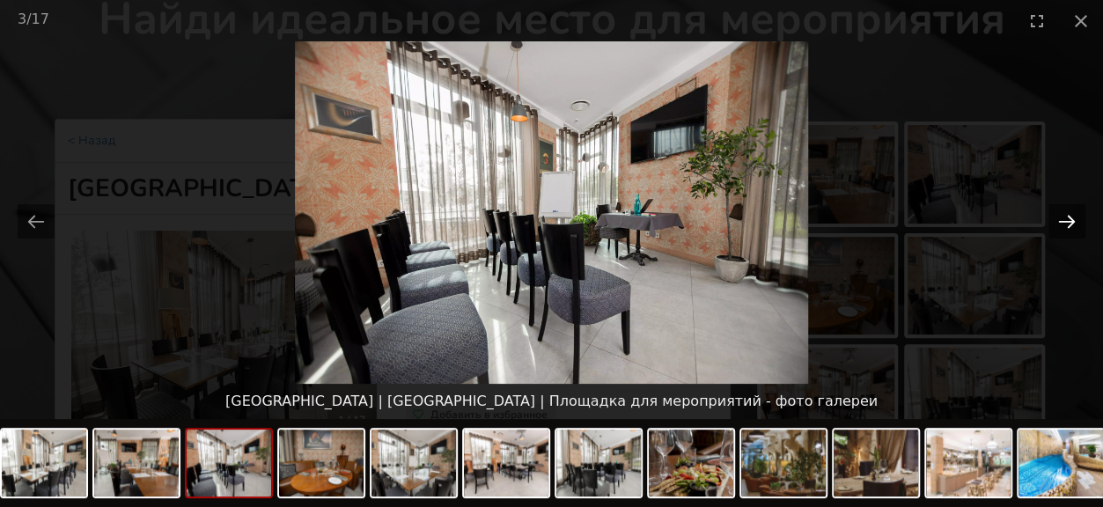
click at [1069, 223] on button "Next slide" at bounding box center [1066, 221] width 37 height 34
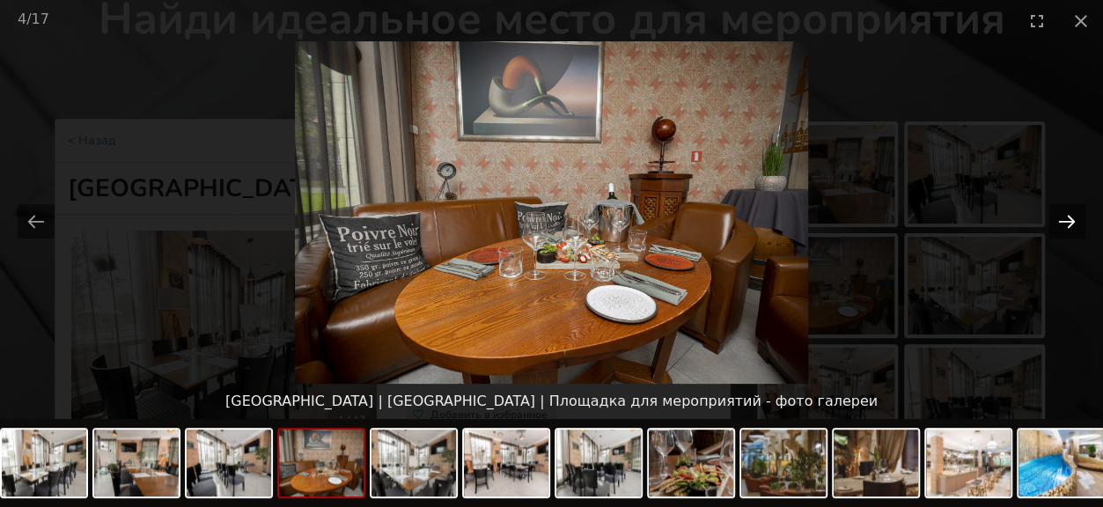
click at [1069, 223] on button "Next slide" at bounding box center [1066, 221] width 37 height 34
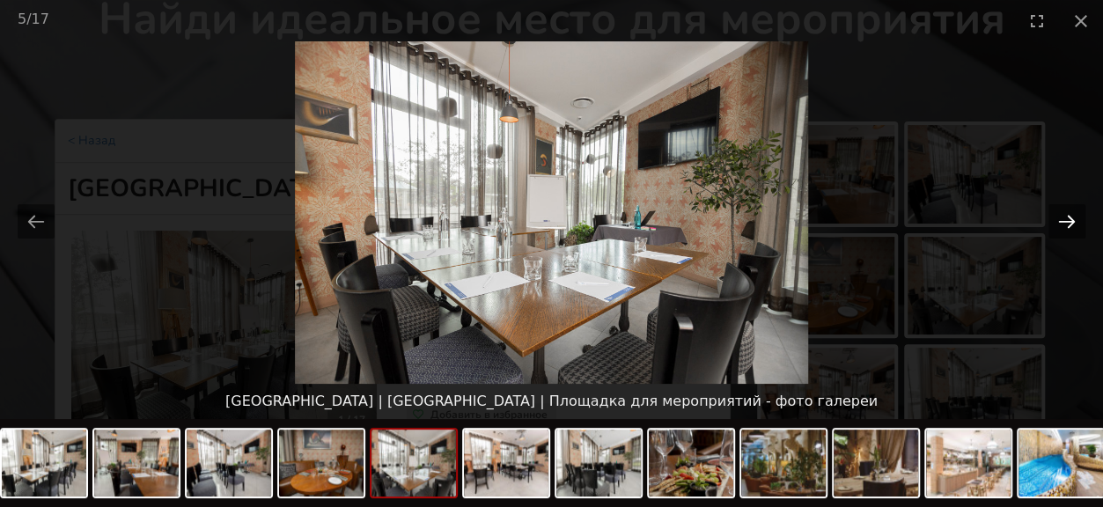
click at [1069, 223] on button "Next slide" at bounding box center [1066, 221] width 37 height 34
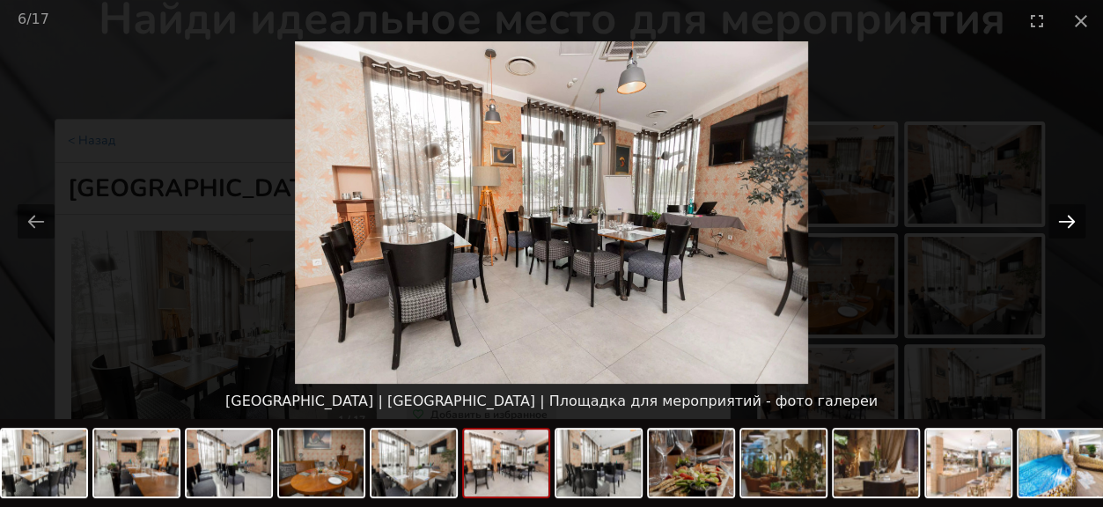
click at [1069, 223] on button "Next slide" at bounding box center [1066, 221] width 37 height 34
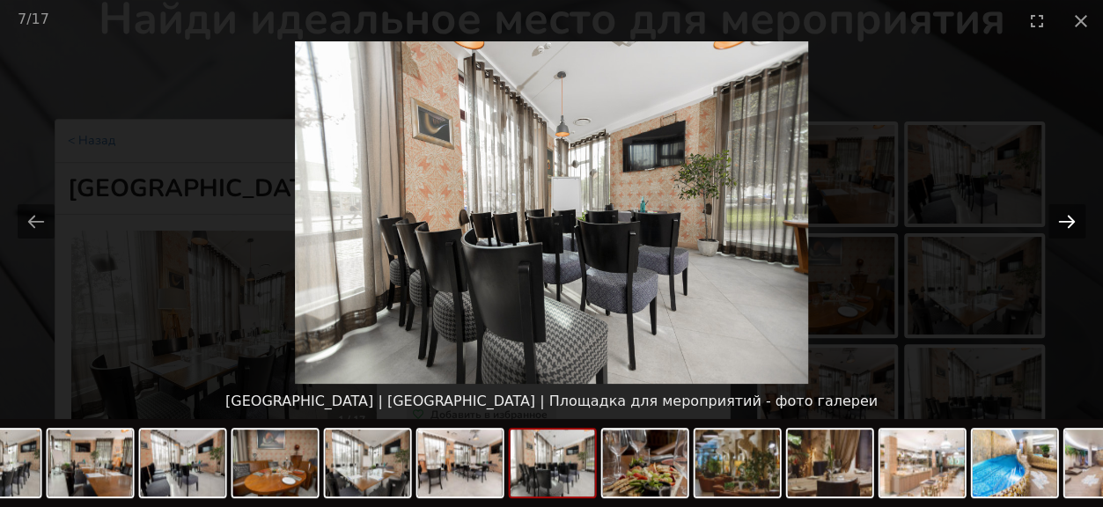
click at [1069, 223] on button "Next slide" at bounding box center [1066, 221] width 37 height 34
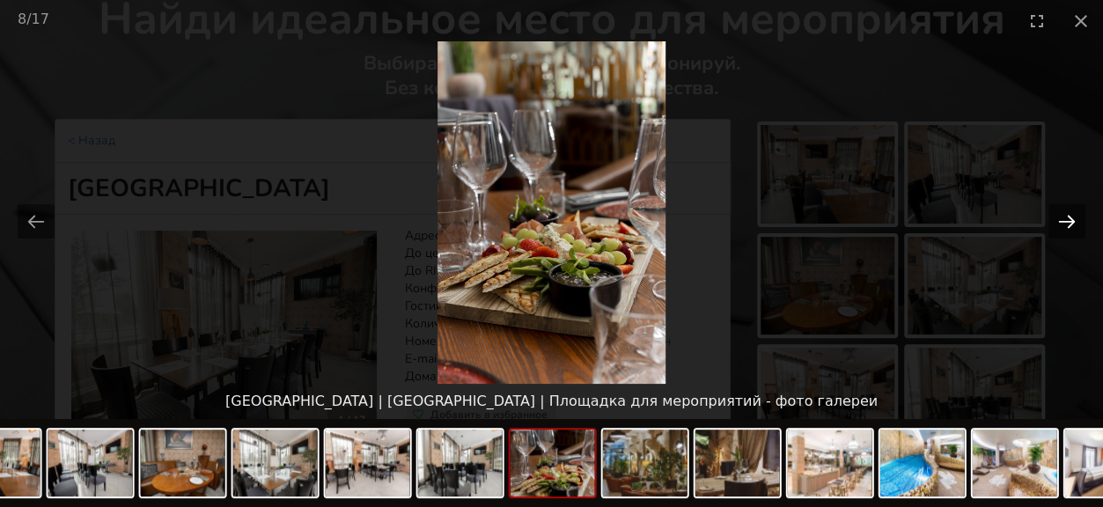
click at [1067, 223] on button "Next slide" at bounding box center [1066, 221] width 37 height 34
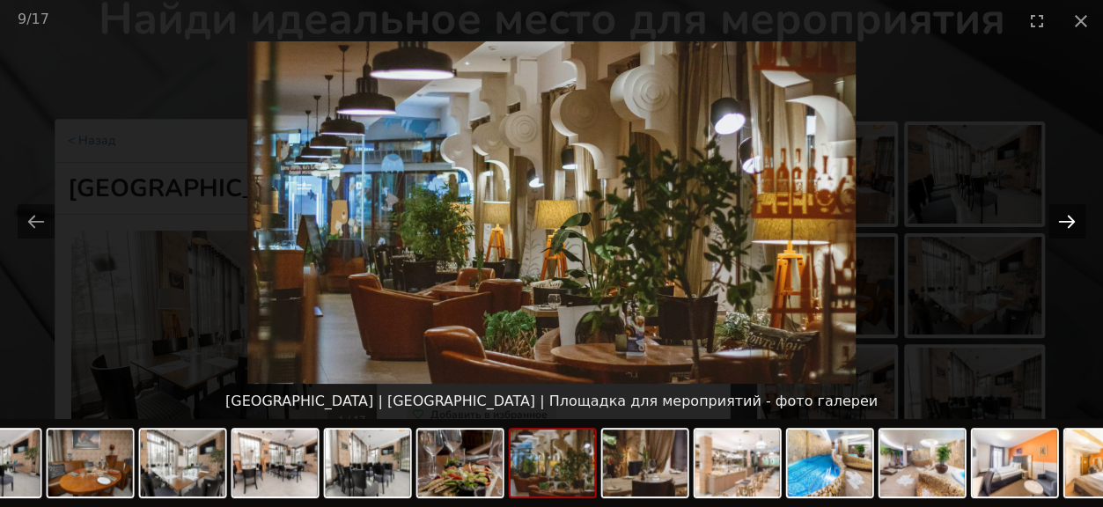
click at [1067, 223] on button "Next slide" at bounding box center [1066, 221] width 37 height 34
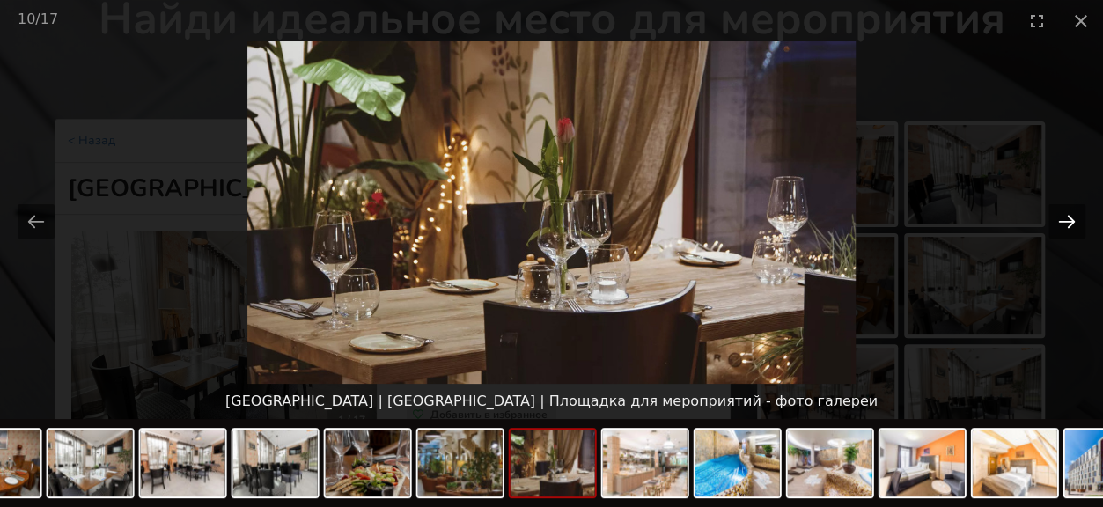
click at [1067, 223] on button "Next slide" at bounding box center [1066, 221] width 37 height 34
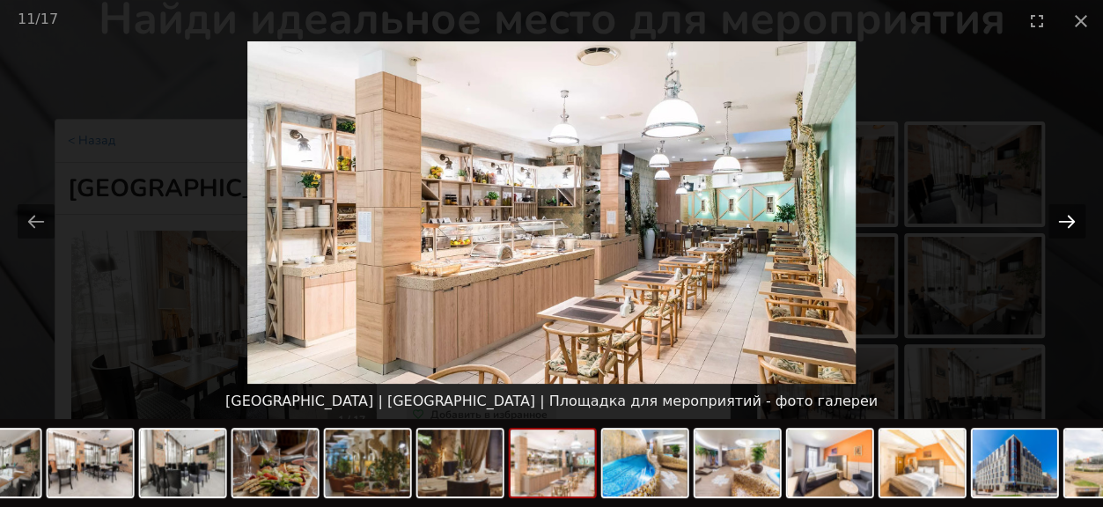
click at [1067, 223] on button "Next slide" at bounding box center [1066, 221] width 37 height 34
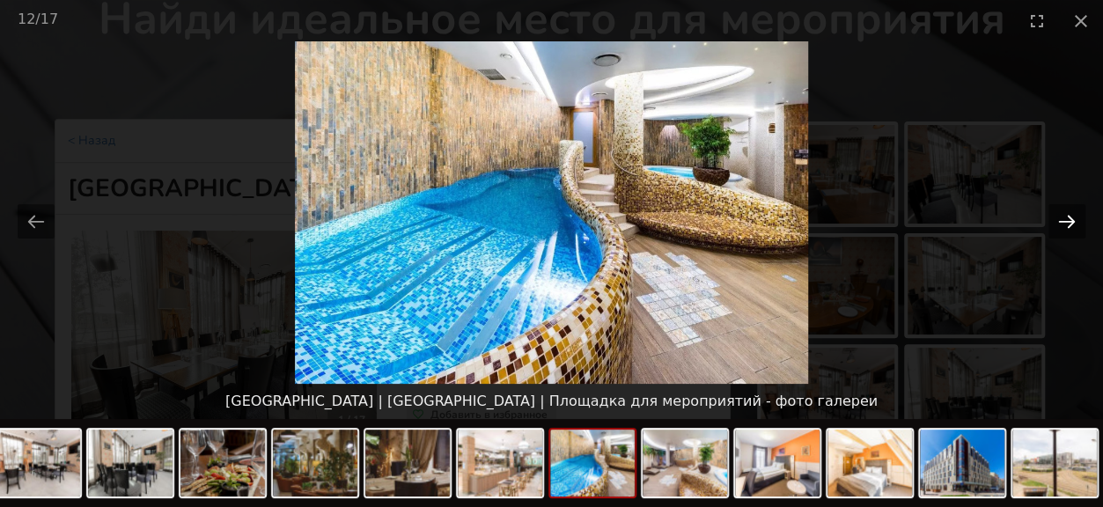
click at [1067, 223] on button "Next slide" at bounding box center [1066, 221] width 37 height 34
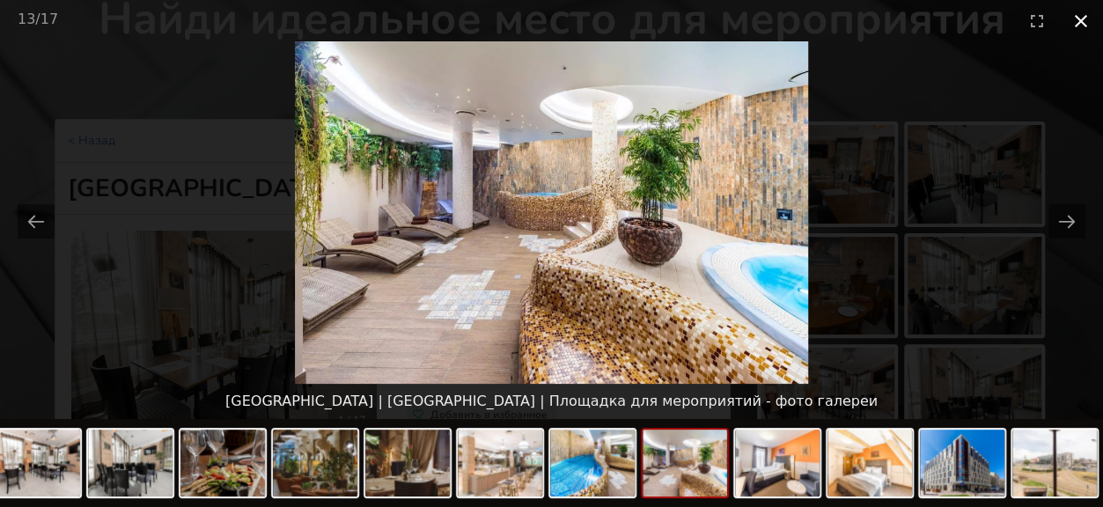
click at [1084, 15] on button "Close gallery" at bounding box center [1081, 20] width 44 height 41
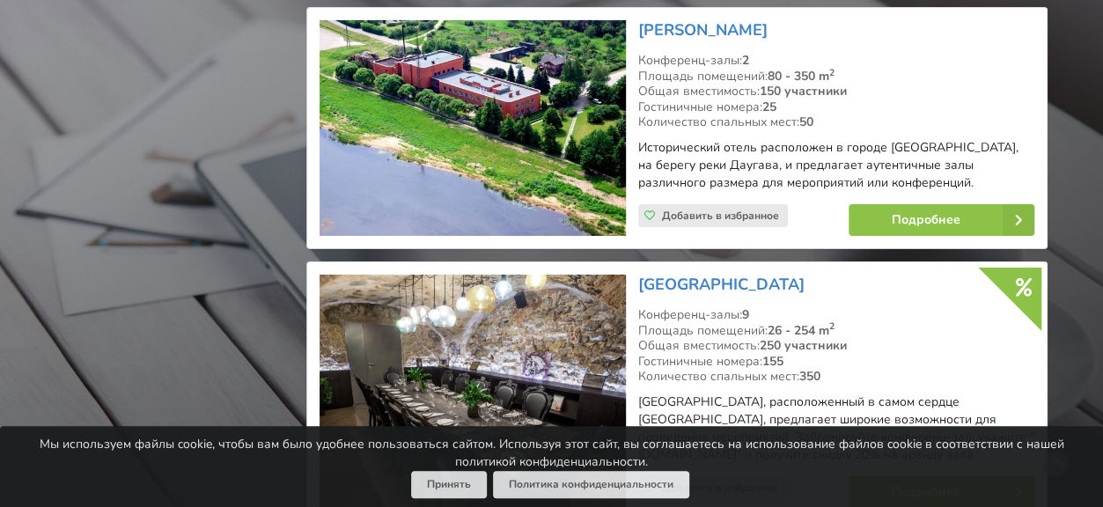
scroll to position [2992, 0]
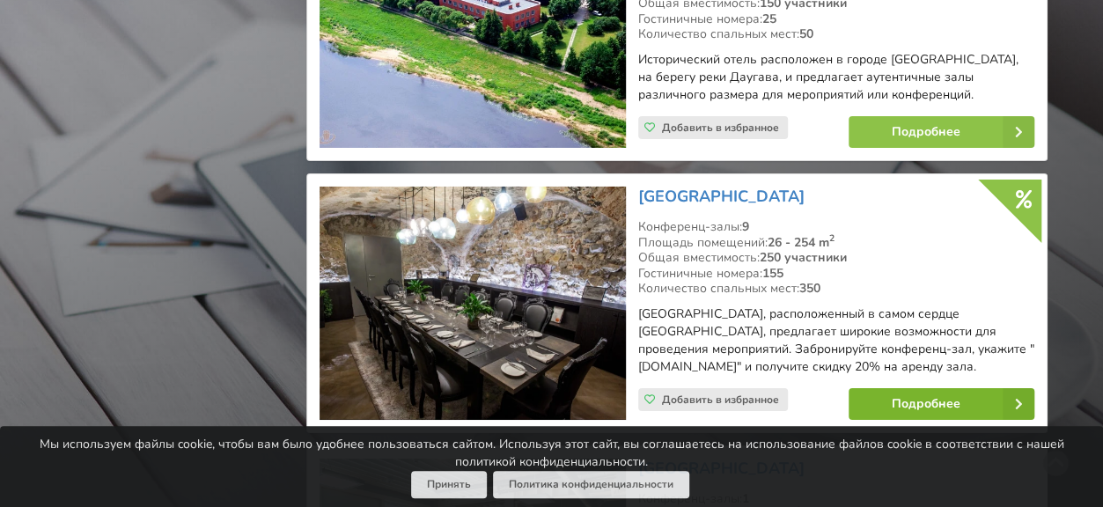
click at [895, 388] on link "Подробнее" at bounding box center [941, 404] width 186 height 32
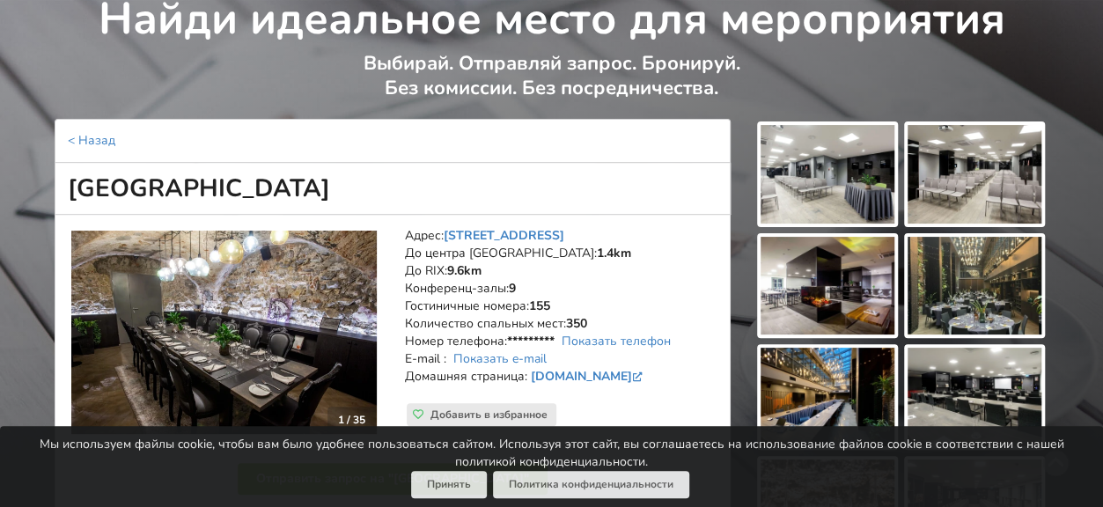
scroll to position [176, 0]
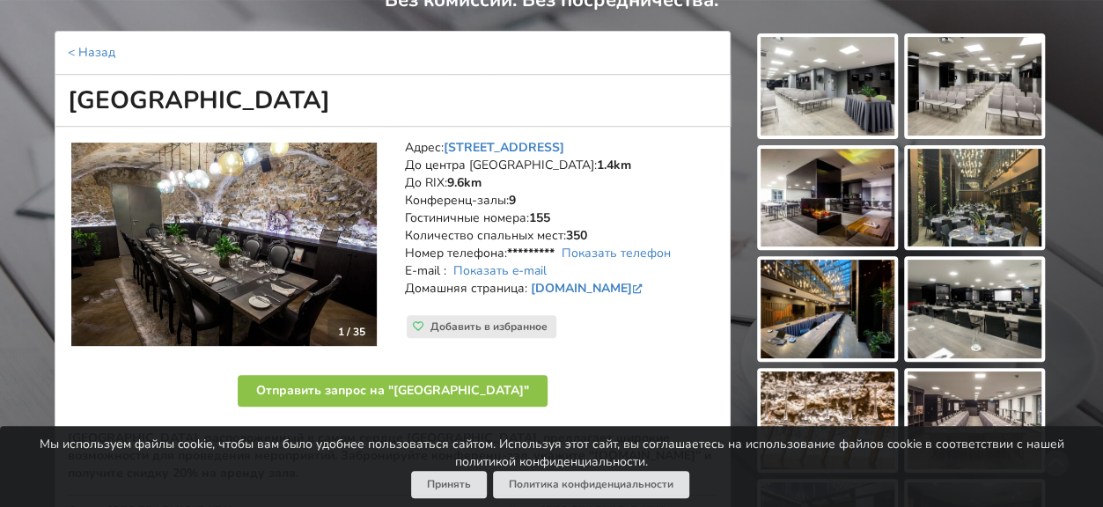
click at [243, 277] on img at bounding box center [223, 245] width 305 height 204
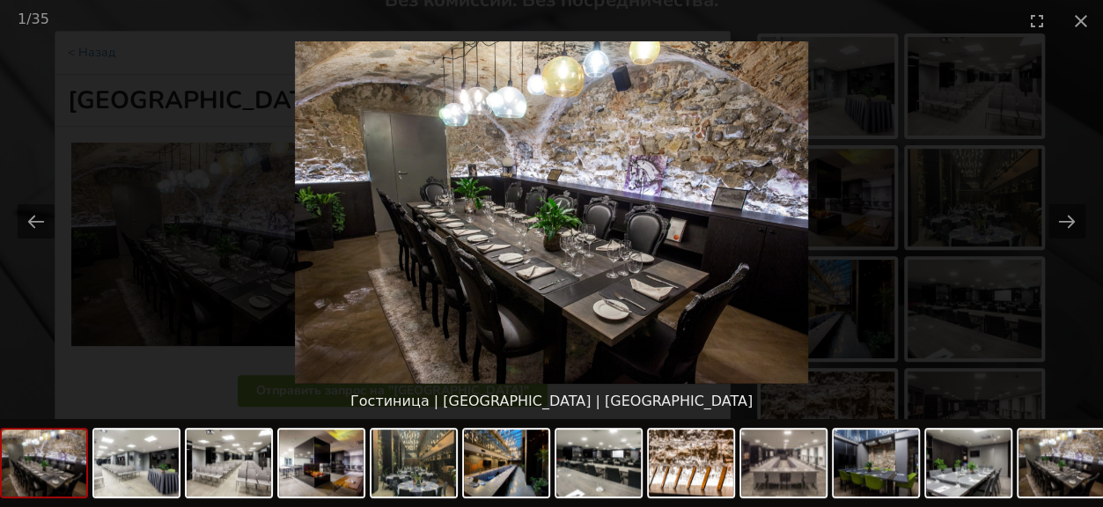
scroll to position [0, 0]
click at [1088, 213] on picture at bounding box center [551, 212] width 1103 height 342
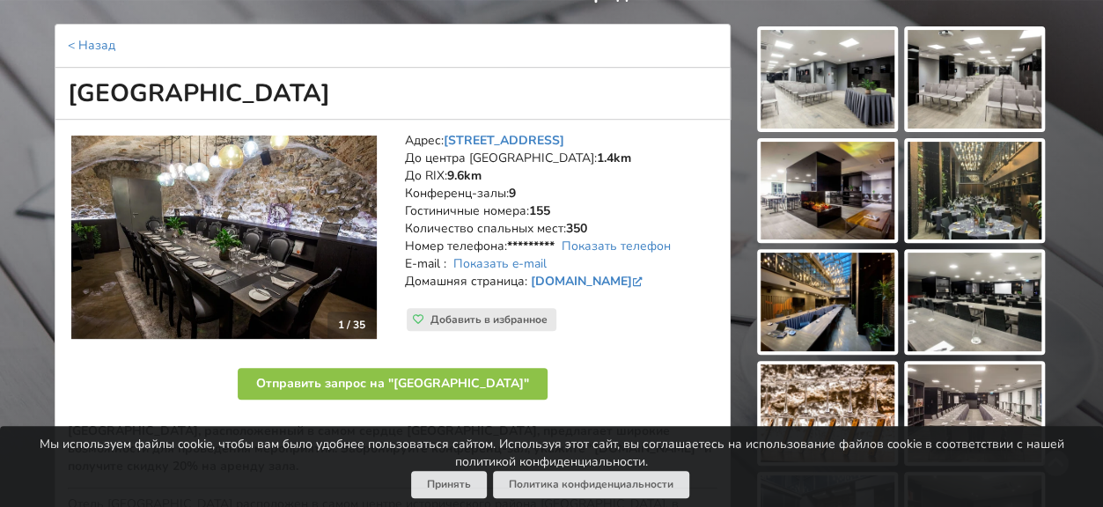
scroll to position [176, 0]
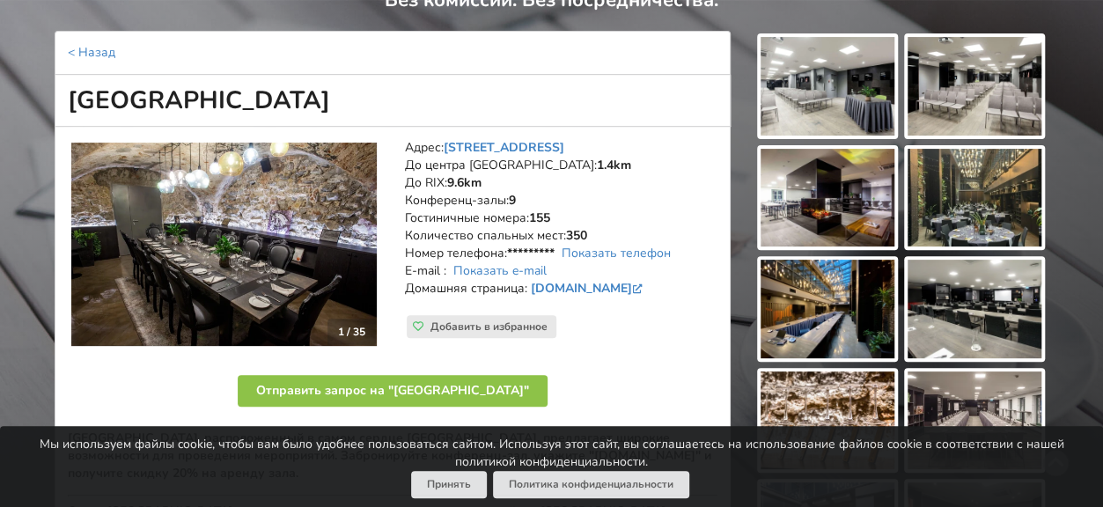
click at [202, 260] on img at bounding box center [223, 245] width 305 height 204
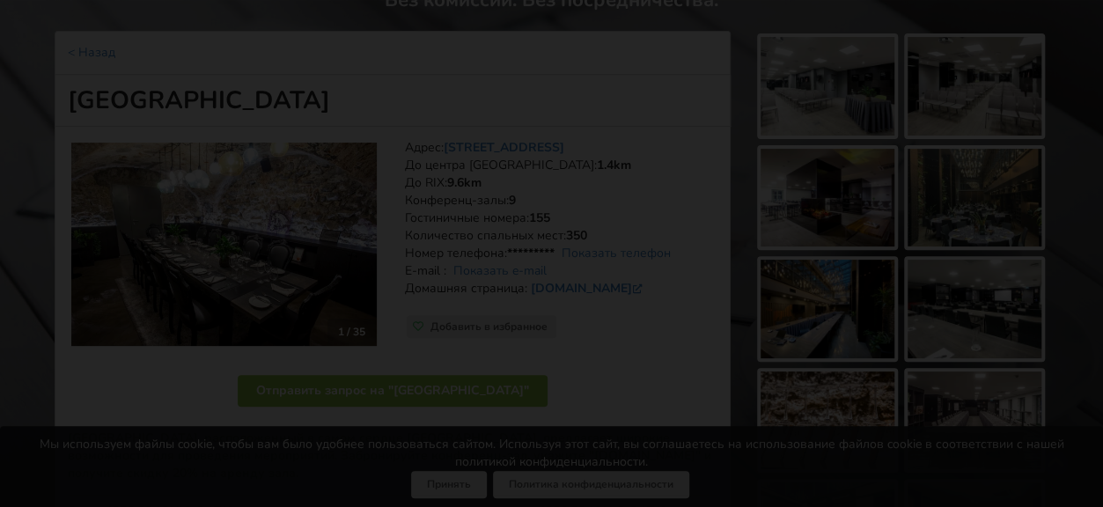
scroll to position [0, 0]
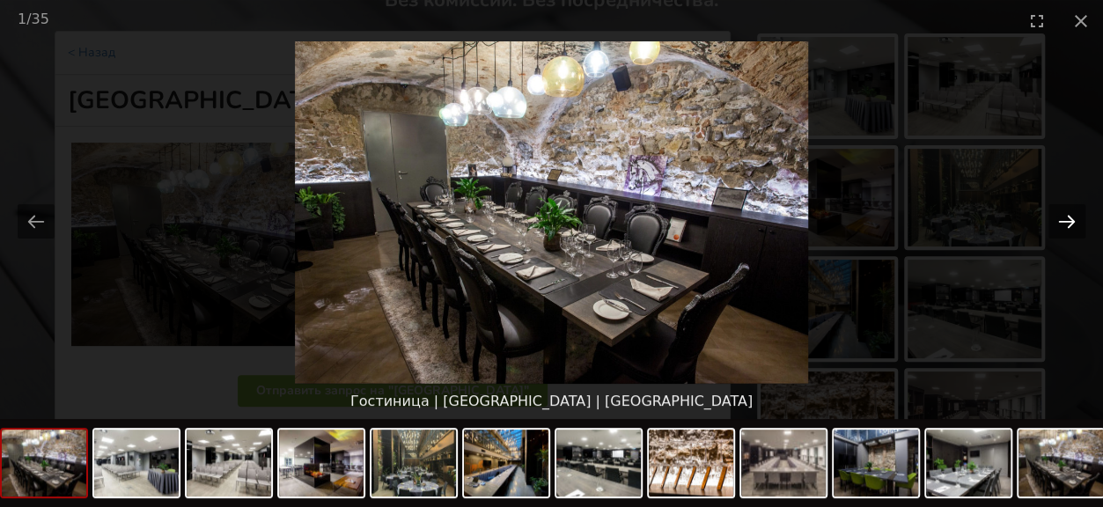
click at [1060, 216] on button "Next slide" at bounding box center [1066, 221] width 37 height 34
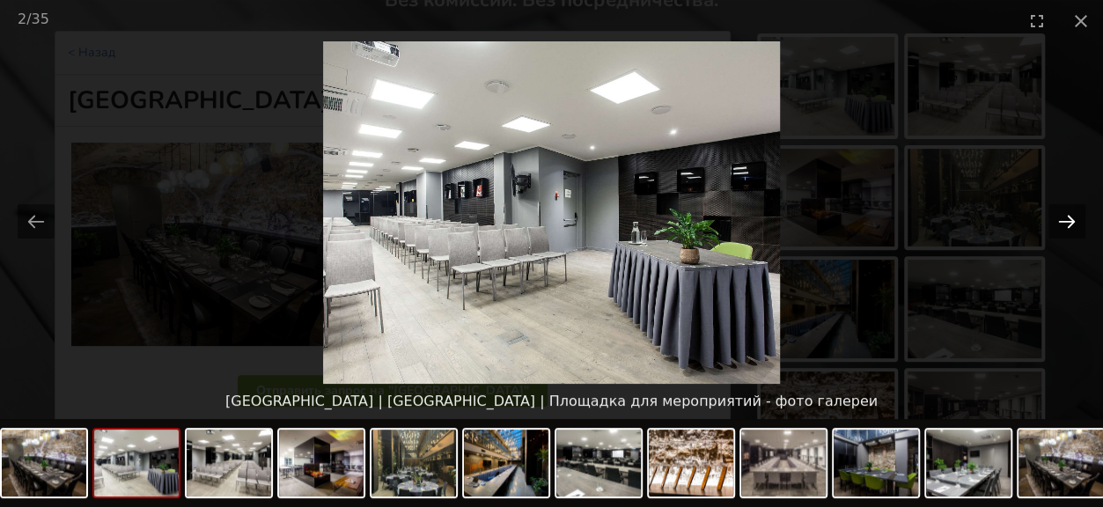
click at [1060, 216] on button "Next slide" at bounding box center [1066, 221] width 37 height 34
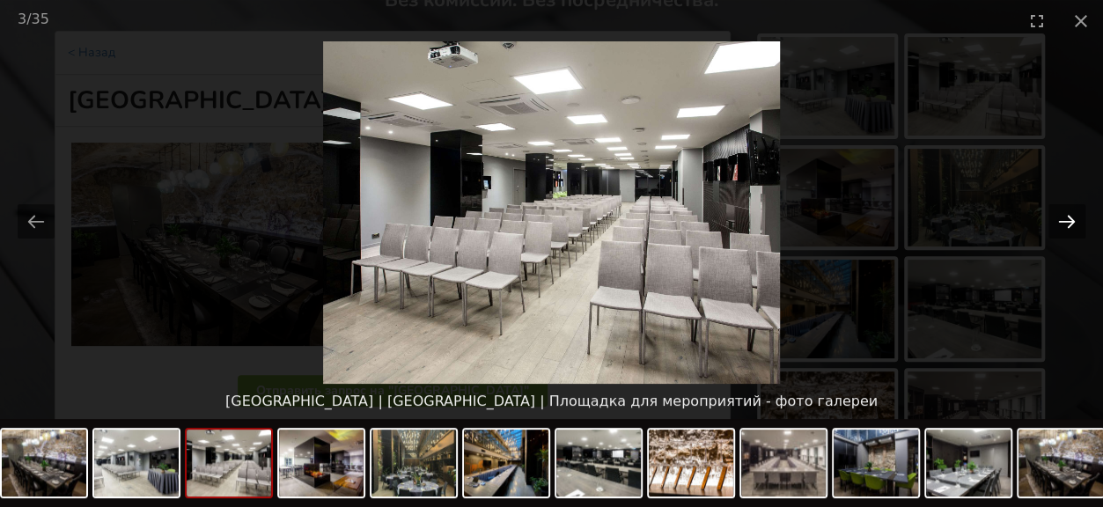
click at [1060, 216] on button "Next slide" at bounding box center [1066, 221] width 37 height 34
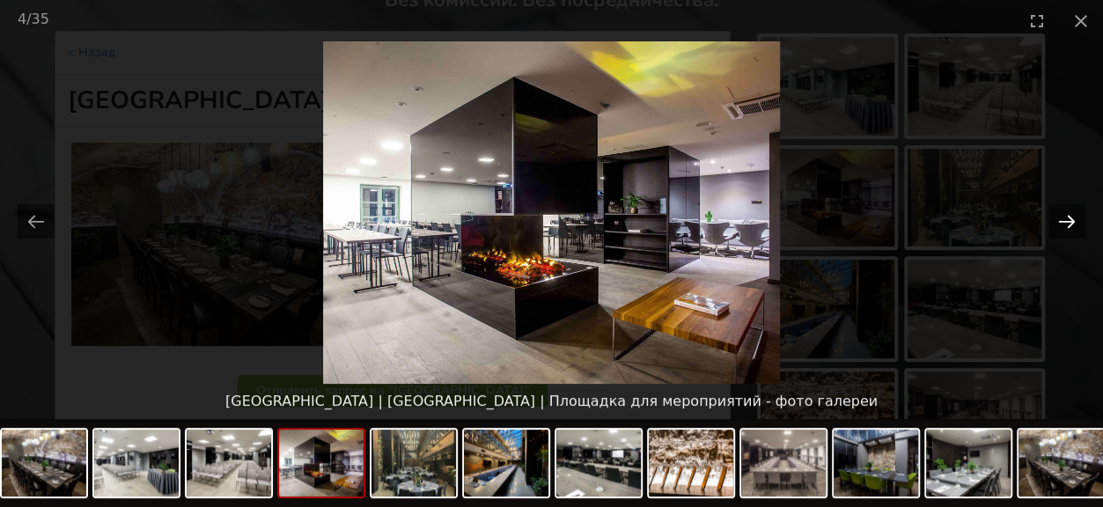
click at [1060, 216] on button "Next slide" at bounding box center [1066, 221] width 37 height 34
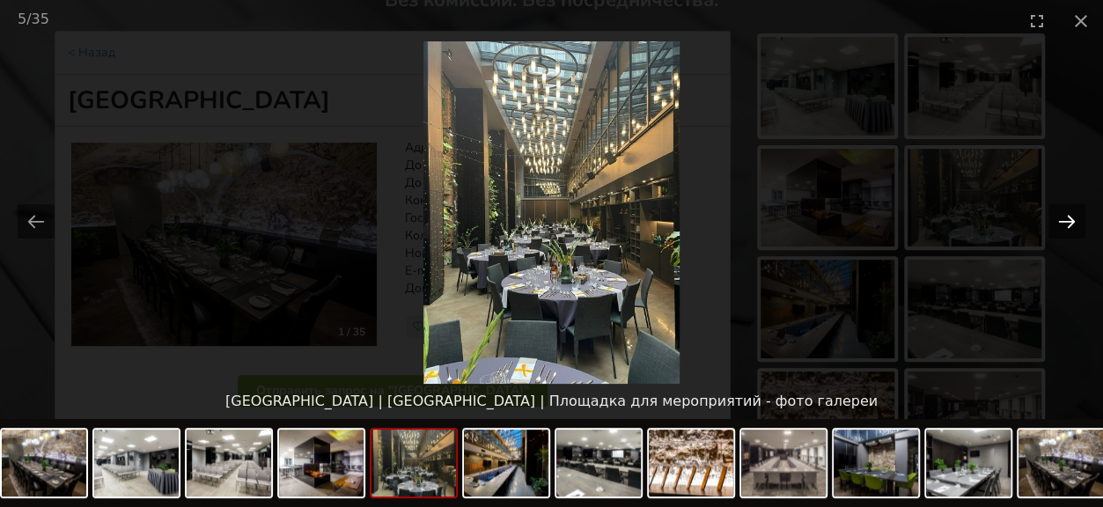
click at [1060, 216] on button "Next slide" at bounding box center [1066, 221] width 37 height 34
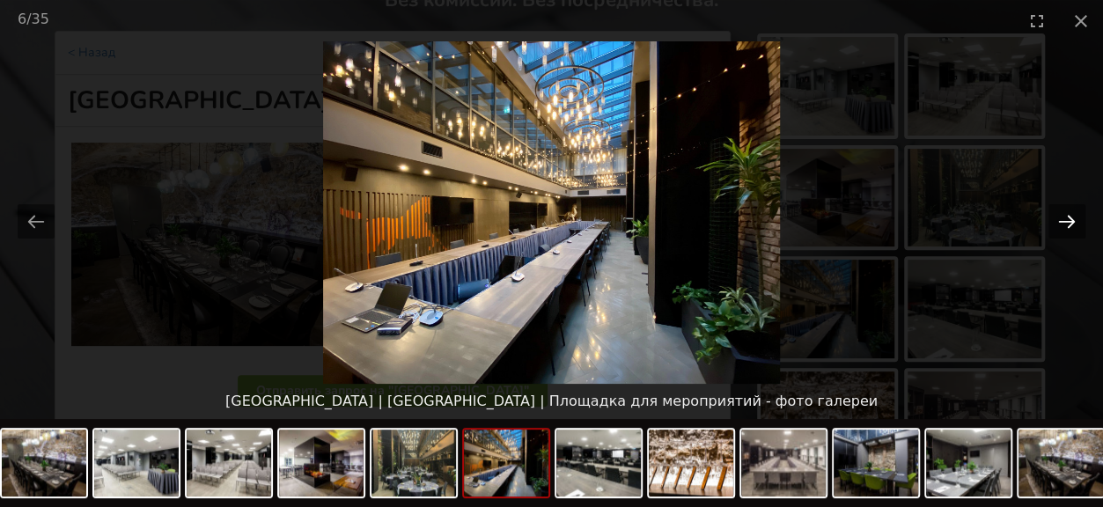
click at [1060, 216] on button "Next slide" at bounding box center [1066, 221] width 37 height 34
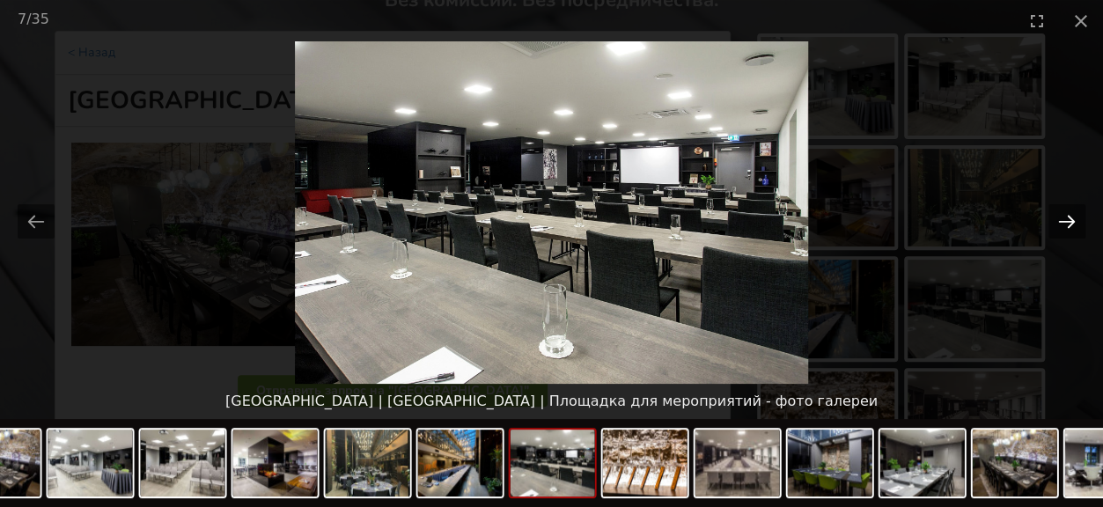
click at [1060, 216] on button "Next slide" at bounding box center [1066, 221] width 37 height 34
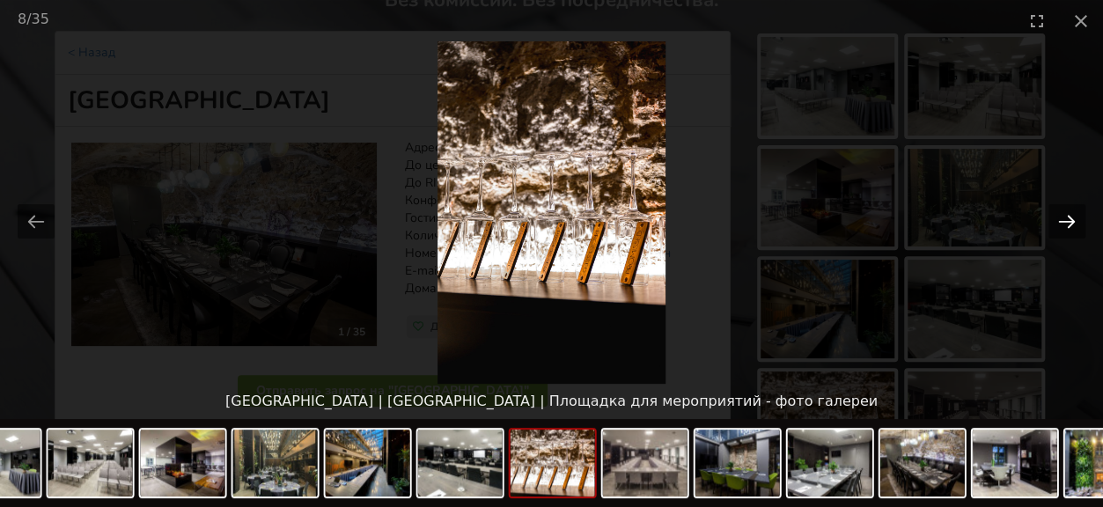
click at [1060, 216] on button "Next slide" at bounding box center [1066, 221] width 37 height 34
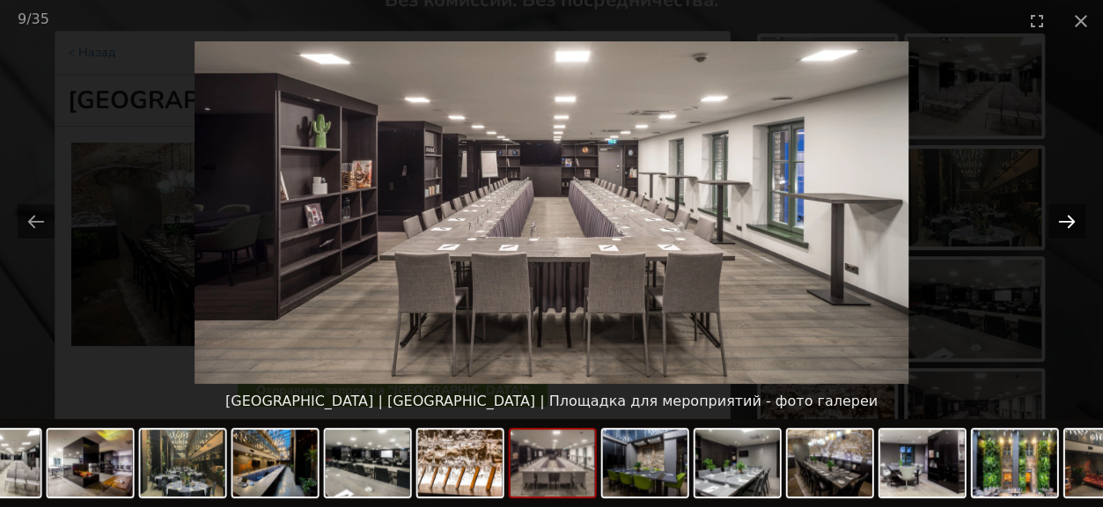
click at [1060, 216] on button "Next slide" at bounding box center [1066, 221] width 37 height 34
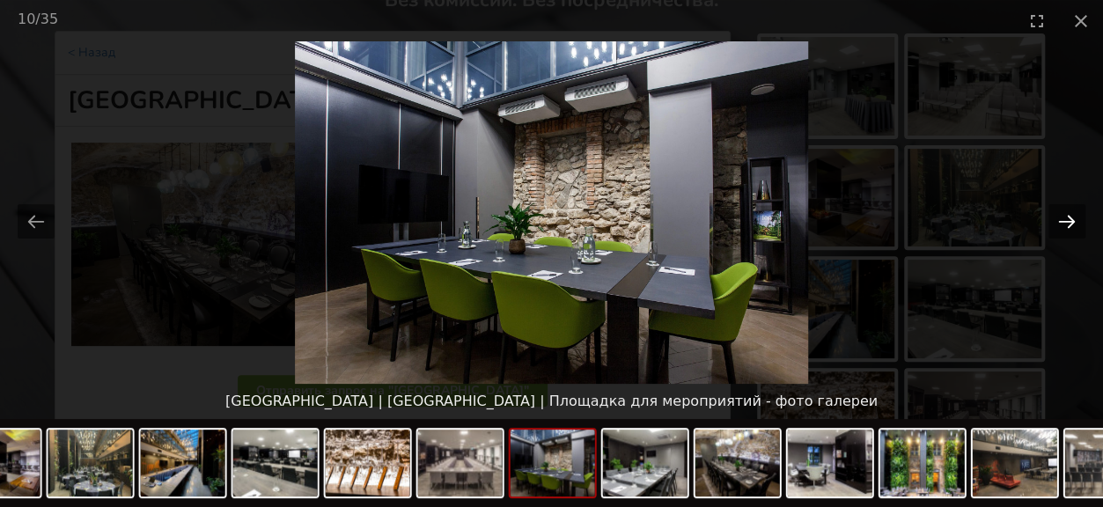
click at [1060, 216] on button "Next slide" at bounding box center [1066, 221] width 37 height 34
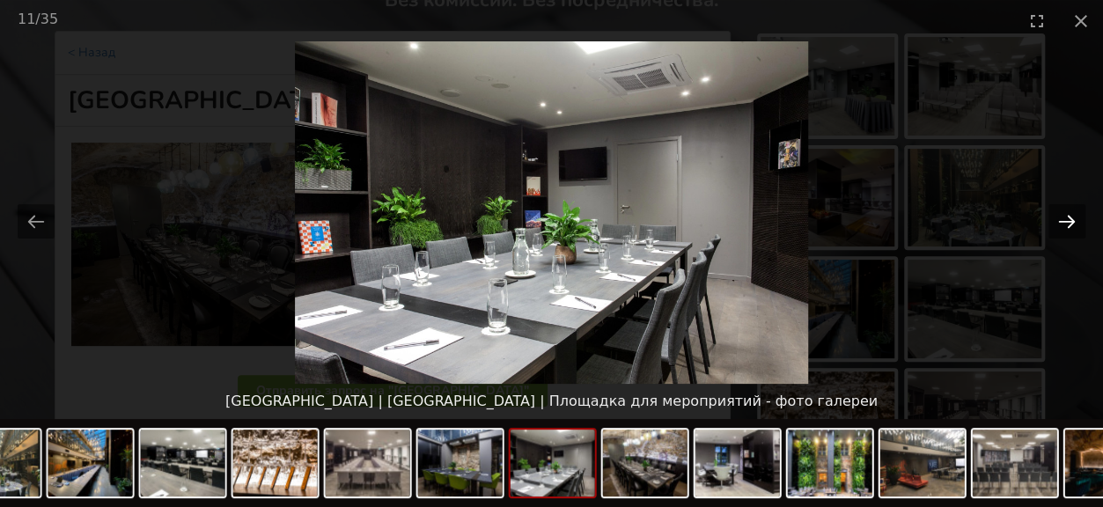
click at [1060, 216] on button "Next slide" at bounding box center [1066, 221] width 37 height 34
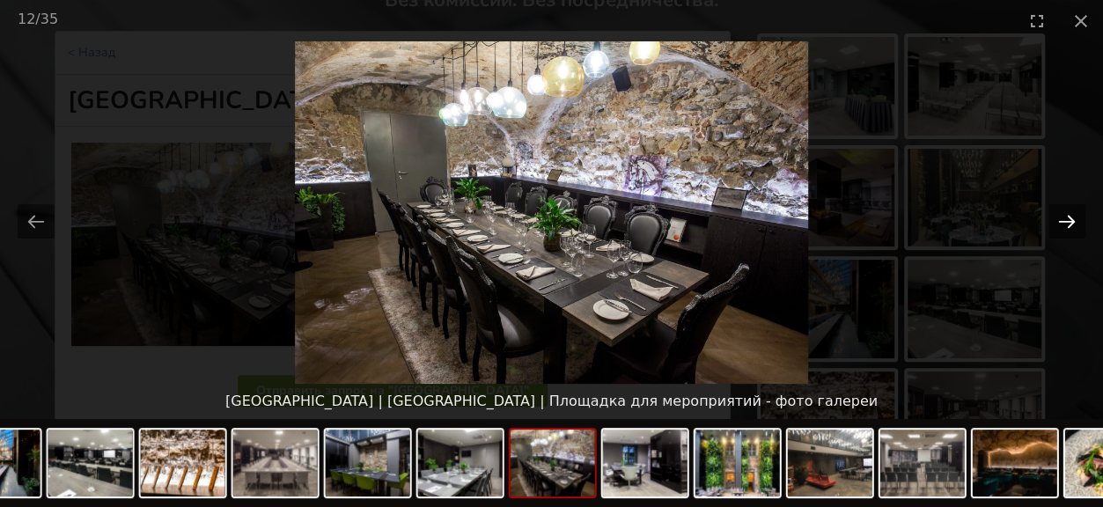
click at [1060, 216] on button "Next slide" at bounding box center [1066, 221] width 37 height 34
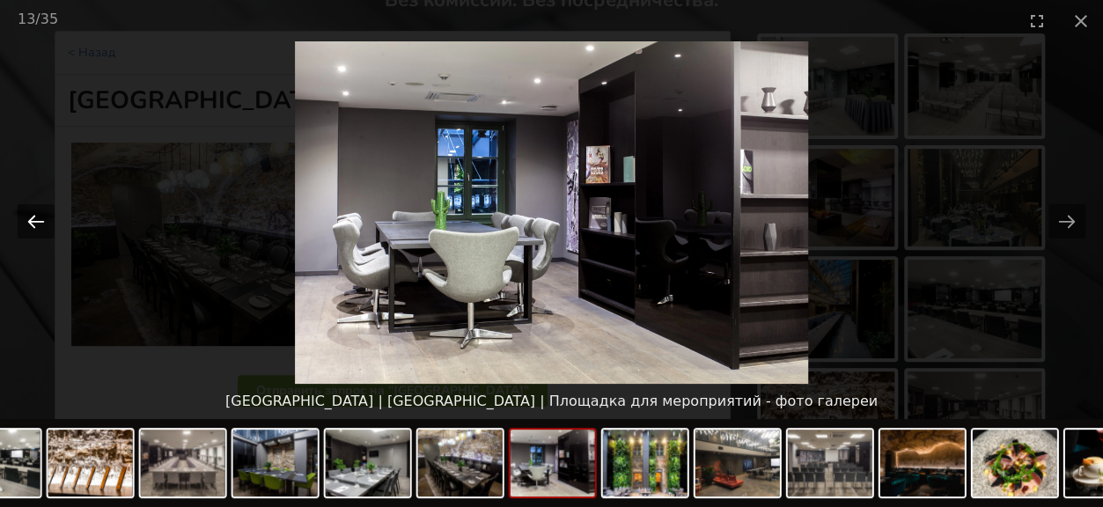
click at [23, 229] on button "Previous slide" at bounding box center [36, 221] width 37 height 34
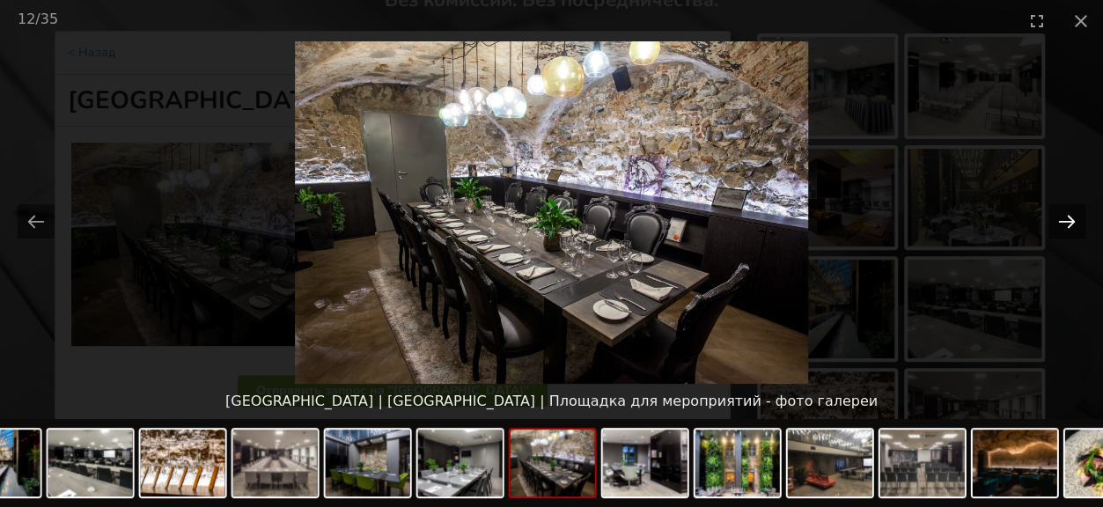
click at [1054, 221] on button "Next slide" at bounding box center [1066, 221] width 37 height 34
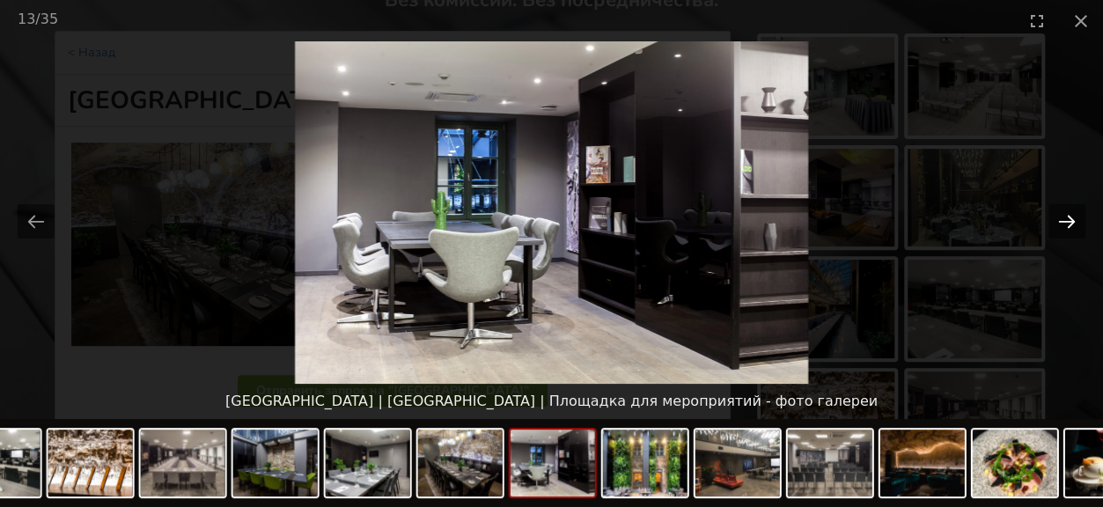
click at [1054, 221] on button "Next slide" at bounding box center [1066, 221] width 37 height 34
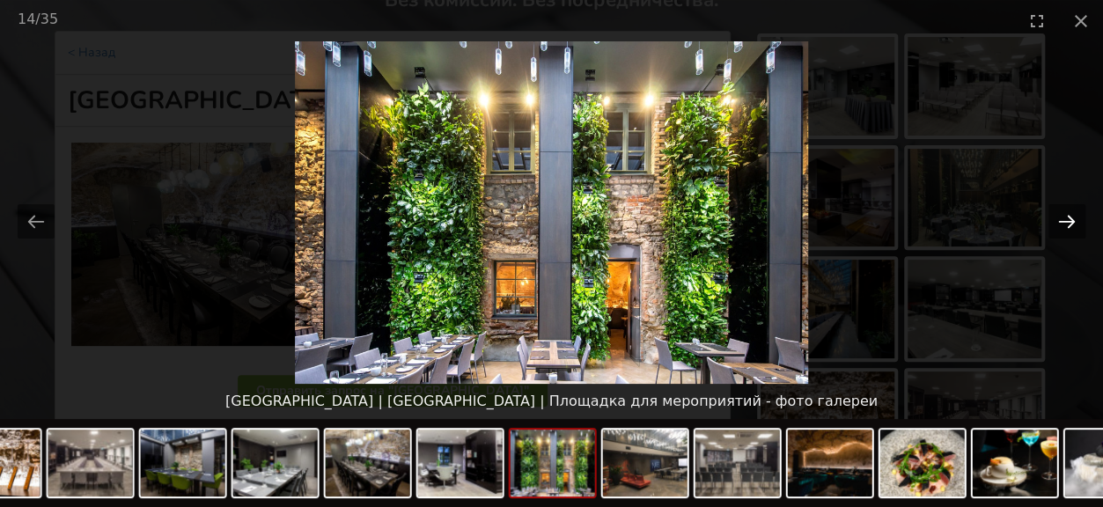
click at [1054, 221] on button "Next slide" at bounding box center [1066, 221] width 37 height 34
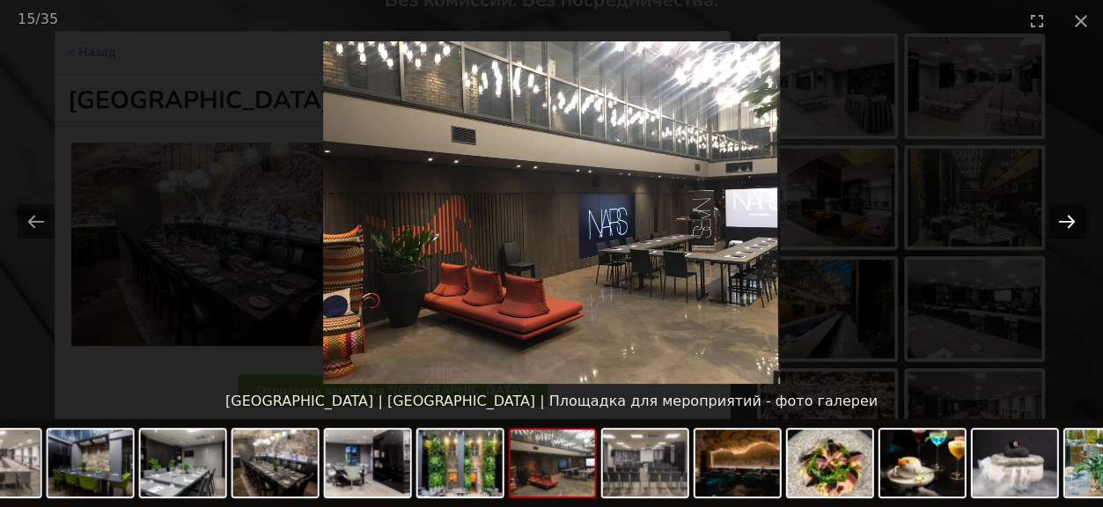
click at [1054, 221] on button "Next slide" at bounding box center [1066, 221] width 37 height 34
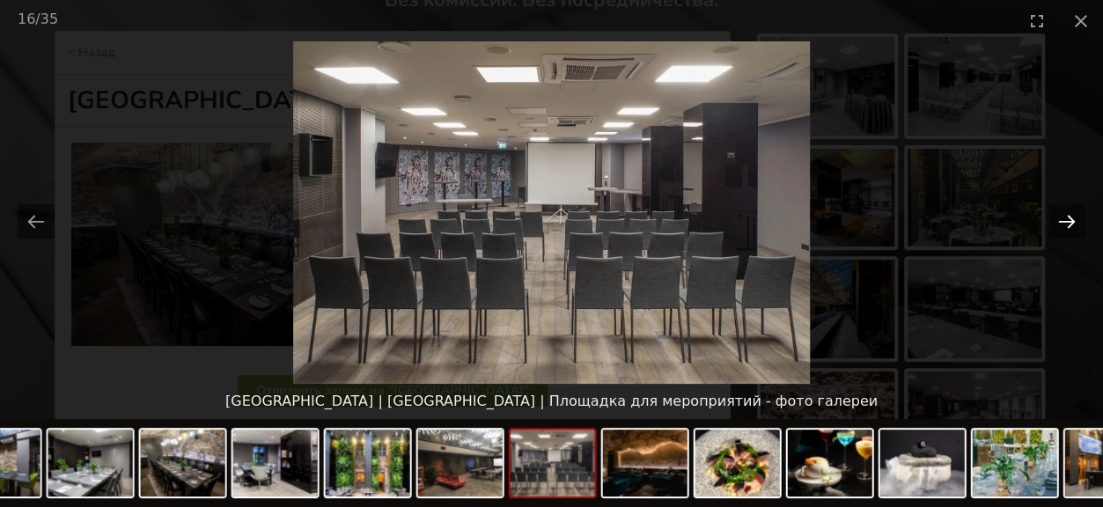
click at [1054, 221] on button "Next slide" at bounding box center [1066, 221] width 37 height 34
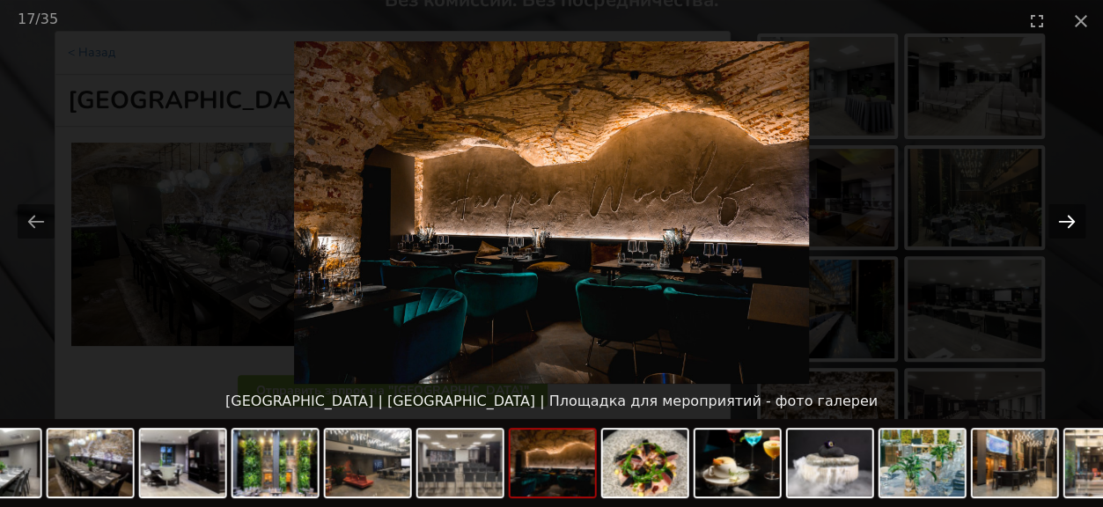
click at [1054, 221] on button "Next slide" at bounding box center [1066, 221] width 37 height 34
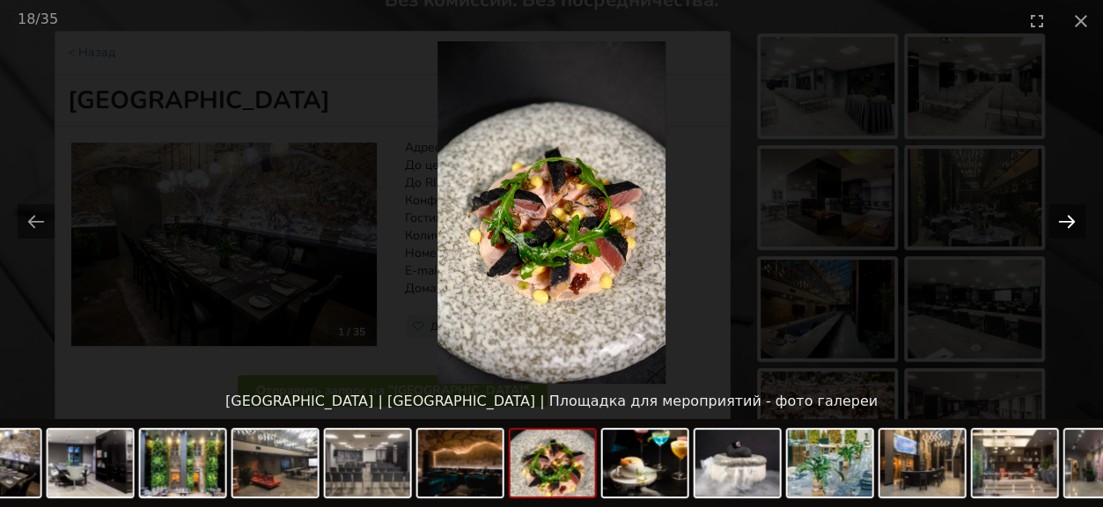
click at [1054, 221] on button "Next slide" at bounding box center [1066, 221] width 37 height 34
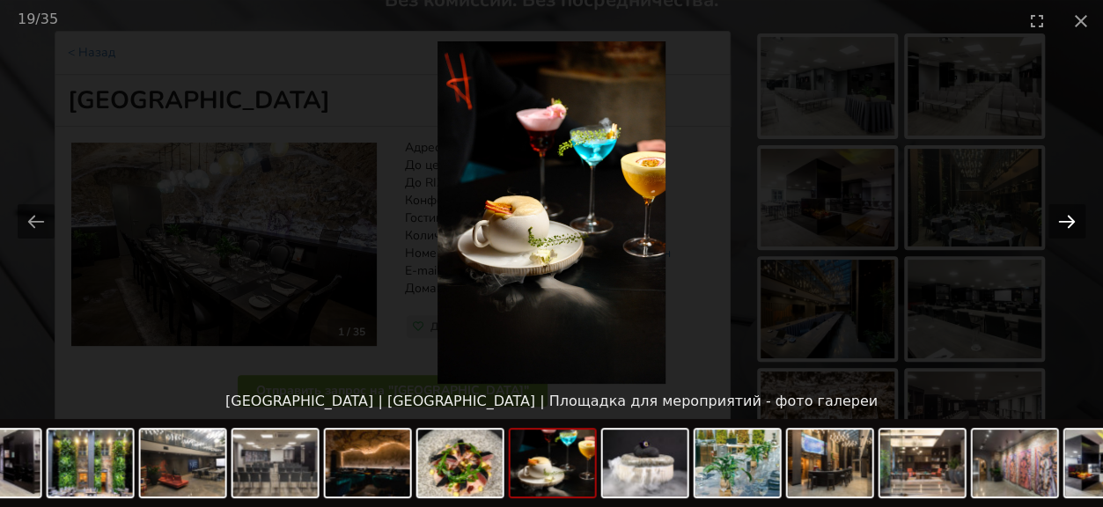
click at [1054, 221] on button "Next slide" at bounding box center [1066, 221] width 37 height 34
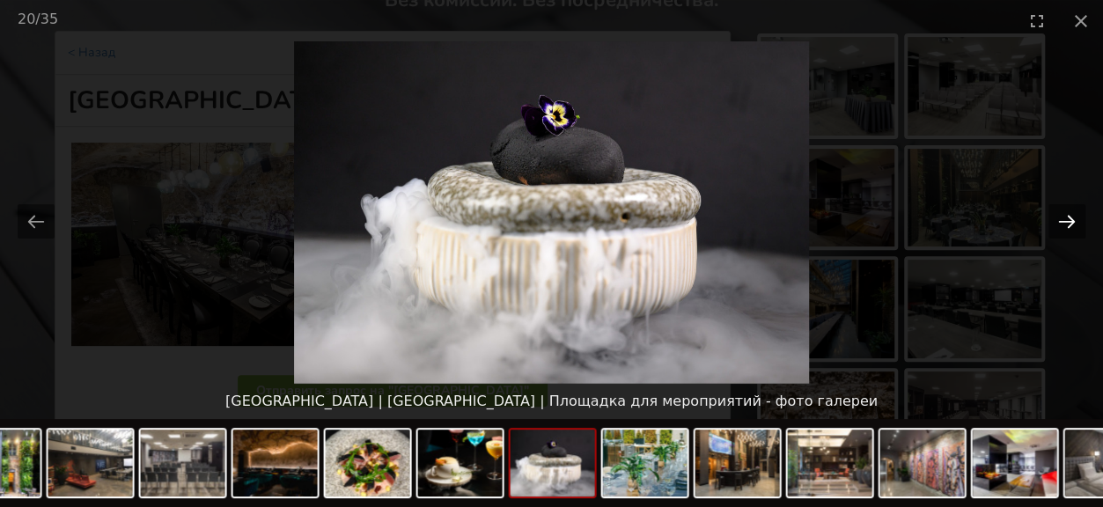
click at [1054, 221] on button "Next slide" at bounding box center [1066, 221] width 37 height 34
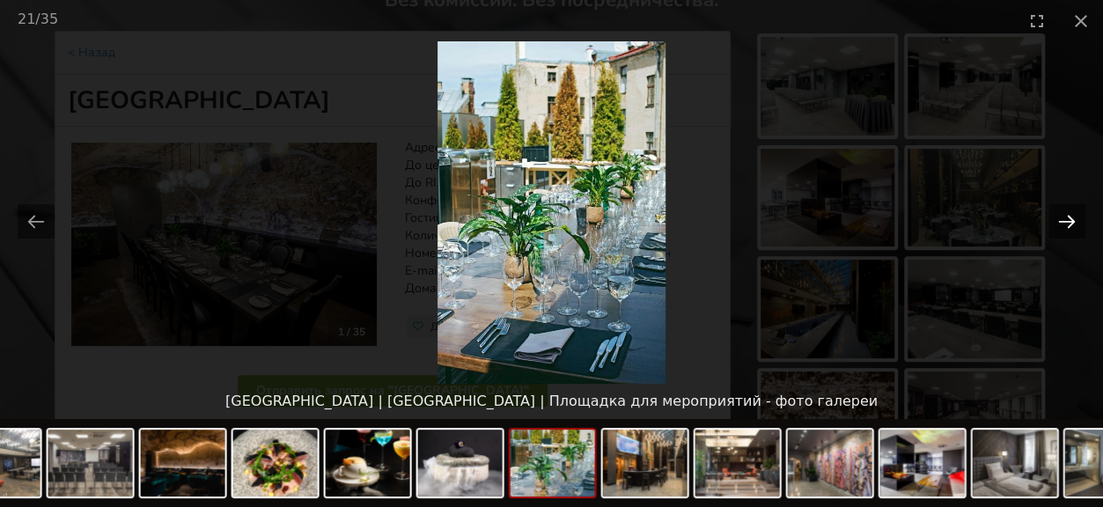
click at [1054, 221] on button "Next slide" at bounding box center [1066, 221] width 37 height 34
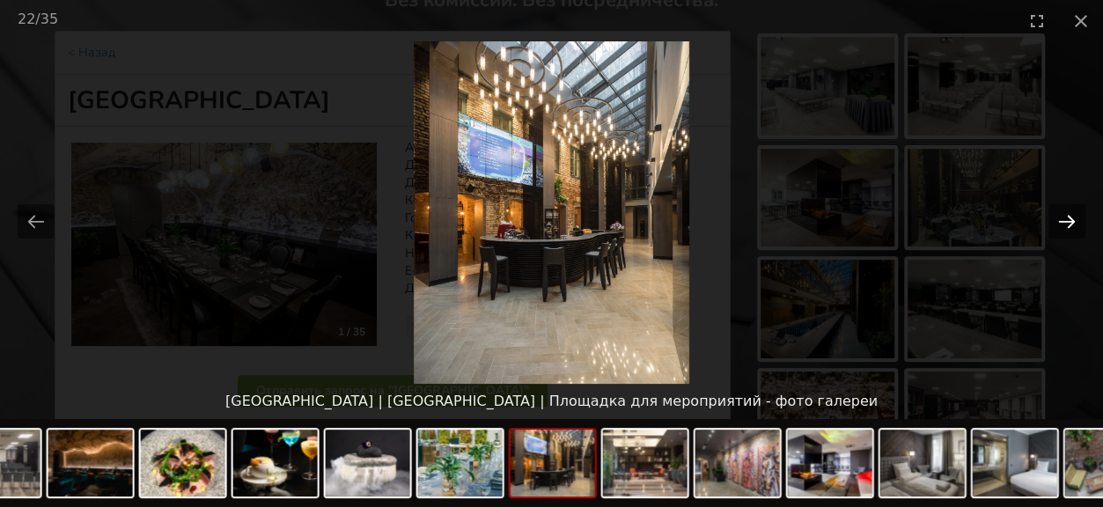
click at [1054, 221] on button "Next slide" at bounding box center [1066, 221] width 37 height 34
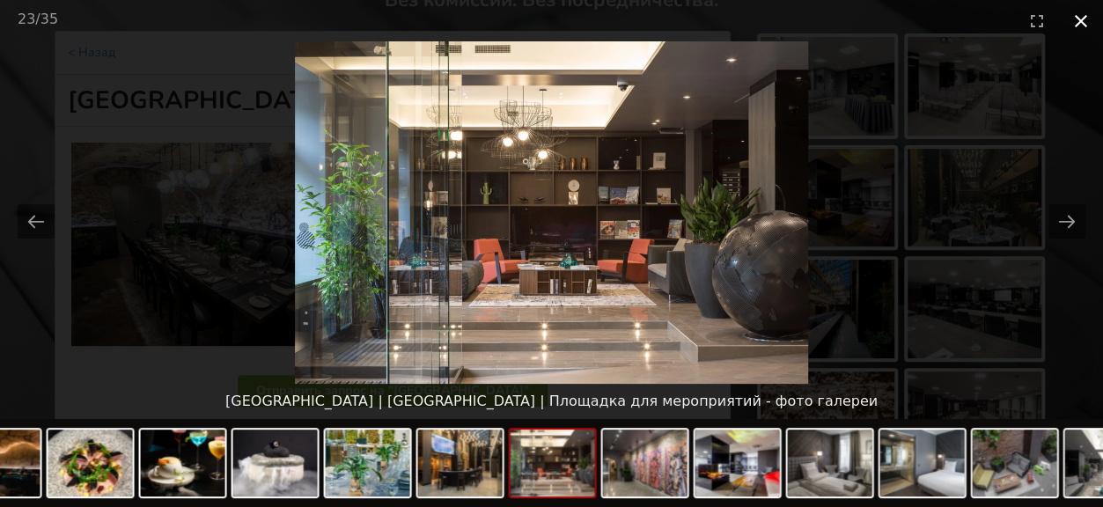
click at [1082, 18] on button "Close gallery" at bounding box center [1081, 20] width 44 height 41
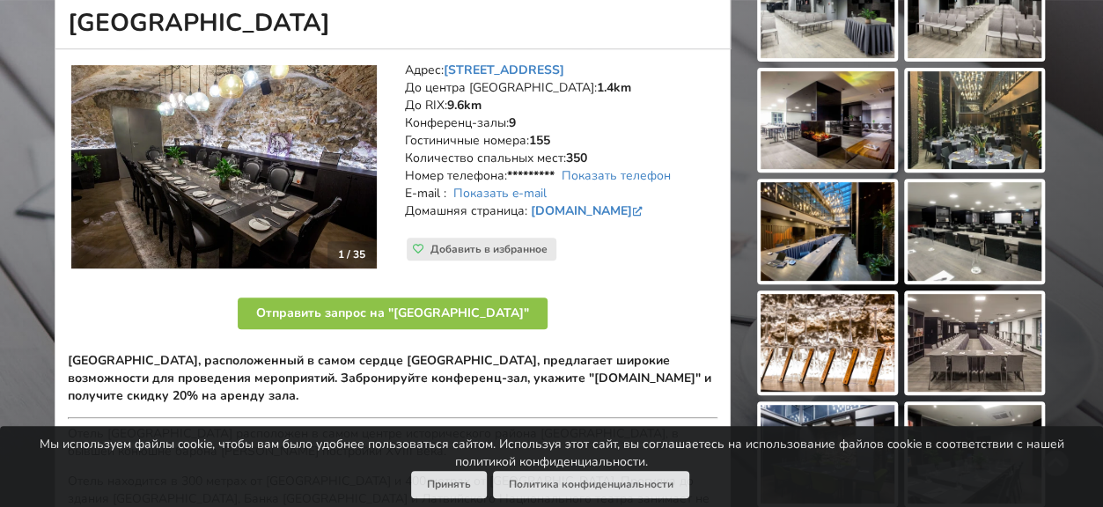
scroll to position [176, 0]
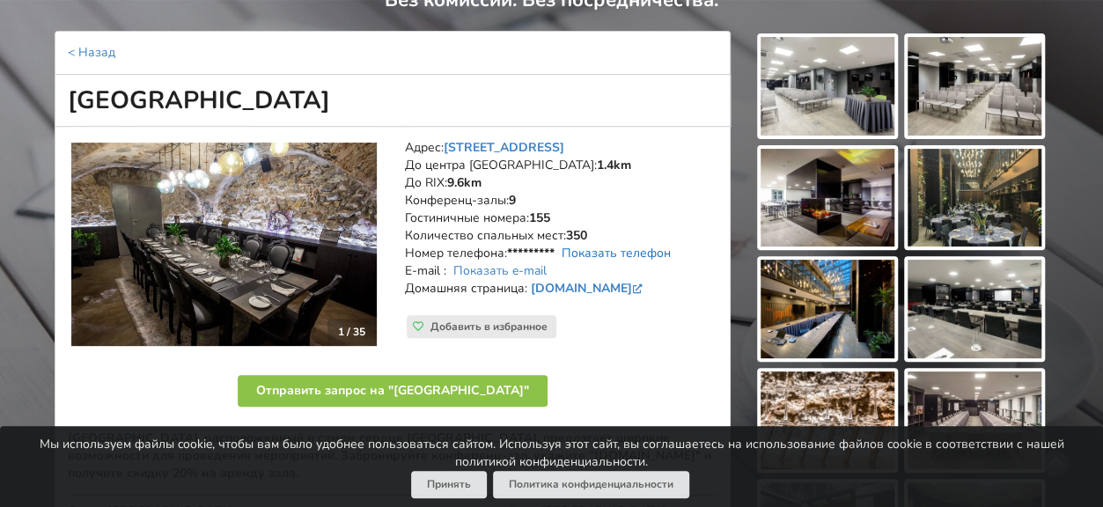
click at [585, 249] on link "Показать телефон" at bounding box center [615, 253] width 109 height 17
click at [505, 270] on link "Показать e-mail" at bounding box center [499, 270] width 93 height 17
drag, startPoint x: 66, startPoint y: 95, endPoint x: 445, endPoint y: 89, distance: 379.3
click at [445, 89] on h1 "[GEOGRAPHIC_DATA]" at bounding box center [393, 101] width 676 height 52
copy h1 "[GEOGRAPHIC_DATA]"
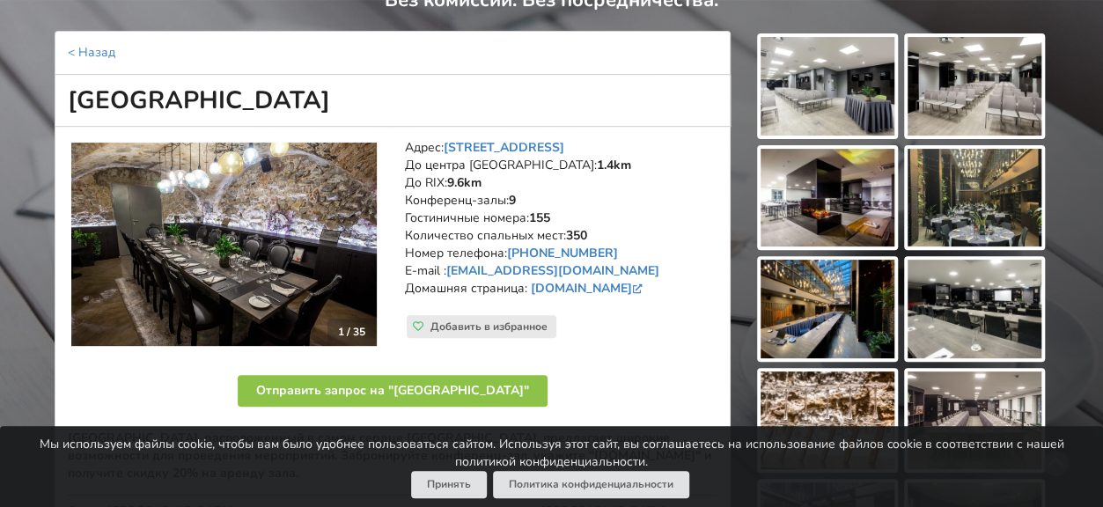
drag, startPoint x: 406, startPoint y: 142, endPoint x: 714, endPoint y: 282, distance: 338.7
click at [714, 282] on address "Адрес: Jēkaba iela 24, Рига До центра Риги: 1.4km До RIX: 9.6km Конференц-залы:…" at bounding box center [561, 227] width 312 height 176
copy address "Адрес: Jēkaba iela 24, Рига До центра Риги: 1.4km До RIX: 9.6km Конференц-залы:…"
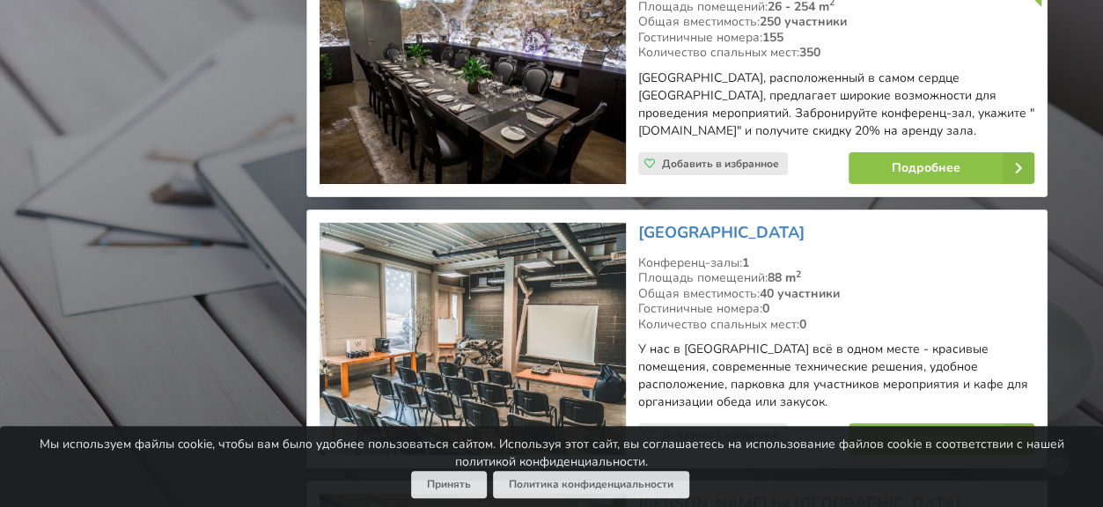
scroll to position [3256, 0]
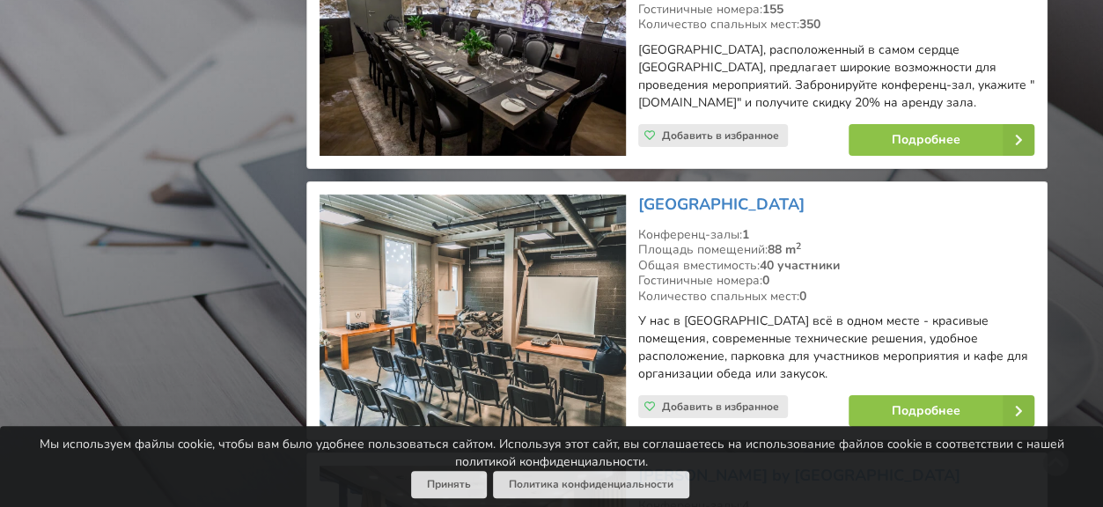
click at [503, 246] on img at bounding box center [471, 310] width 305 height 233
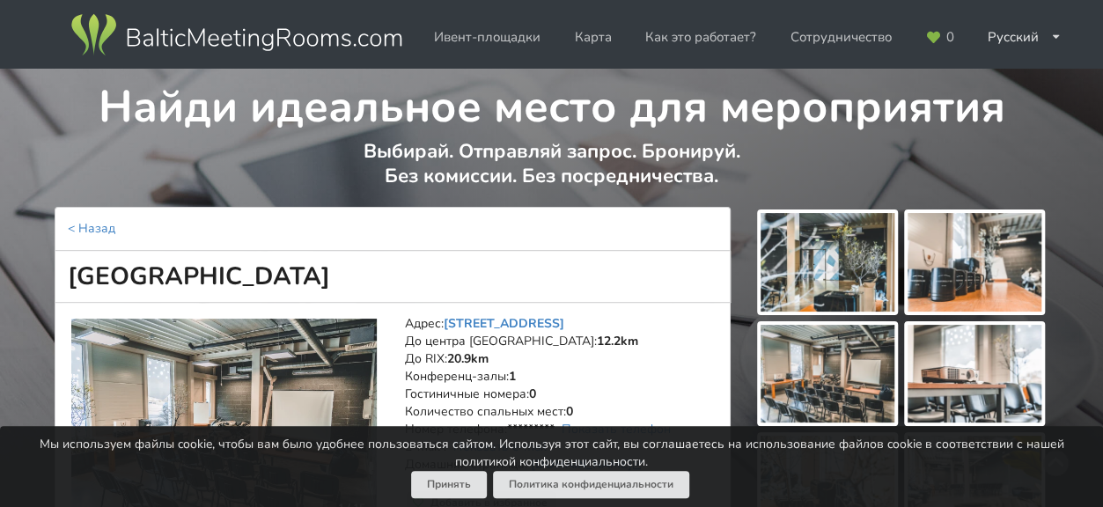
click at [838, 292] on img at bounding box center [827, 262] width 134 height 99
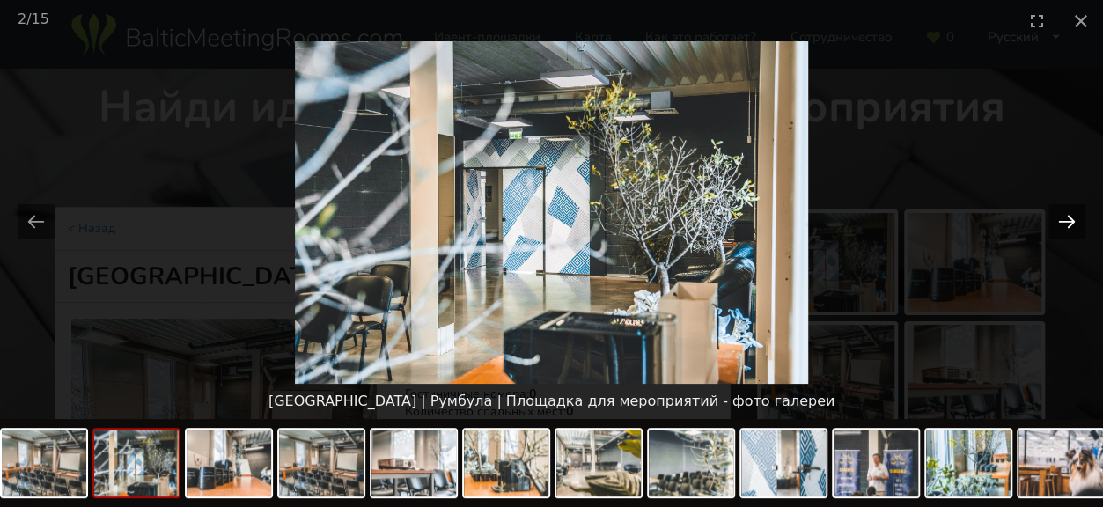
click at [1074, 222] on button "Next slide" at bounding box center [1066, 221] width 37 height 34
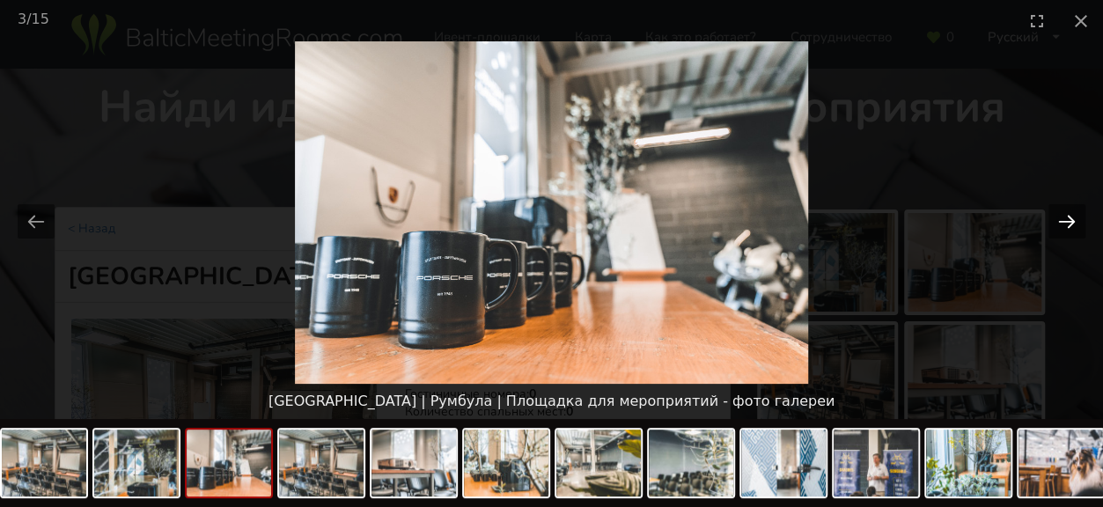
click at [1074, 222] on button "Next slide" at bounding box center [1066, 221] width 37 height 34
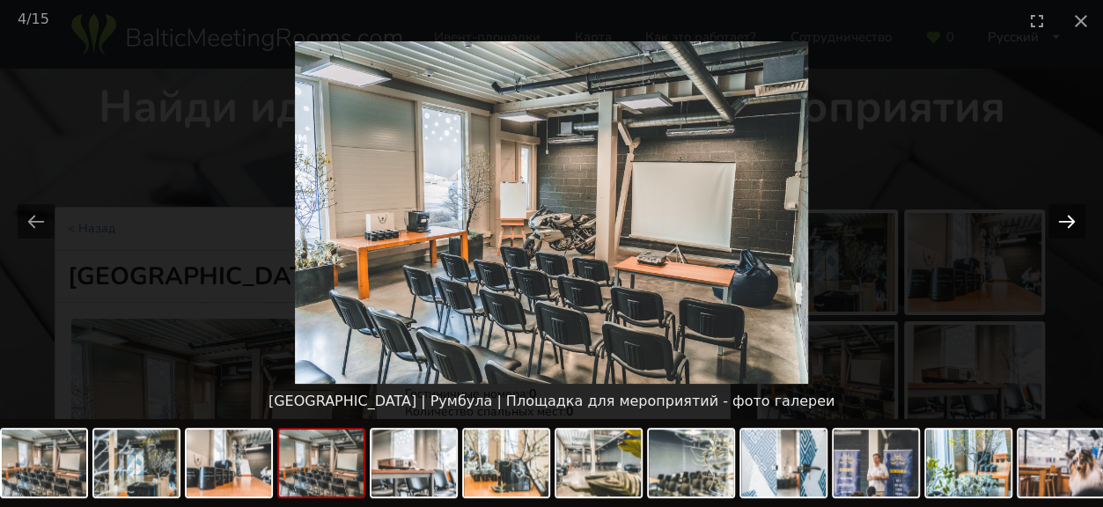
click at [1074, 222] on button "Next slide" at bounding box center [1066, 221] width 37 height 34
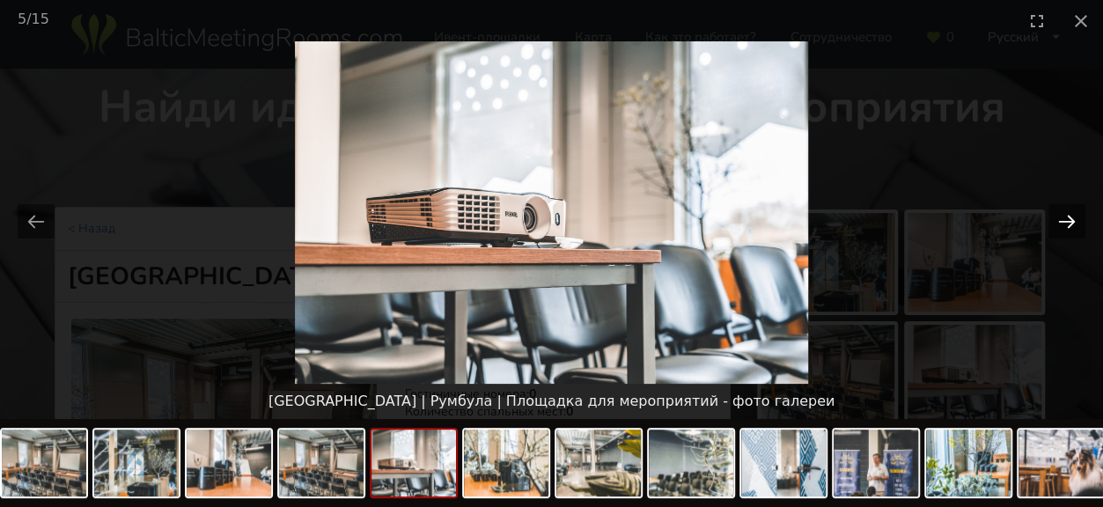
click at [1074, 222] on button "Next slide" at bounding box center [1066, 221] width 37 height 34
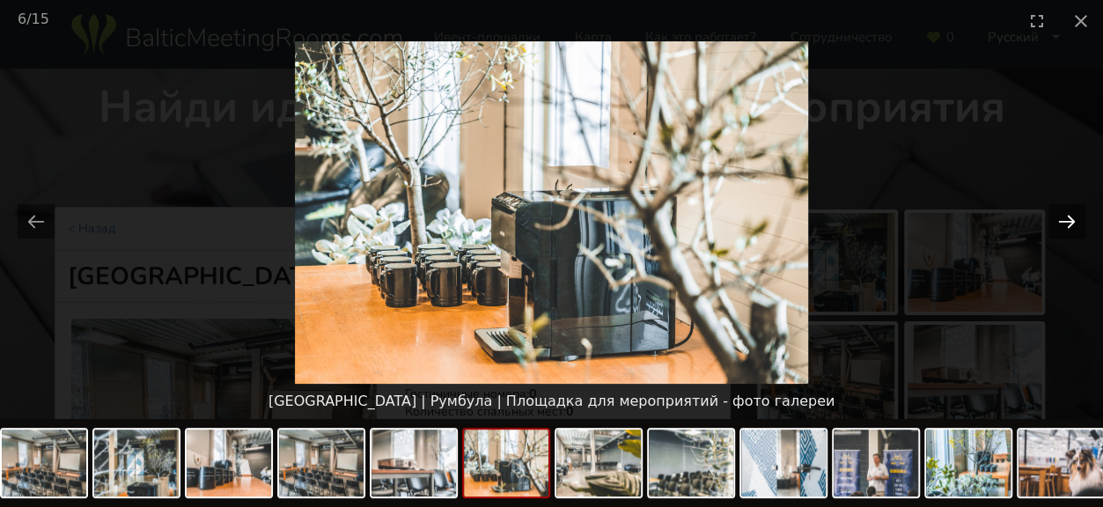
click at [1069, 222] on button "Next slide" at bounding box center [1066, 221] width 37 height 34
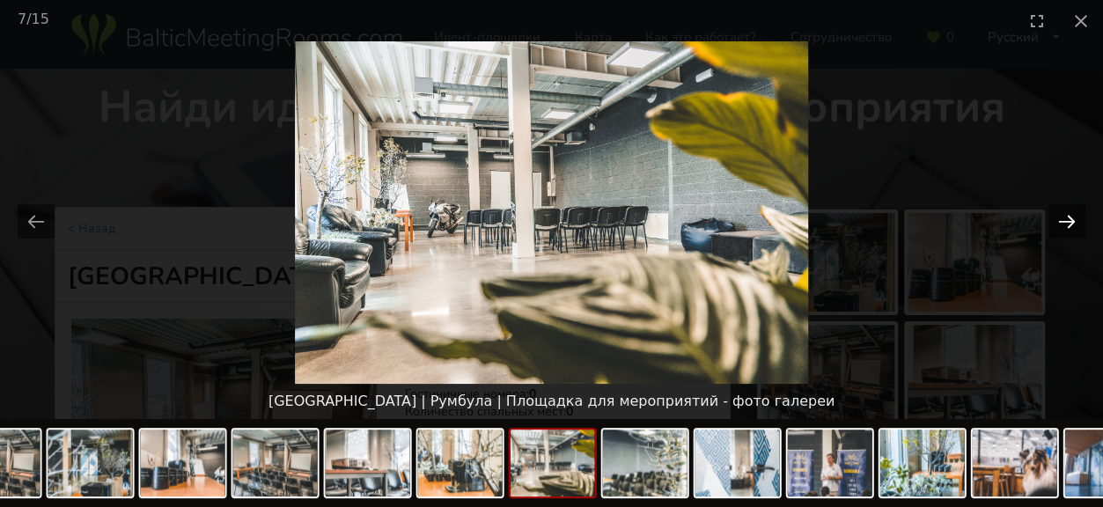
click at [1069, 222] on button "Next slide" at bounding box center [1066, 221] width 37 height 34
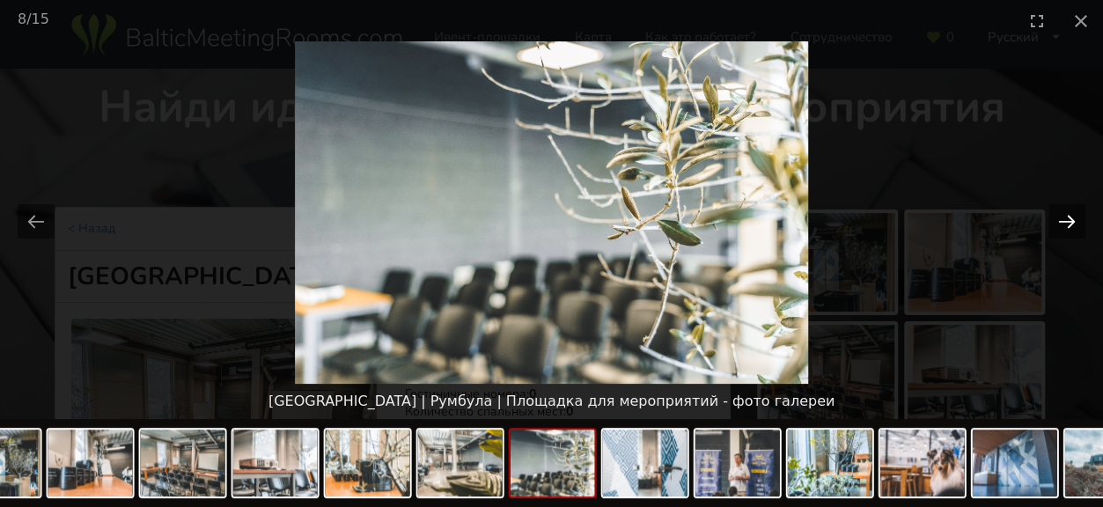
click at [1069, 222] on button "Next slide" at bounding box center [1066, 221] width 37 height 34
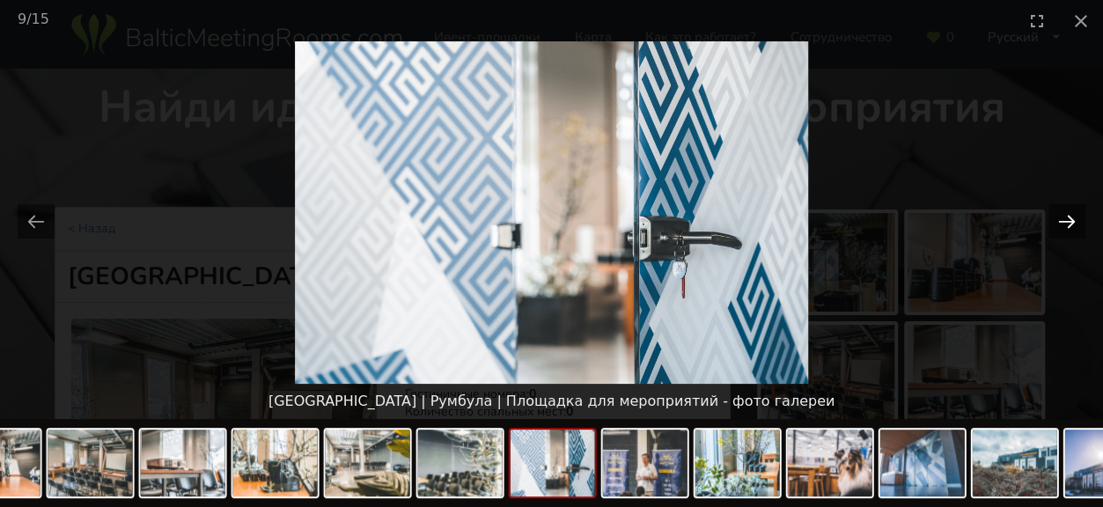
click at [1069, 222] on button "Next slide" at bounding box center [1066, 221] width 37 height 34
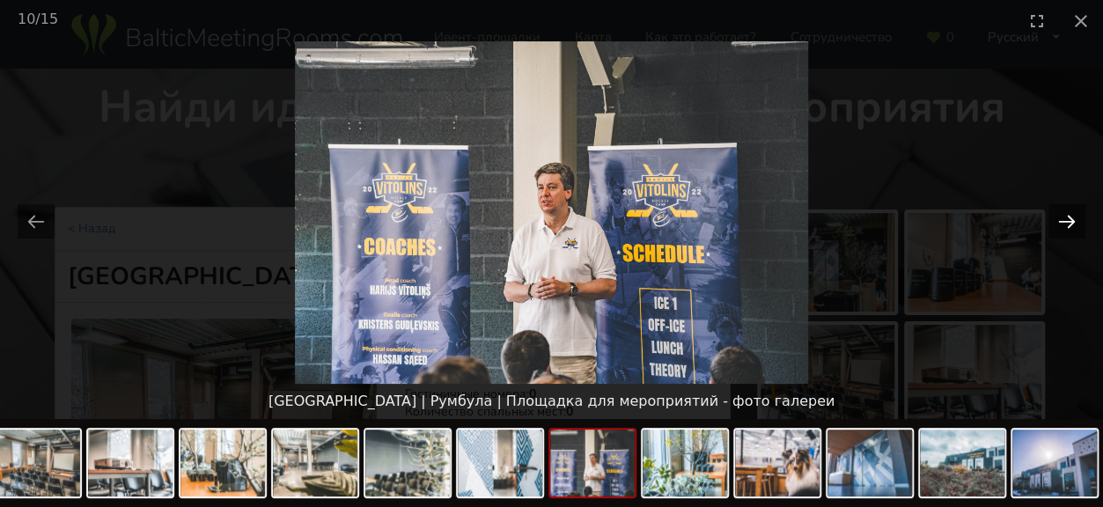
click at [1069, 222] on button "Next slide" at bounding box center [1066, 221] width 37 height 34
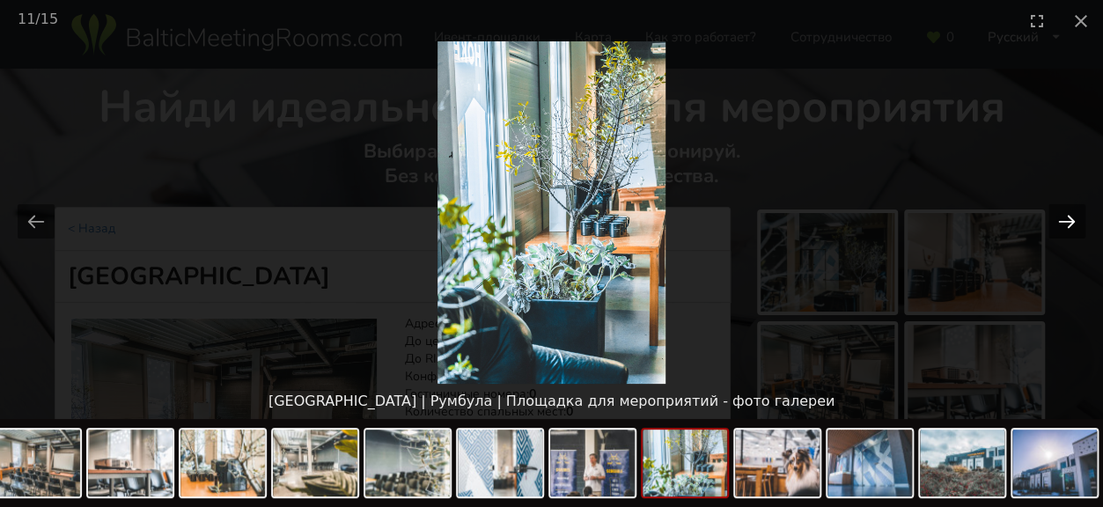
click at [1069, 222] on button "Next slide" at bounding box center [1066, 221] width 37 height 34
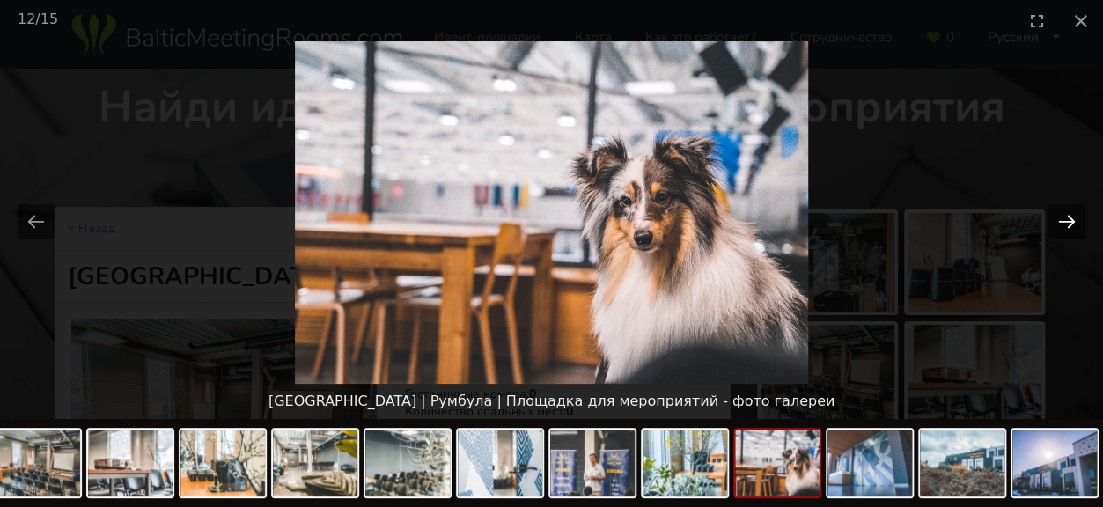
click at [1069, 222] on button "Next slide" at bounding box center [1066, 221] width 37 height 34
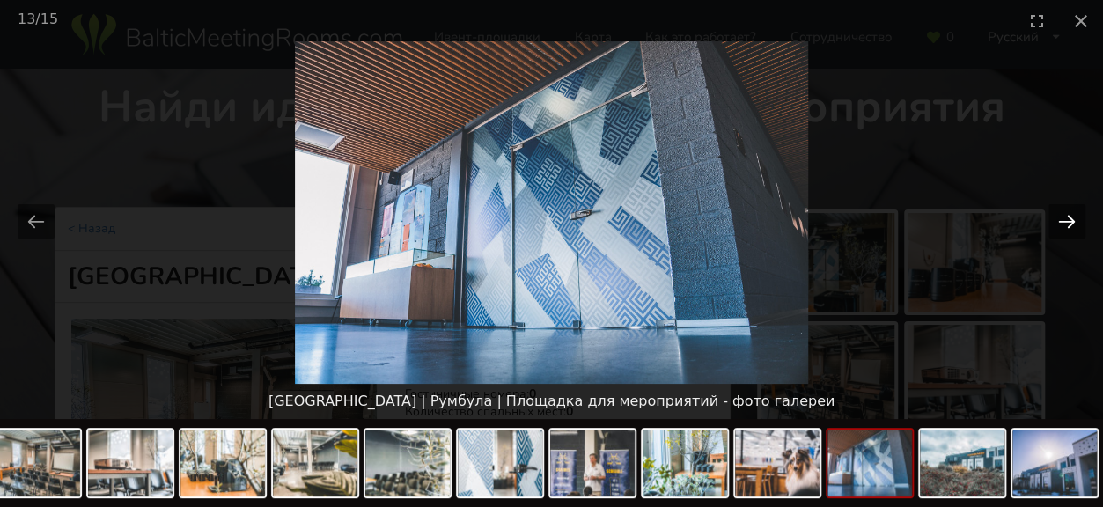
click at [1069, 222] on button "Next slide" at bounding box center [1066, 221] width 37 height 34
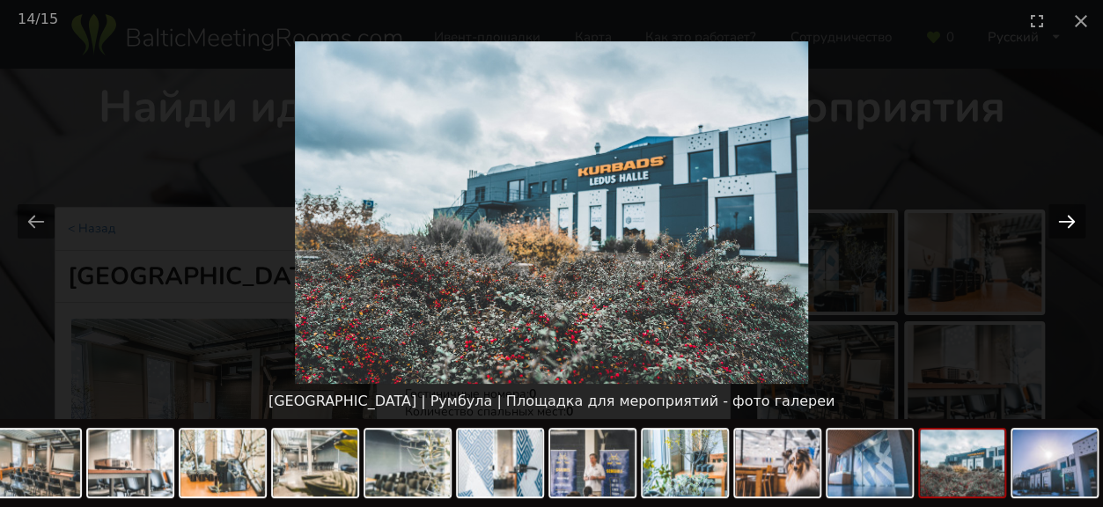
click at [1069, 222] on button "Next slide" at bounding box center [1066, 221] width 37 height 34
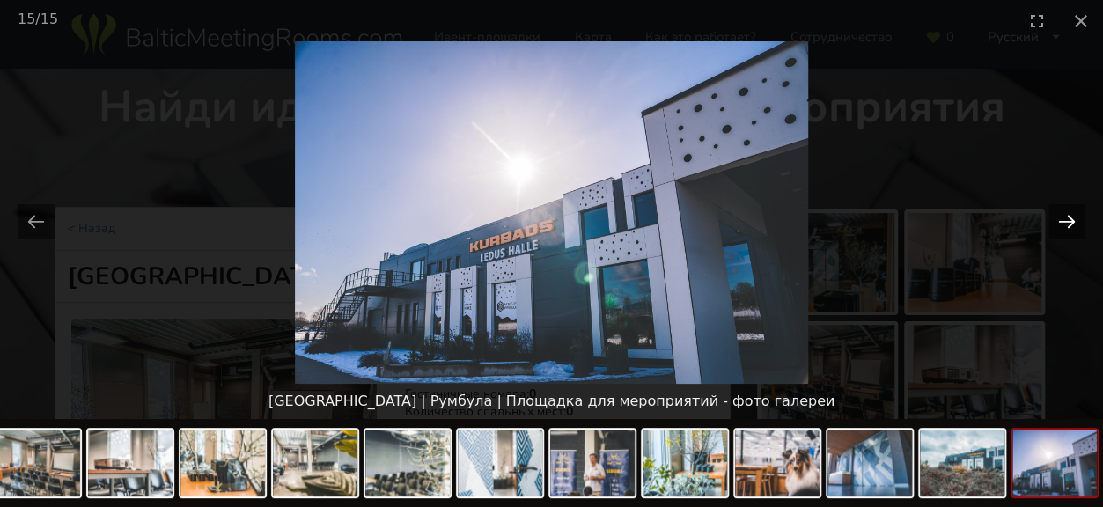
click at [1067, 223] on button "Next slide" at bounding box center [1066, 221] width 37 height 34
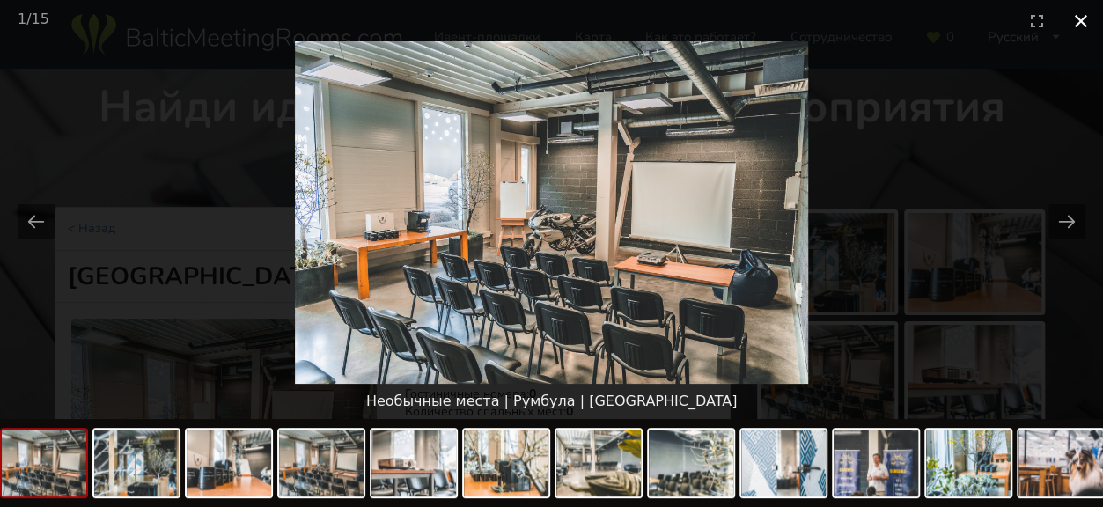
click at [1072, 18] on button "Close gallery" at bounding box center [1081, 20] width 44 height 41
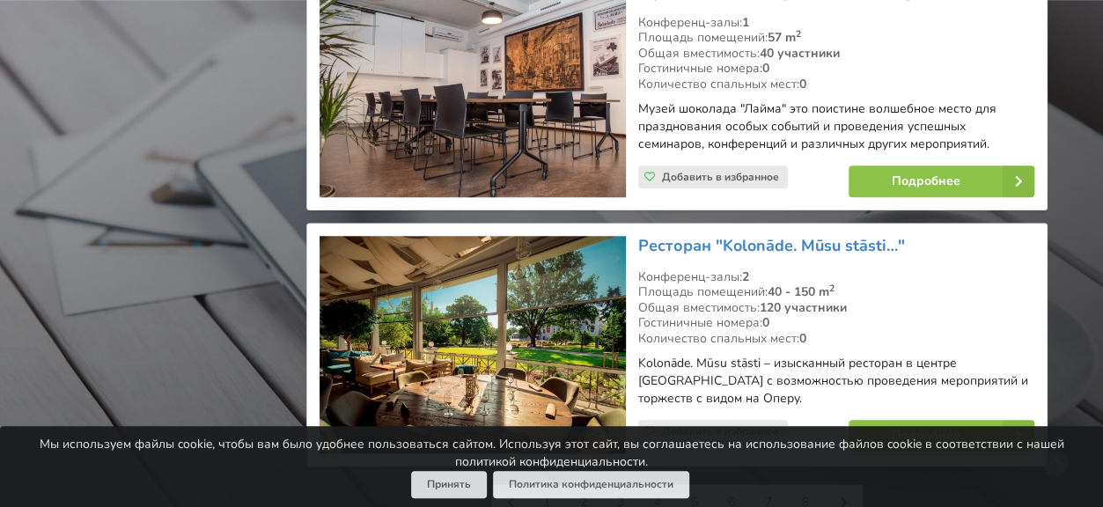
scroll to position [4048, 0]
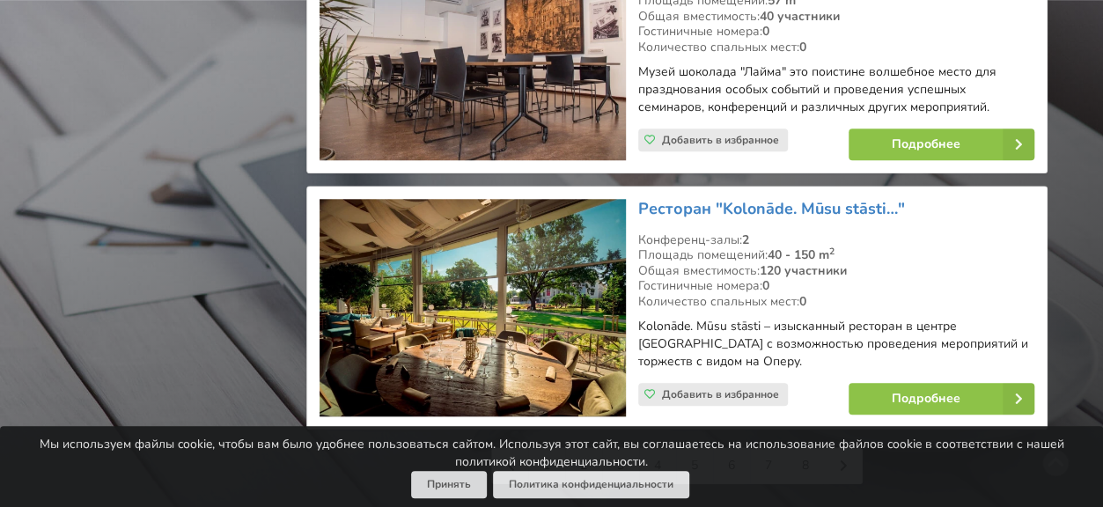
click at [532, 228] on img at bounding box center [471, 307] width 305 height 217
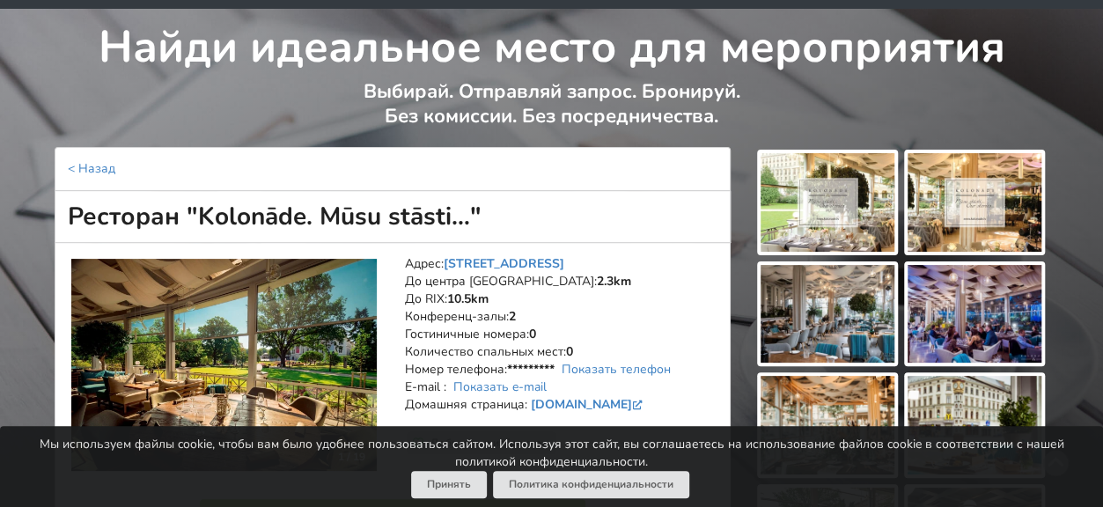
scroll to position [88, 0]
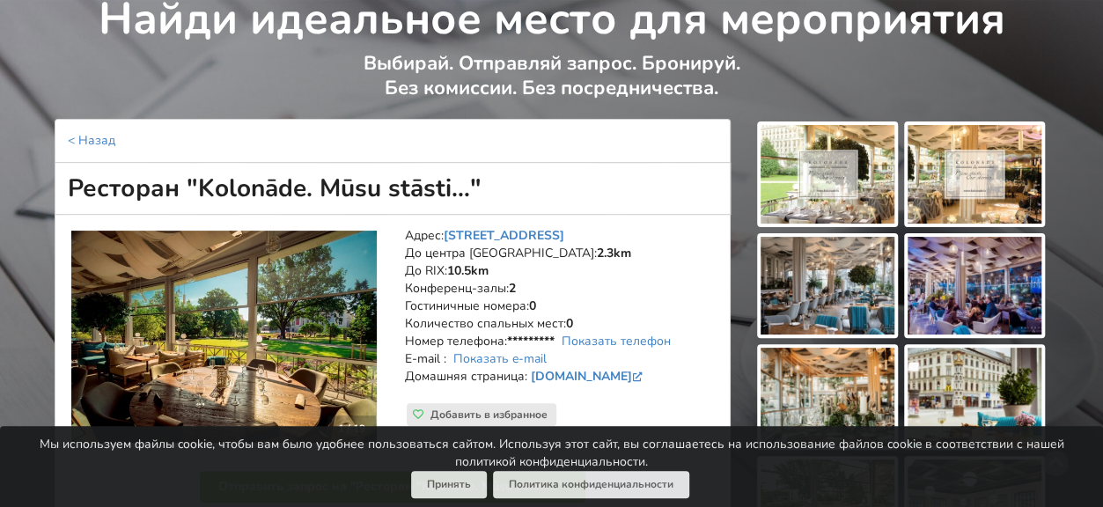
click at [800, 166] on img at bounding box center [827, 174] width 134 height 99
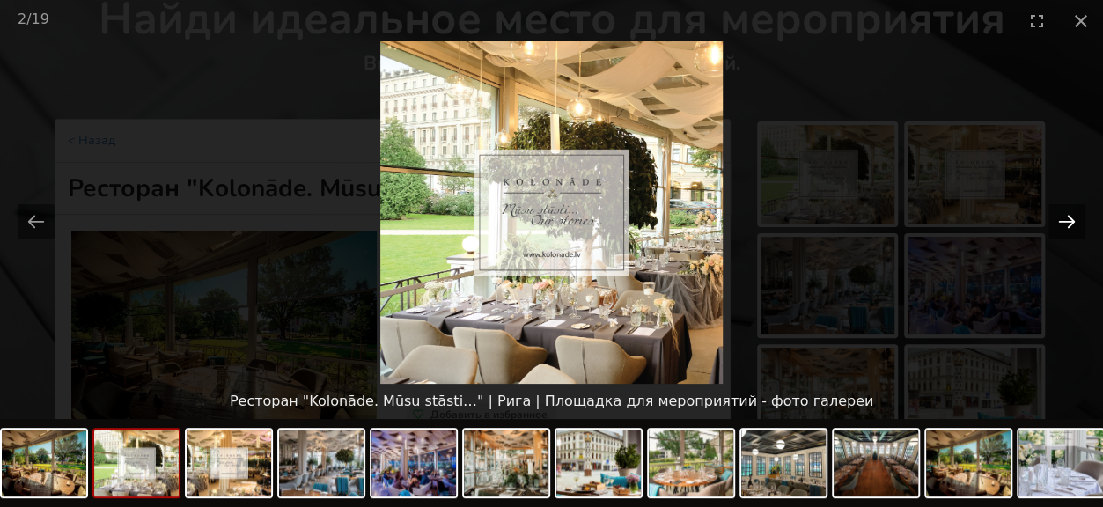
click at [1075, 217] on button "Next slide" at bounding box center [1066, 221] width 37 height 34
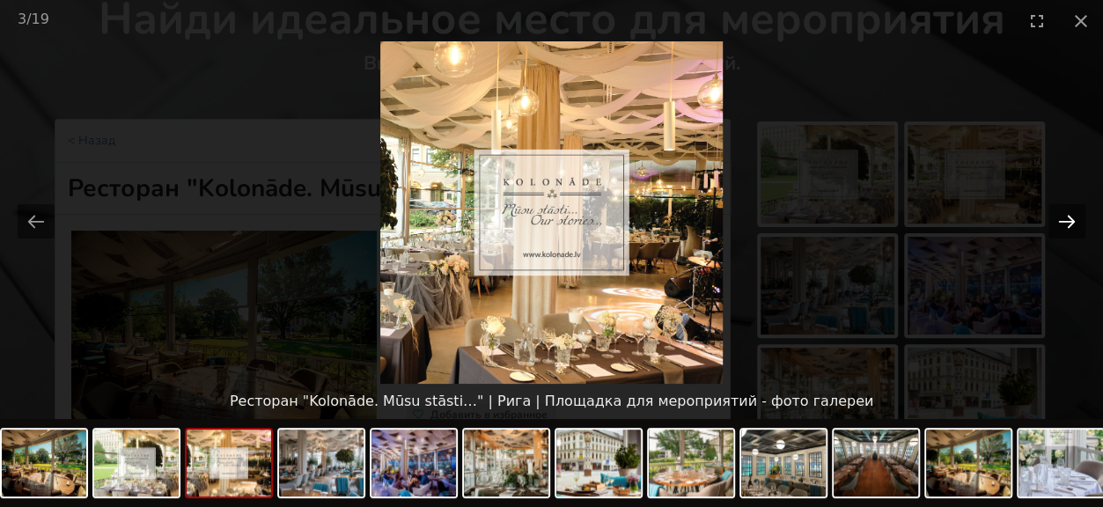
click at [1075, 217] on button "Next slide" at bounding box center [1066, 221] width 37 height 34
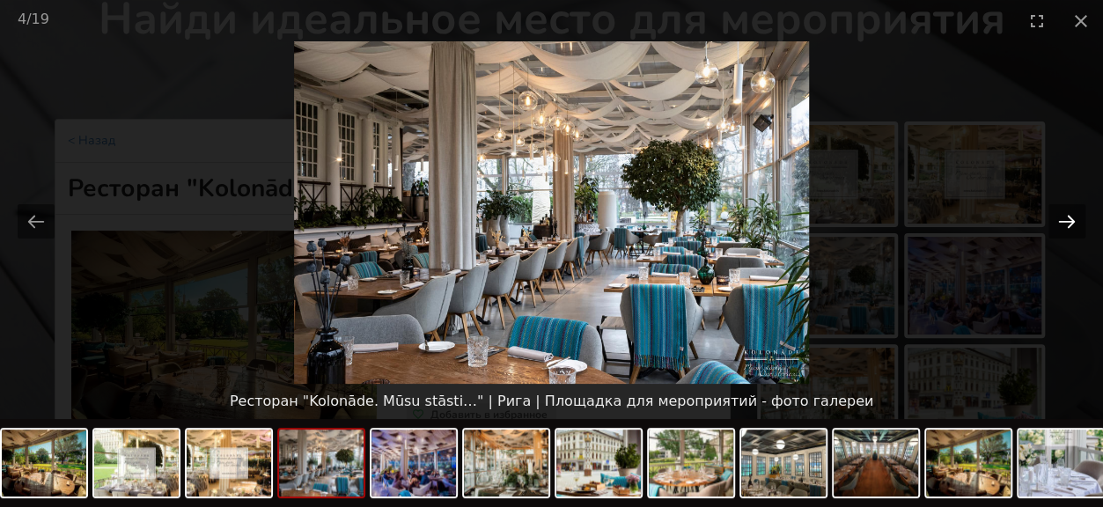
click at [1075, 217] on button "Next slide" at bounding box center [1066, 221] width 37 height 34
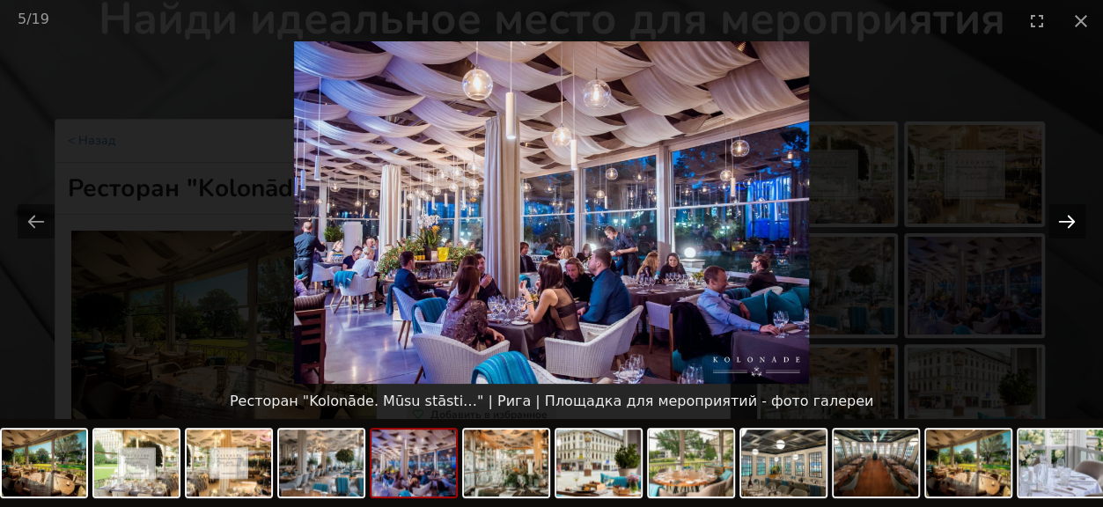
click at [1075, 217] on button "Next slide" at bounding box center [1066, 221] width 37 height 34
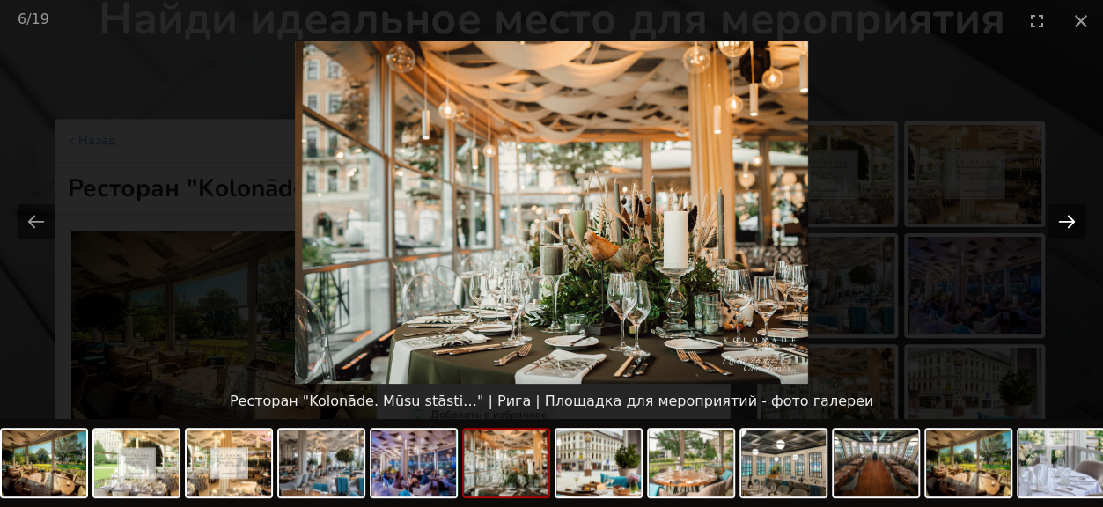
click at [1075, 217] on button "Next slide" at bounding box center [1066, 221] width 37 height 34
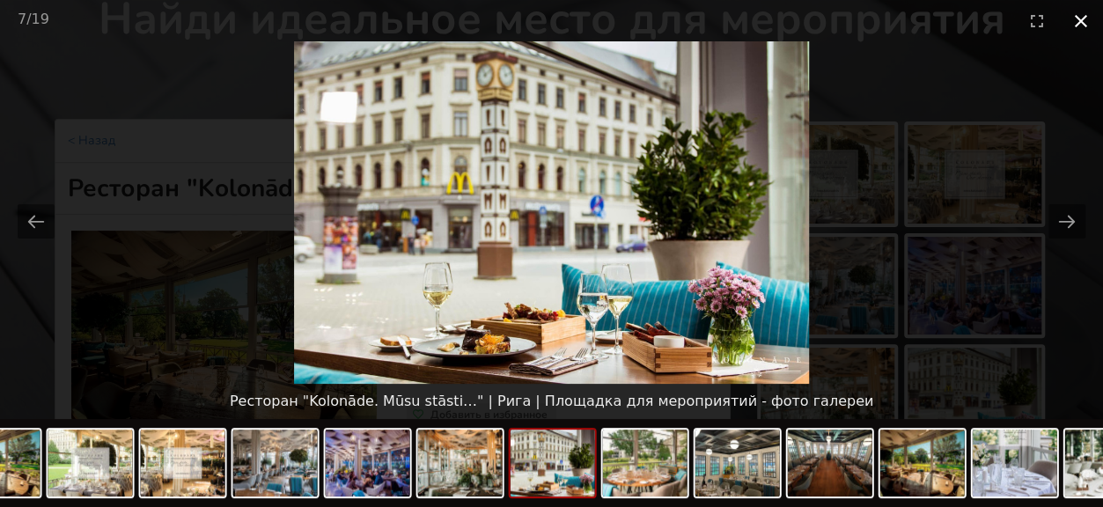
click at [1070, 20] on button "Close gallery" at bounding box center [1081, 20] width 44 height 41
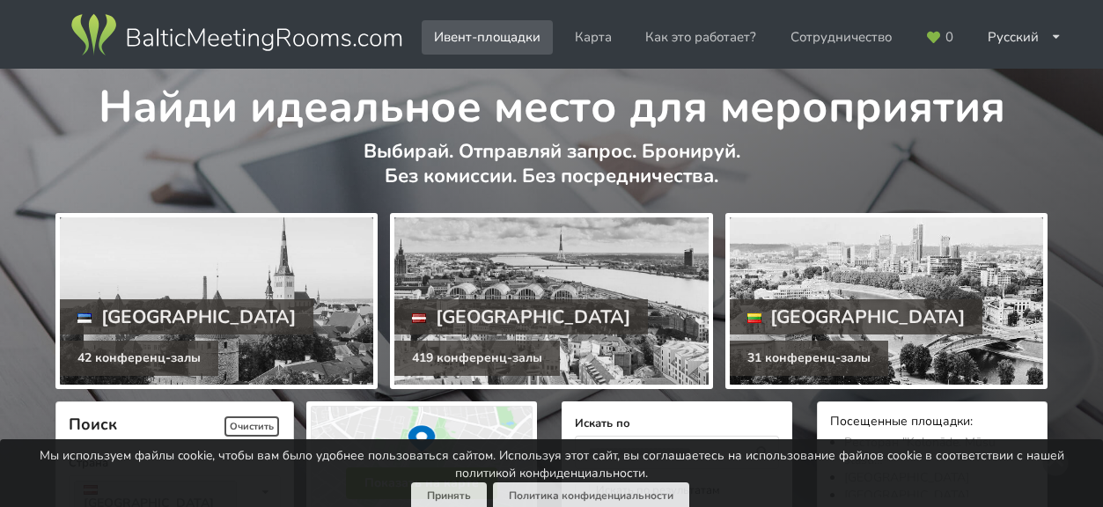
scroll to position [4048, 0]
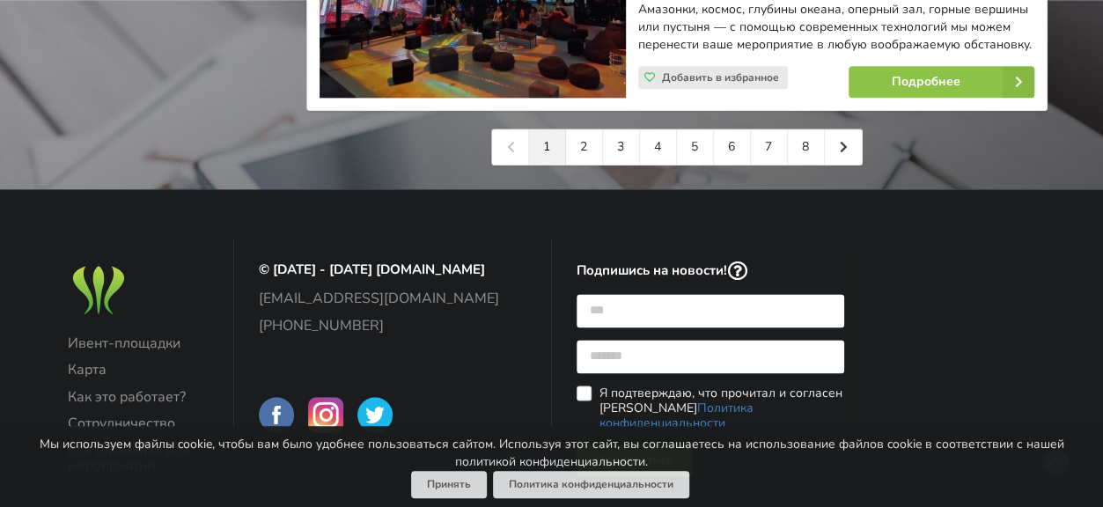
scroll to position [4400, 0]
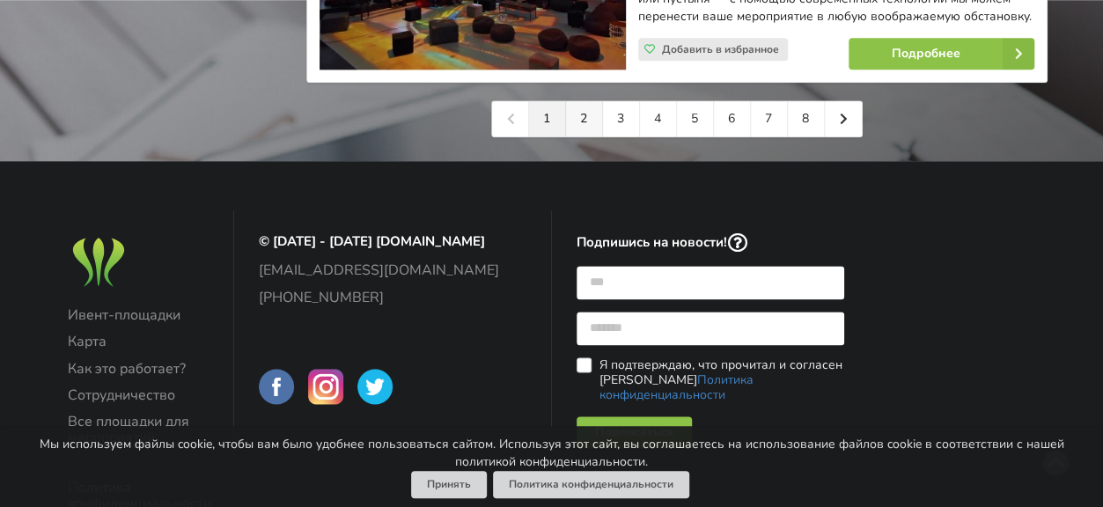
click at [580, 106] on link "2" at bounding box center [584, 118] width 37 height 35
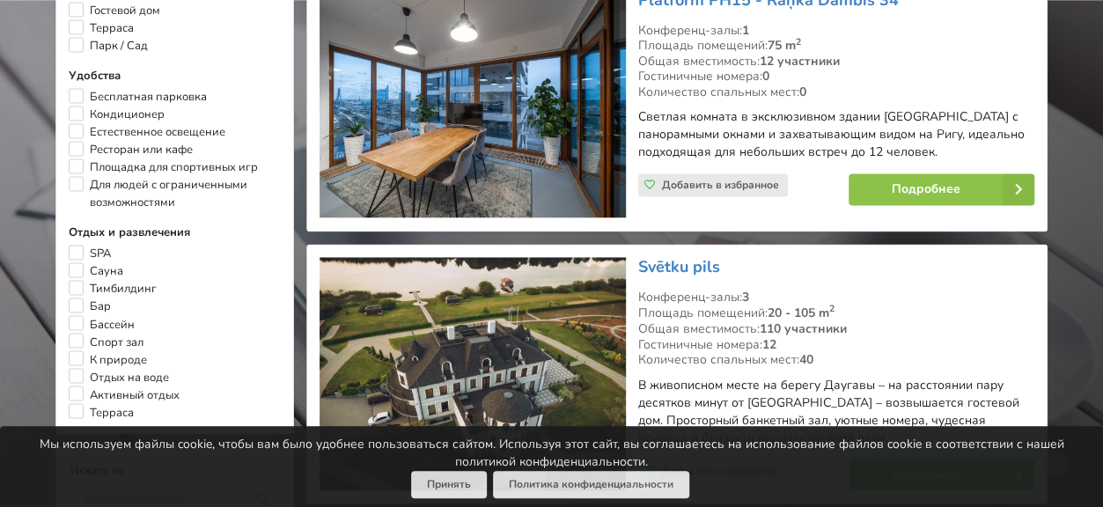
scroll to position [1408, 0]
